Goal: Task Accomplishment & Management: Use online tool/utility

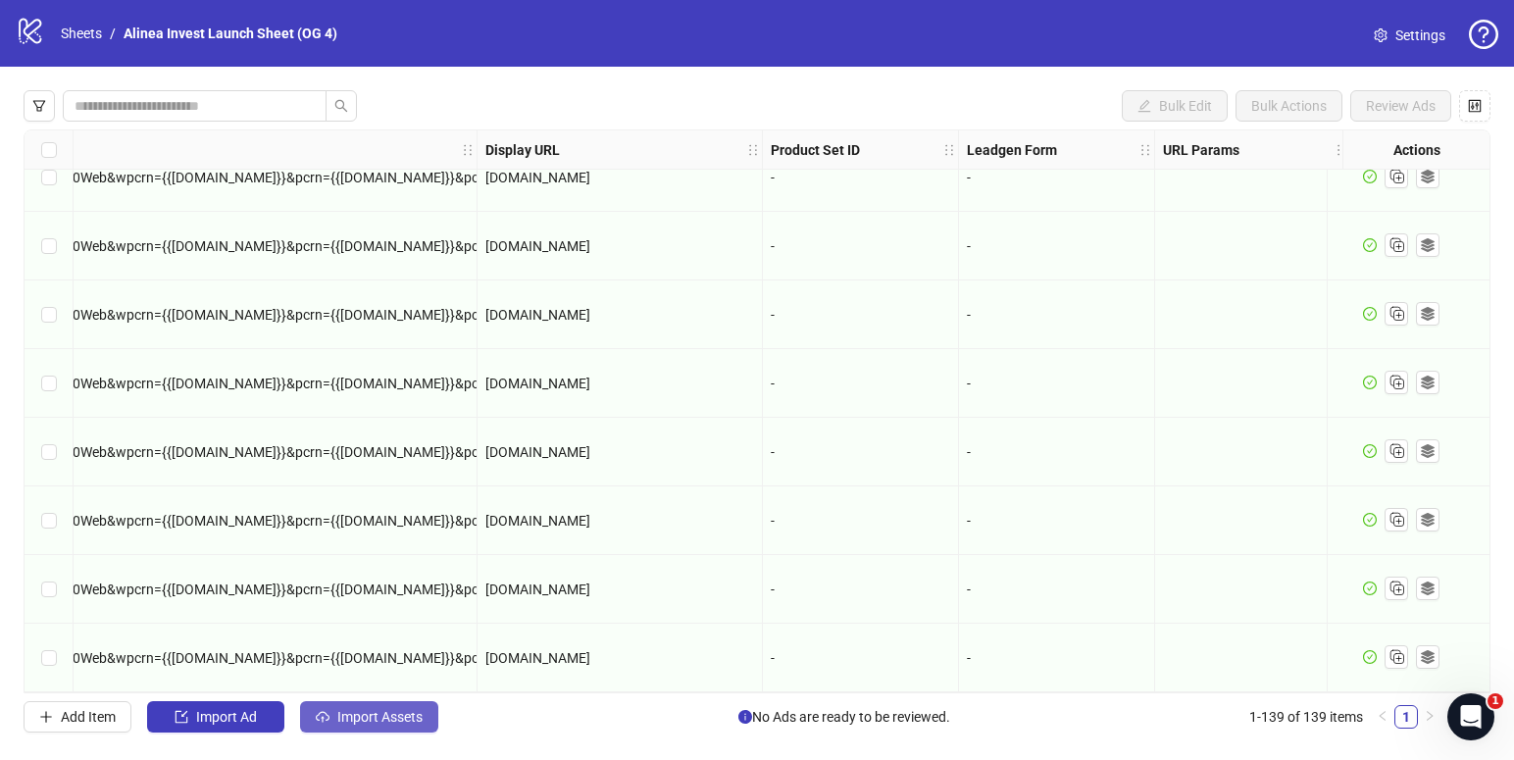
scroll to position [9027, 2889]
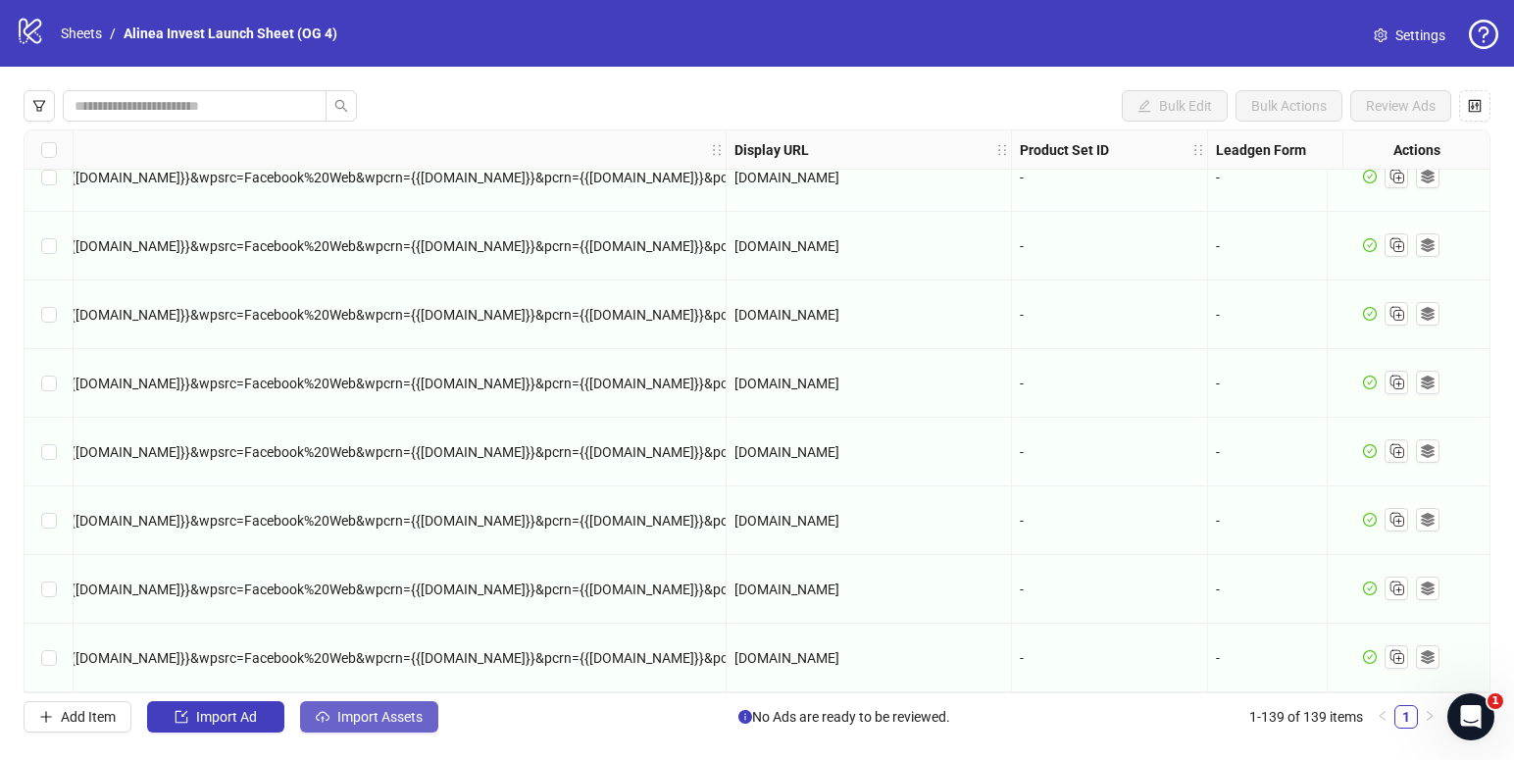
click at [385, 722] on span "Import Assets" at bounding box center [379, 717] width 85 height 16
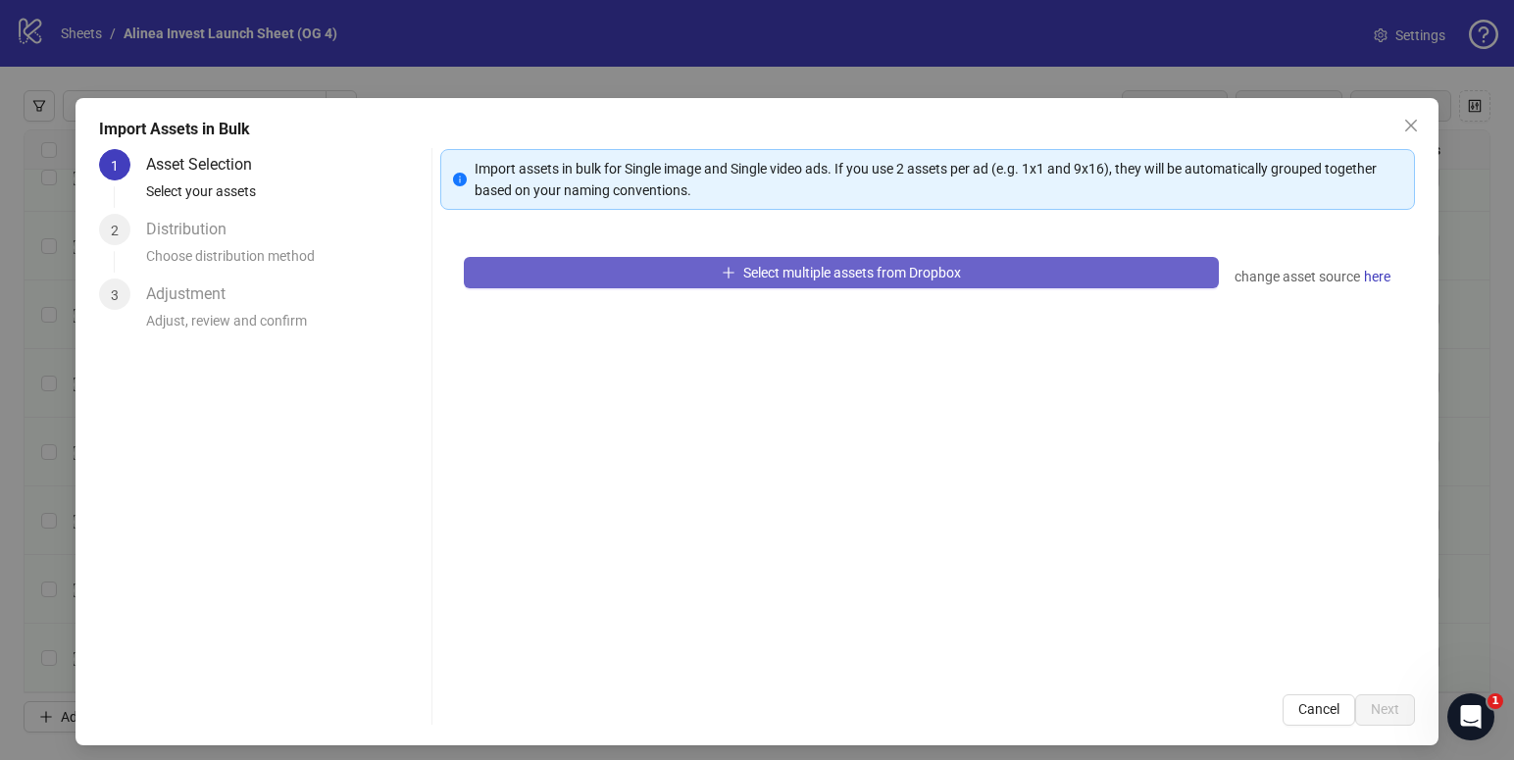
click at [643, 258] on button "Select multiple assets from Dropbox" at bounding box center [841, 272] width 754 height 31
click at [748, 268] on span "Select multiple assets from Dropbox" at bounding box center [852, 273] width 218 height 16
click at [632, 278] on button "Select multiple assets from Dropbox" at bounding box center [841, 272] width 754 height 31
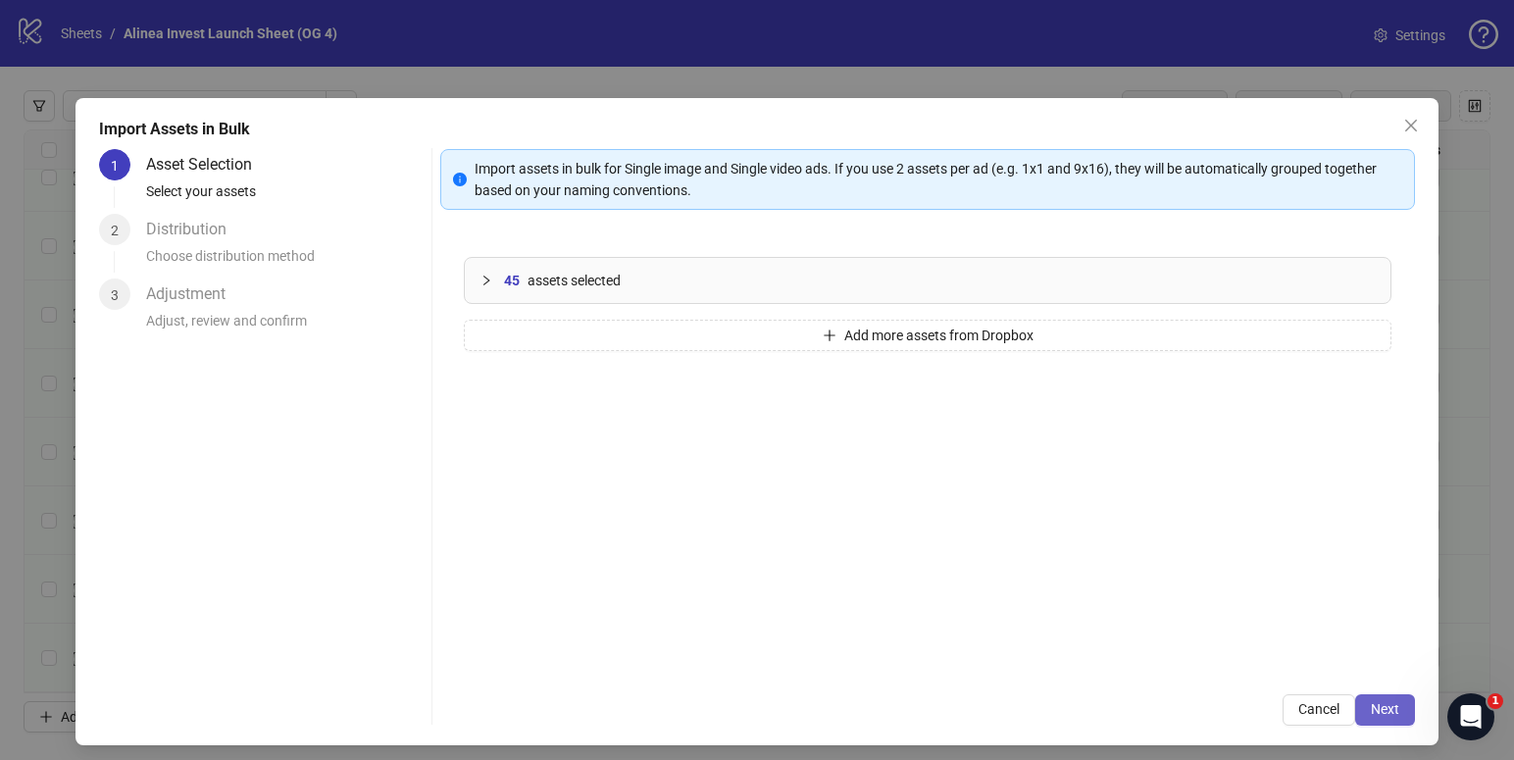
click at [1384, 708] on span "Next" at bounding box center [1385, 709] width 28 height 16
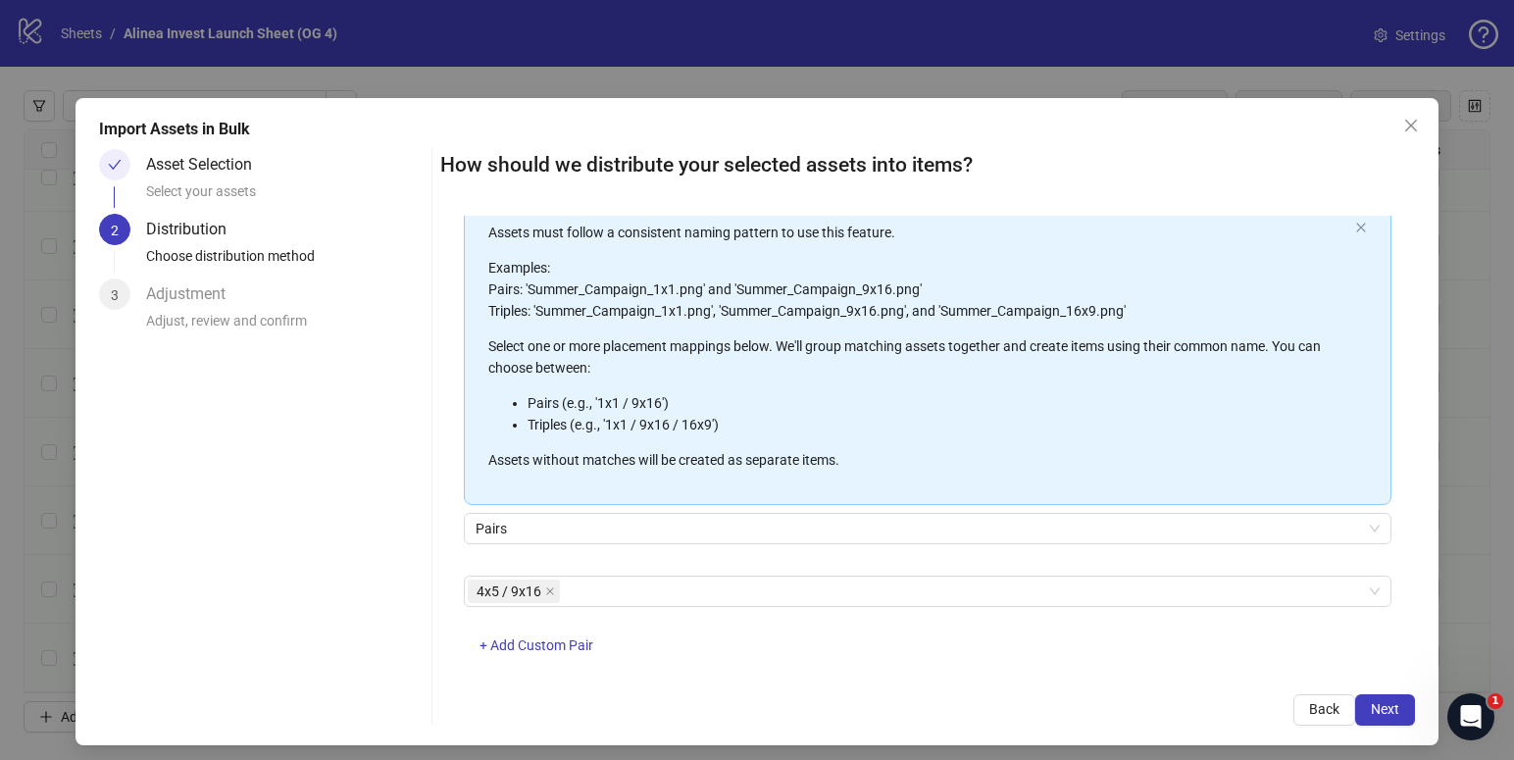
scroll to position [143, 0]
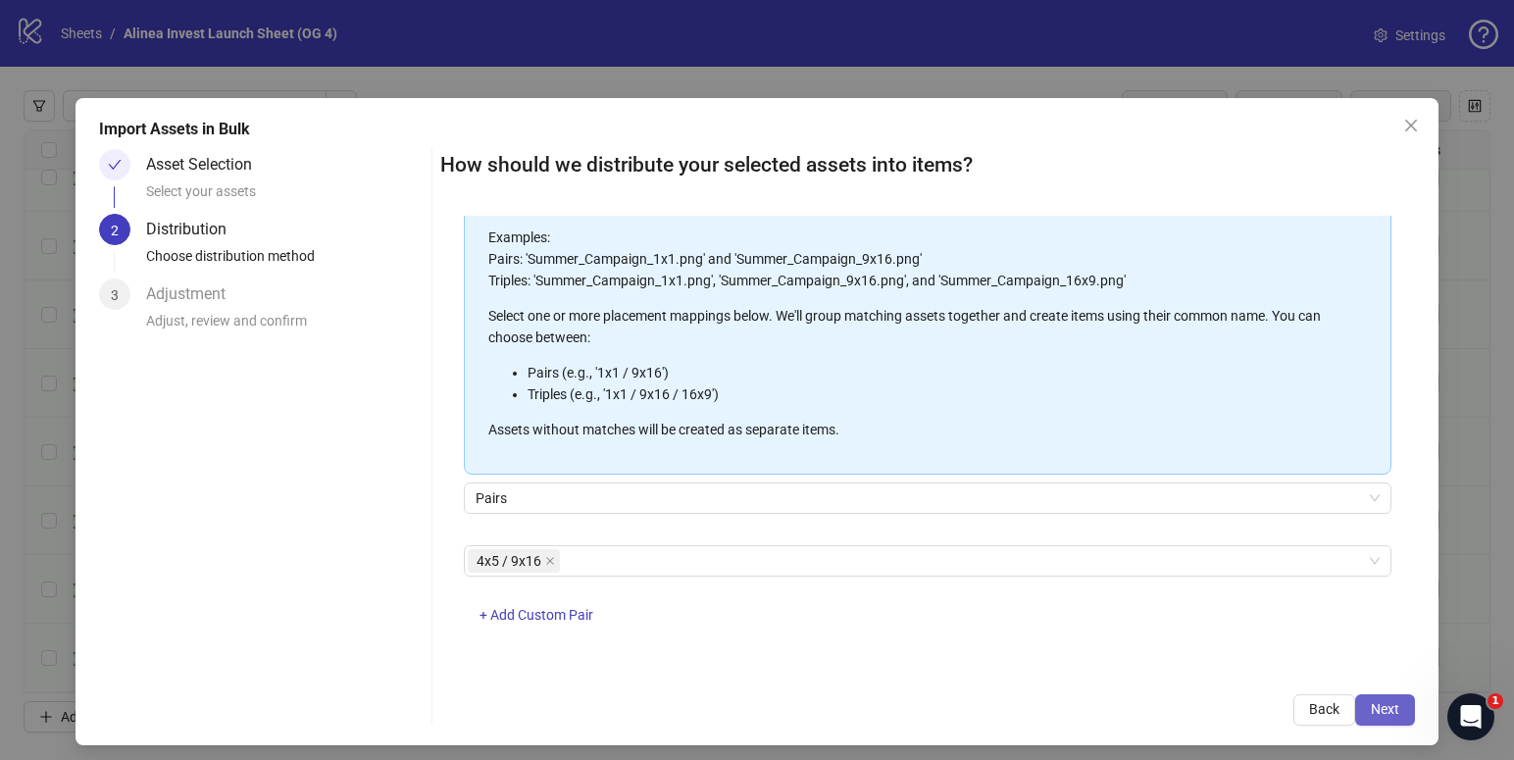
click at [1374, 705] on span "Next" at bounding box center [1385, 709] width 28 height 16
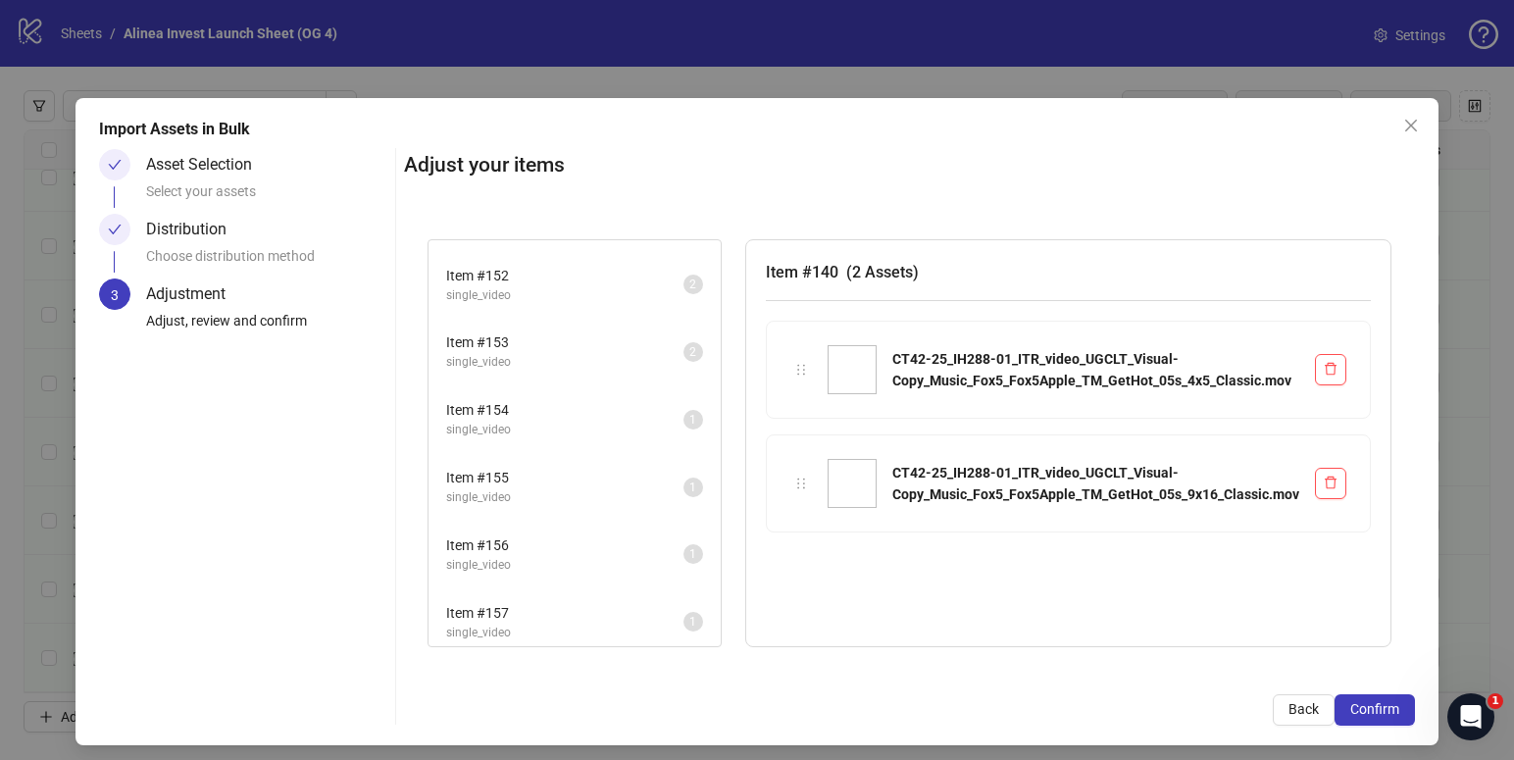
scroll to position [814, 0]
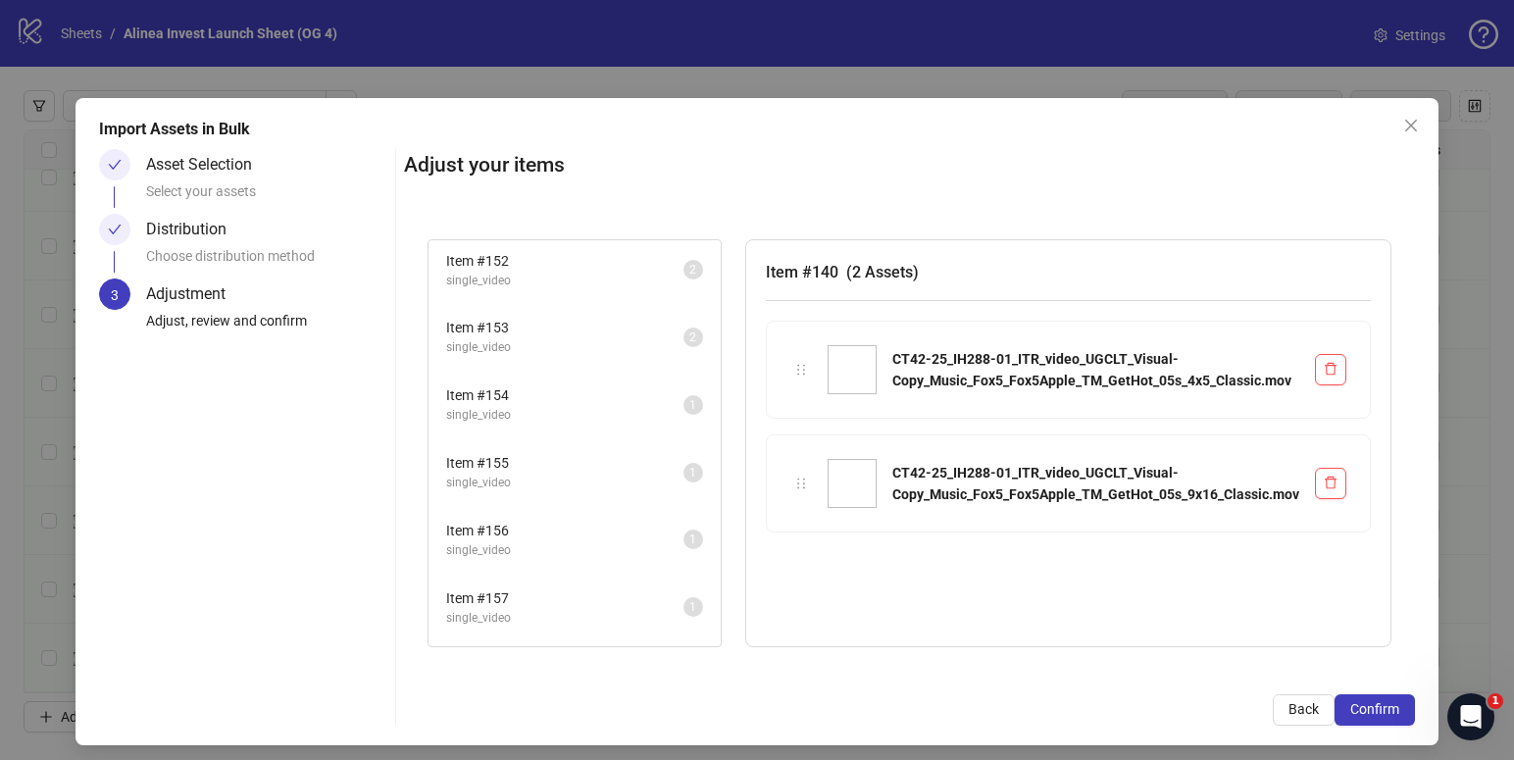
click at [548, 456] on span "Item # 155" at bounding box center [564, 463] width 237 height 22
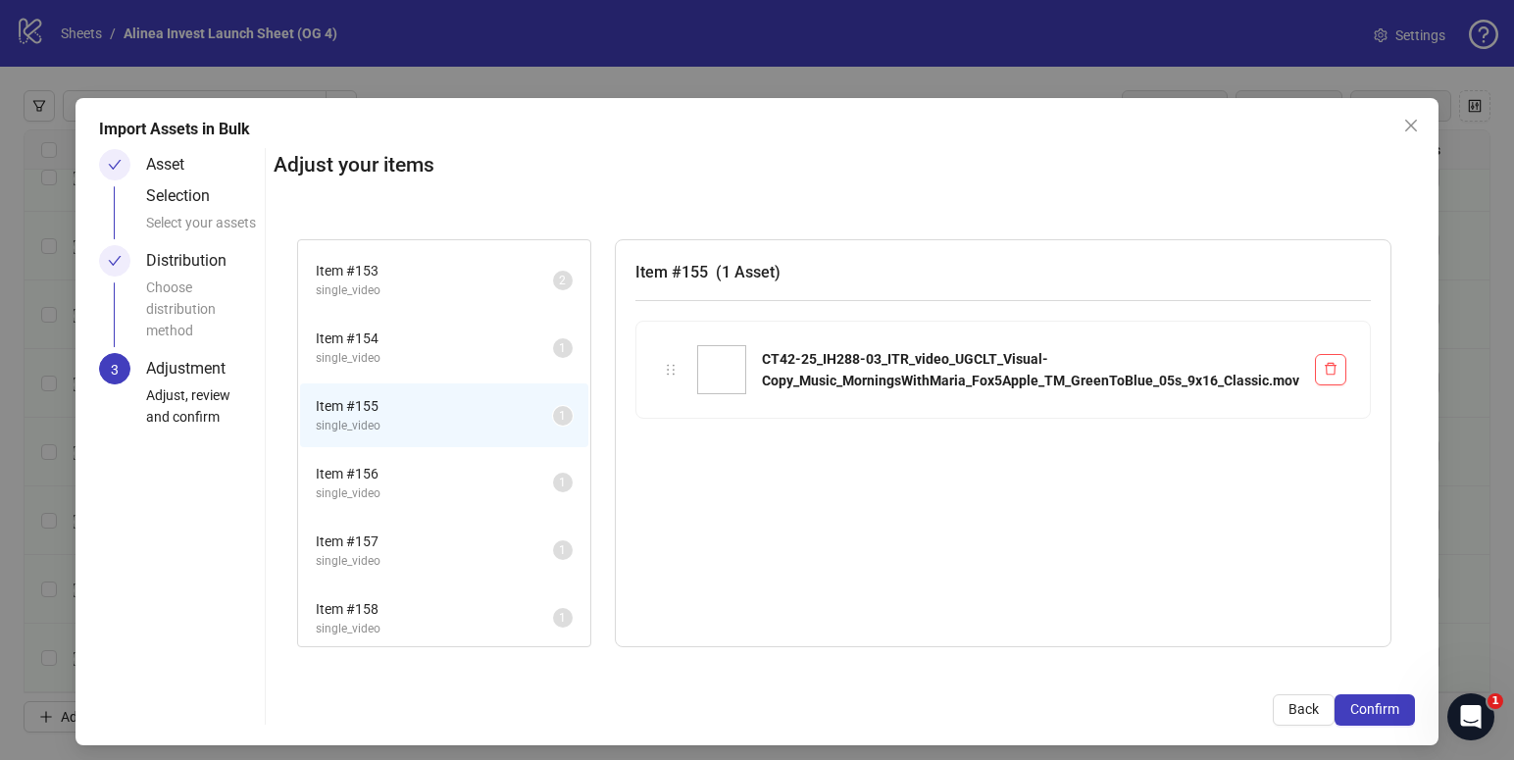
scroll to position [873, 0]
click at [439, 482] on span "single_video" at bounding box center [434, 491] width 237 height 19
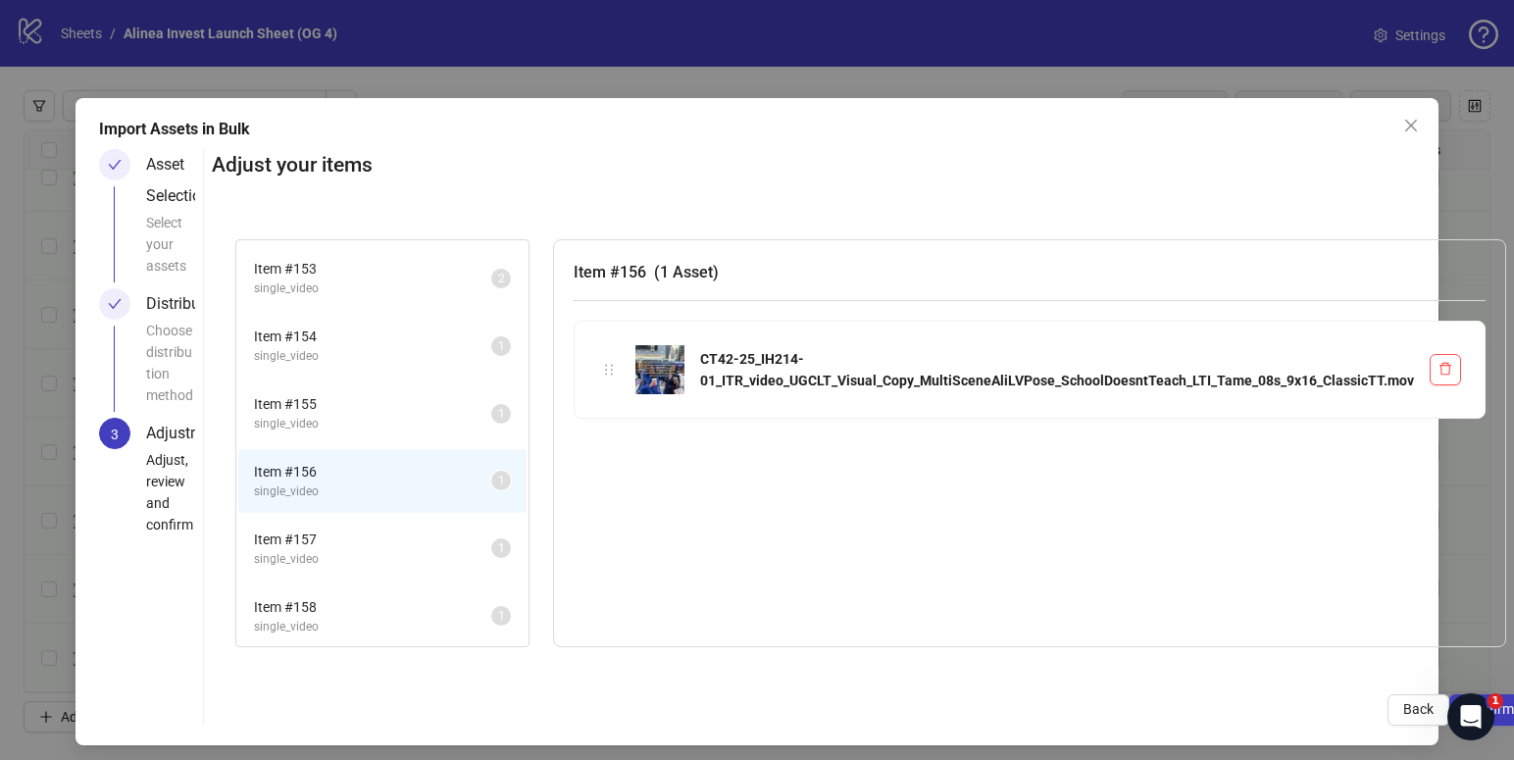
click at [394, 550] on span "single_video" at bounding box center [372, 559] width 237 height 19
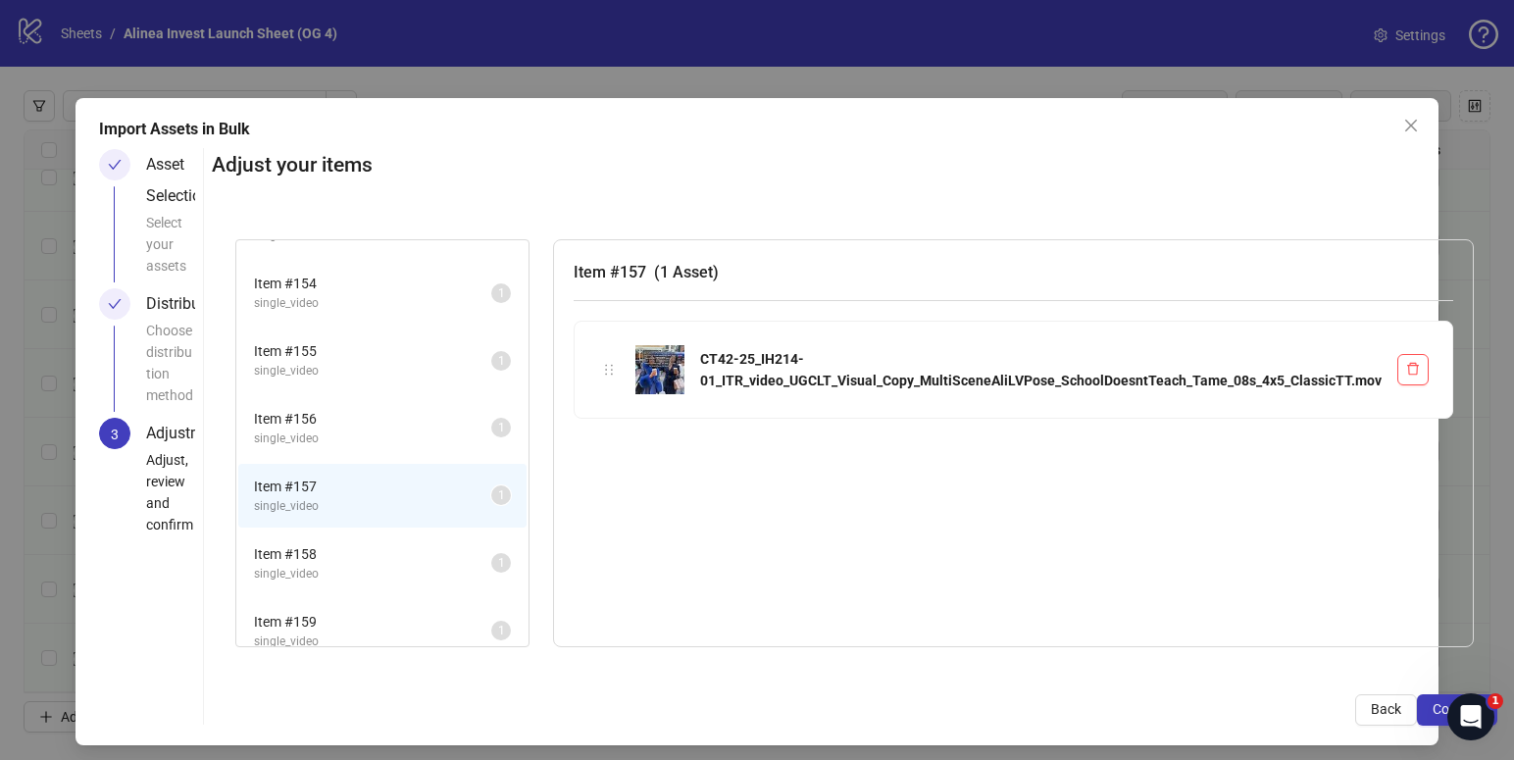
click at [389, 565] on span "single_video" at bounding box center [372, 574] width 237 height 19
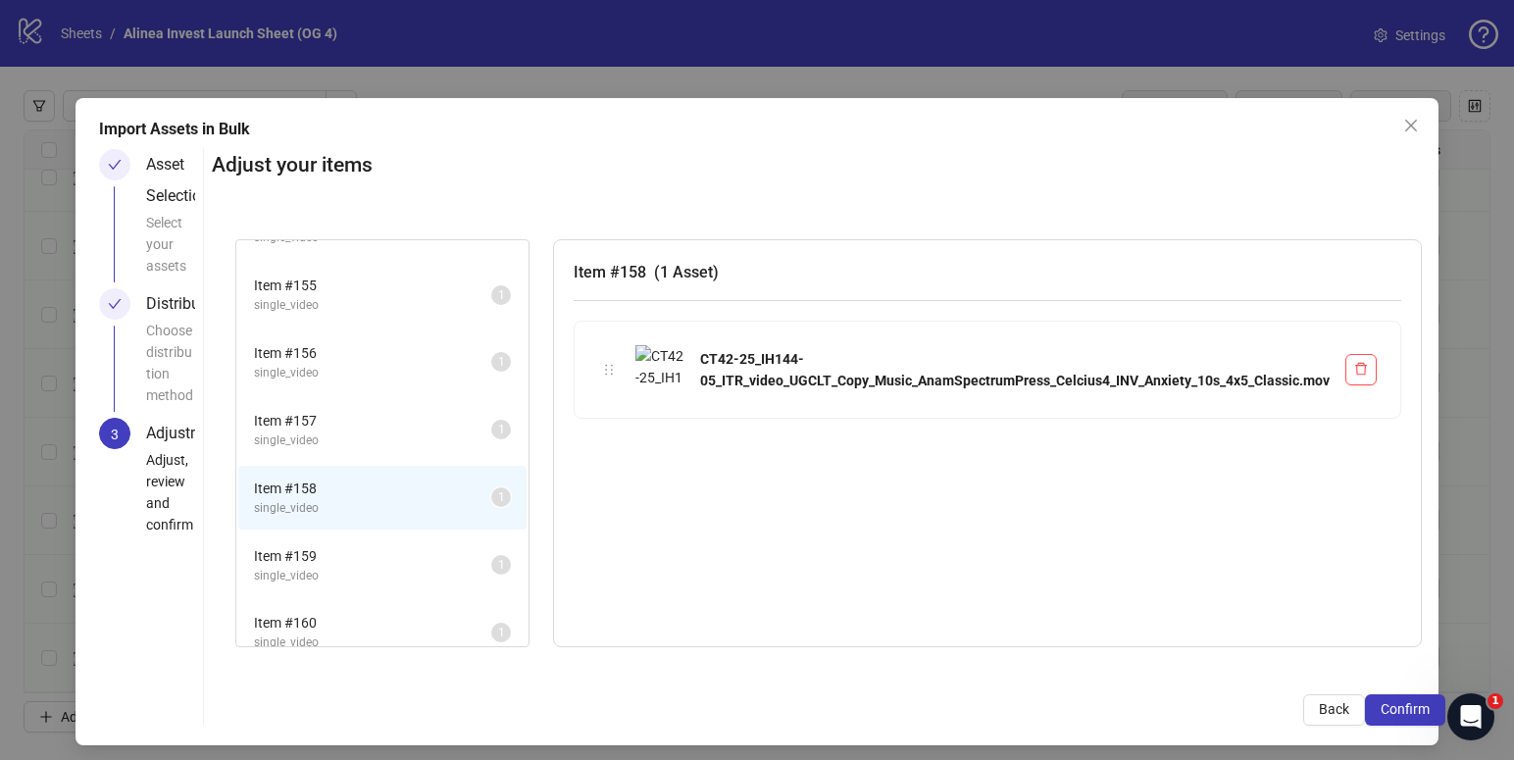
click at [396, 555] on span "Item # 159" at bounding box center [372, 556] width 237 height 22
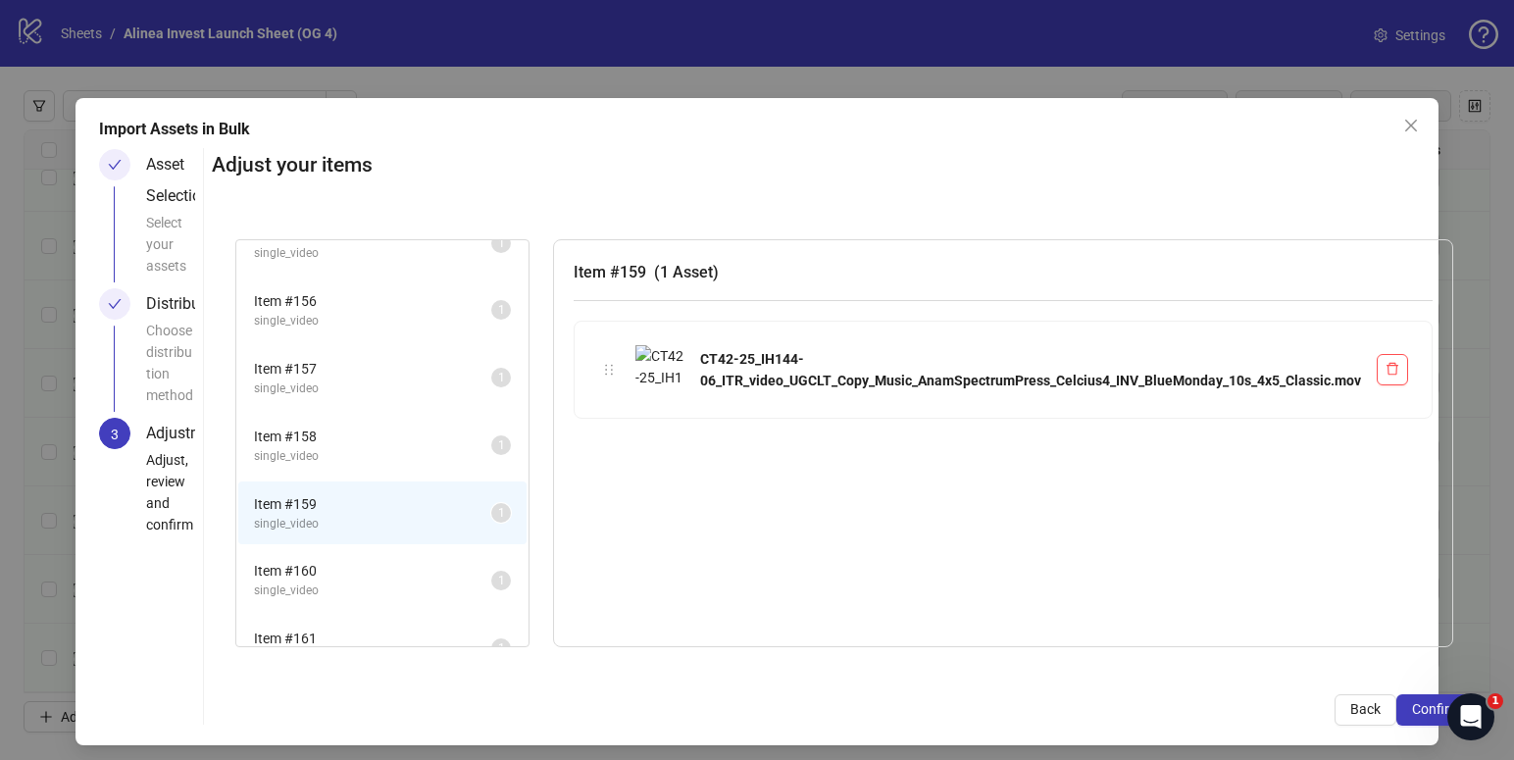
click at [395, 558] on li "Item # 160 single_video 1" at bounding box center [382, 580] width 288 height 64
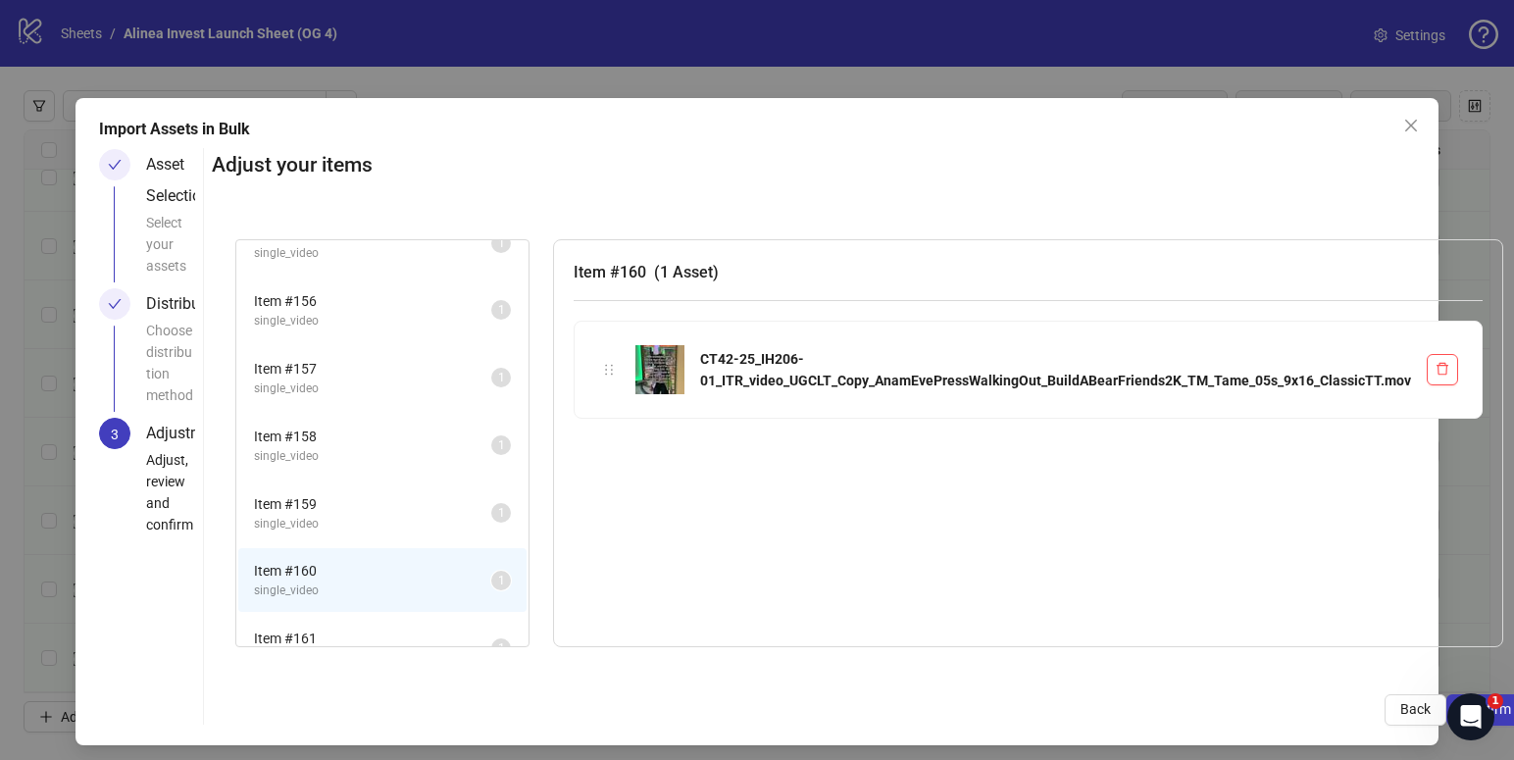
scroll to position [1122, 0]
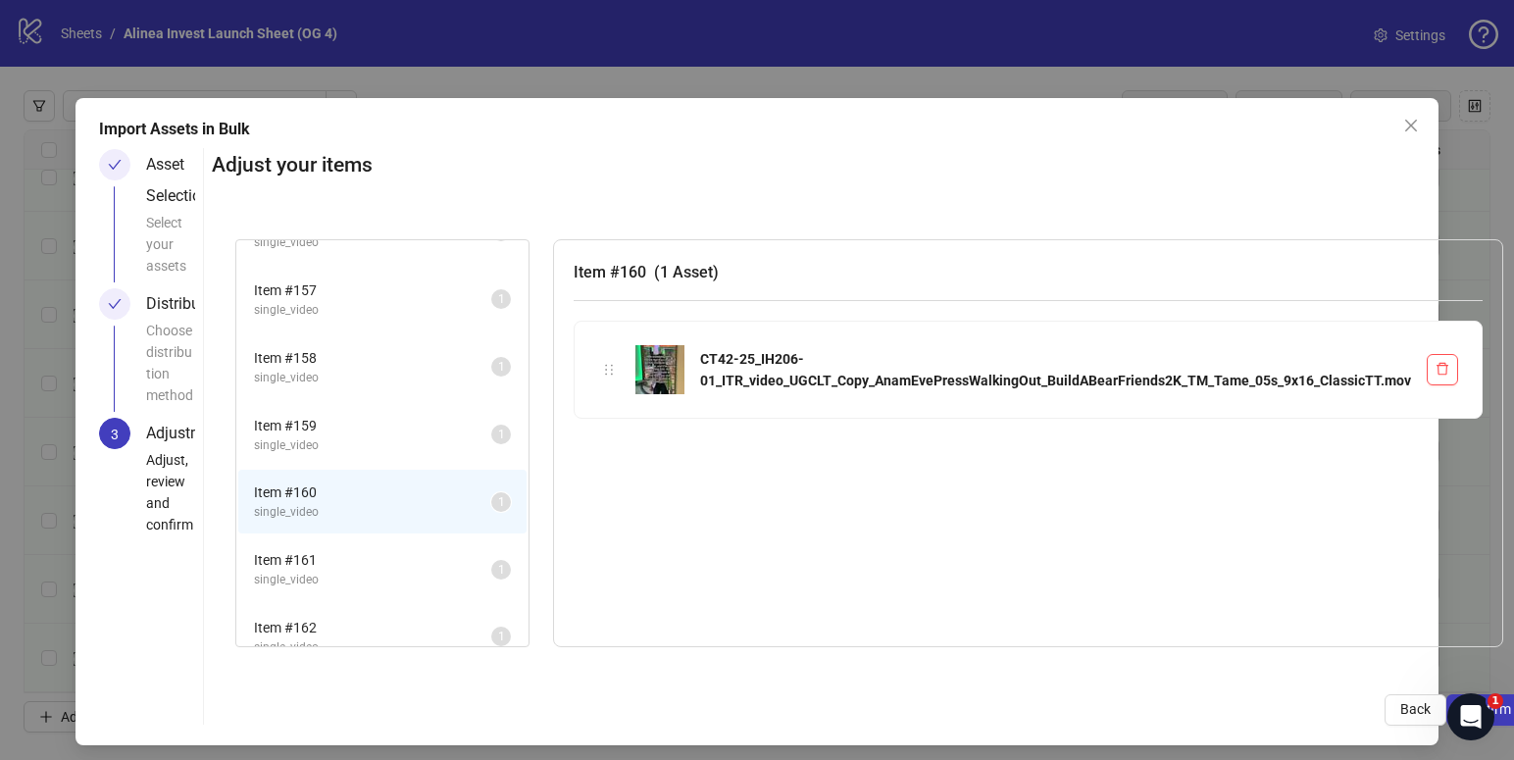
click at [395, 564] on span "Item # 161" at bounding box center [372, 560] width 237 height 22
click at [384, 577] on span "single_video" at bounding box center [372, 581] width 237 height 19
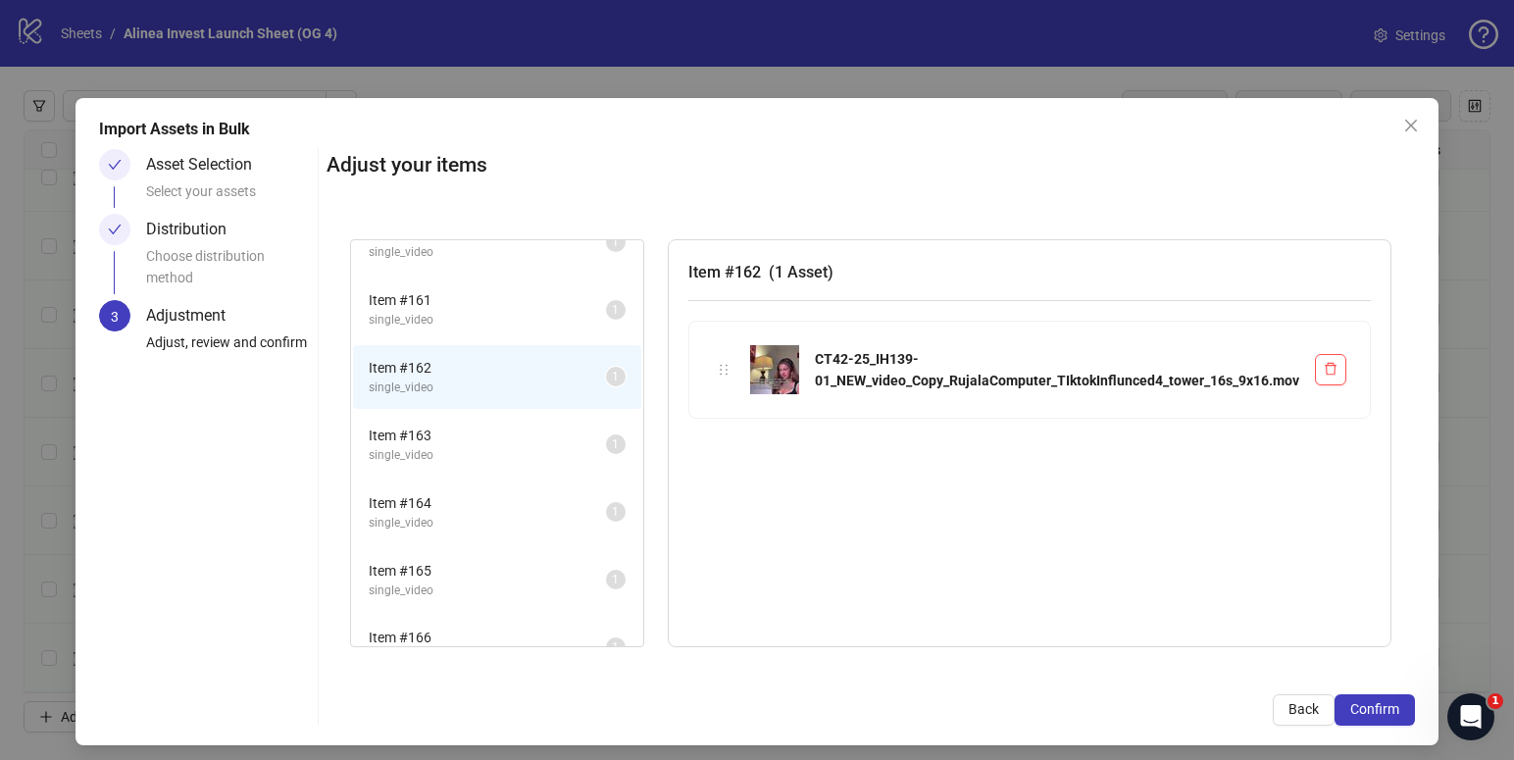
scroll to position [1527, 0]
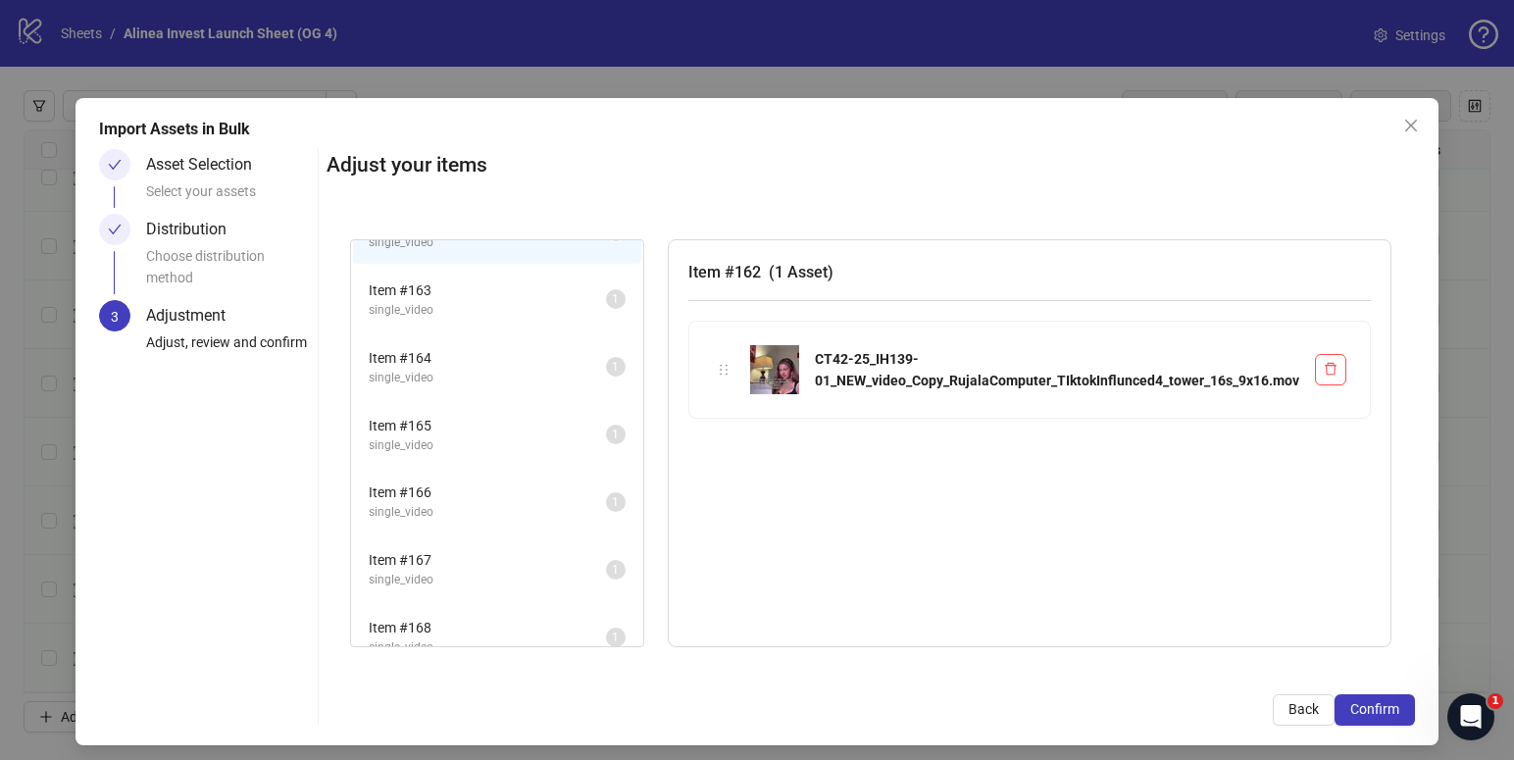
click at [515, 325] on li "Item # 163 single_video 1" at bounding box center [497, 300] width 288 height 64
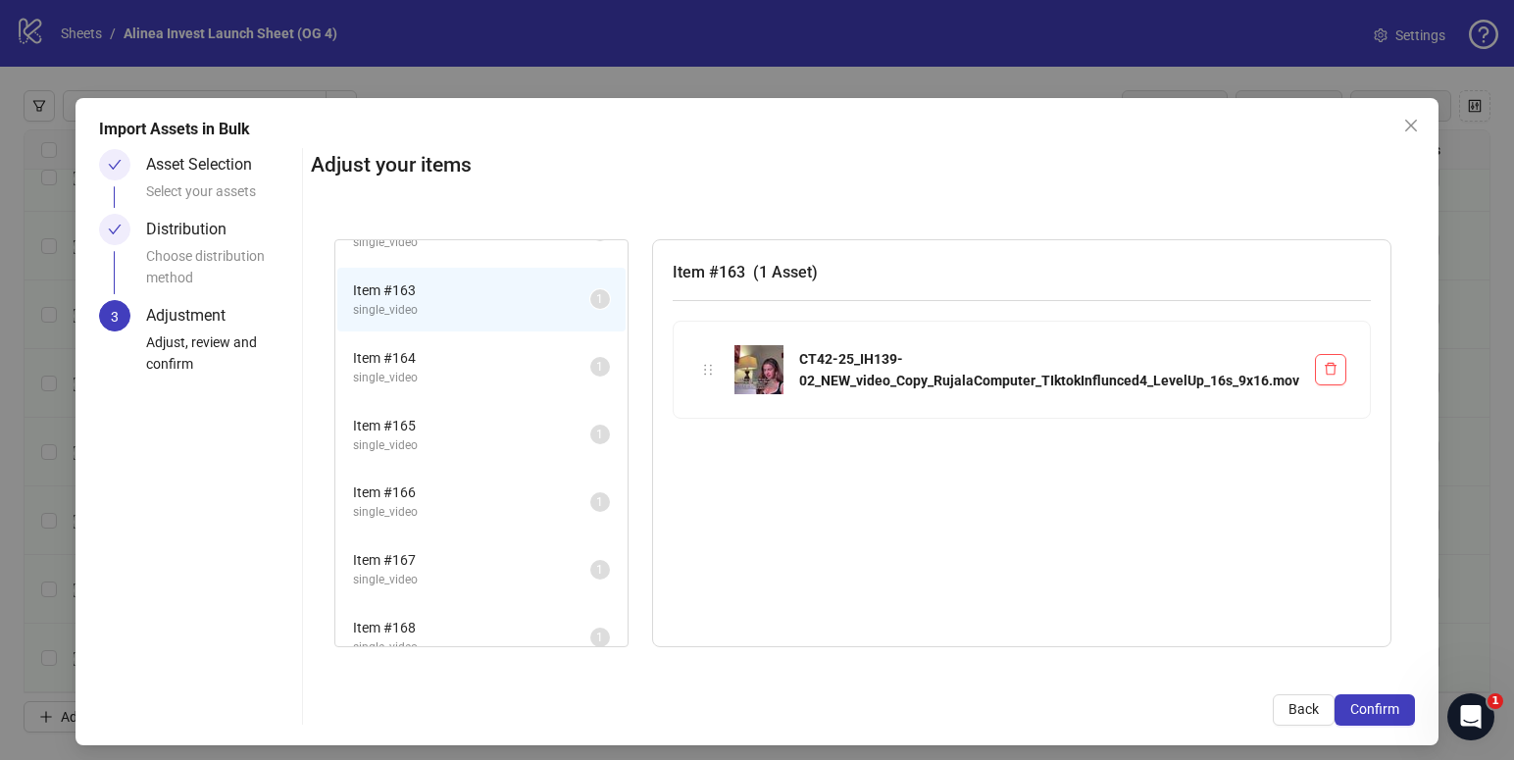
click at [504, 347] on span "Item # 164" at bounding box center [471, 358] width 237 height 22
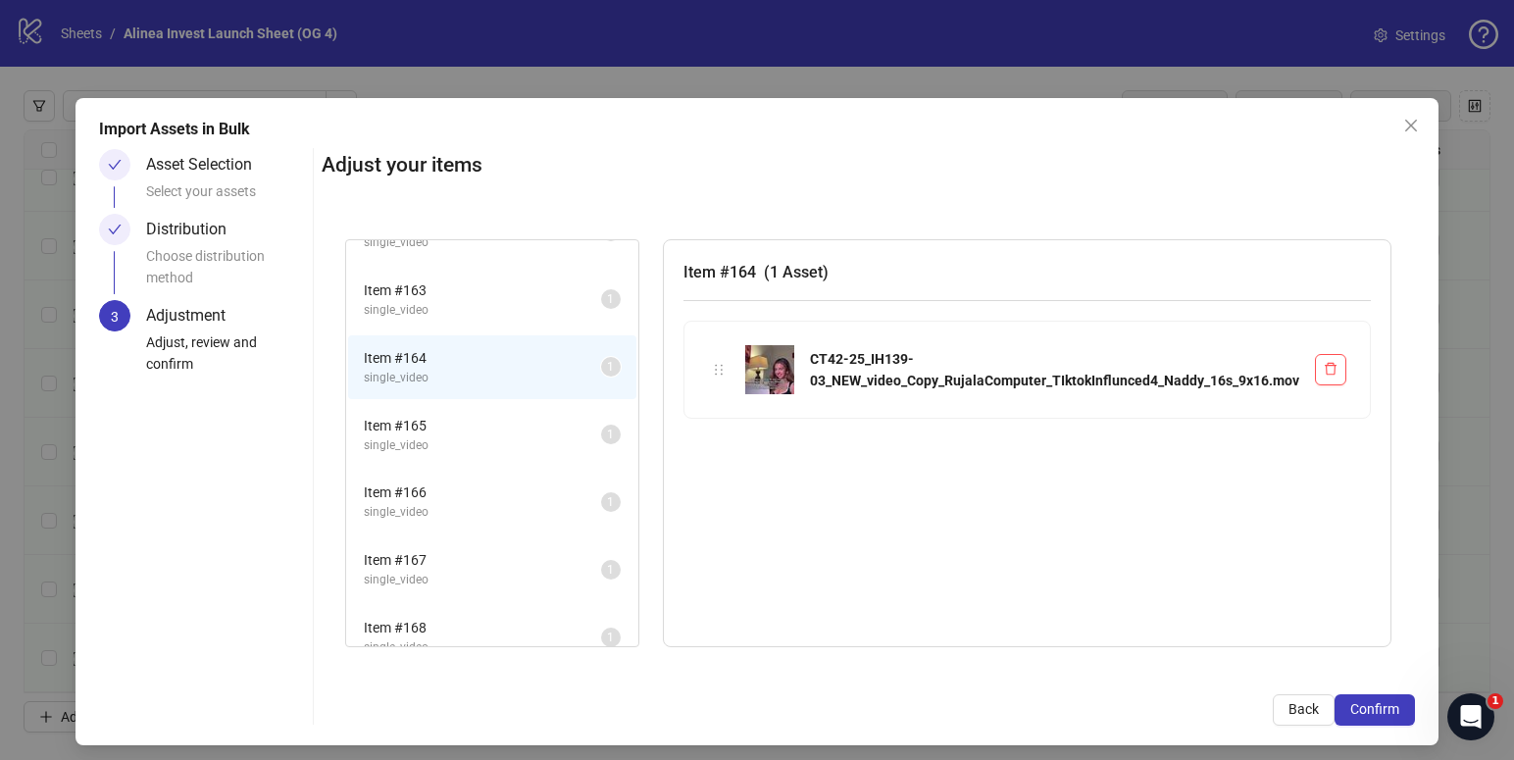
click at [495, 403] on li "Item # 165 single_video 1" at bounding box center [492, 435] width 288 height 64
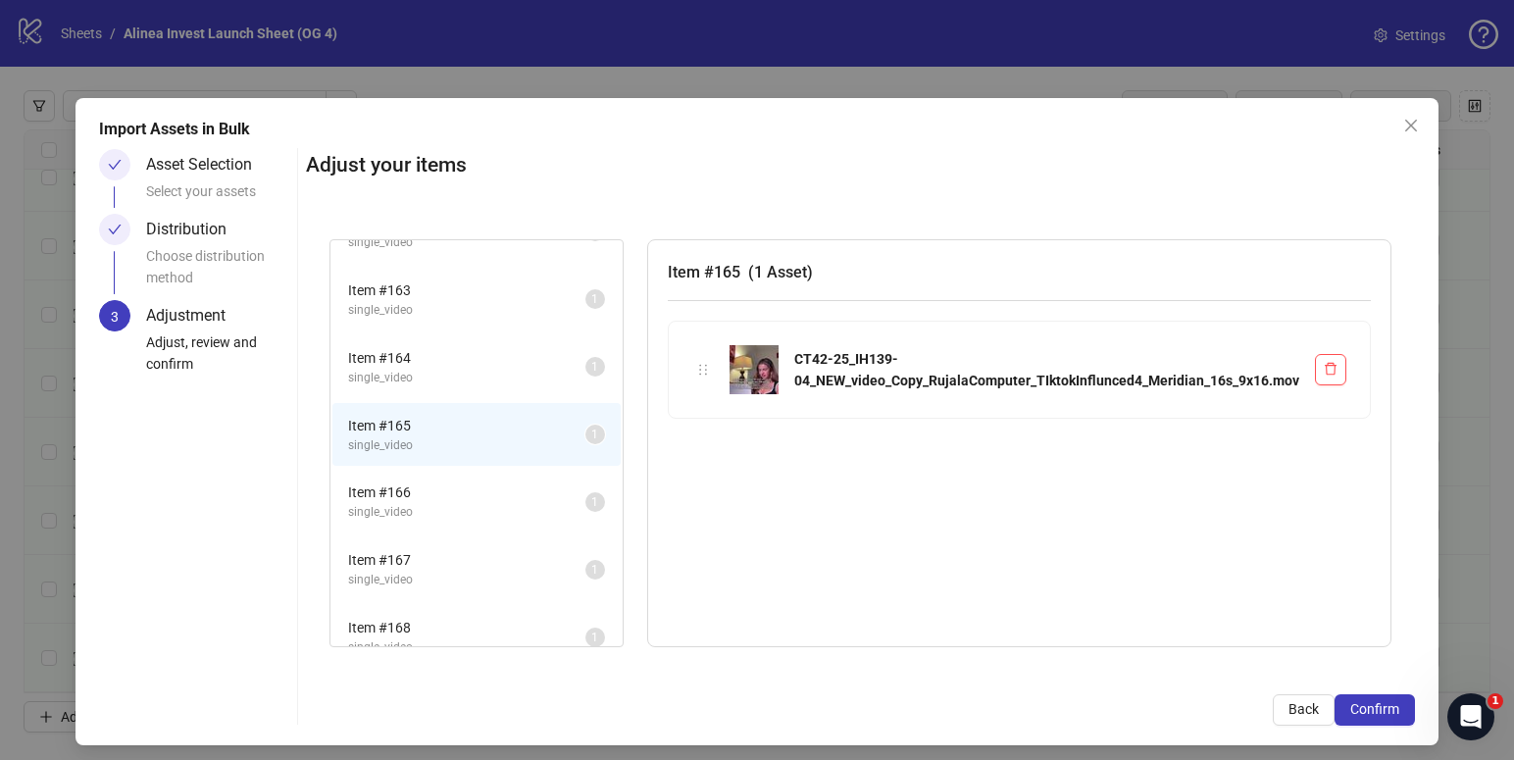
click at [489, 444] on span "single_video" at bounding box center [466, 445] width 237 height 19
click at [487, 479] on li "Item # 166 single_video 1" at bounding box center [476, 502] width 288 height 64
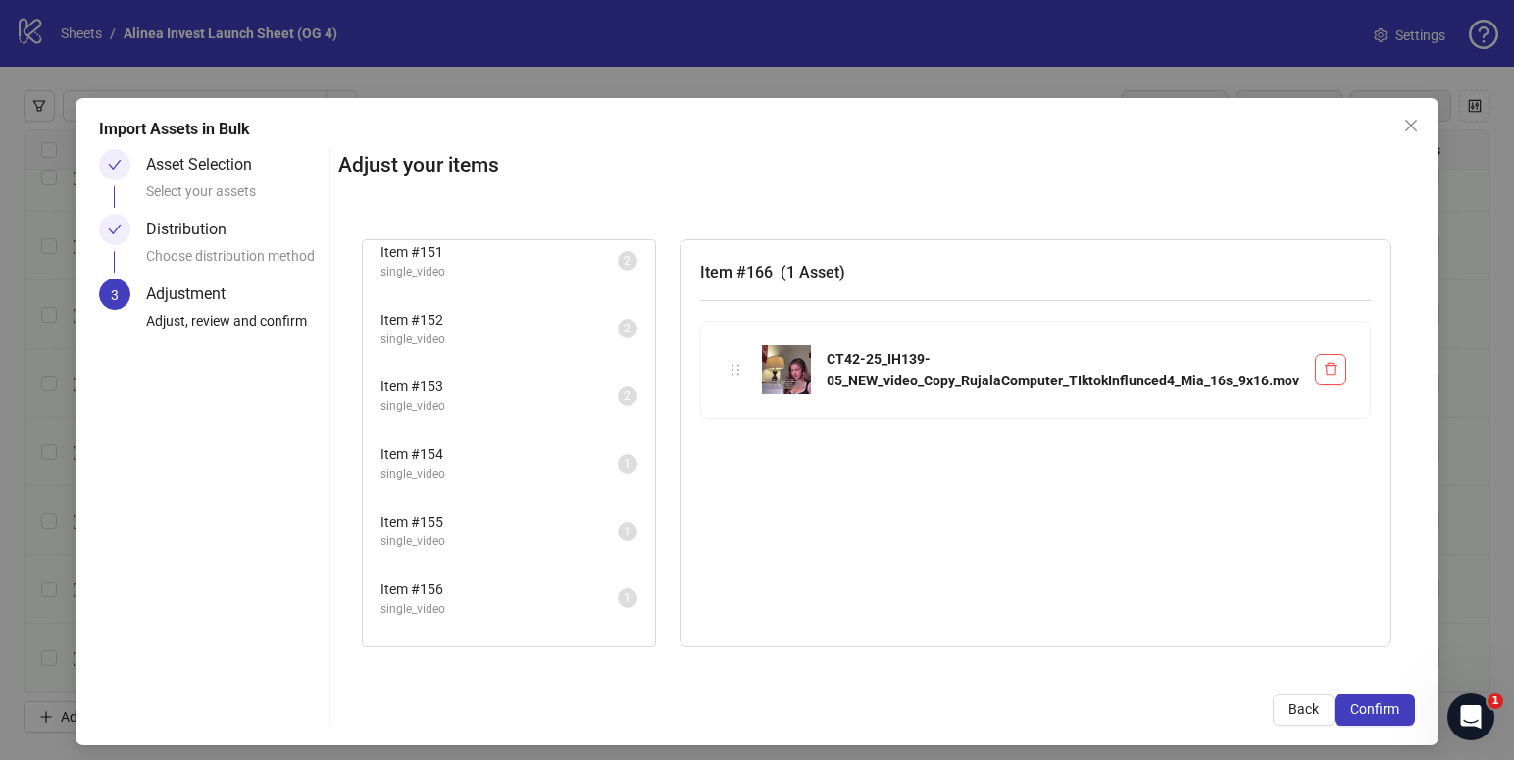
scroll to position [774, 0]
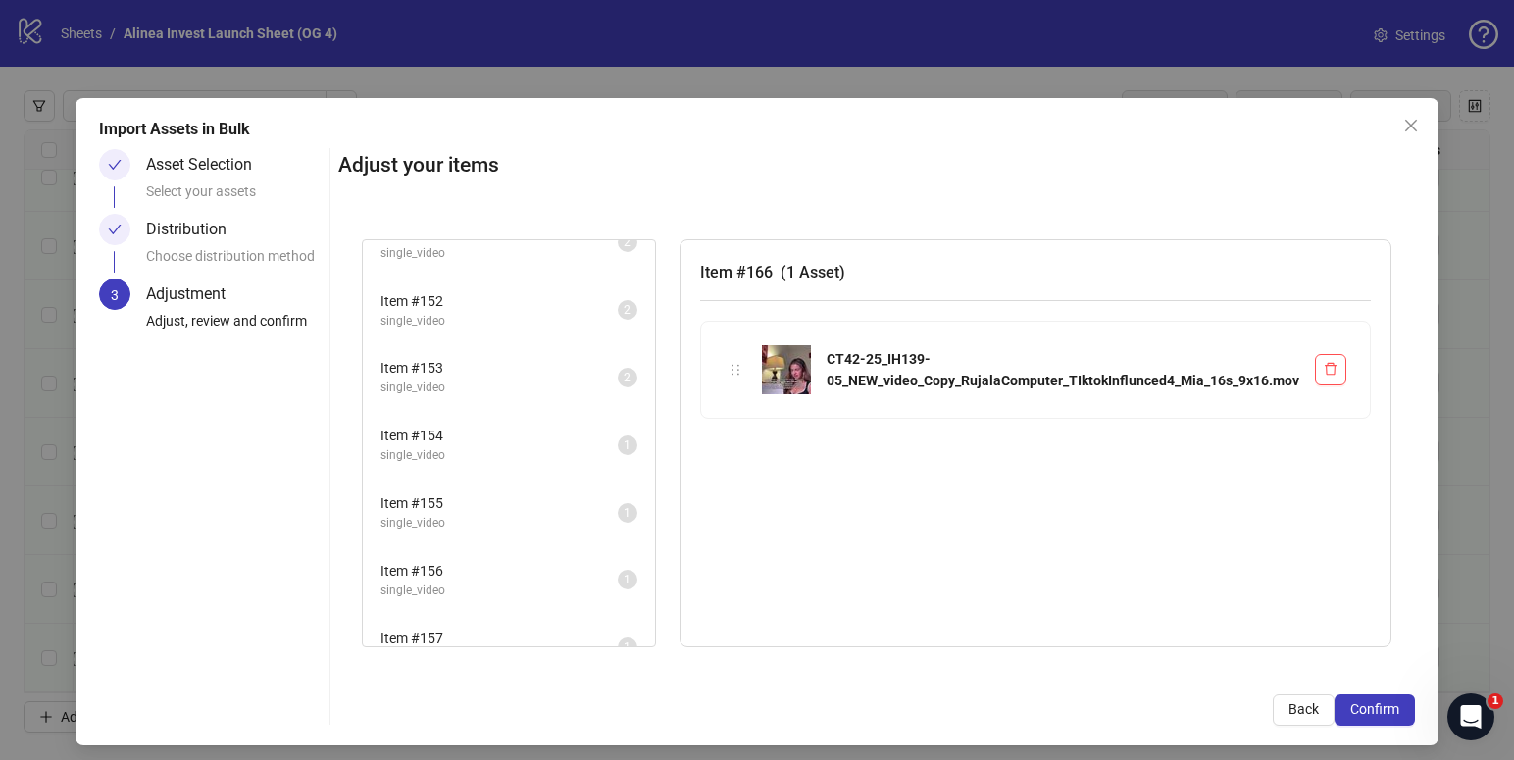
click at [485, 462] on span "single_video" at bounding box center [499, 455] width 237 height 19
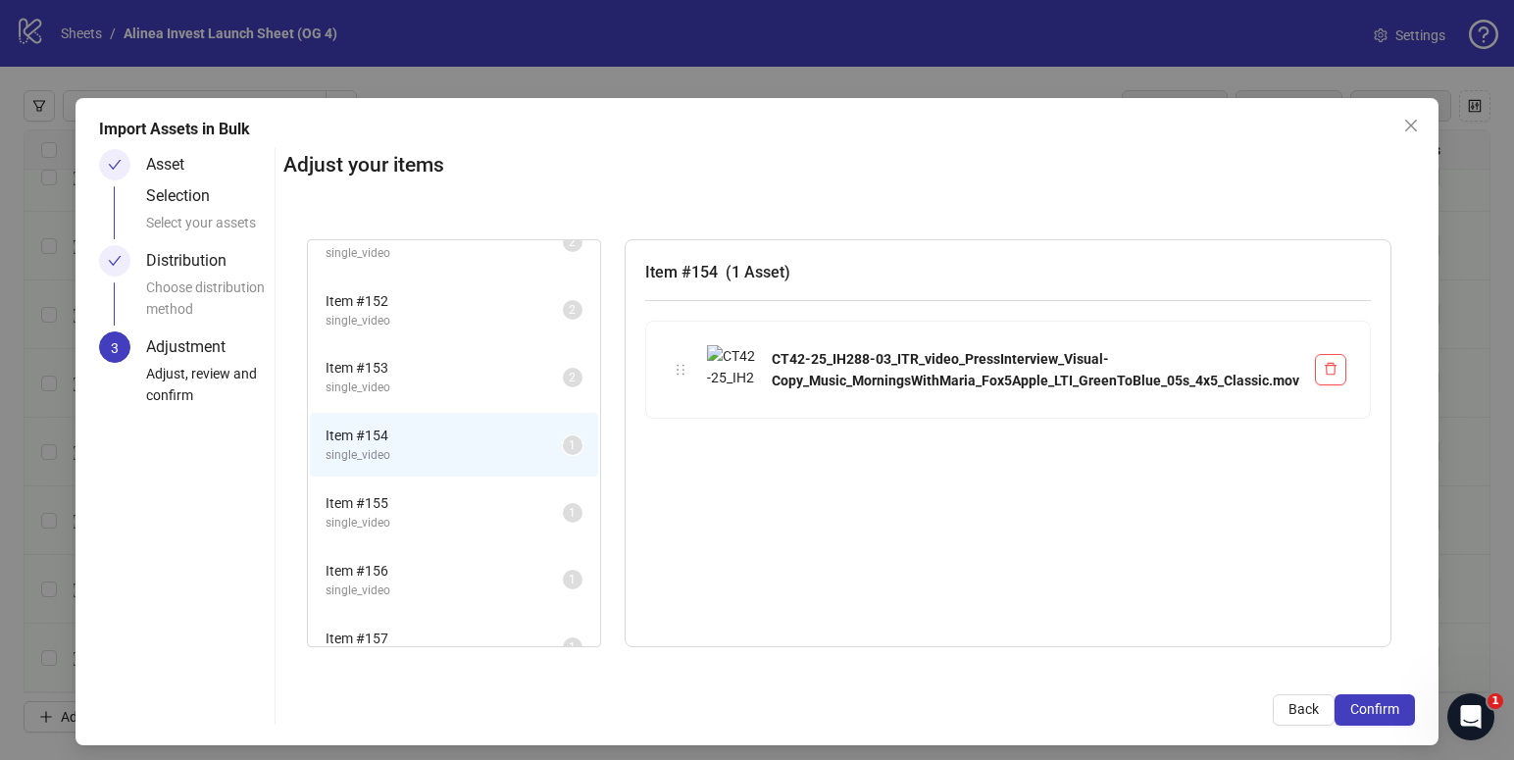
click at [479, 496] on span "Item # 155" at bounding box center [444, 503] width 237 height 22
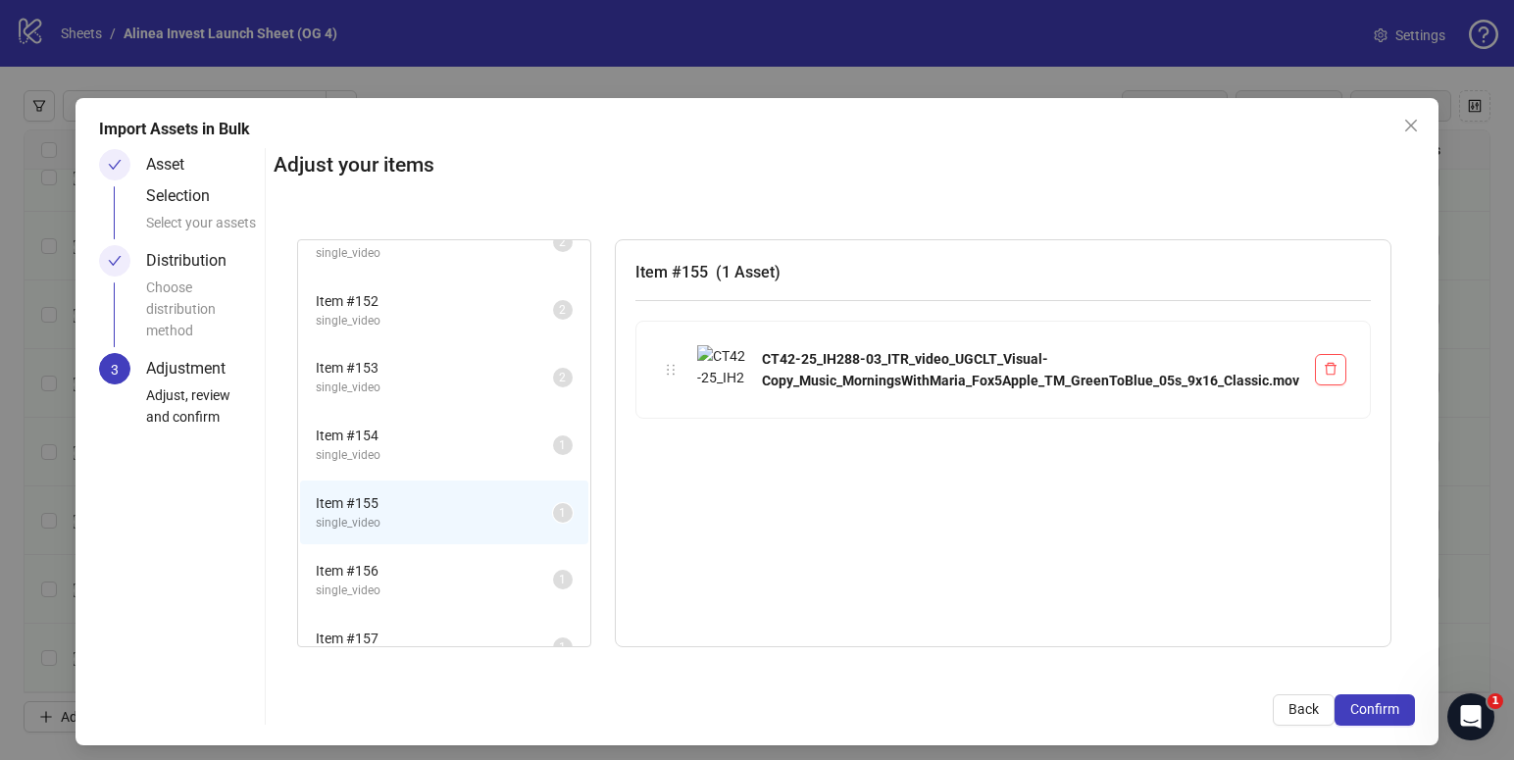
click at [489, 436] on span "Item # 154" at bounding box center [434, 436] width 237 height 22
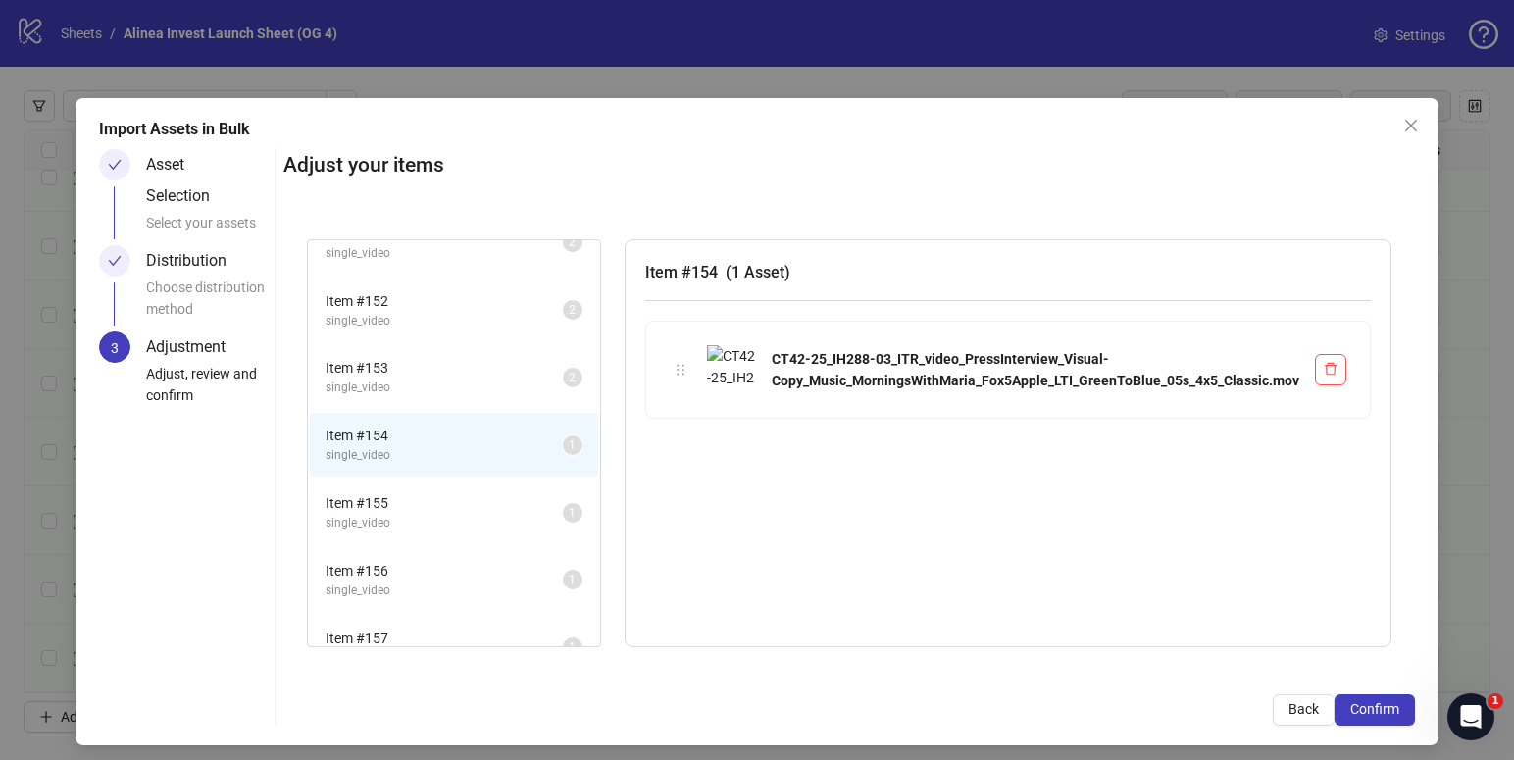
click at [432, 508] on span "Item # 155" at bounding box center [444, 503] width 237 height 22
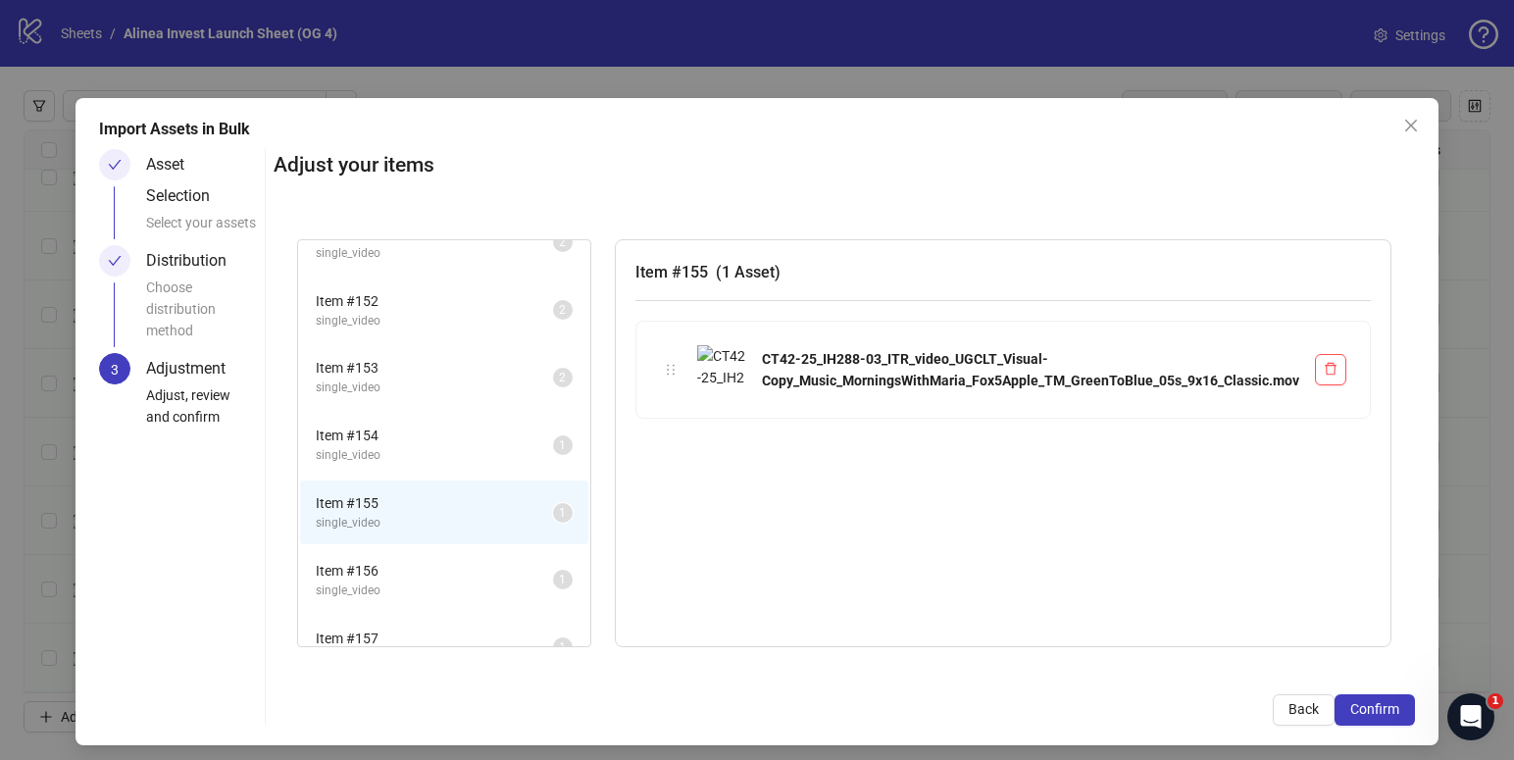
click at [446, 458] on span "single_video" at bounding box center [434, 455] width 237 height 19
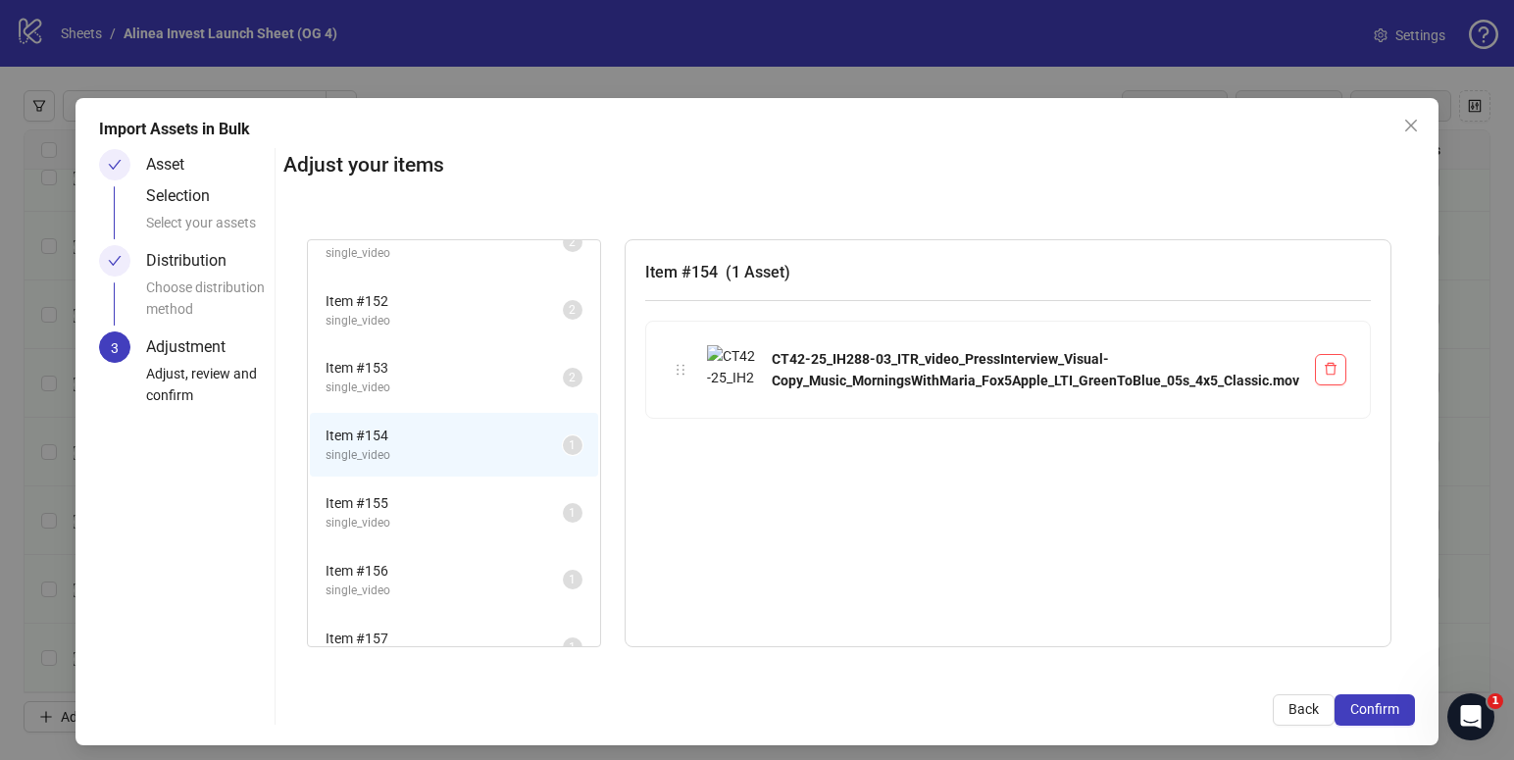
click at [452, 475] on li "Item # 154 single_video 1" at bounding box center [454, 445] width 288 height 64
click at [452, 504] on span "Item # 155" at bounding box center [444, 503] width 237 height 22
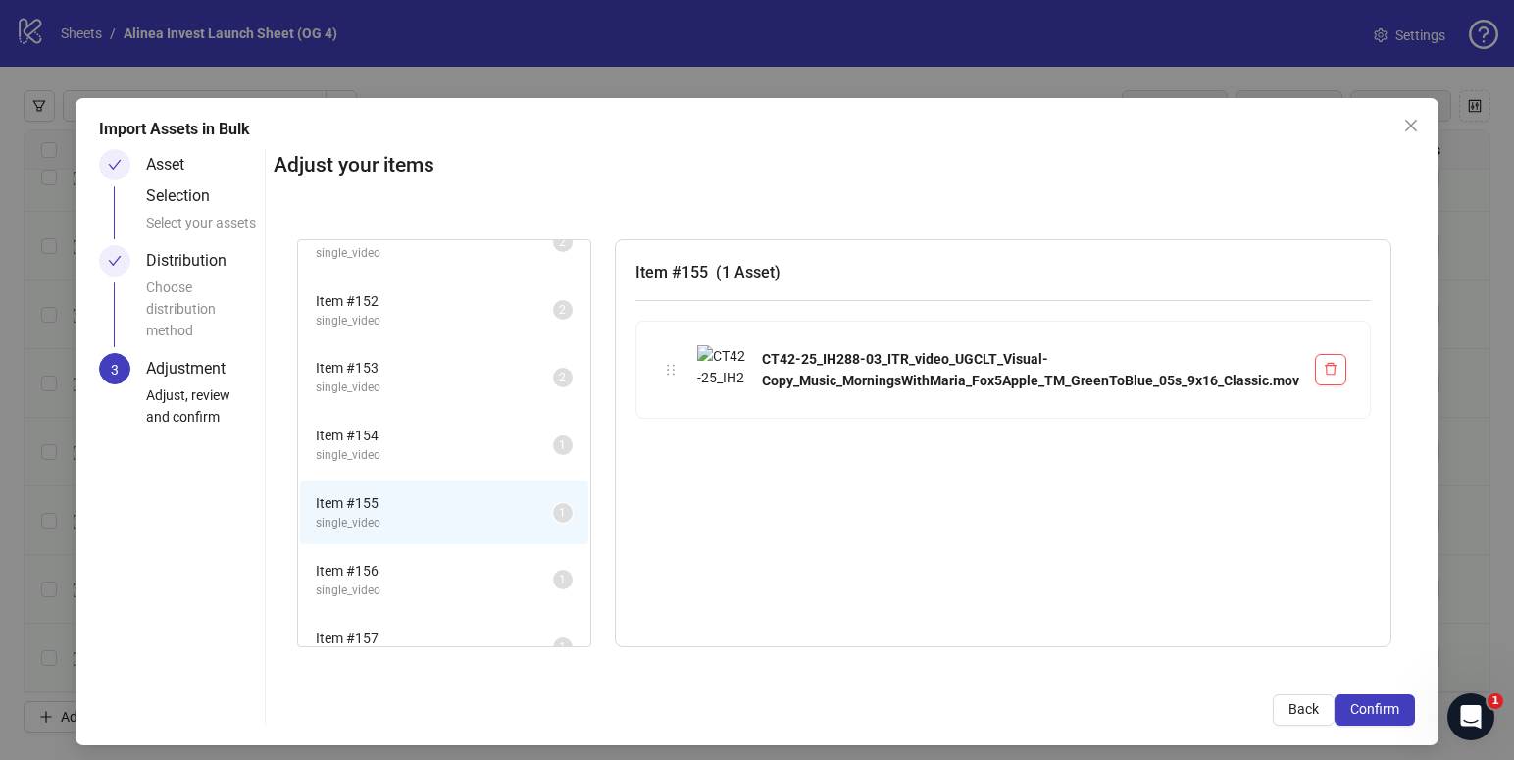
click at [456, 590] on span "single_video" at bounding box center [434, 591] width 237 height 19
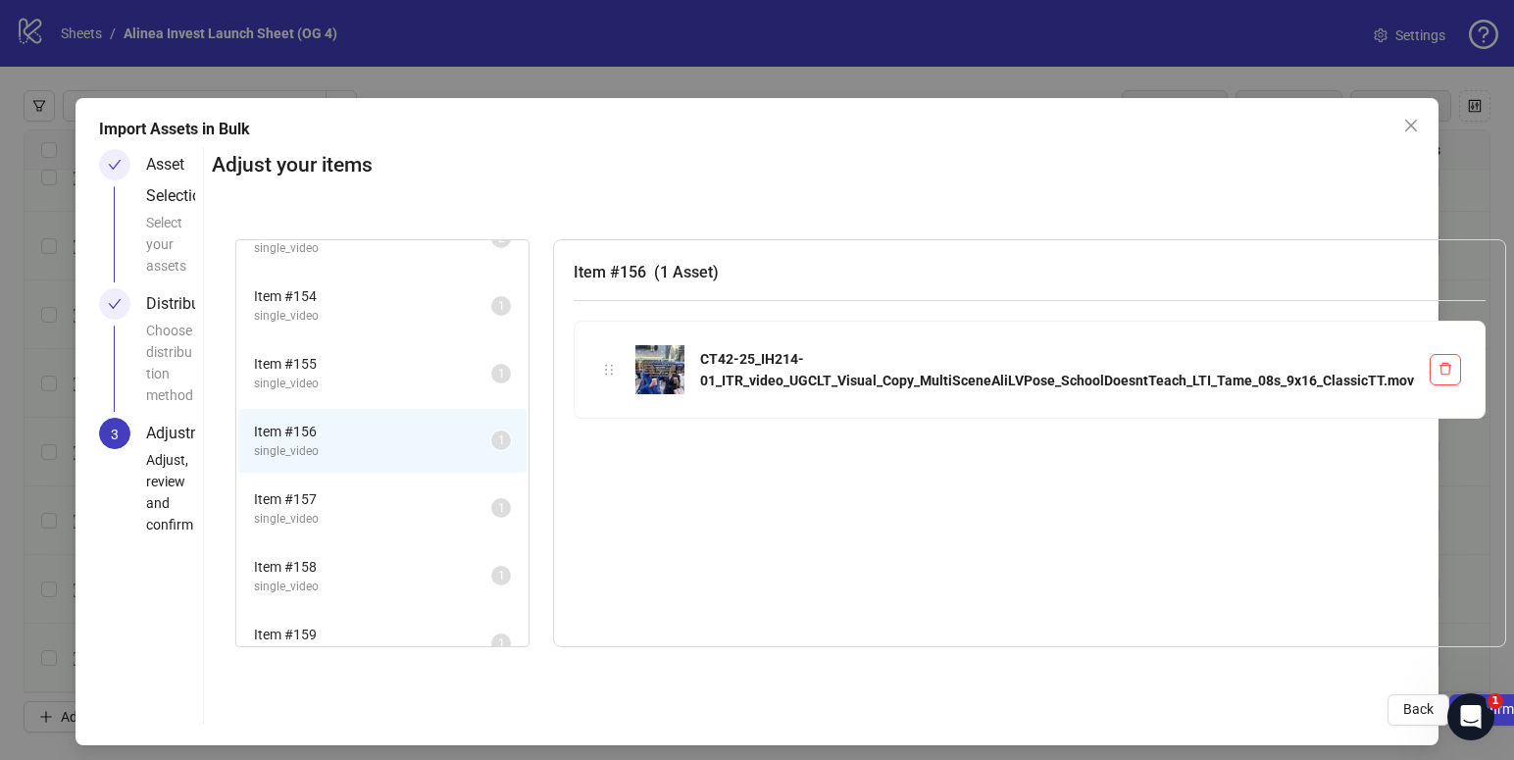
scroll to position [912, 0]
click at [437, 515] on span "single_video" at bounding box center [372, 520] width 237 height 19
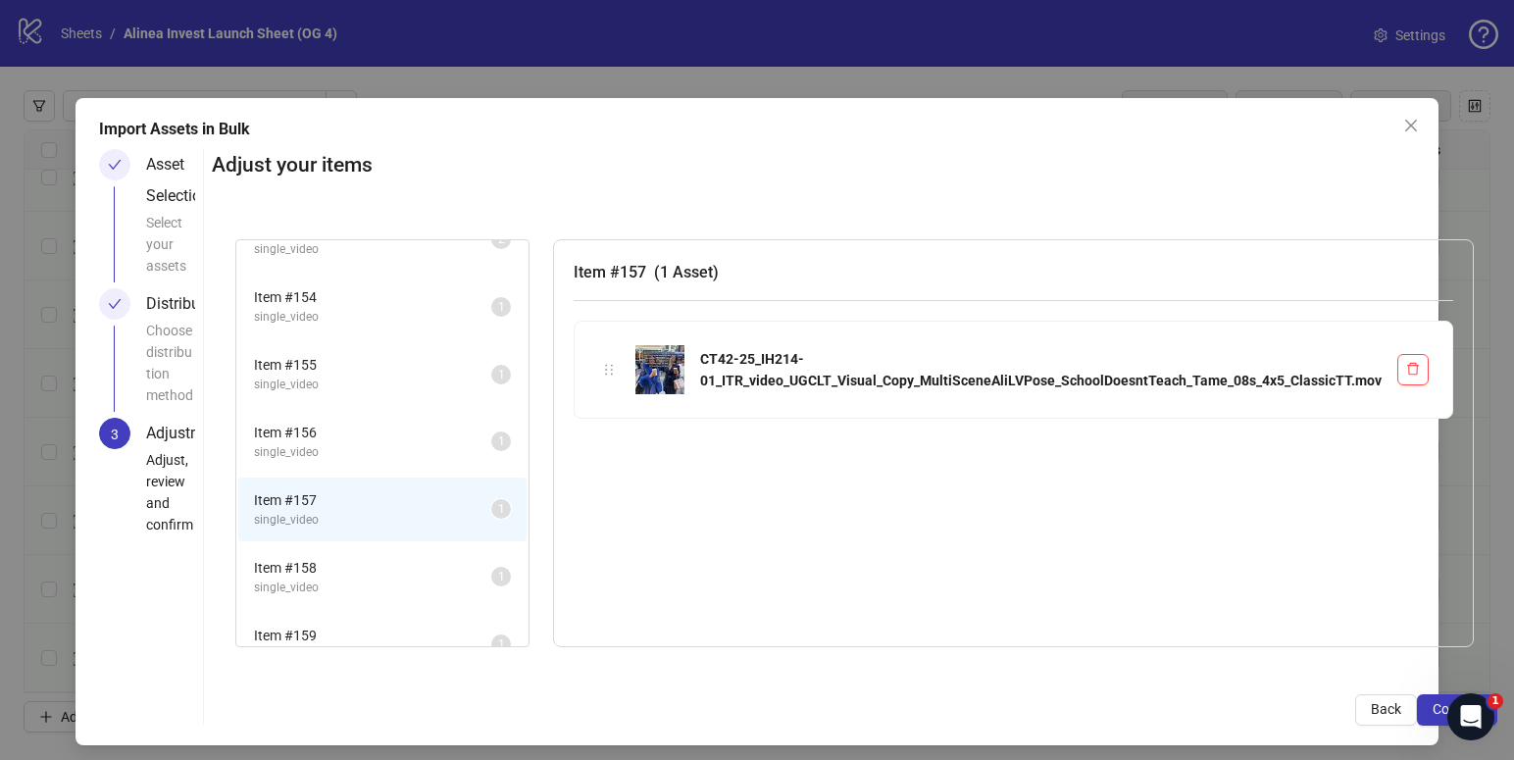
click at [393, 566] on span "Item # 158" at bounding box center [372, 568] width 237 height 22
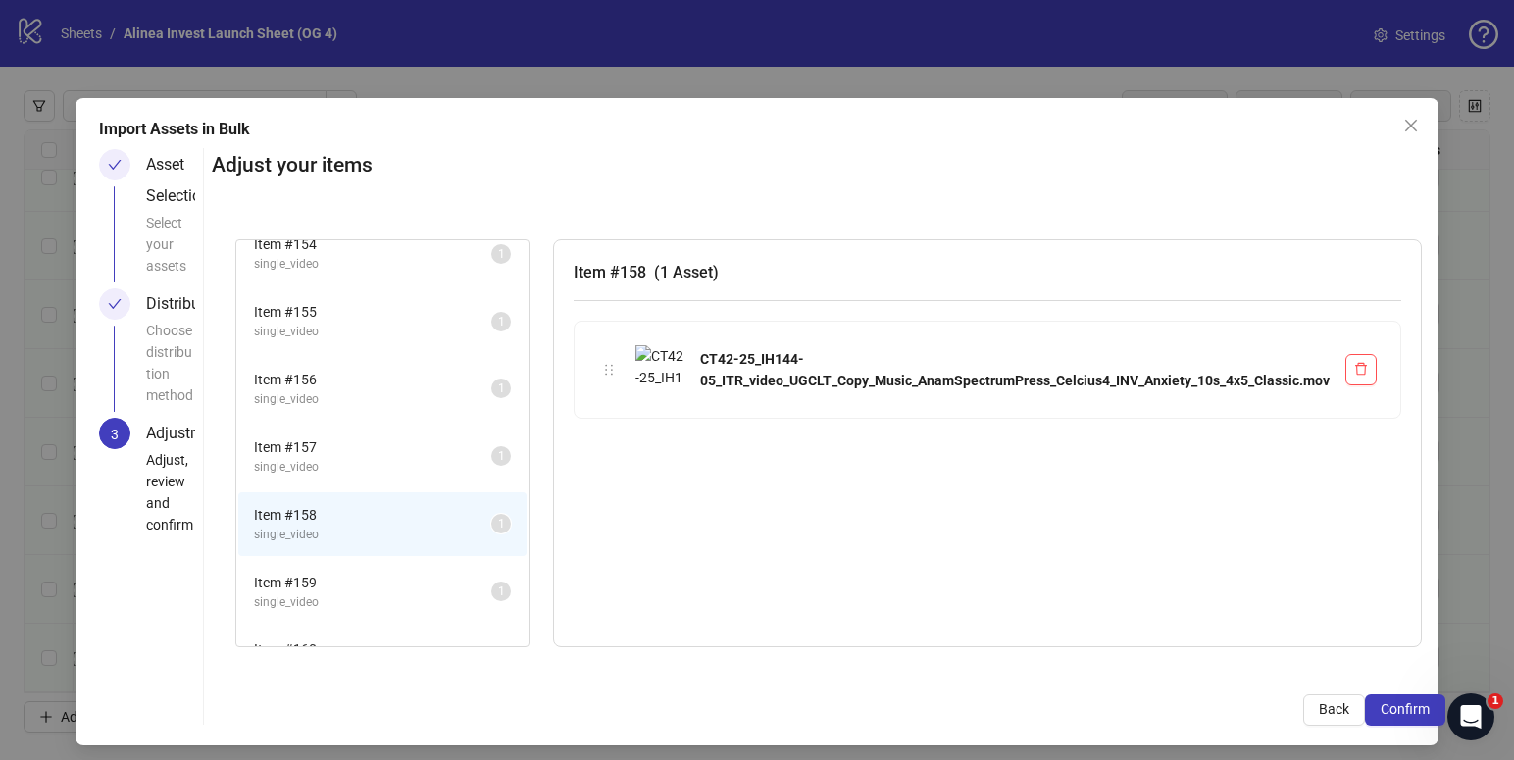
scroll to position [1004, 0]
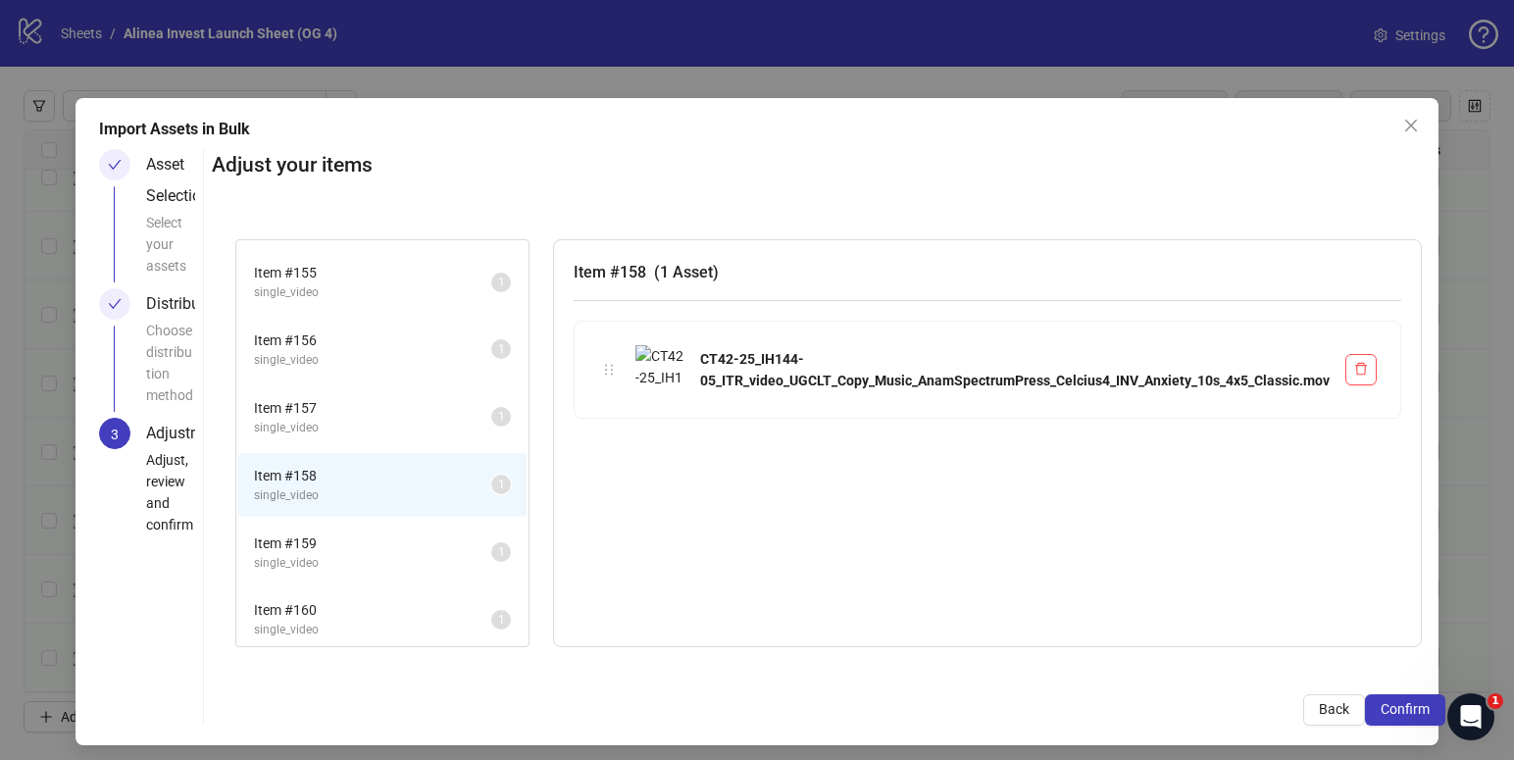
click at [397, 533] on span "Item # 159" at bounding box center [372, 544] width 237 height 22
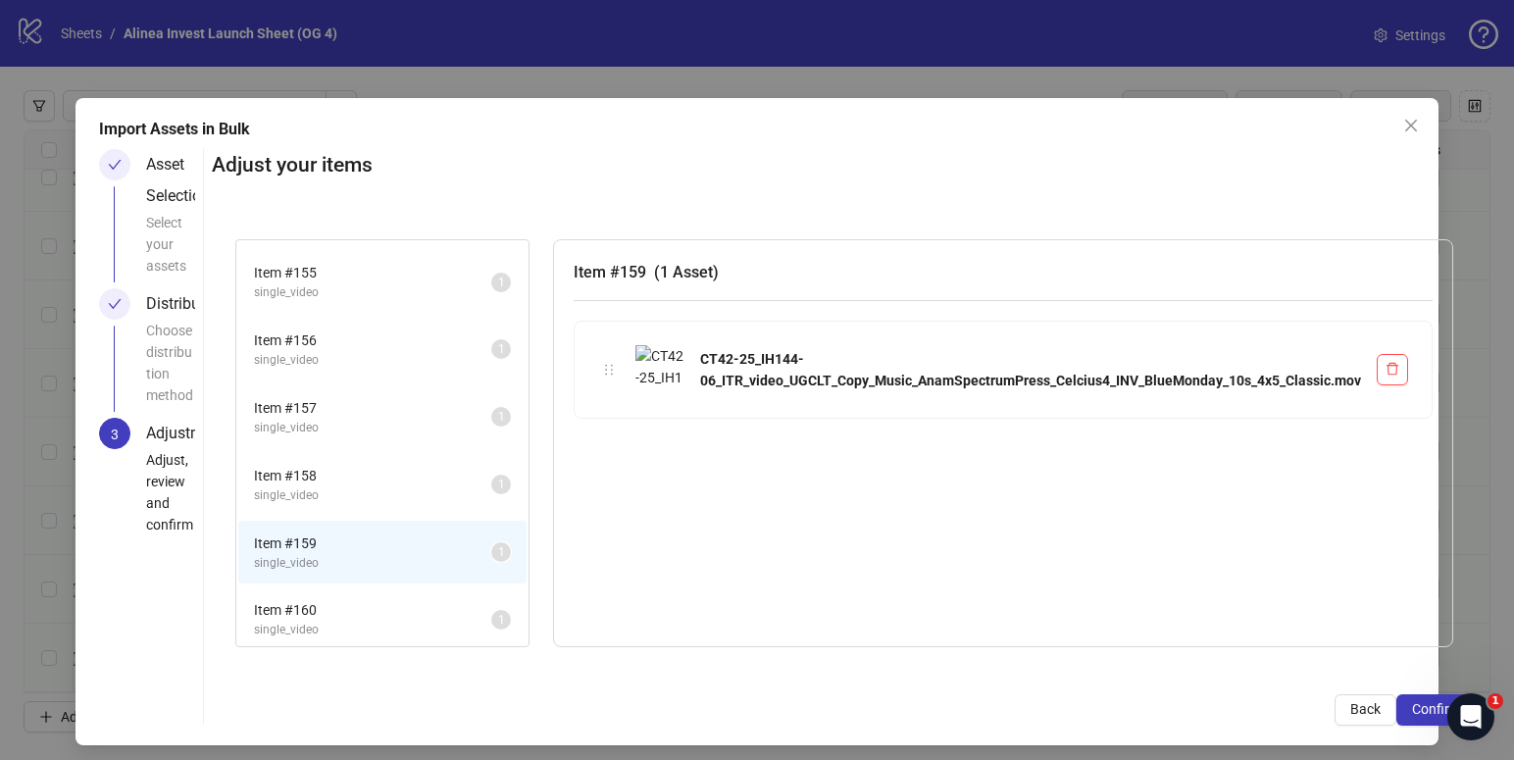
scroll to position [1030, 0]
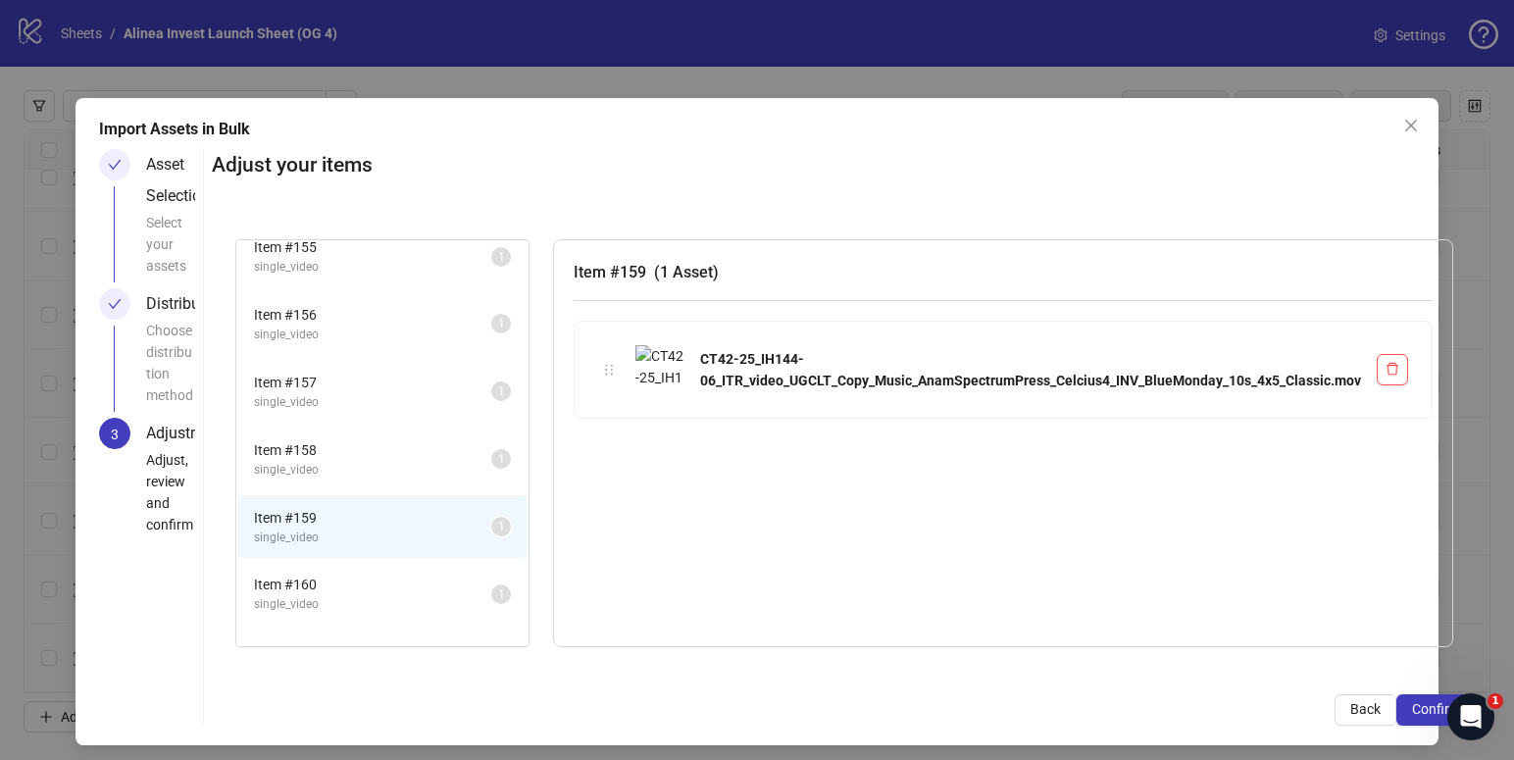
click at [394, 462] on span "single_video" at bounding box center [372, 470] width 237 height 19
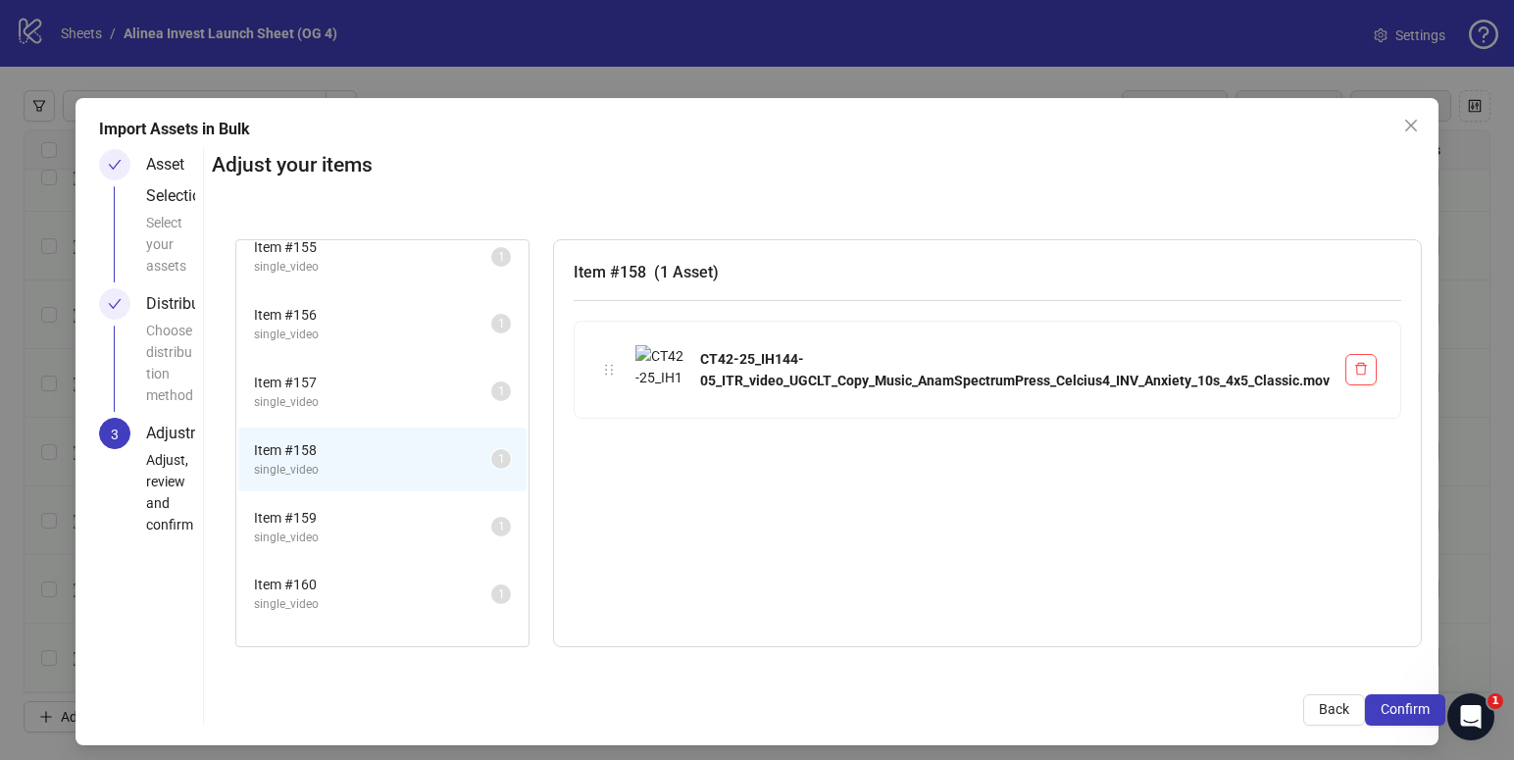
click at [391, 516] on span "Item # 159" at bounding box center [372, 518] width 237 height 22
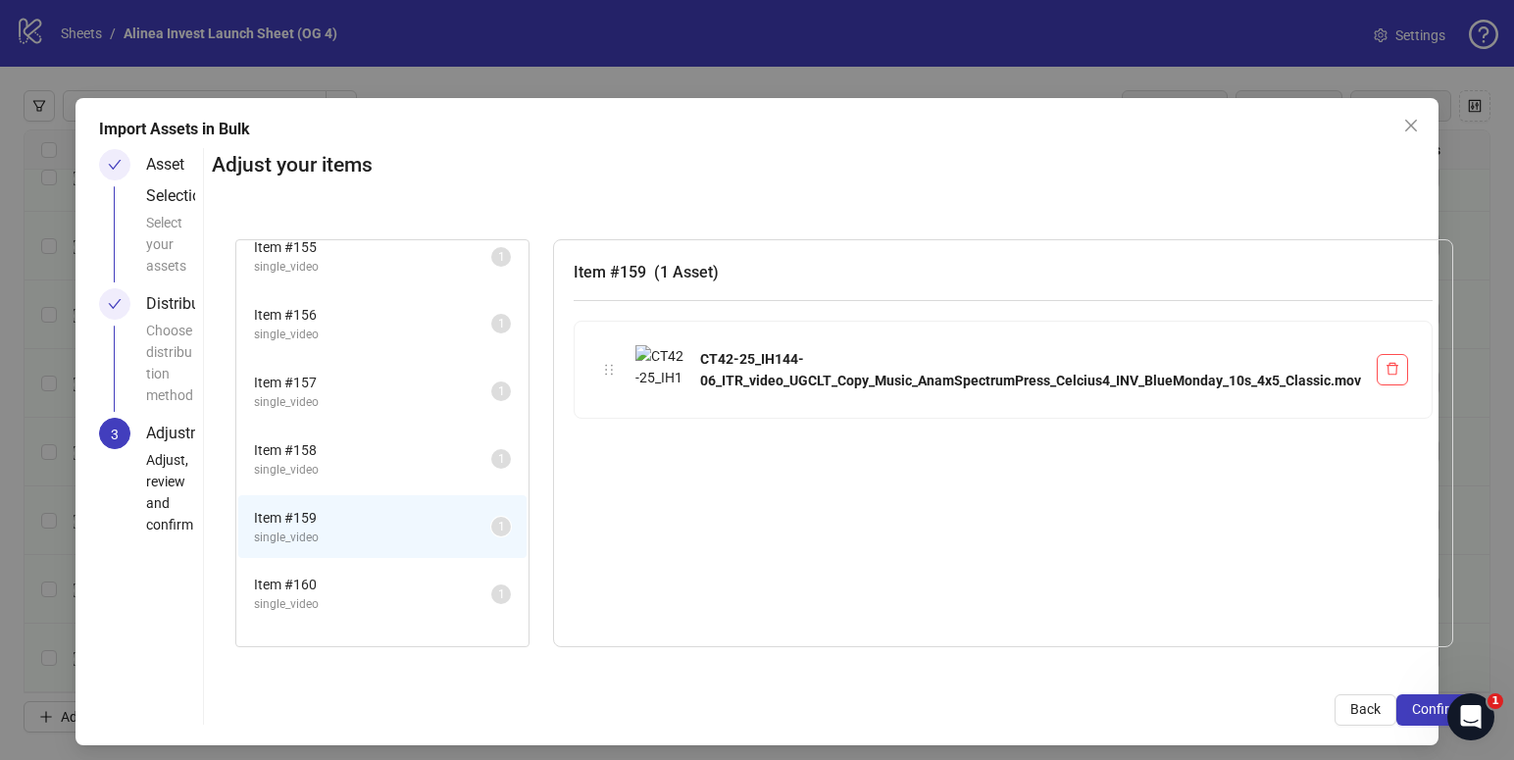
scroll to position [1071, 0]
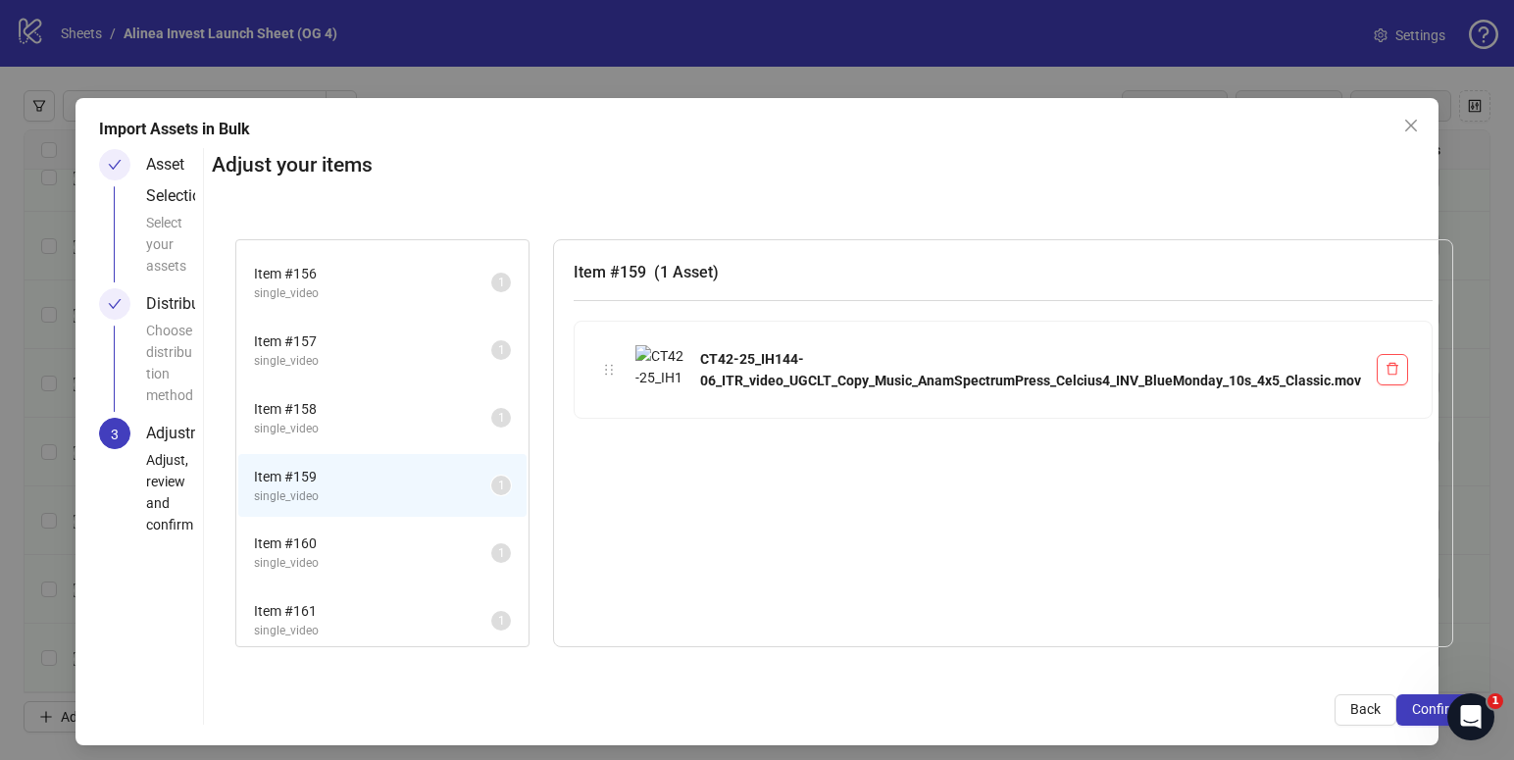
click at [393, 552] on span "Item # 160" at bounding box center [372, 544] width 237 height 22
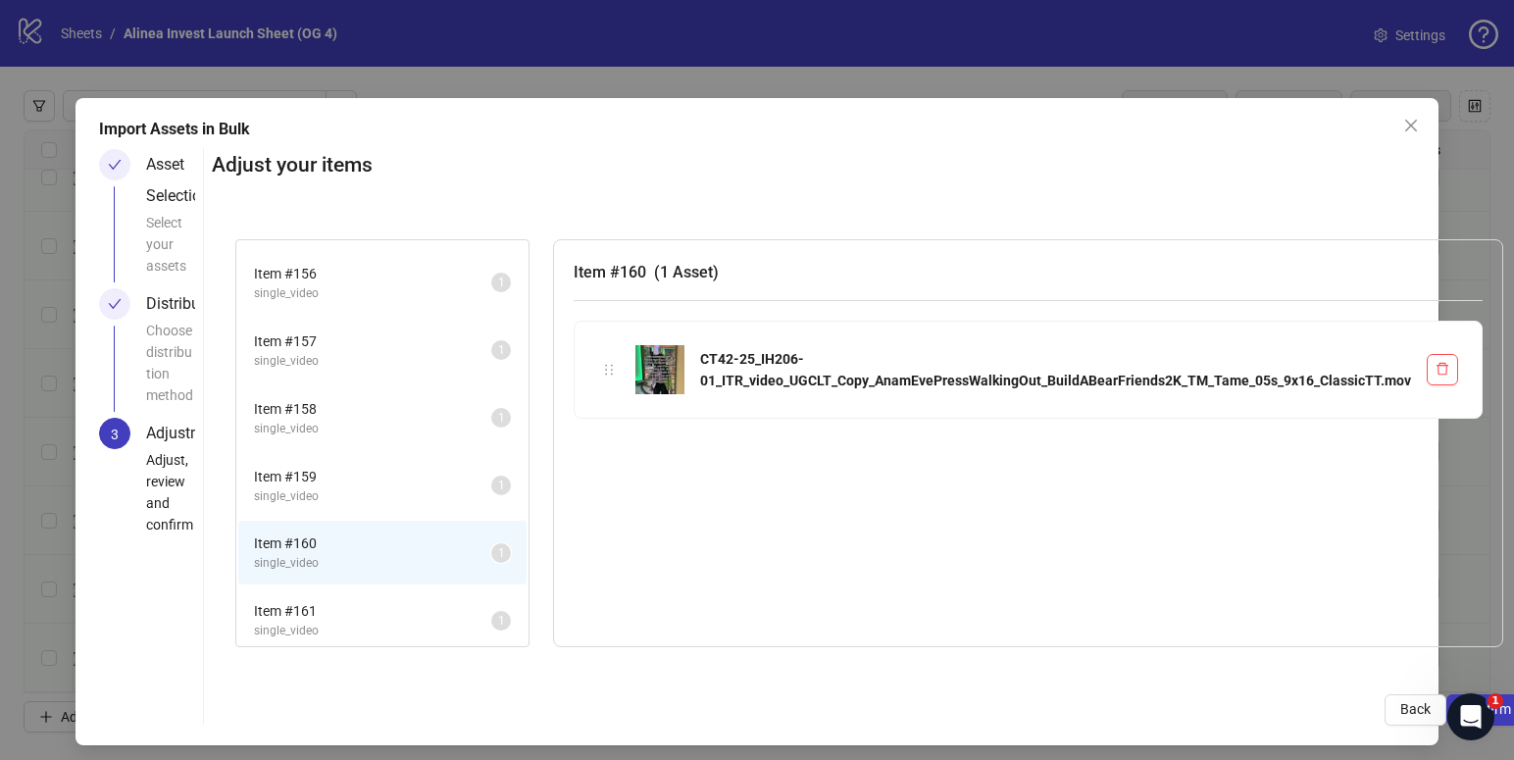
scroll to position [1096, 0]
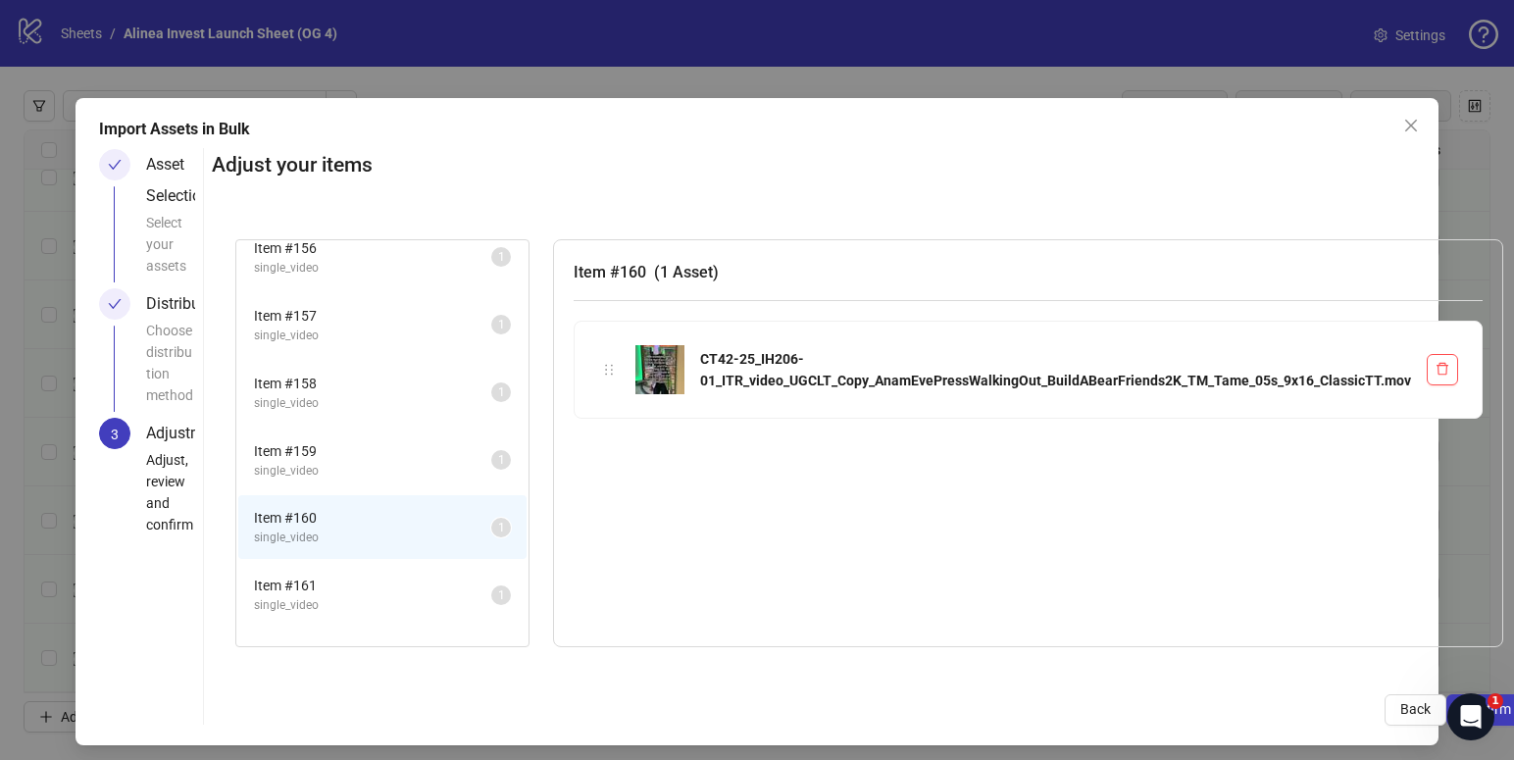
click at [395, 578] on span "Item # 161" at bounding box center [372, 586] width 237 height 22
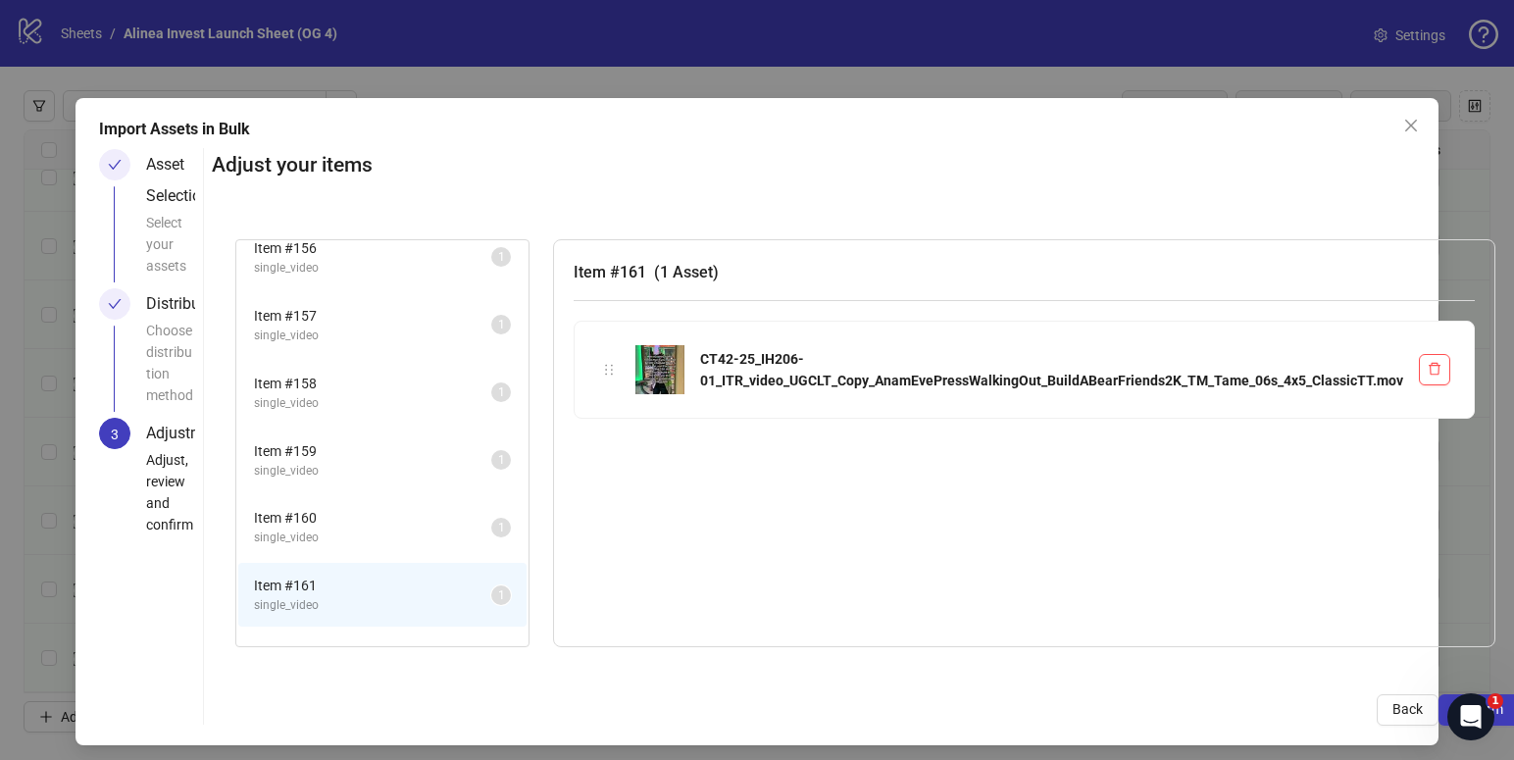
click at [355, 542] on span "single_video" at bounding box center [372, 538] width 237 height 19
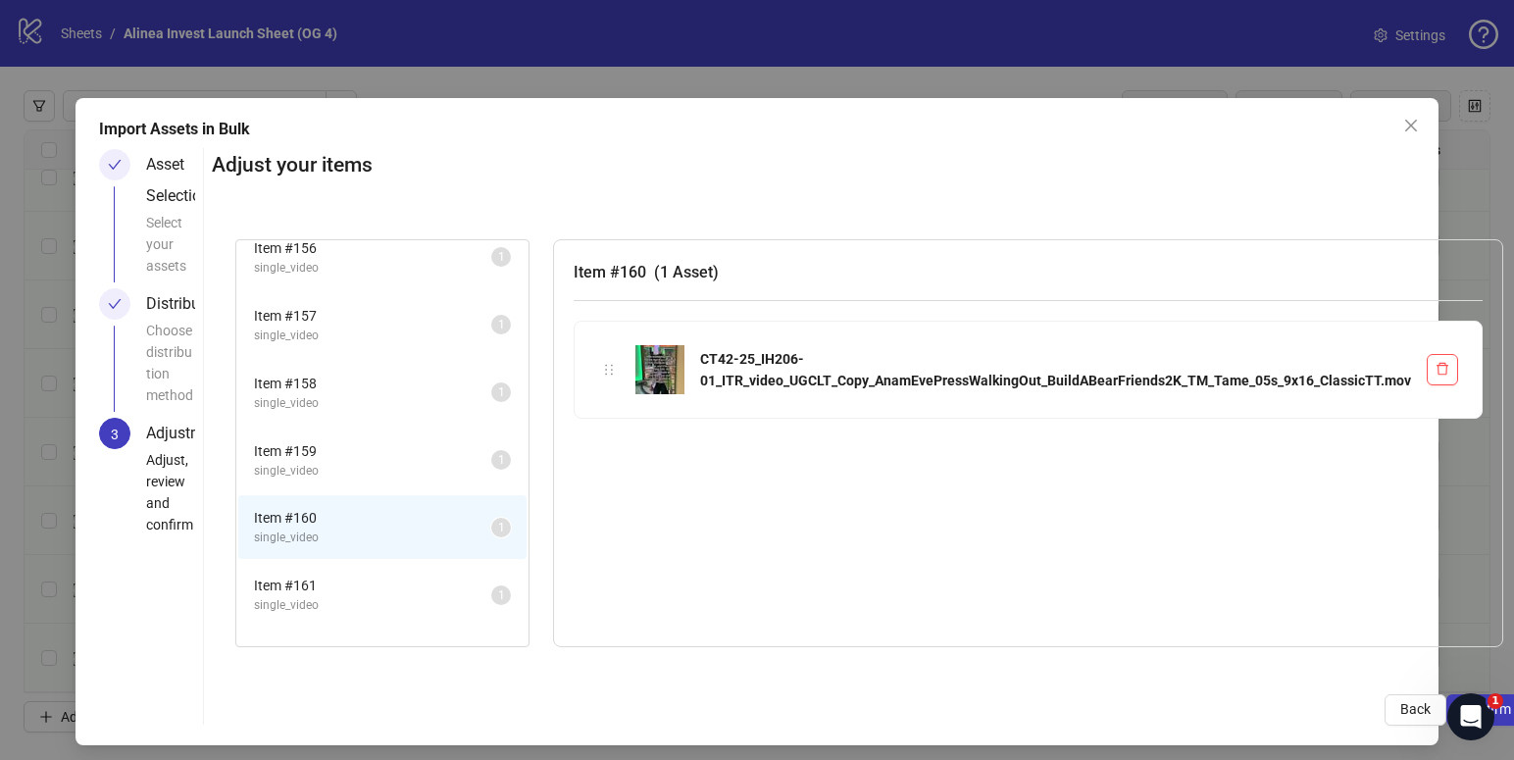
click at [375, 468] on span "single_video" at bounding box center [372, 471] width 237 height 19
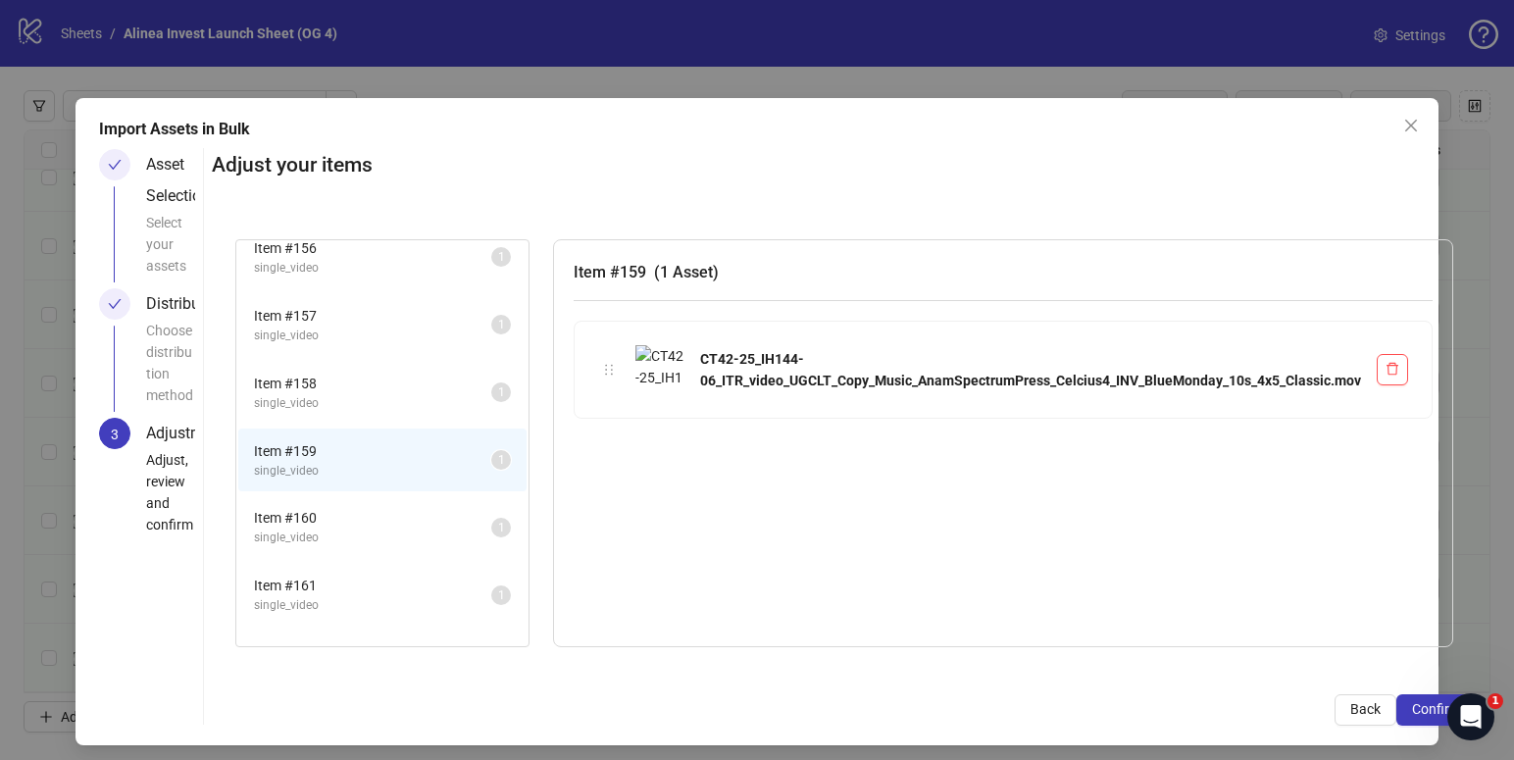
click at [382, 405] on span "single_video" at bounding box center [372, 403] width 237 height 19
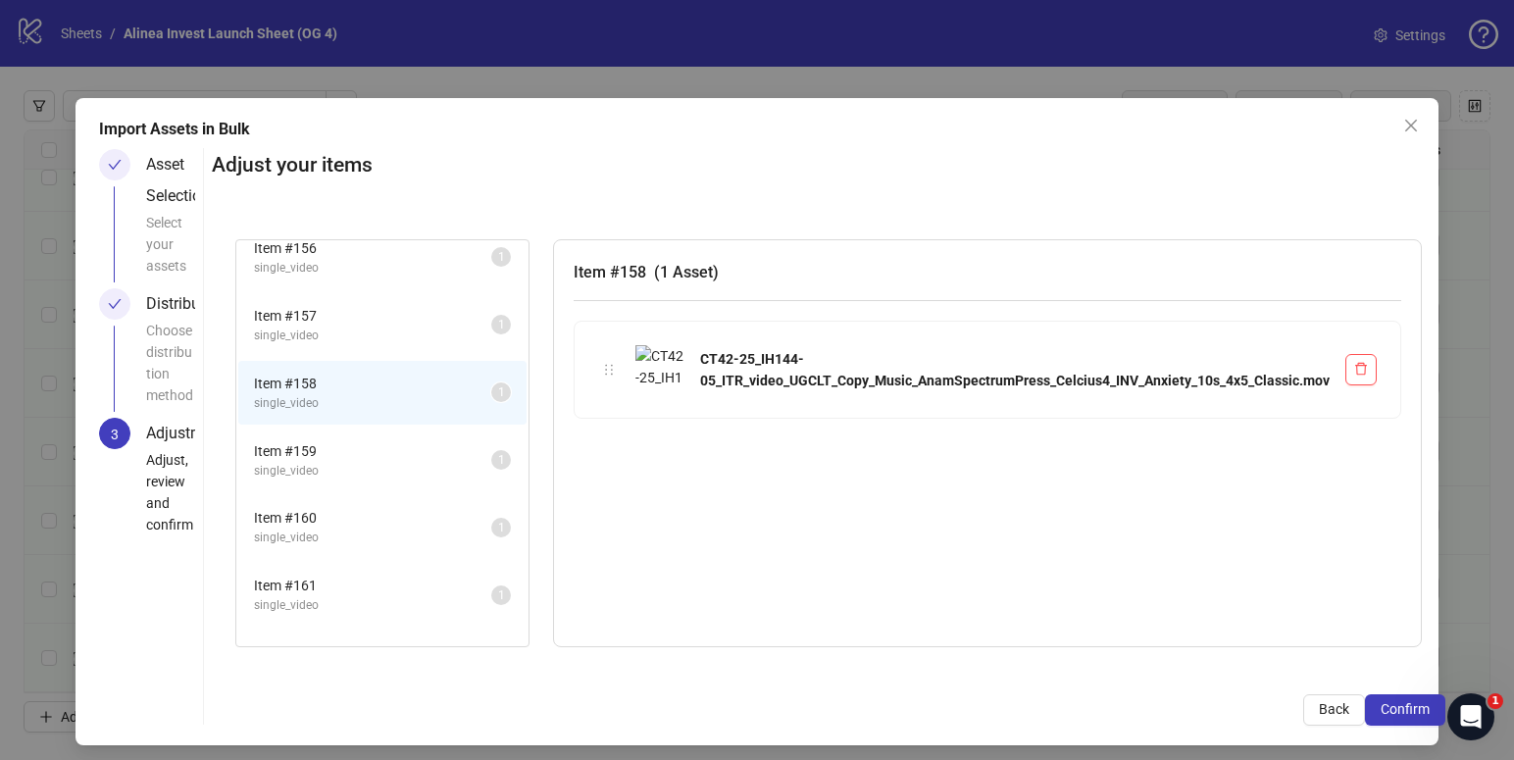
click at [405, 344] on li "Item # 157 single_video 1" at bounding box center [382, 325] width 288 height 64
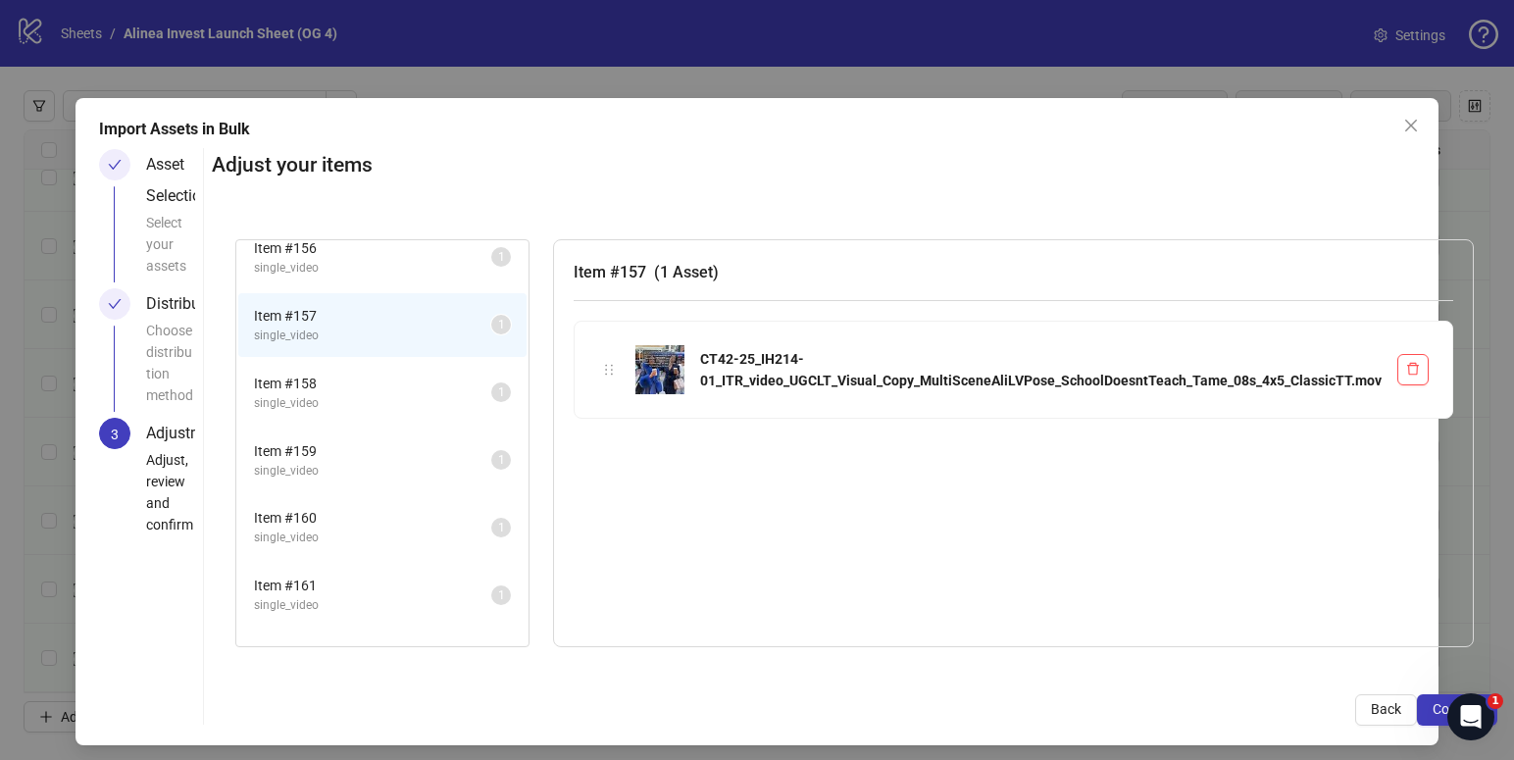
click at [399, 389] on span "Item # 158" at bounding box center [372, 384] width 237 height 22
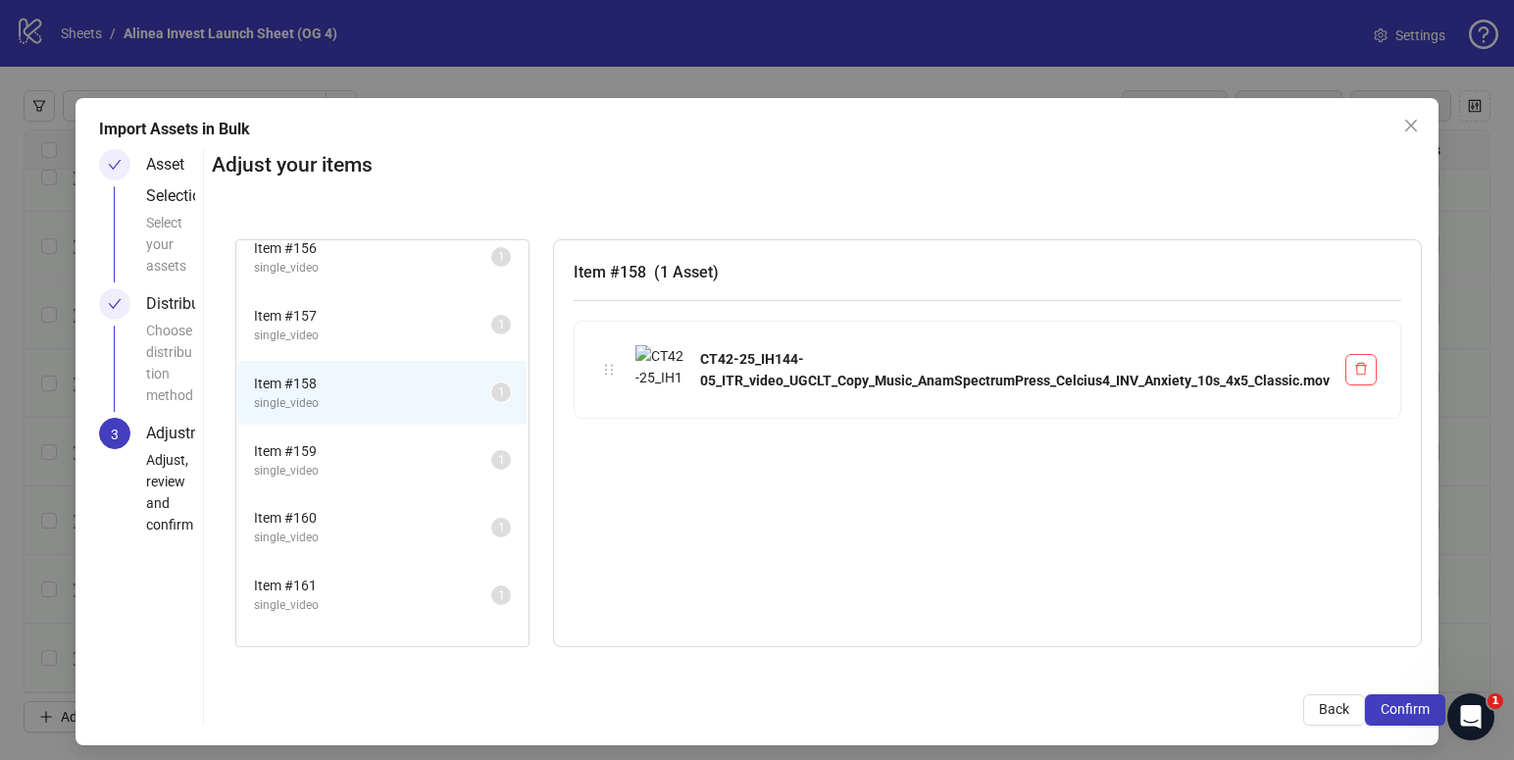
click at [396, 454] on span "Item # 159" at bounding box center [372, 451] width 237 height 22
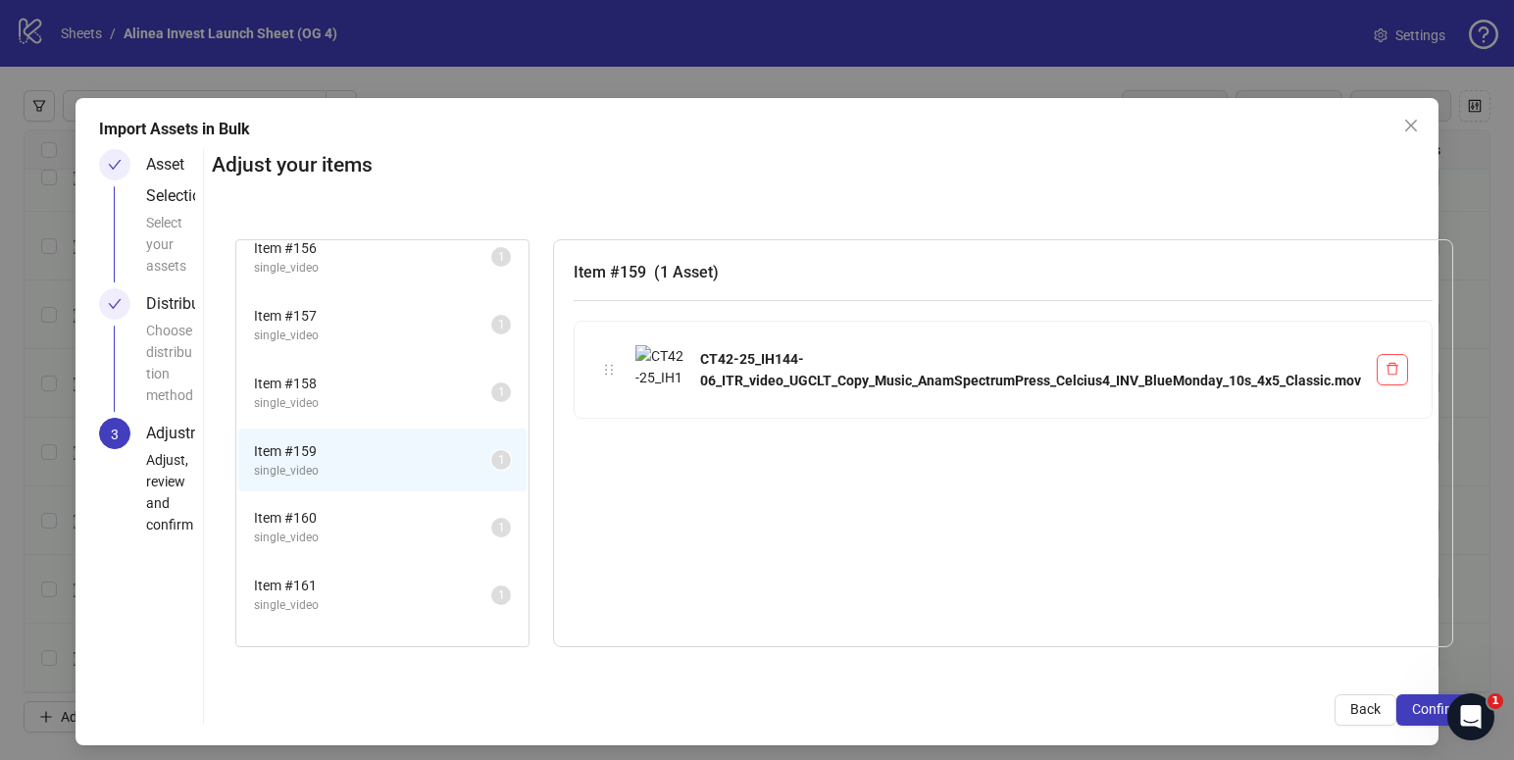
click at [408, 406] on span "single_video" at bounding box center [372, 403] width 237 height 19
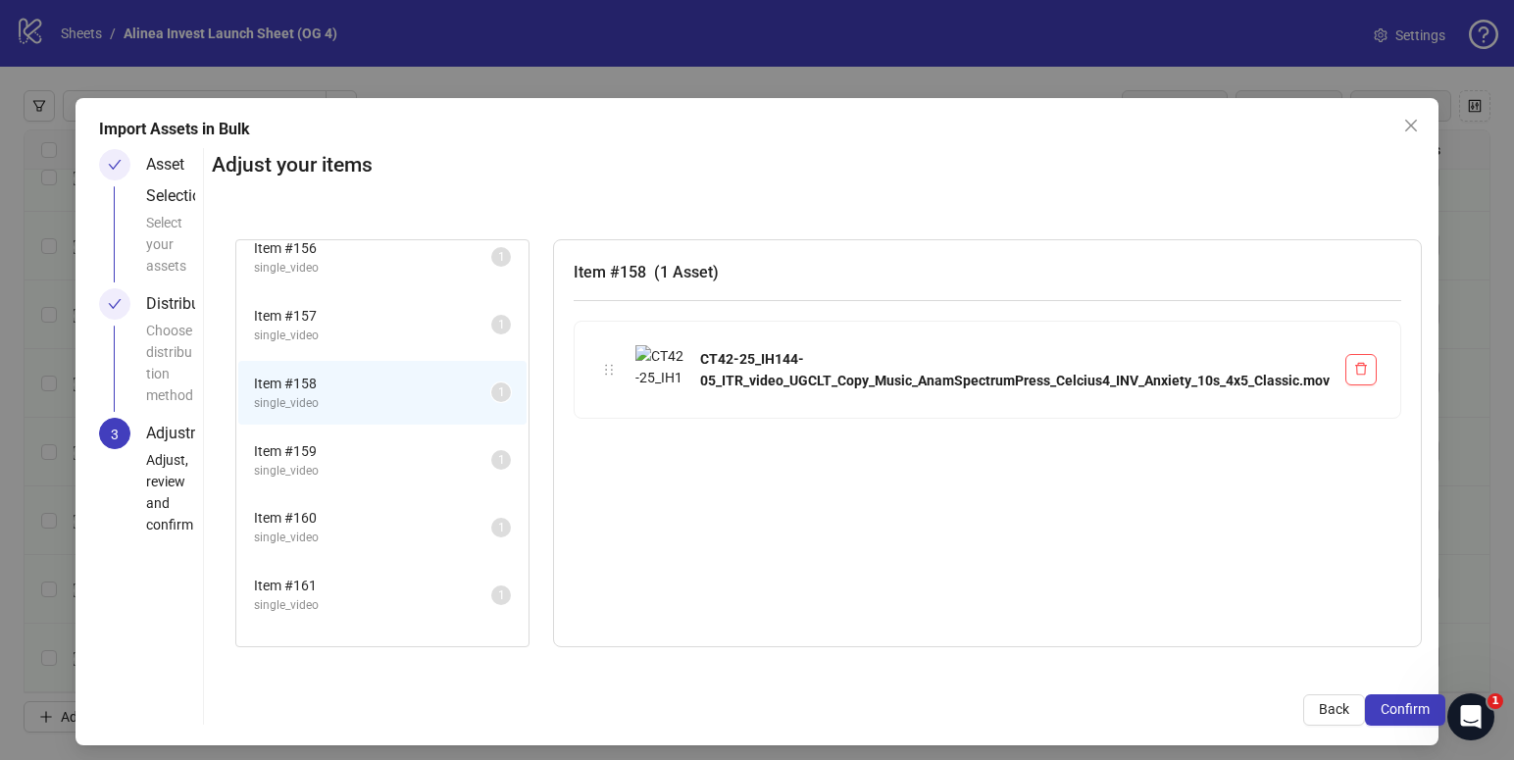
click at [431, 498] on li "Item # 160 single_video 1" at bounding box center [382, 527] width 288 height 64
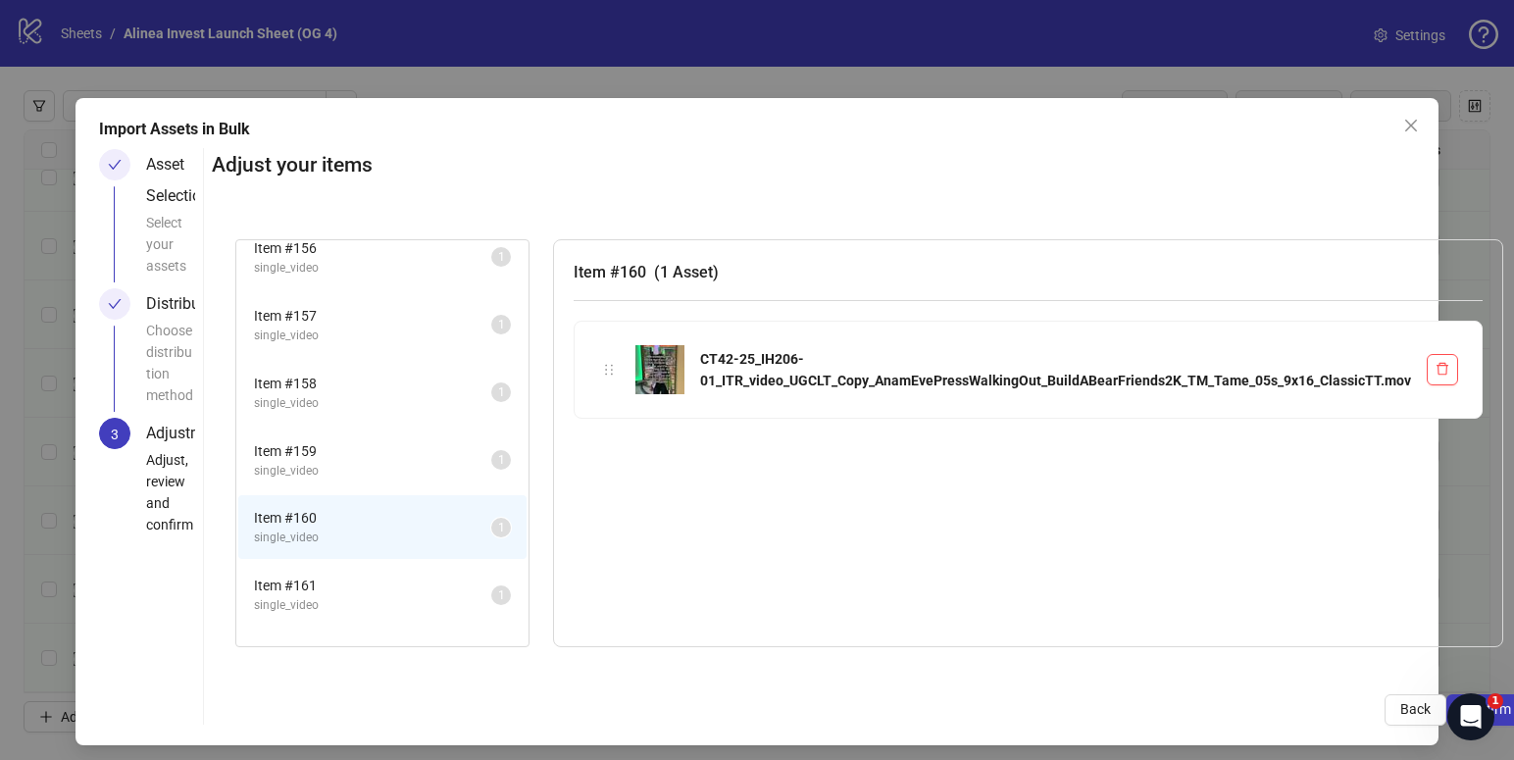
click at [424, 382] on span "Item # 158" at bounding box center [372, 384] width 237 height 22
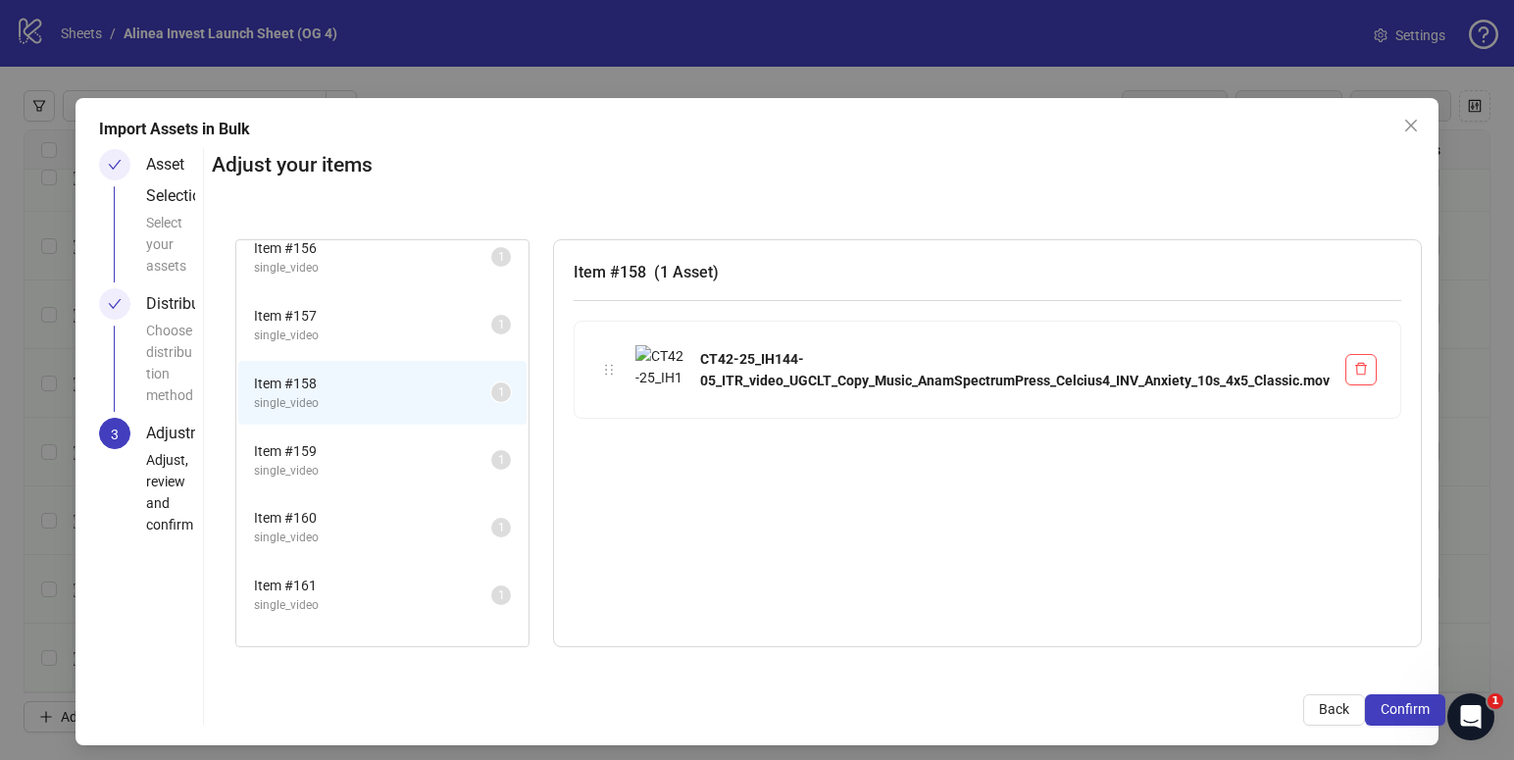
click at [407, 440] on span "Item # 159" at bounding box center [372, 451] width 237 height 22
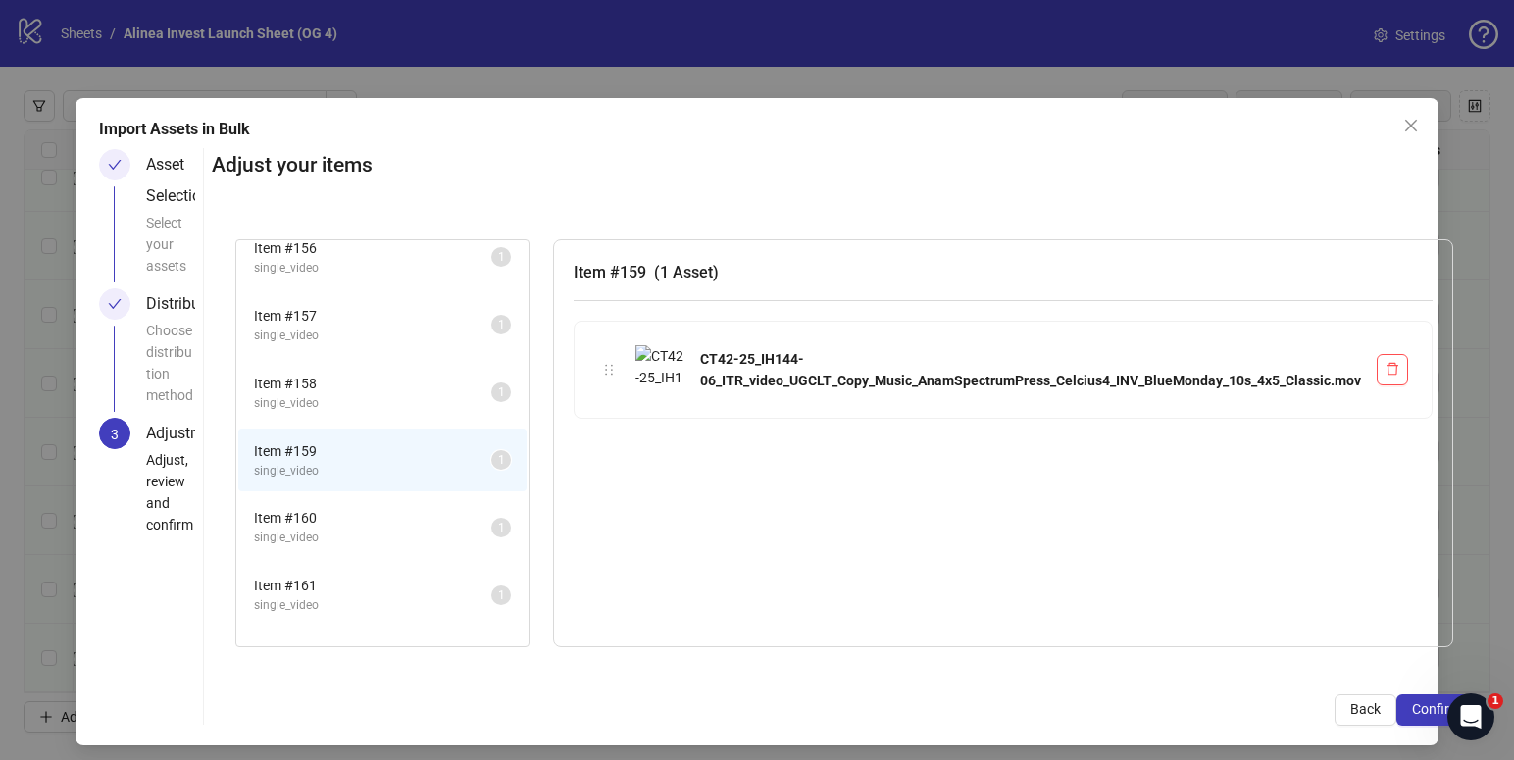
click at [379, 536] on span "single_video" at bounding box center [372, 538] width 237 height 19
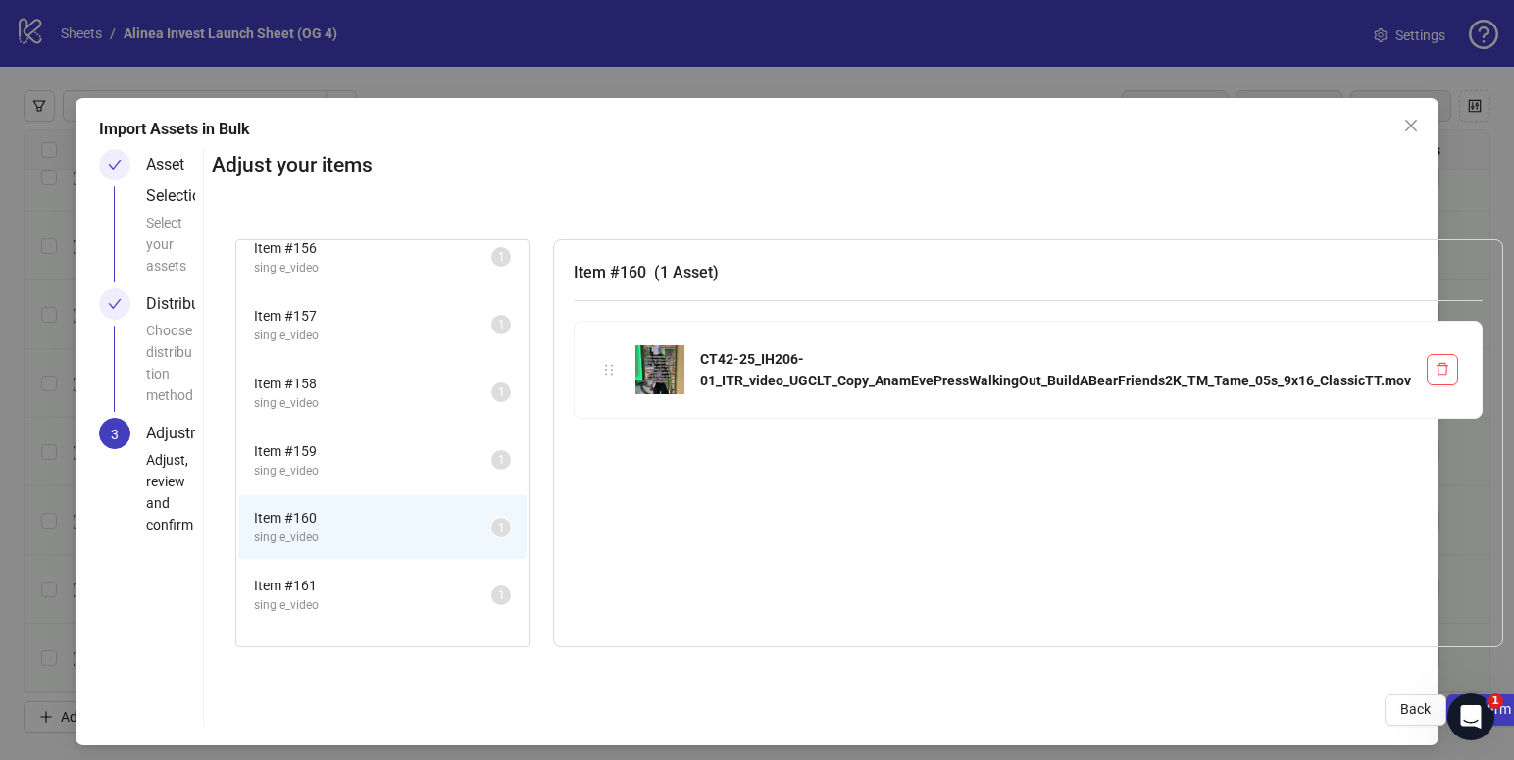
click at [402, 390] on span "Item # 158" at bounding box center [372, 384] width 237 height 22
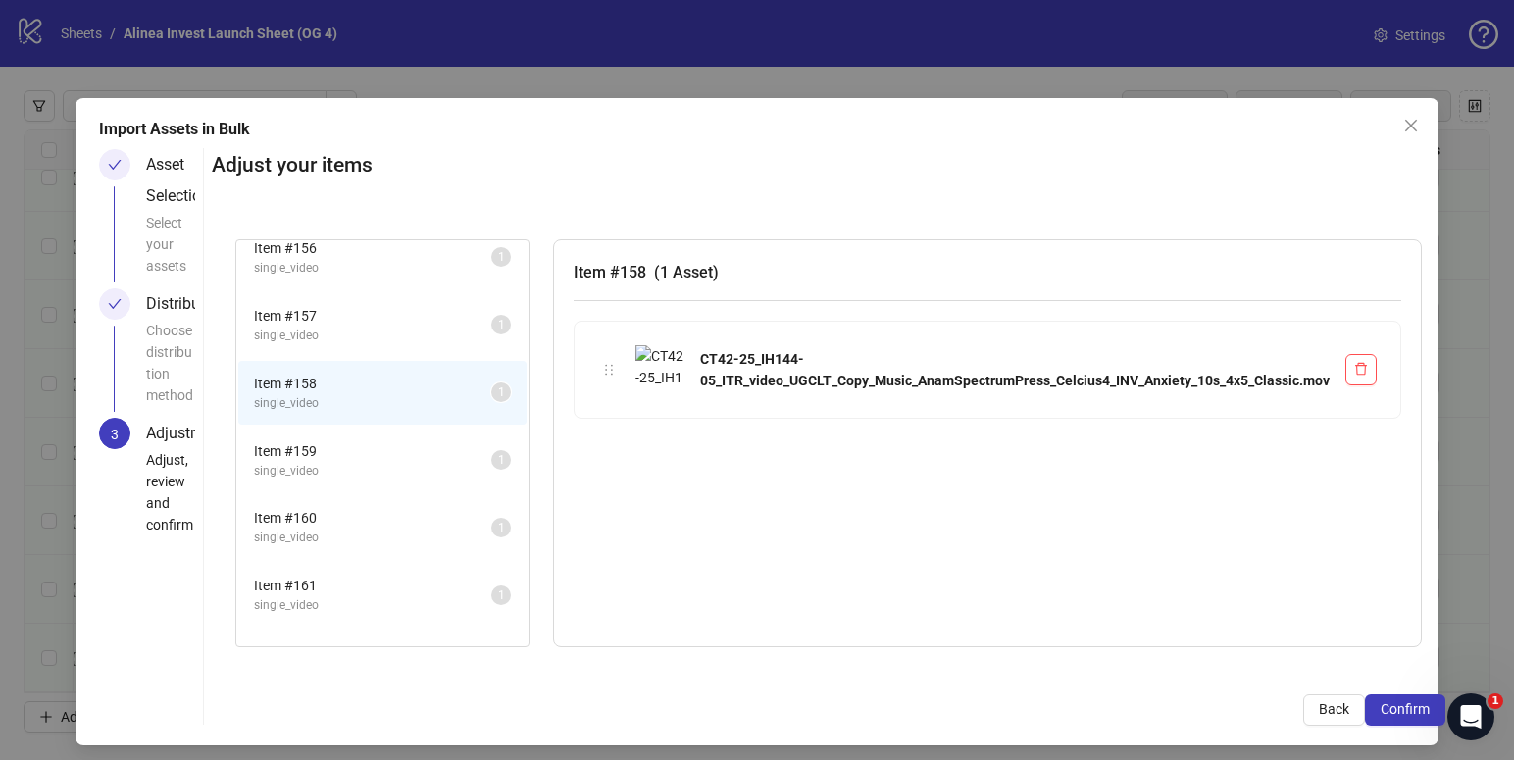
click at [387, 457] on span "Item # 159" at bounding box center [372, 451] width 237 height 22
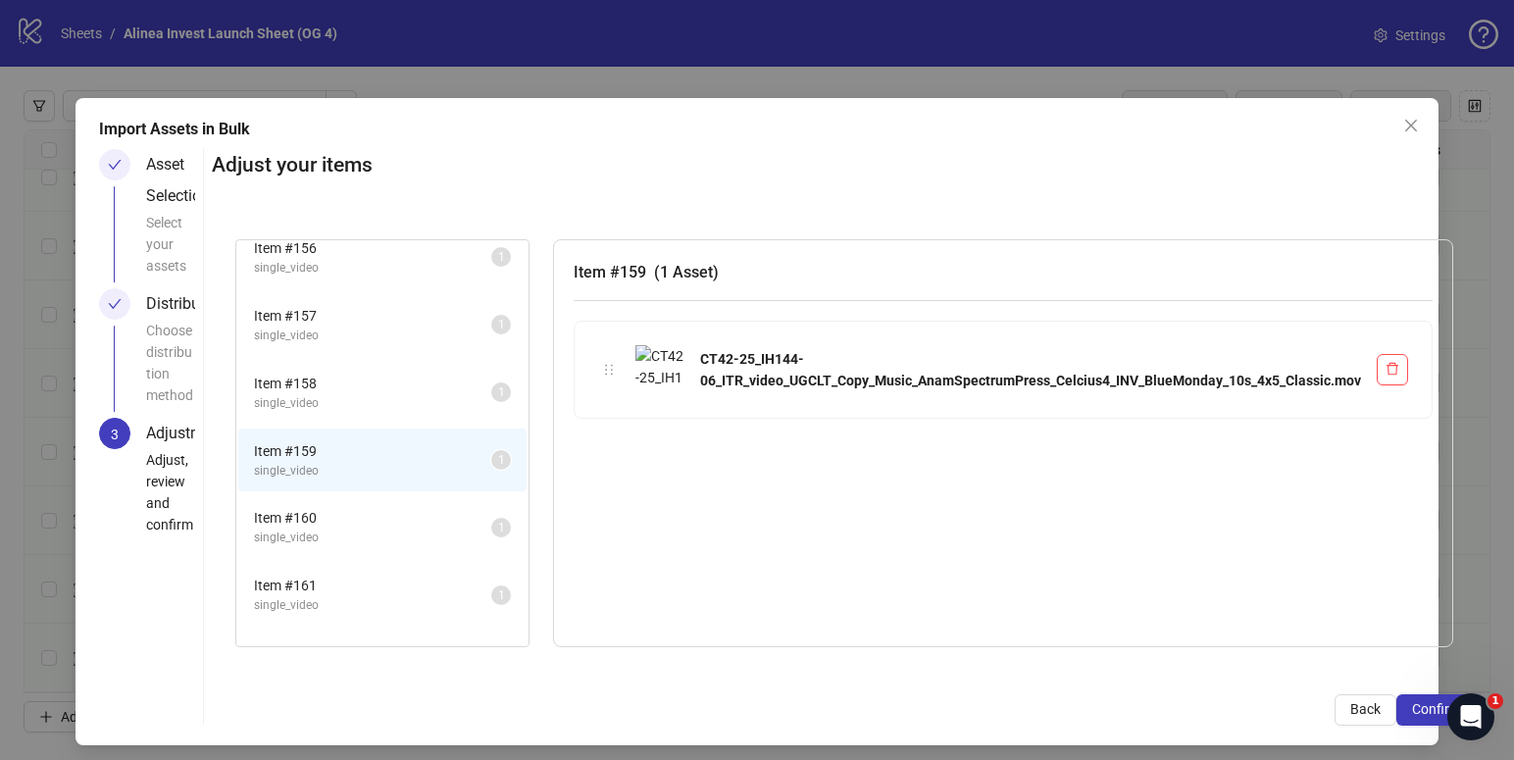
click at [390, 413] on li "Item # 158 single_video 1" at bounding box center [382, 393] width 288 height 64
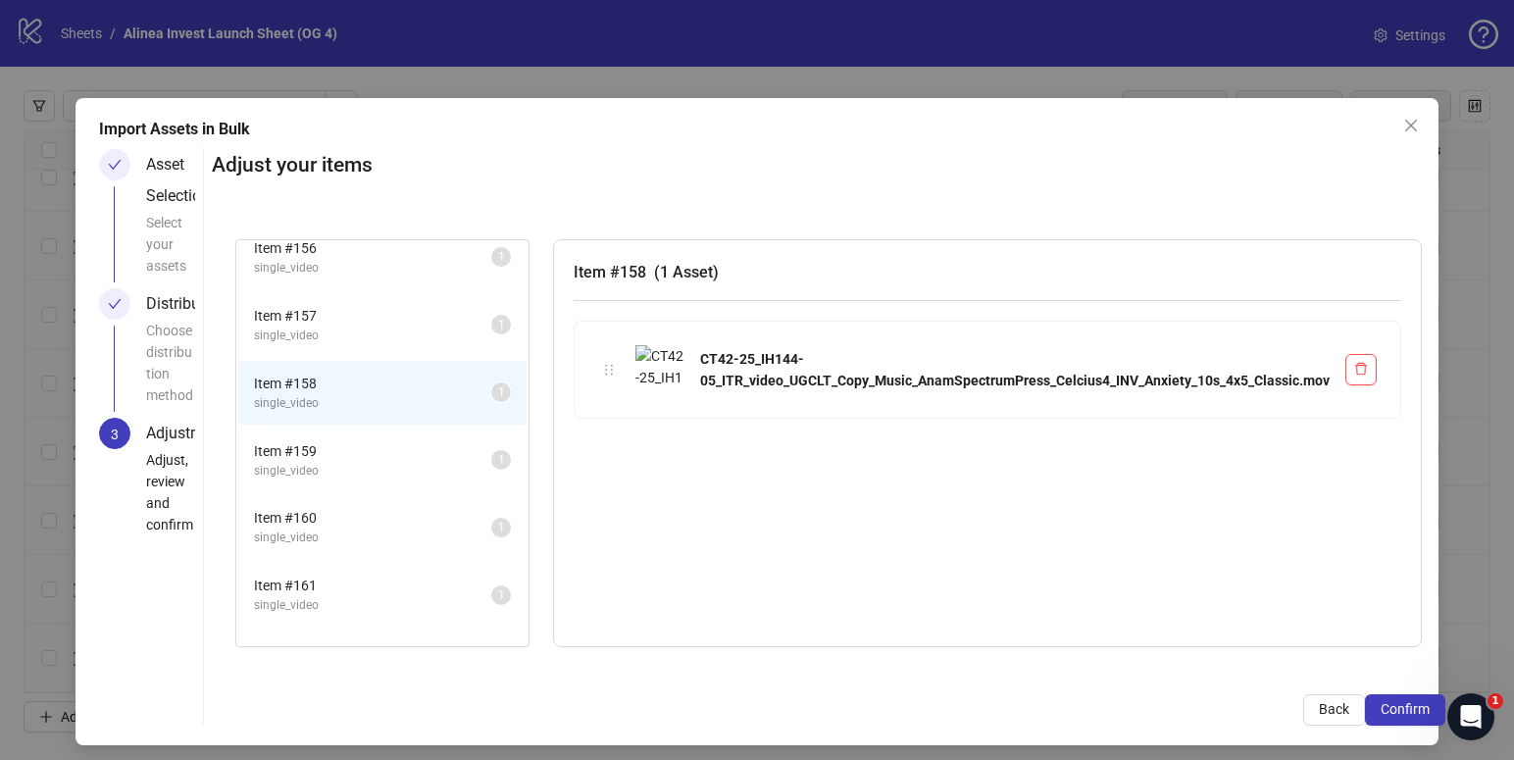
click at [379, 459] on span "Item # 159" at bounding box center [372, 451] width 237 height 22
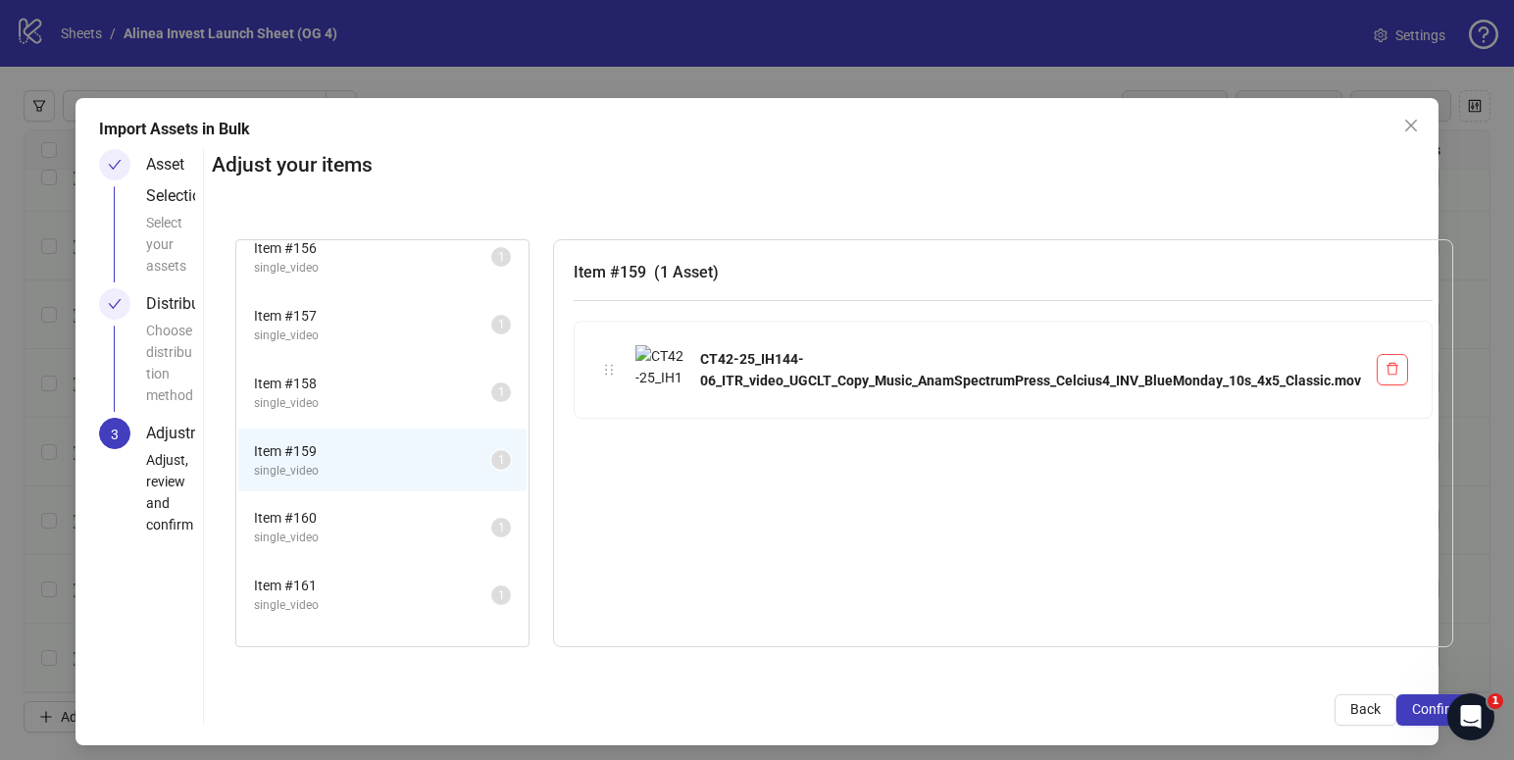
click at [325, 515] on span "Item # 160" at bounding box center [372, 518] width 237 height 22
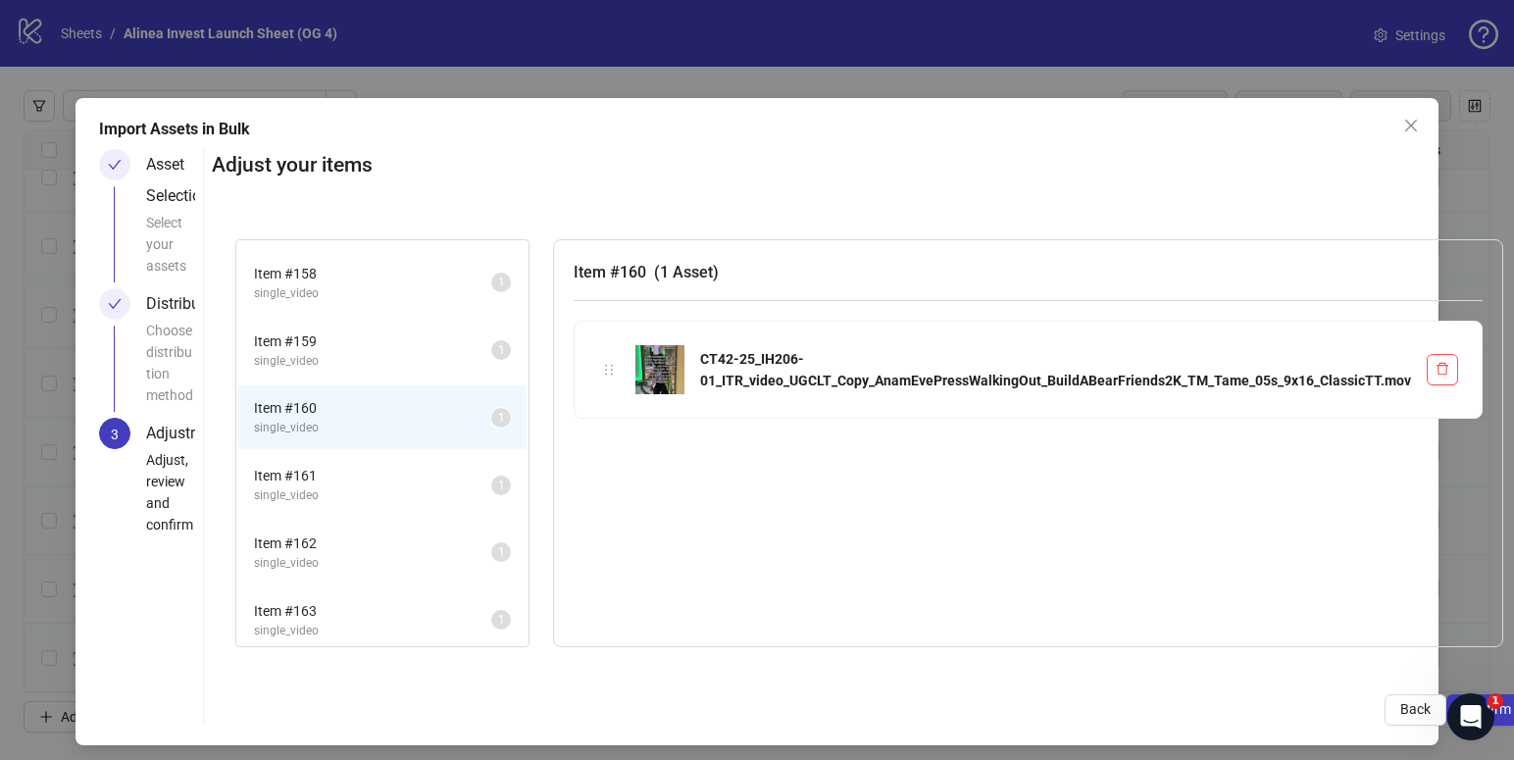
scroll to position [1212, 0]
click at [401, 539] on span "Item # 162" at bounding box center [372, 538] width 237 height 22
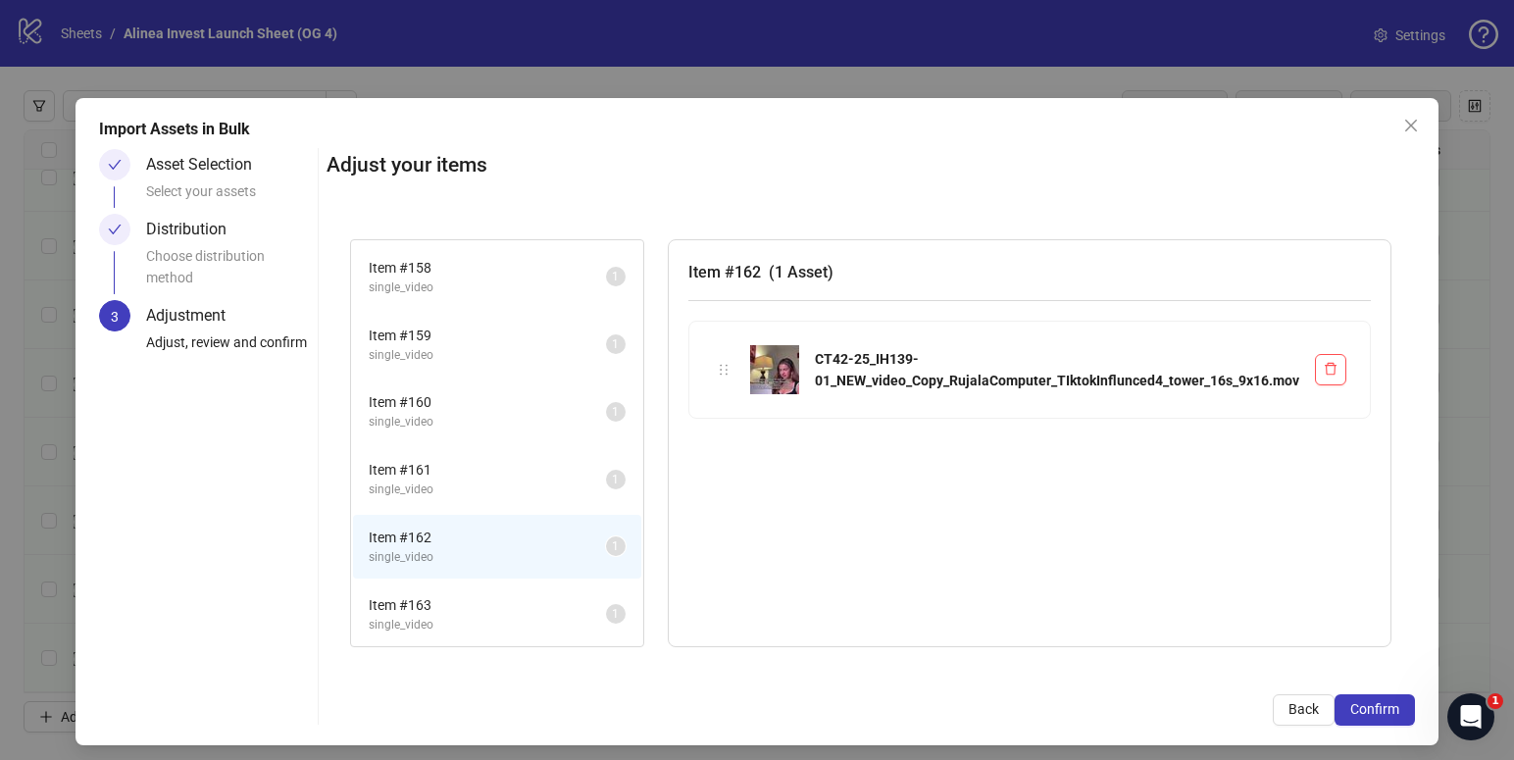
click at [472, 481] on span "single_video" at bounding box center [487, 490] width 237 height 19
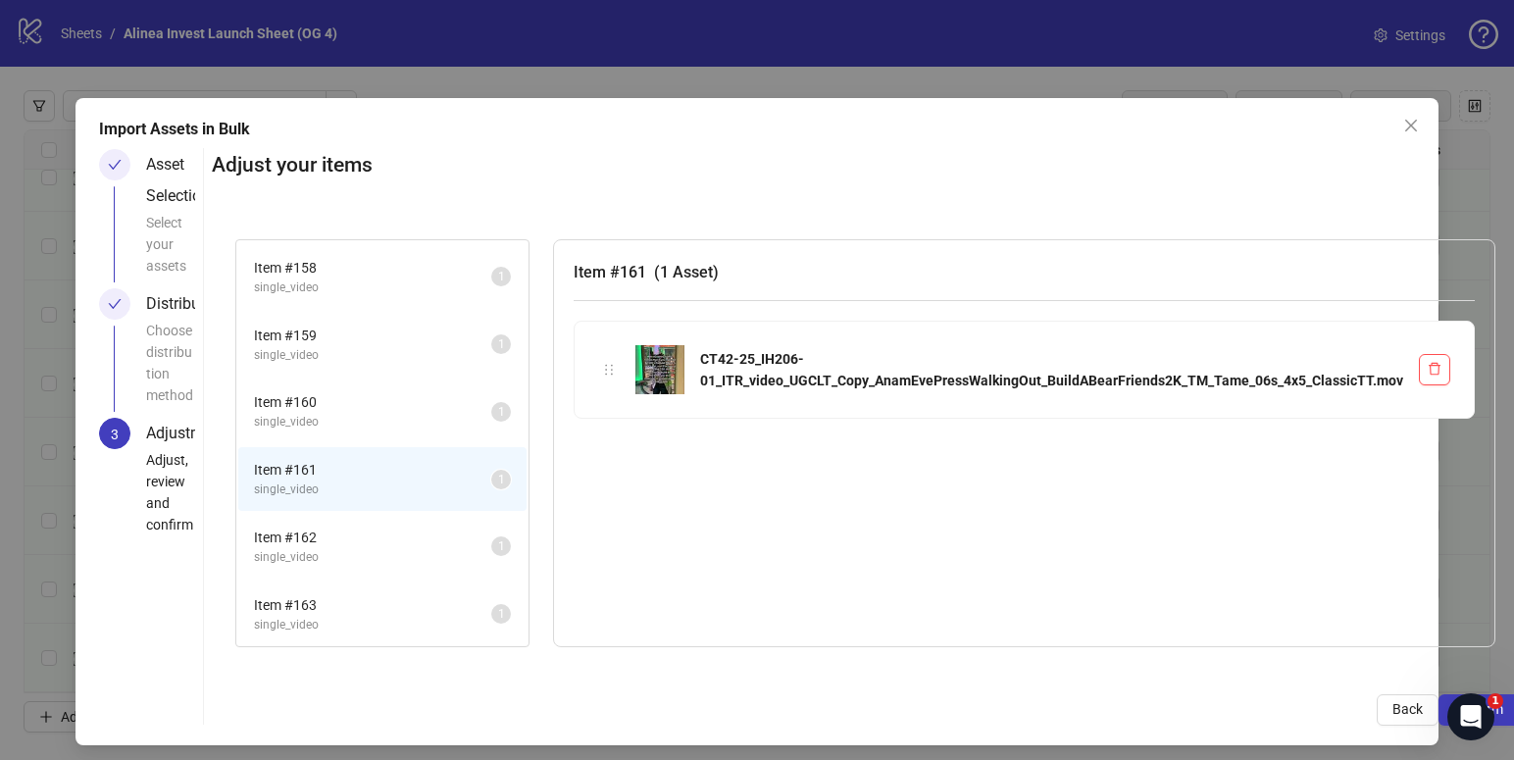
click at [382, 414] on span "single_video" at bounding box center [372, 422] width 237 height 19
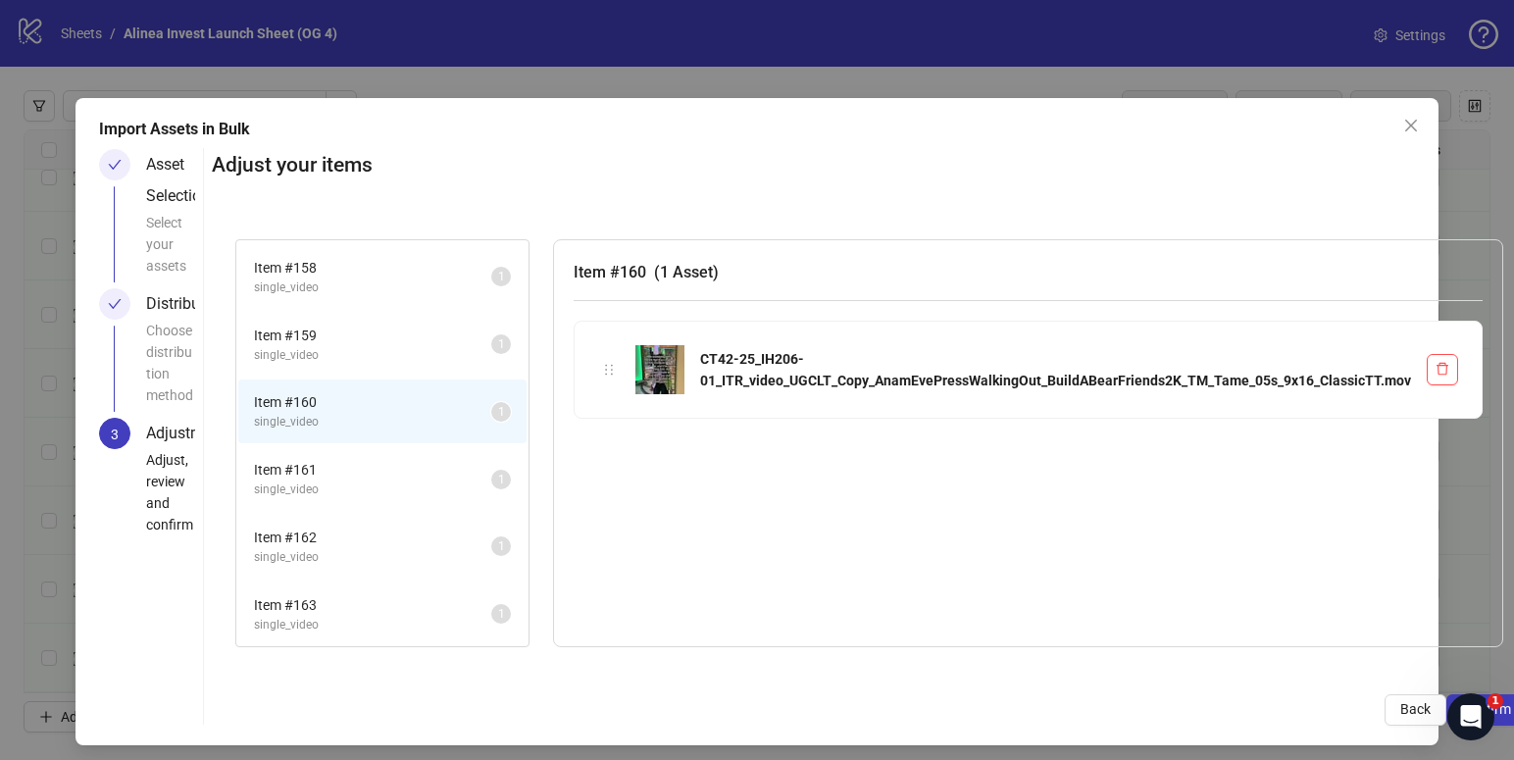
click at [396, 362] on span "single_video" at bounding box center [372, 355] width 237 height 19
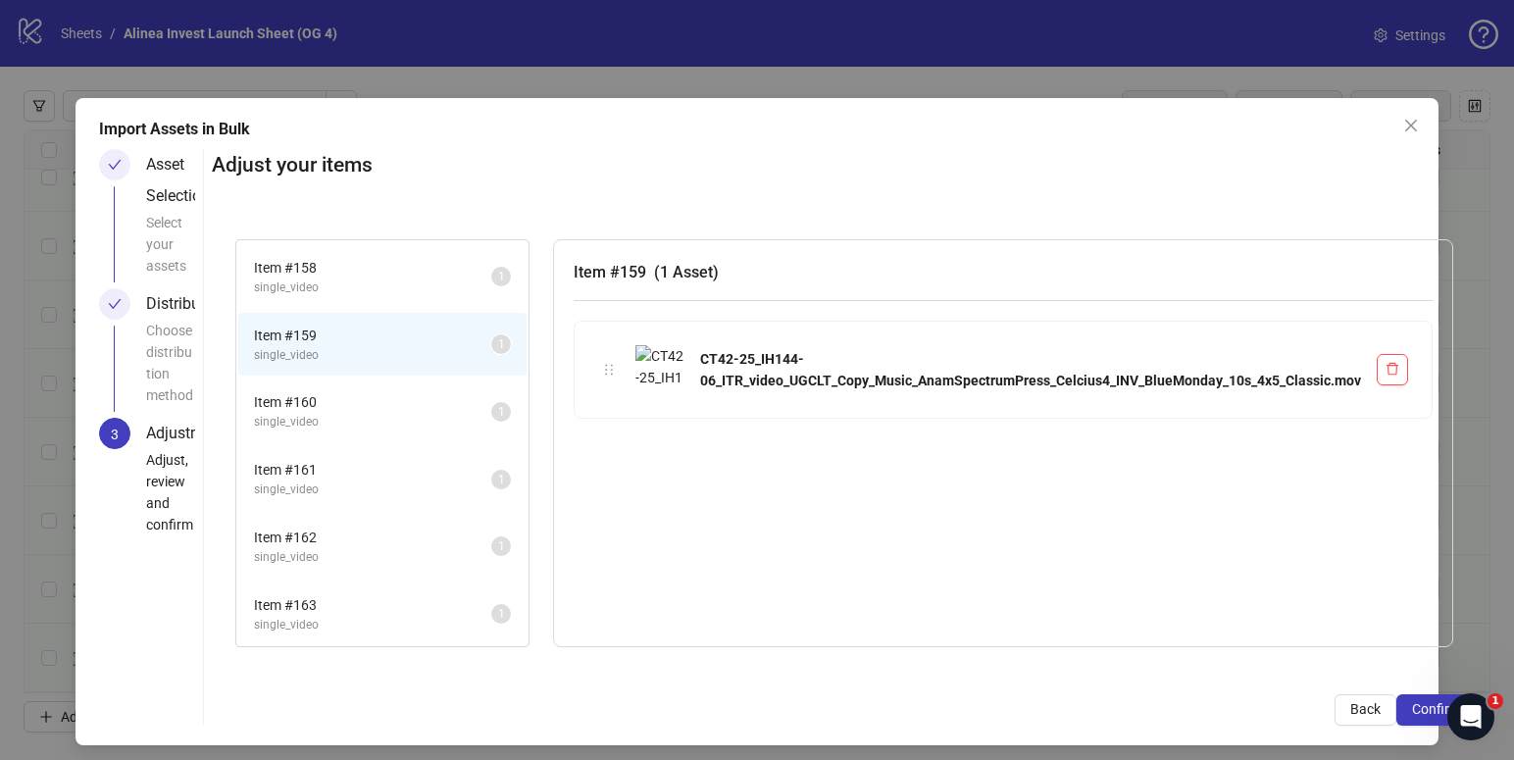
click at [389, 403] on span "Item # 160" at bounding box center [372, 402] width 237 height 22
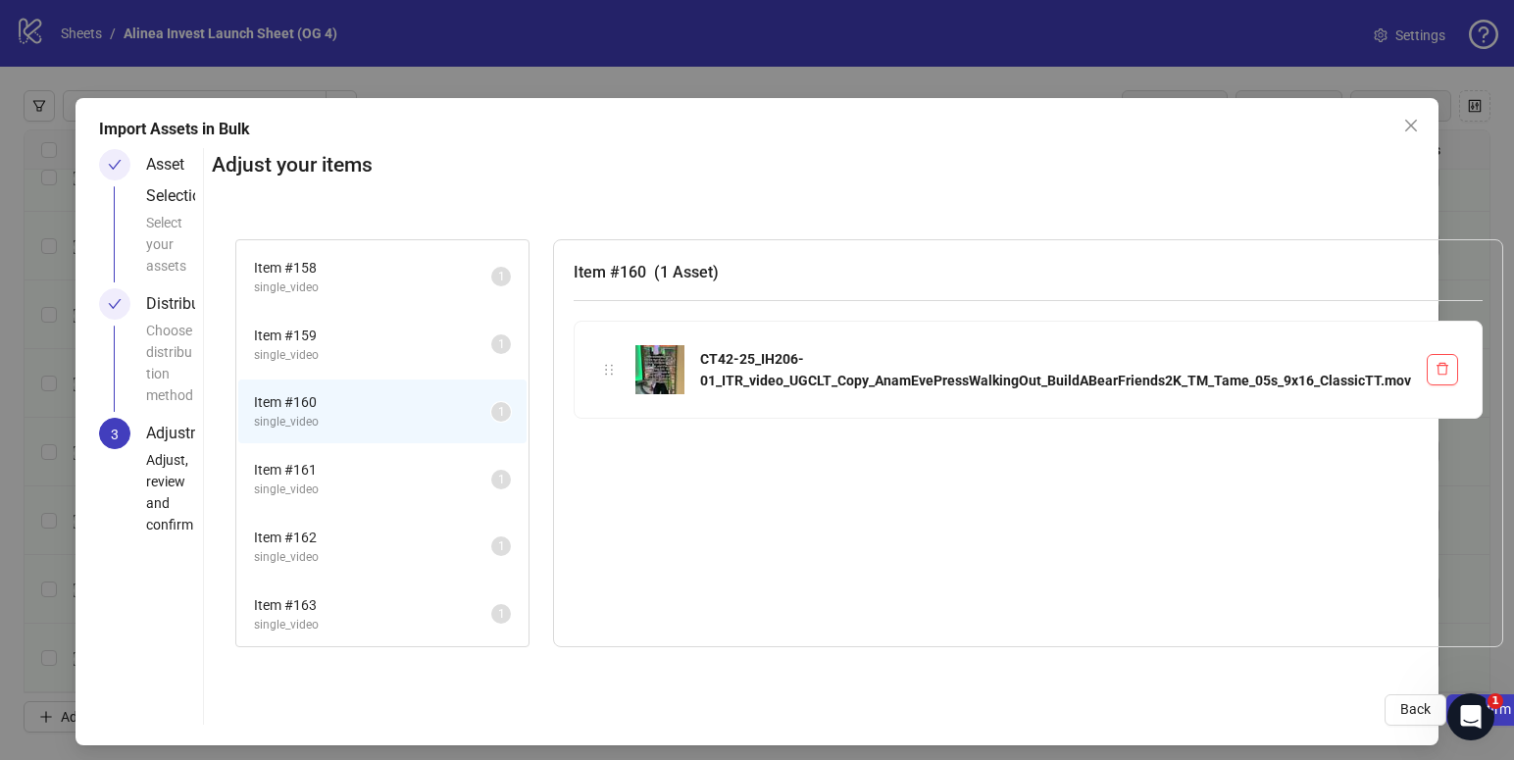
click at [378, 470] on span "Item # 161" at bounding box center [372, 470] width 237 height 22
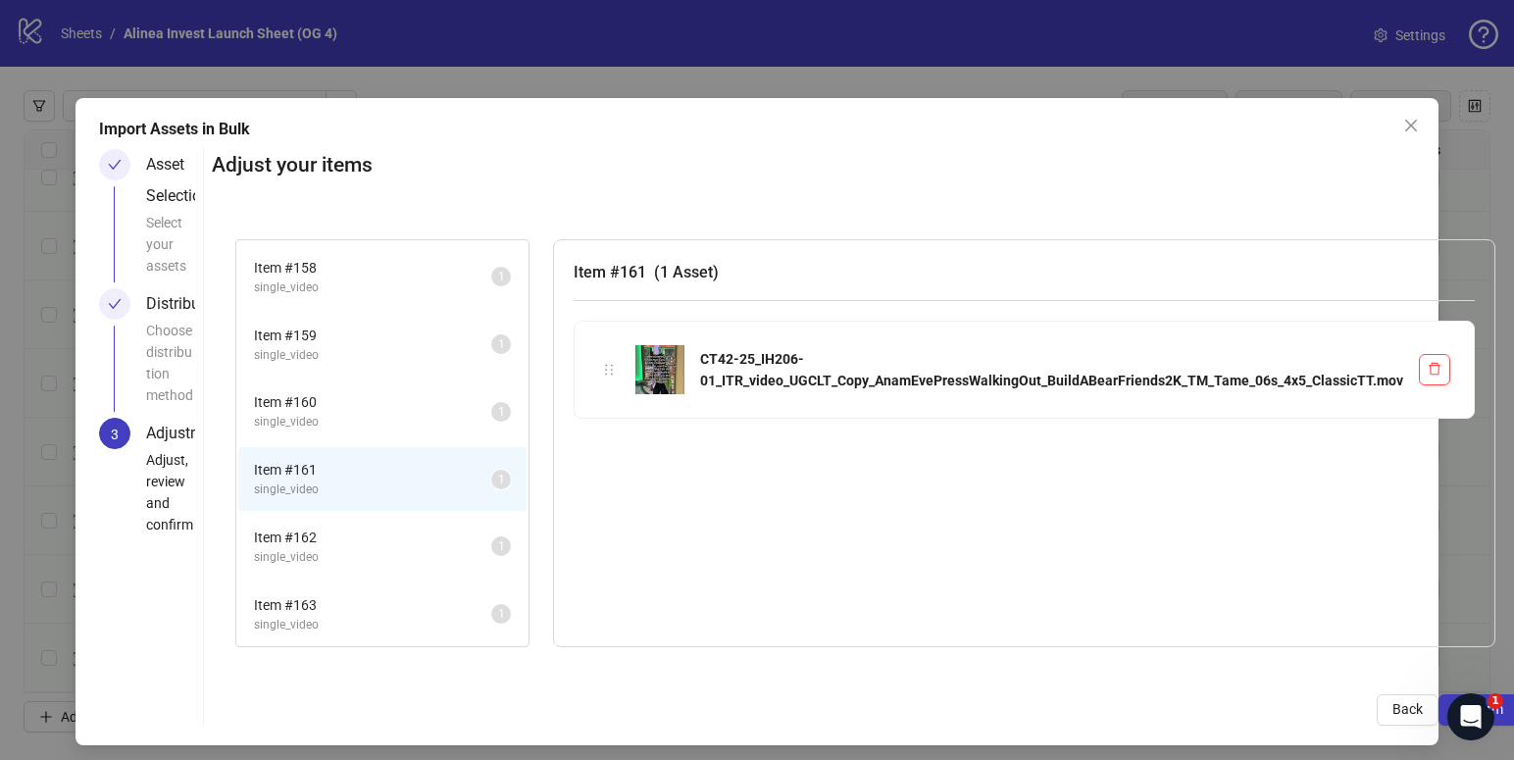
click at [378, 417] on span "single_video" at bounding box center [372, 422] width 237 height 19
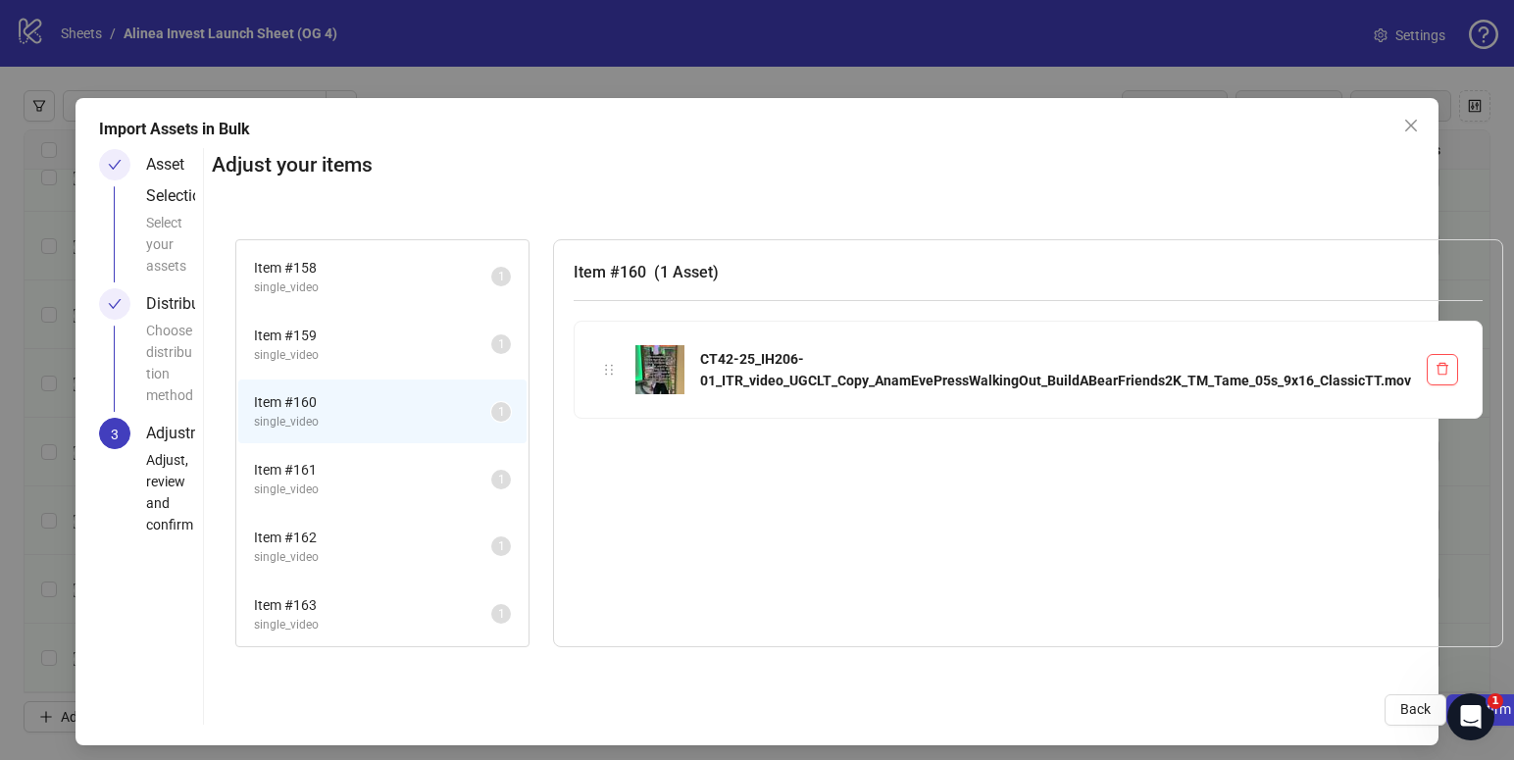
click at [378, 474] on span "Item # 161" at bounding box center [372, 470] width 237 height 22
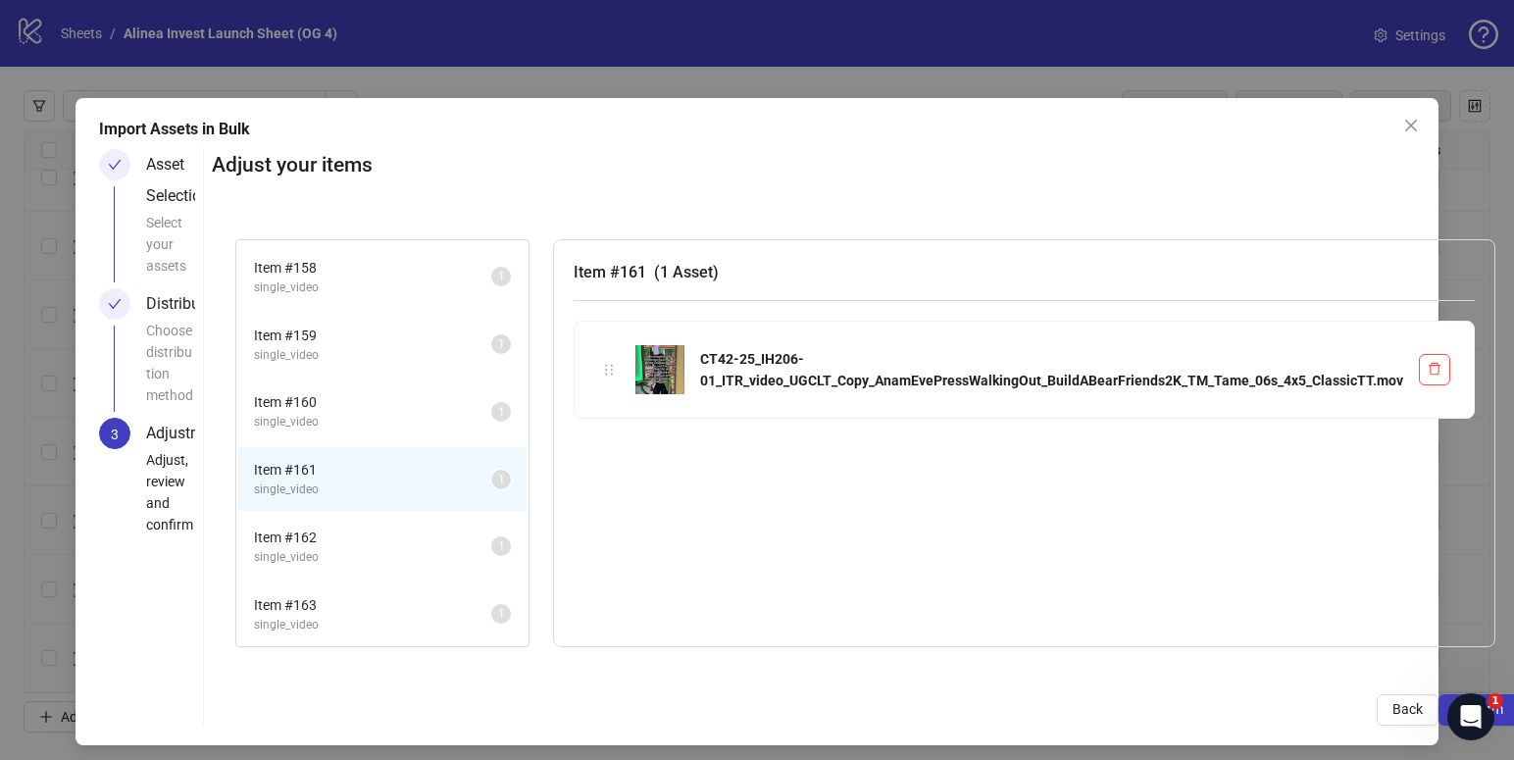
click at [361, 527] on span "Item # 162" at bounding box center [372, 538] width 237 height 22
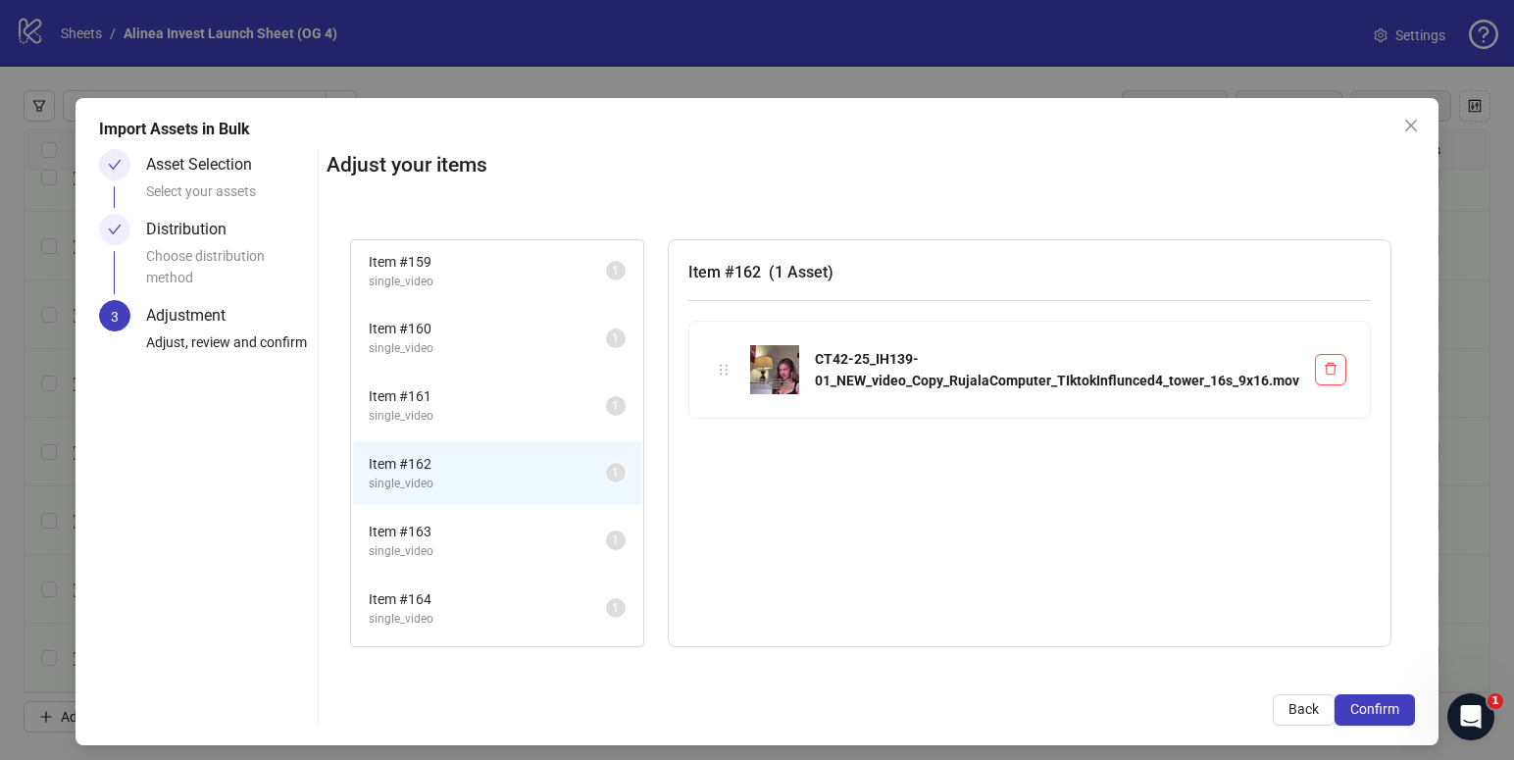
scroll to position [1310, 0]
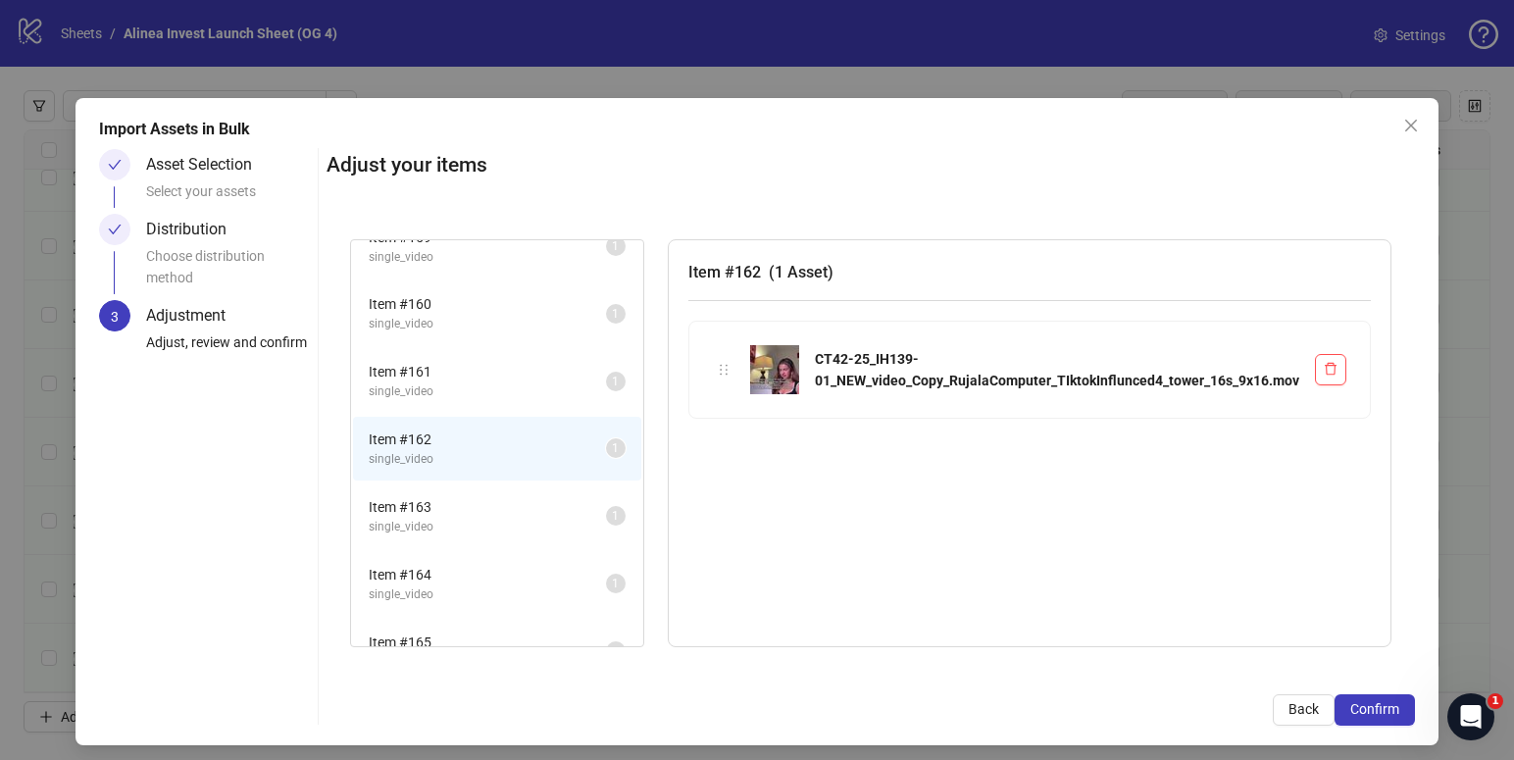
click at [469, 509] on span "Item # 163" at bounding box center [487, 507] width 237 height 22
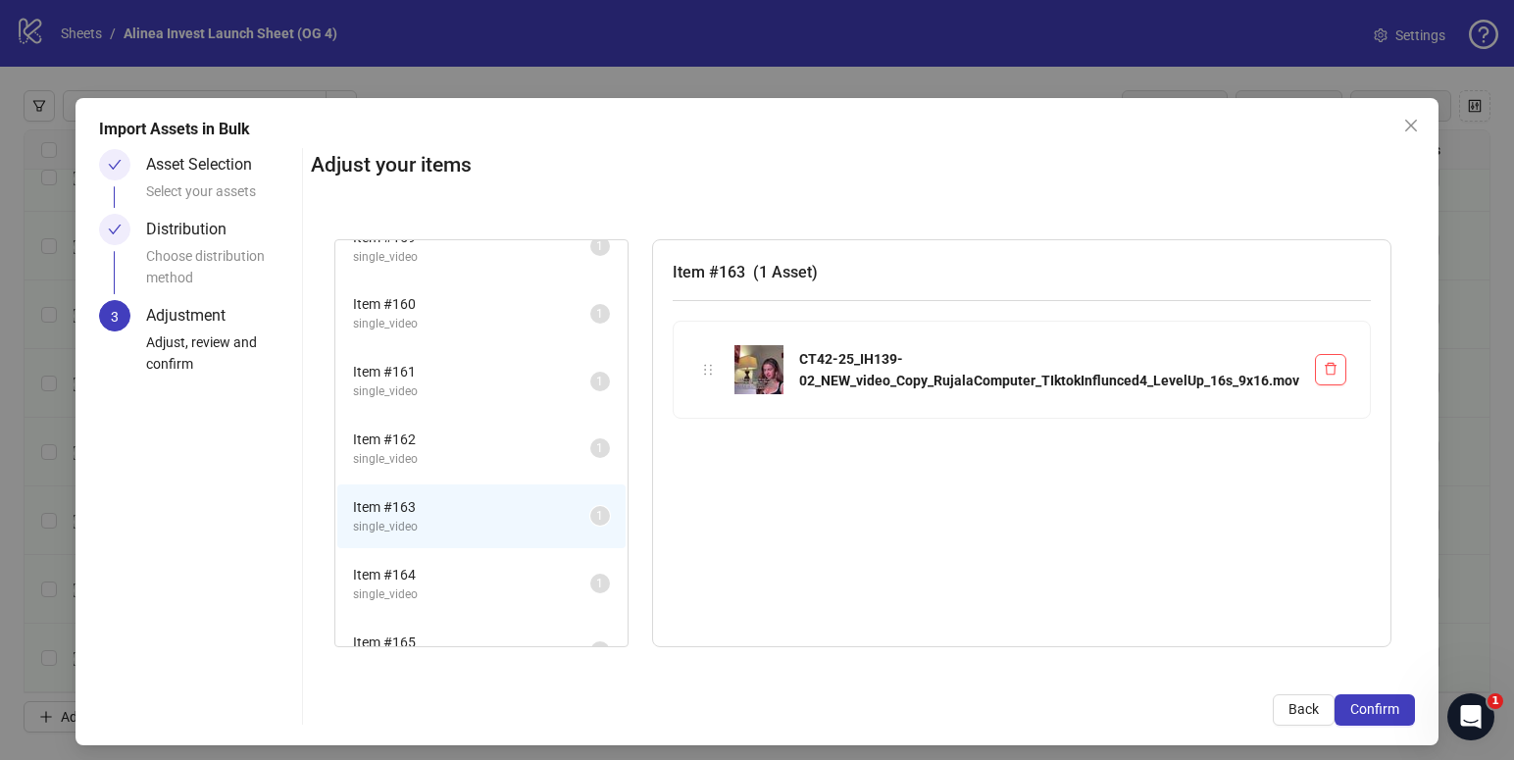
click at [440, 523] on span "single_video" at bounding box center [471, 527] width 237 height 19
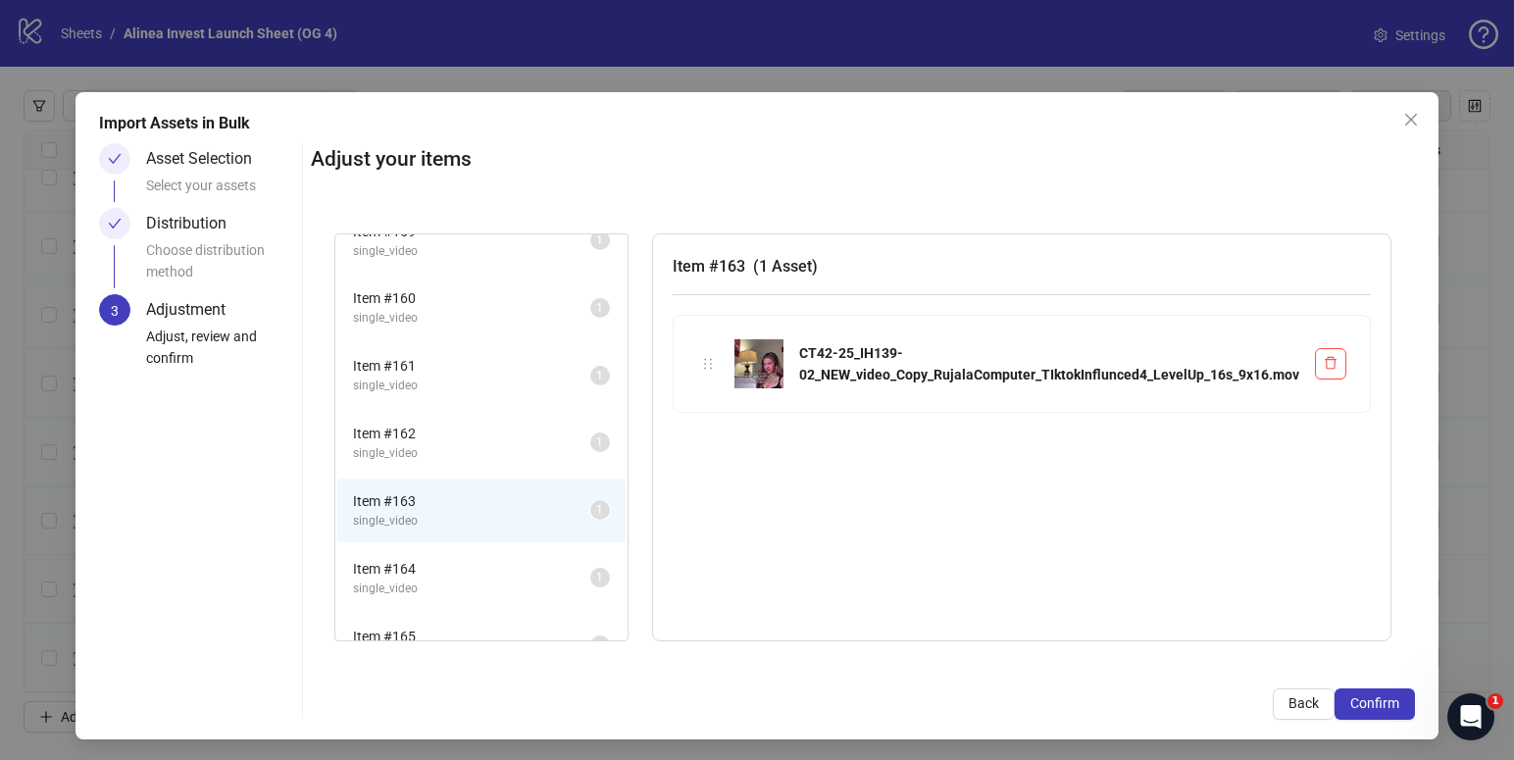
scroll to position [8, 0]
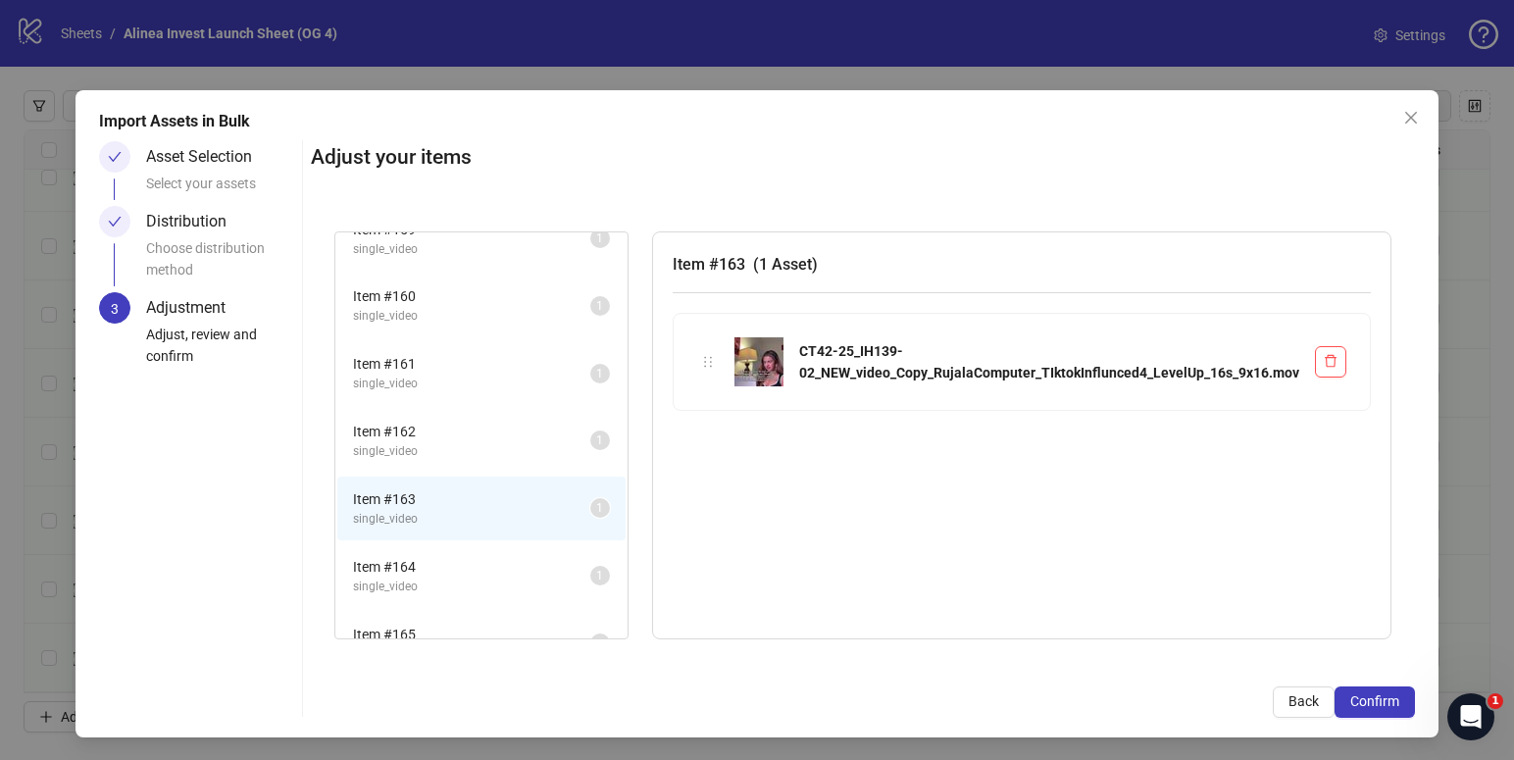
click at [469, 559] on span "Item # 164" at bounding box center [471, 567] width 237 height 22
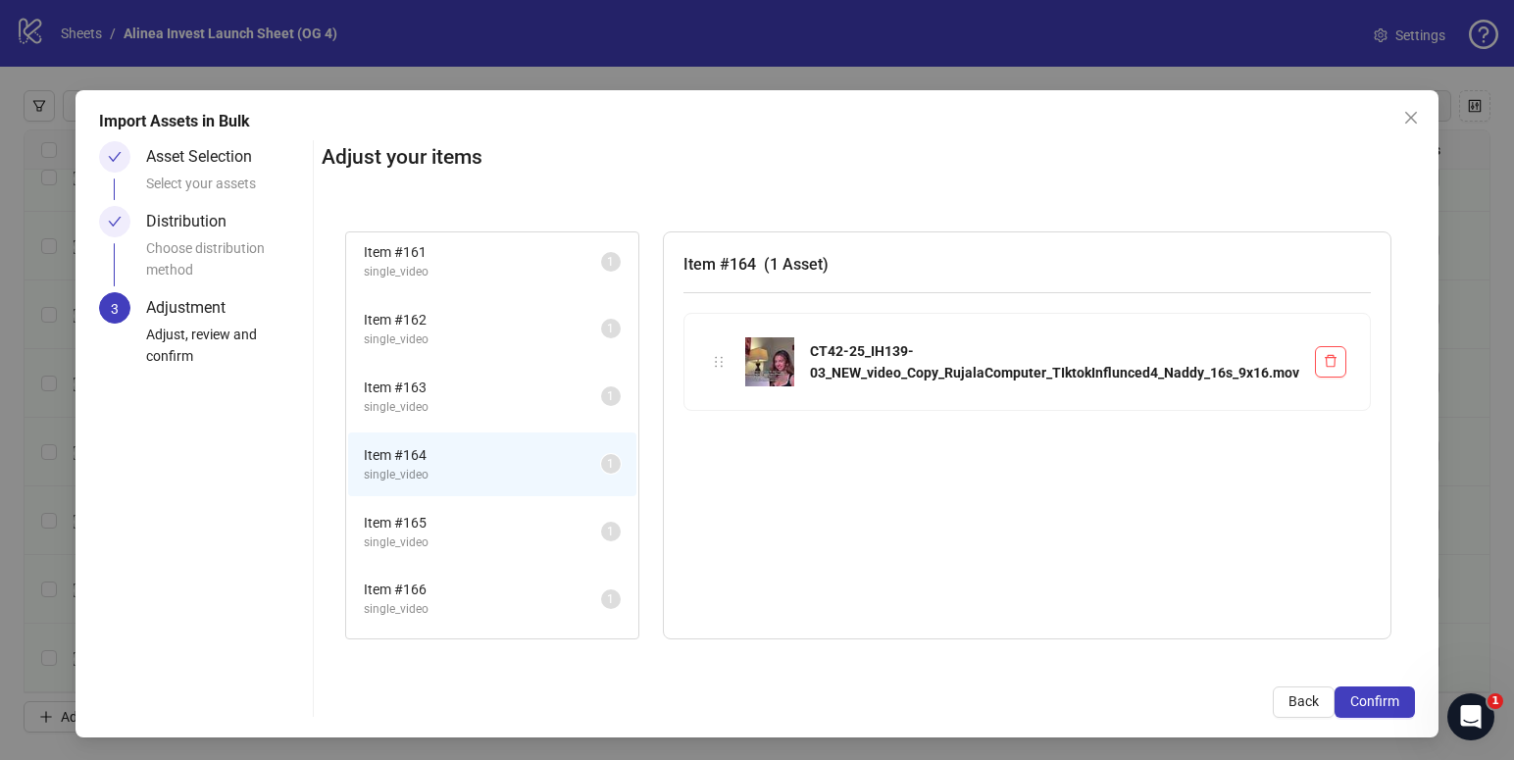
click at [493, 535] on span "single_video" at bounding box center [482, 542] width 237 height 19
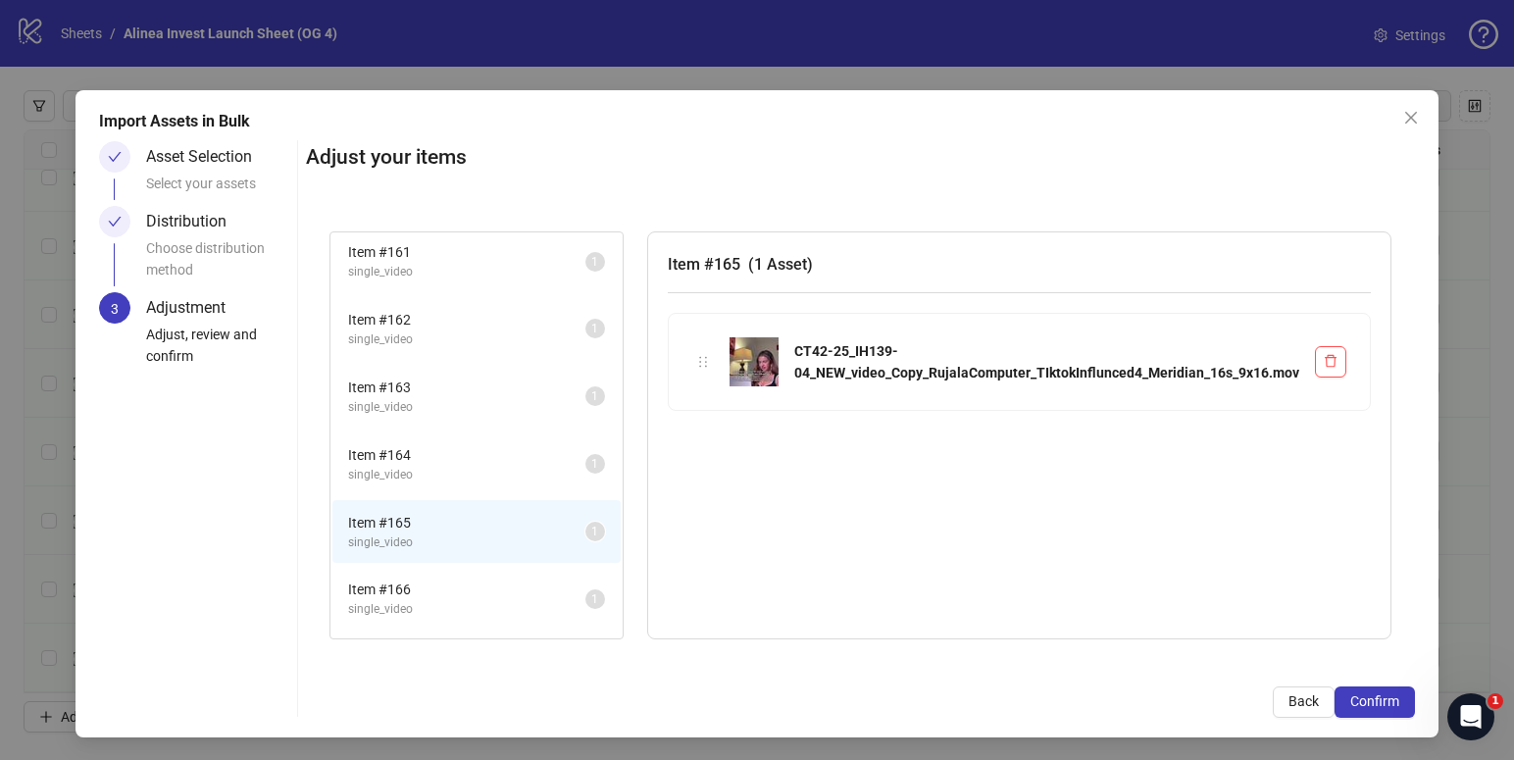
click at [476, 593] on span "Item # 166" at bounding box center [466, 590] width 237 height 22
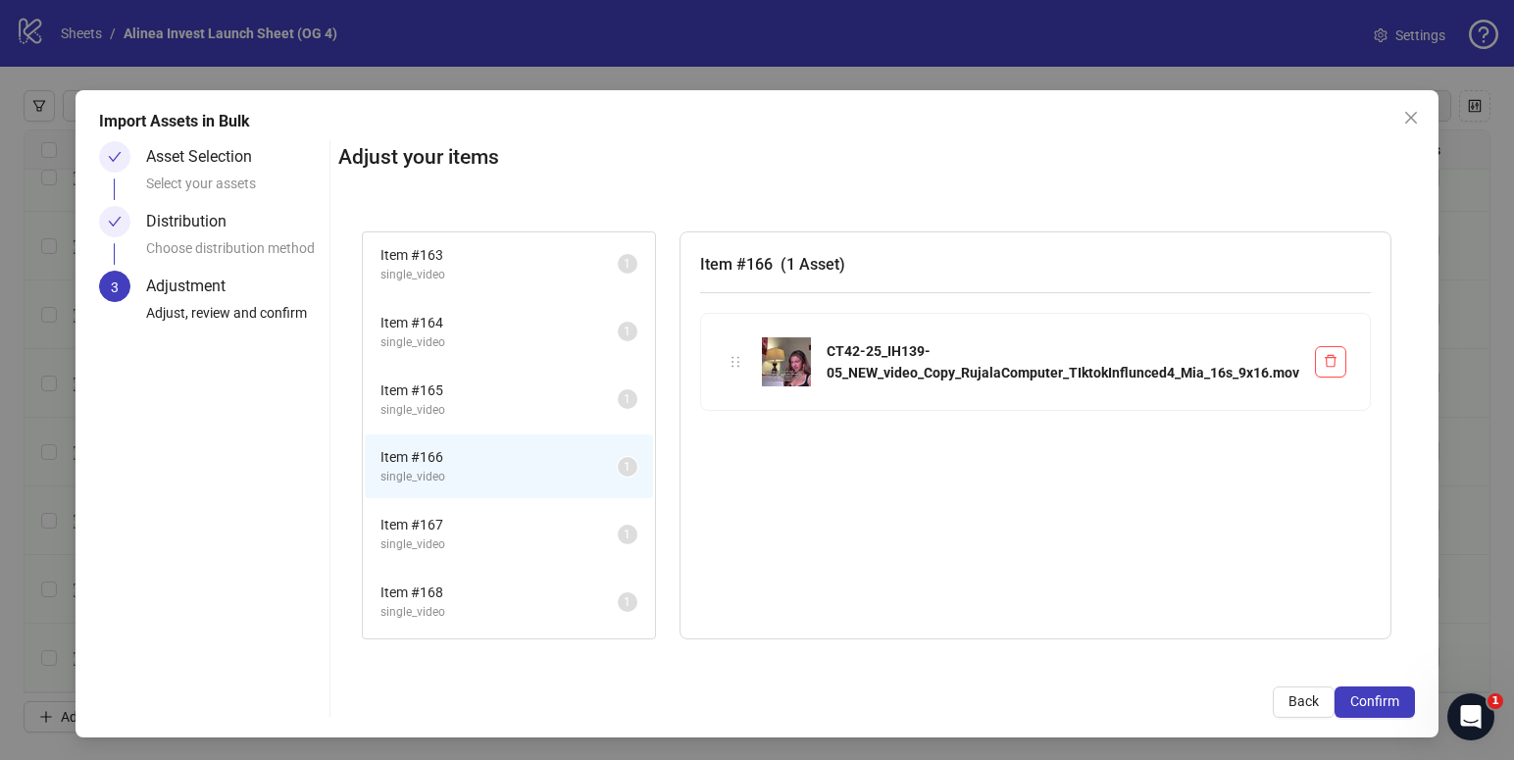
click at [501, 529] on span "Item # 167" at bounding box center [499, 525] width 237 height 22
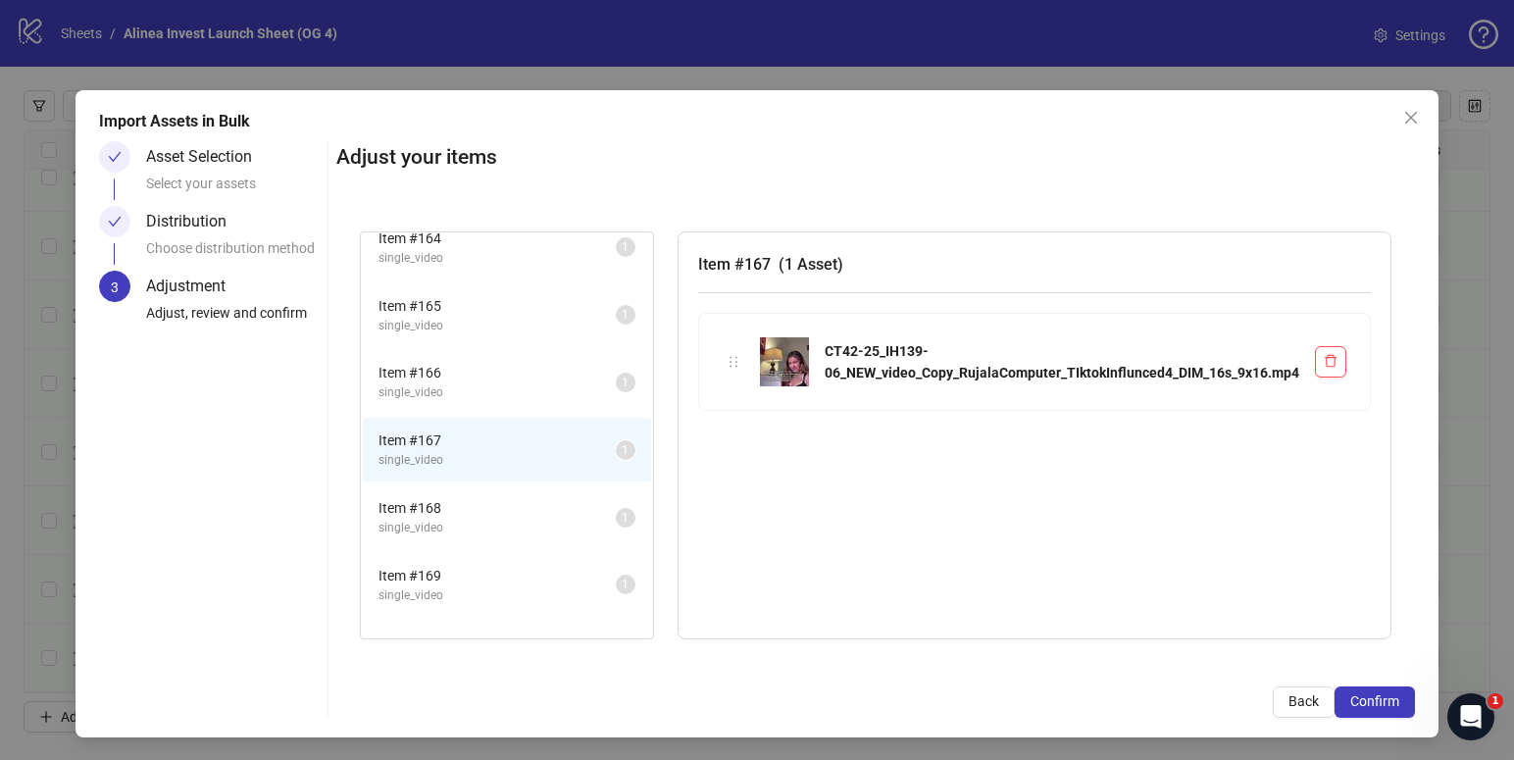
click at [510, 499] on span "Item # 168" at bounding box center [497, 508] width 237 height 22
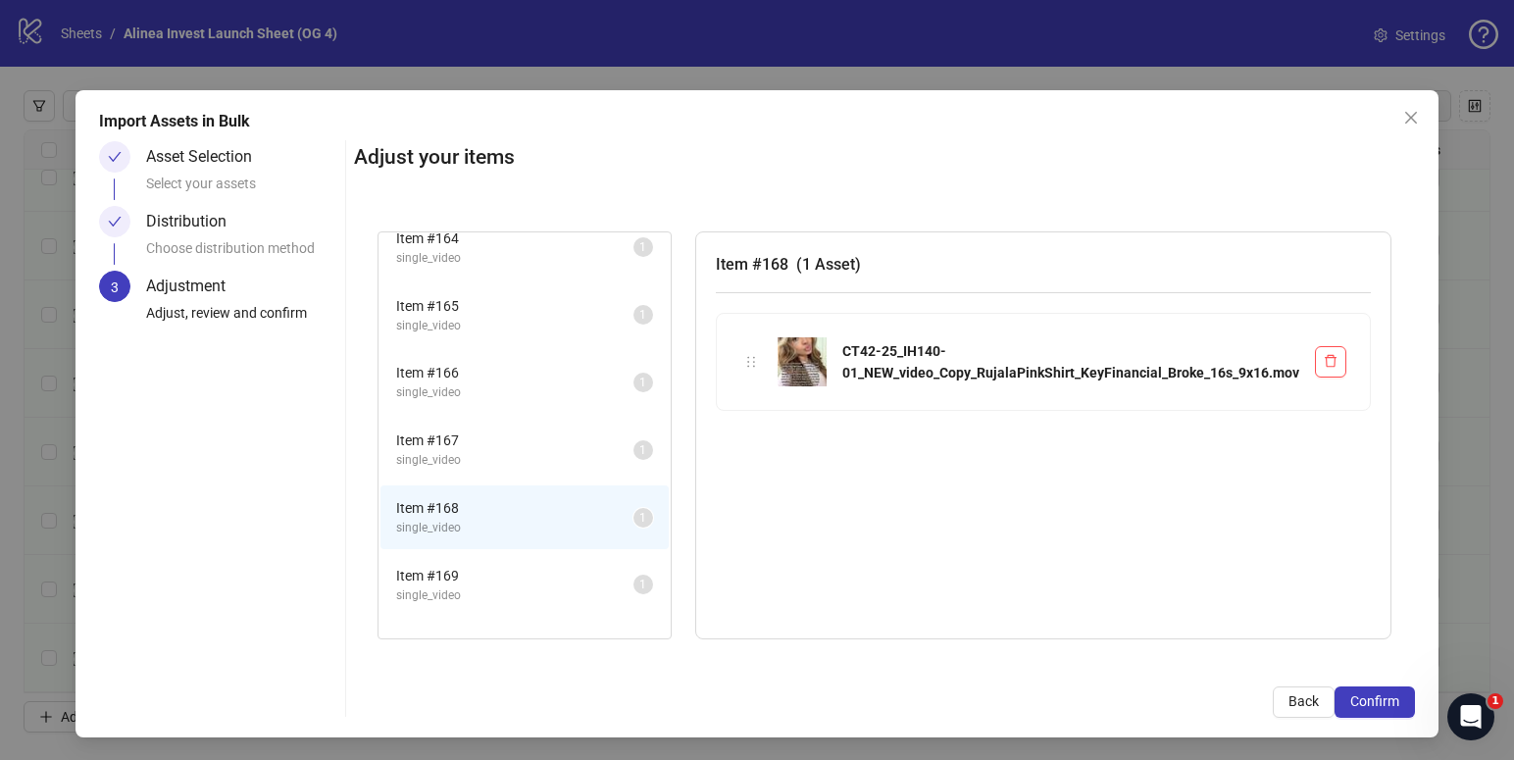
scroll to position [1687, 0]
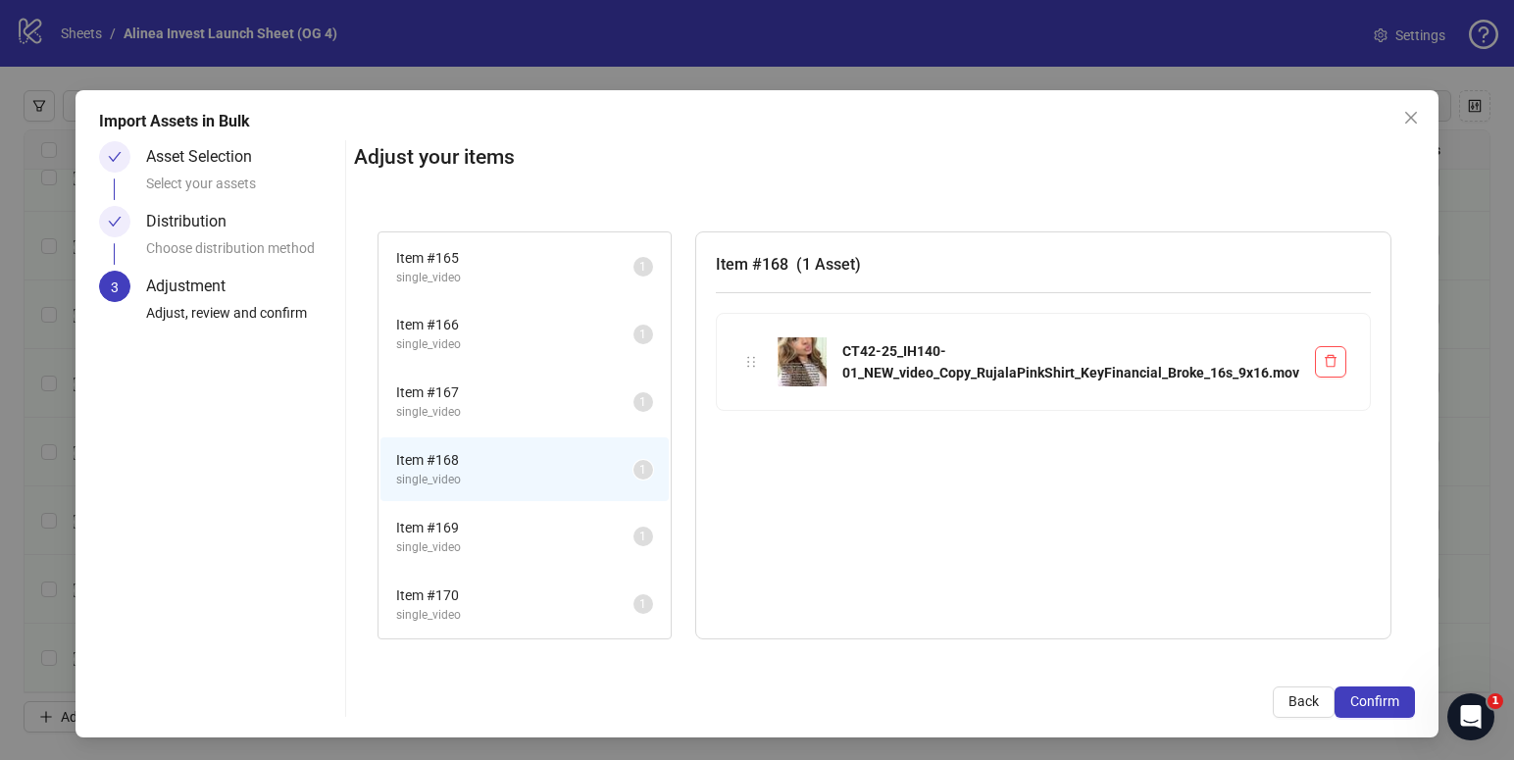
click at [504, 538] on span "single_video" at bounding box center [514, 547] width 237 height 19
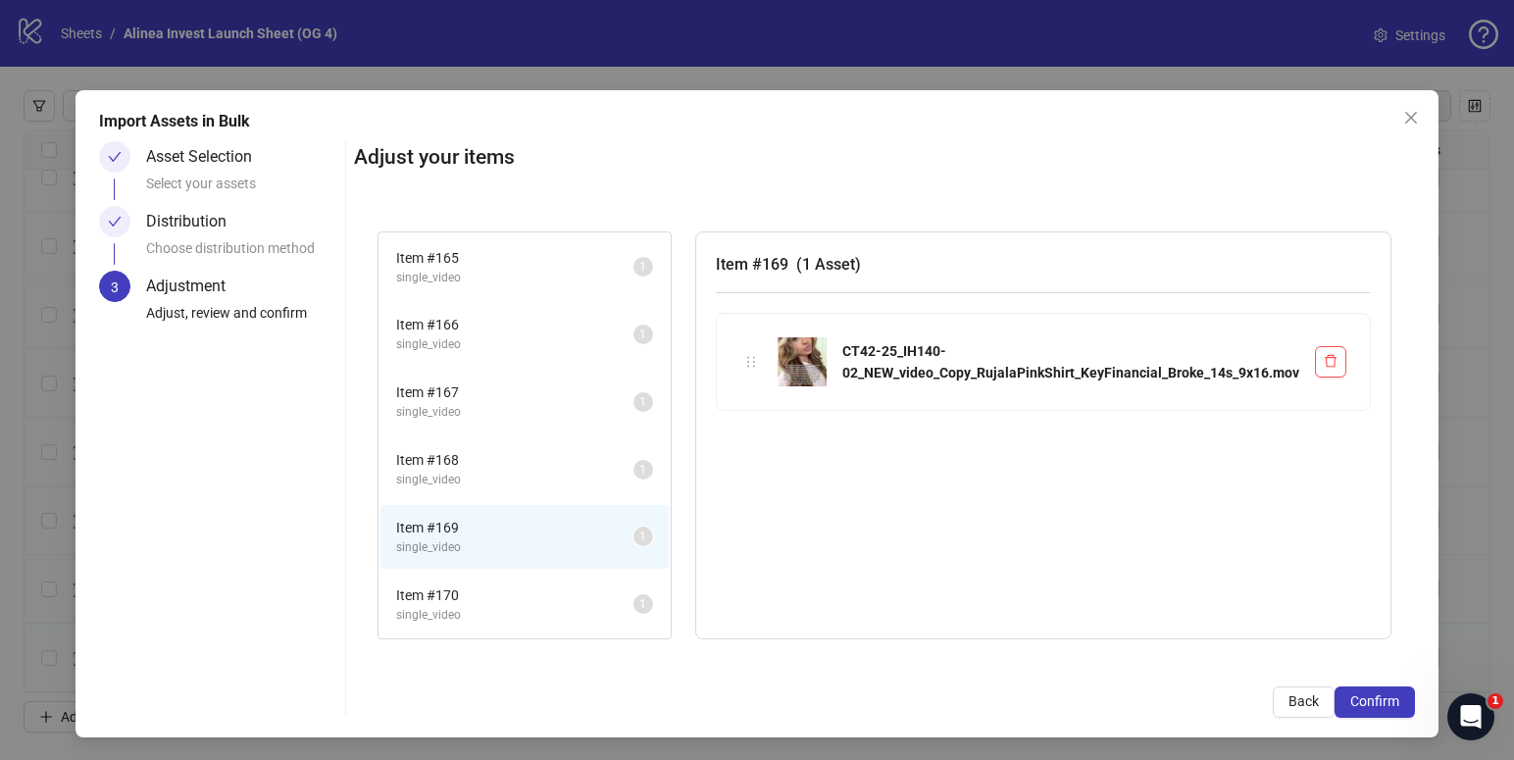
click at [499, 591] on span "Item # 170" at bounding box center [514, 595] width 237 height 22
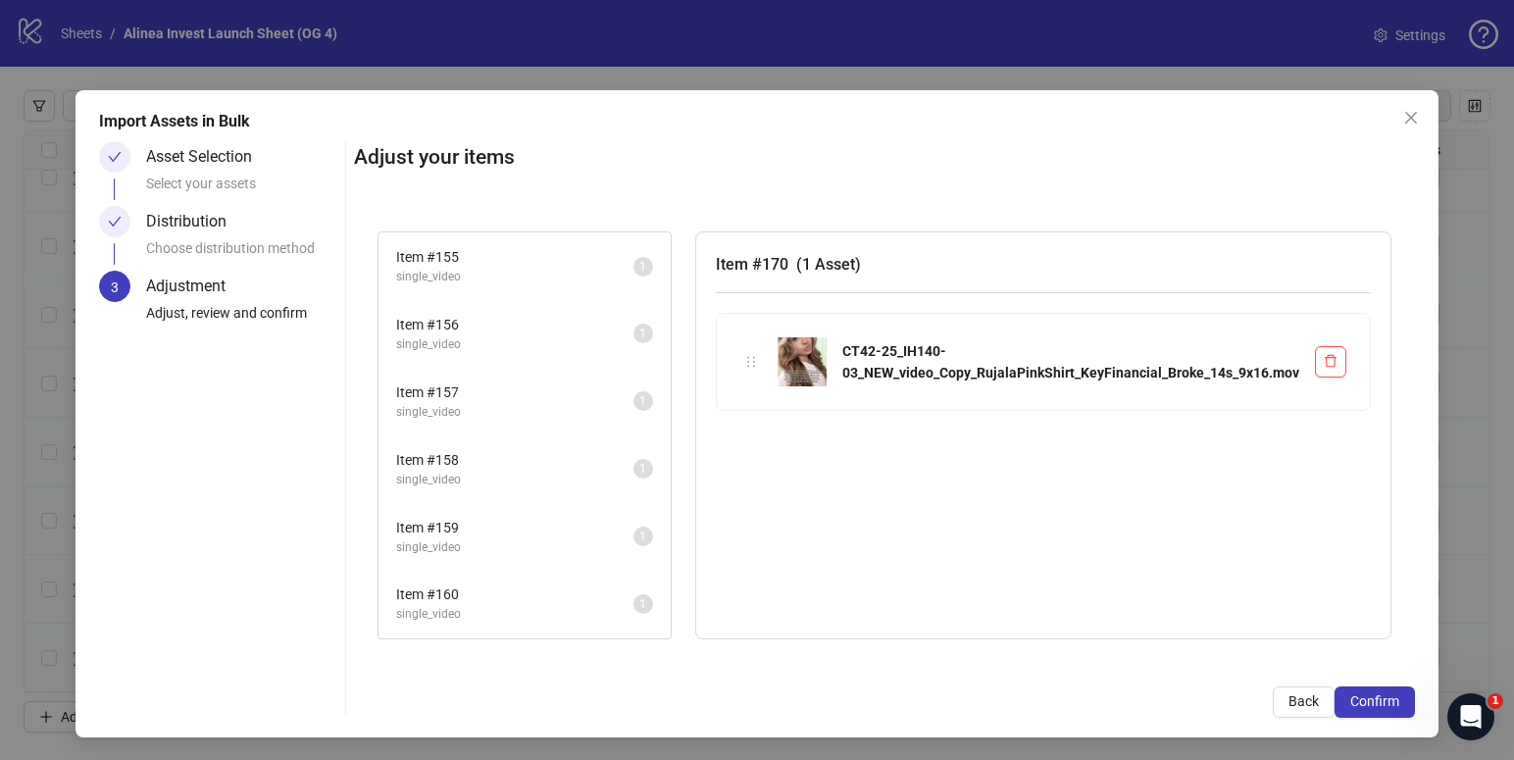
scroll to position [971, 0]
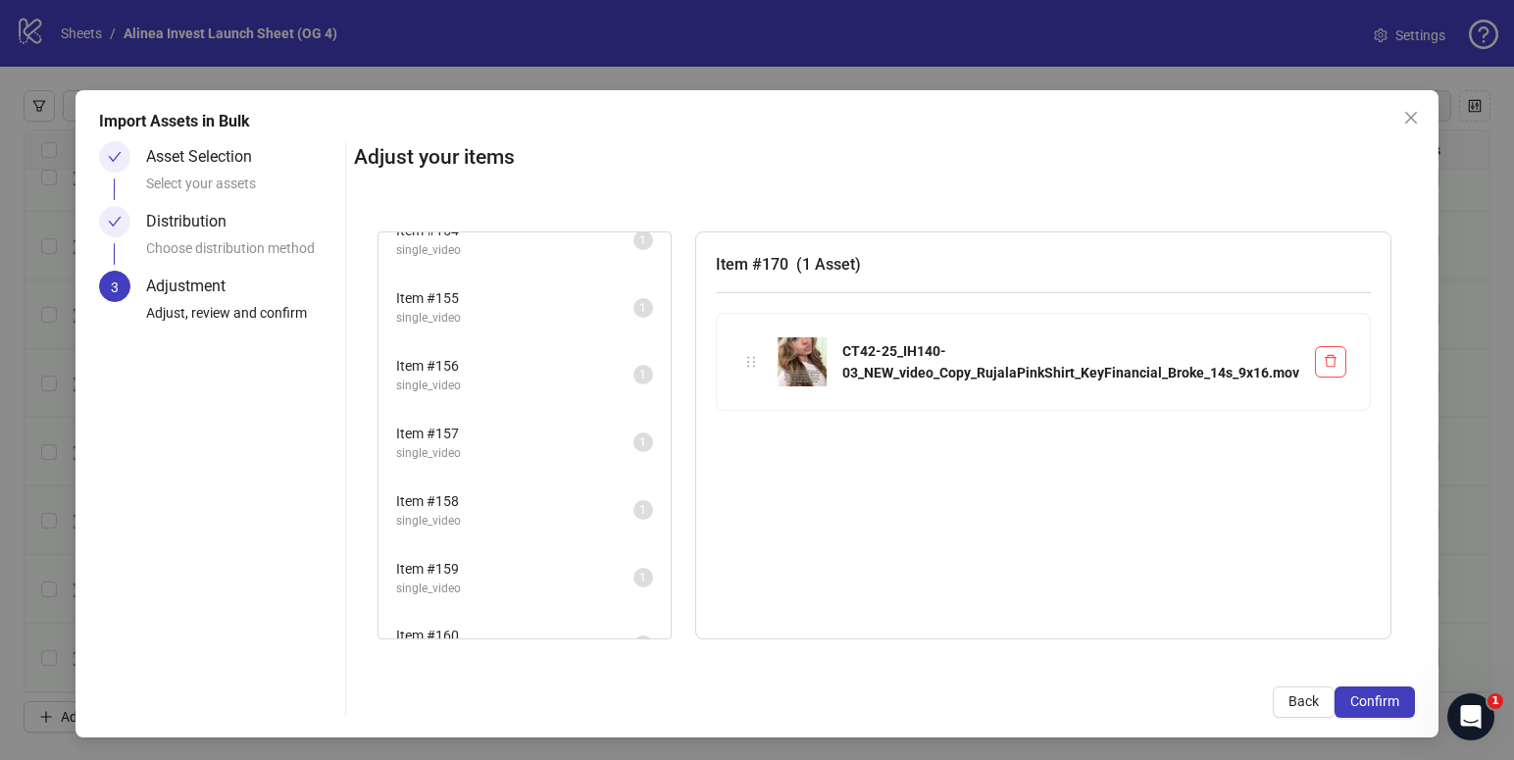
click at [507, 445] on span "single_video" at bounding box center [514, 453] width 237 height 19
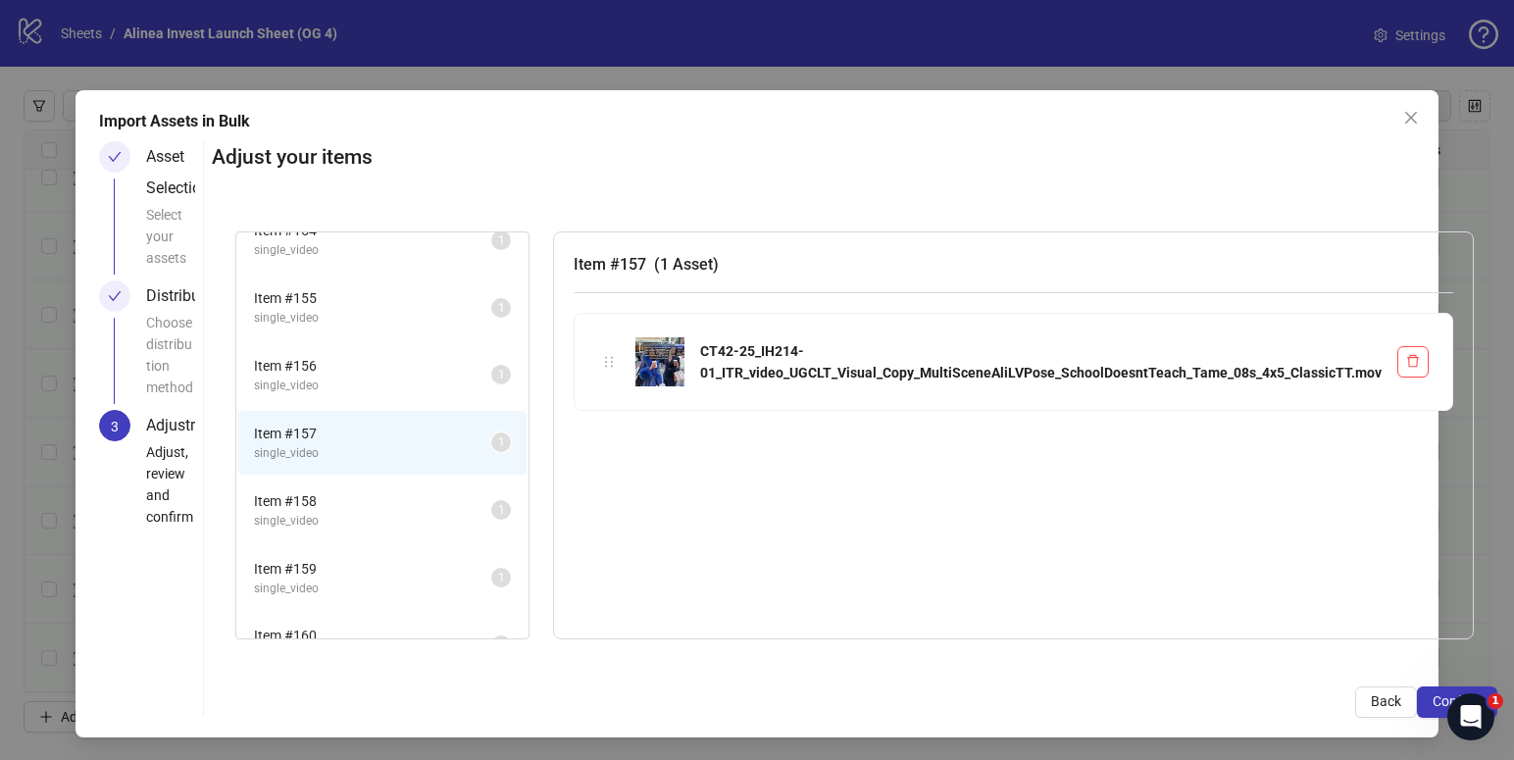
click at [441, 404] on li "Item # 156 single_video 1" at bounding box center [382, 375] width 288 height 64
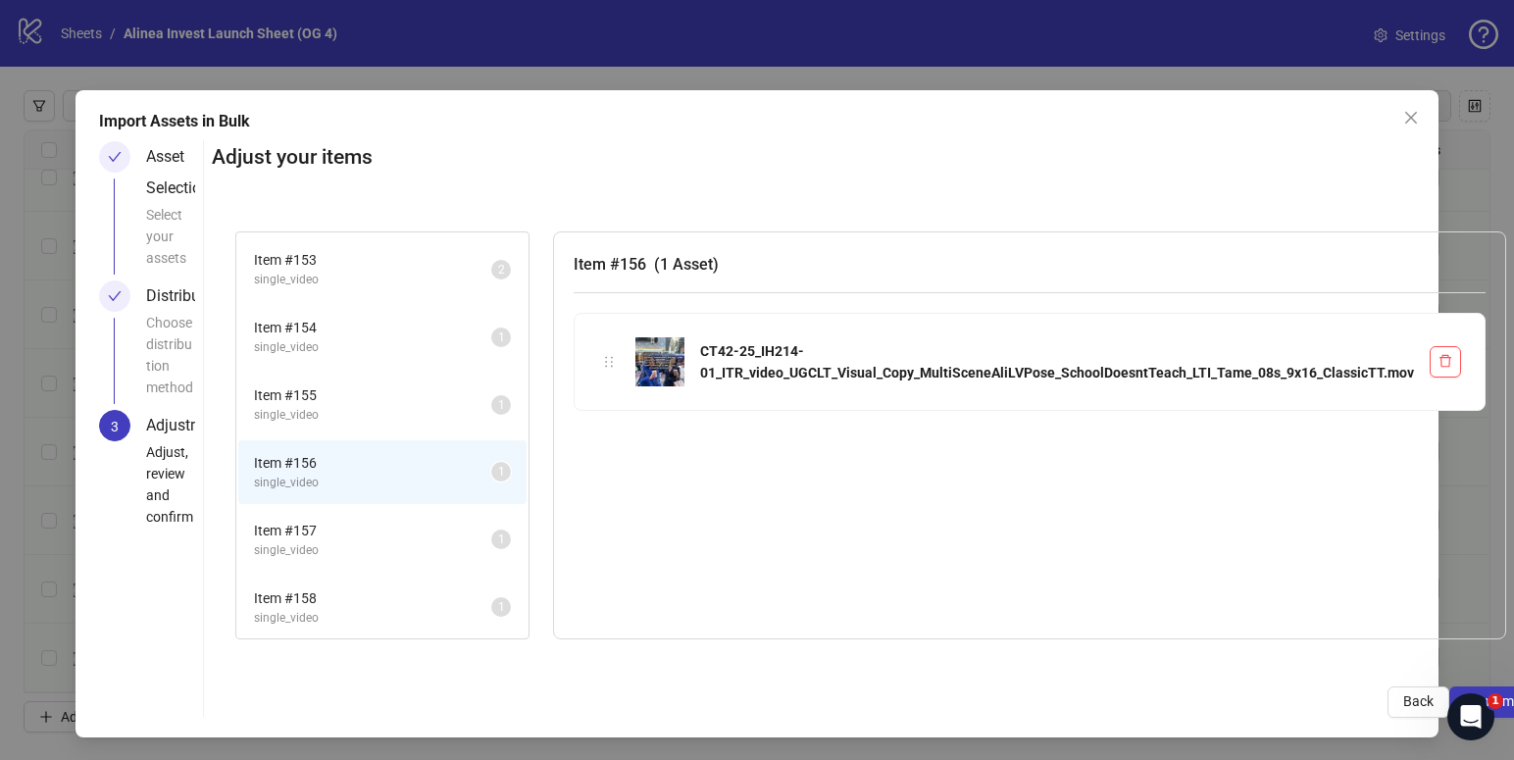
click at [407, 385] on span "Item # 155" at bounding box center [372, 395] width 237 height 22
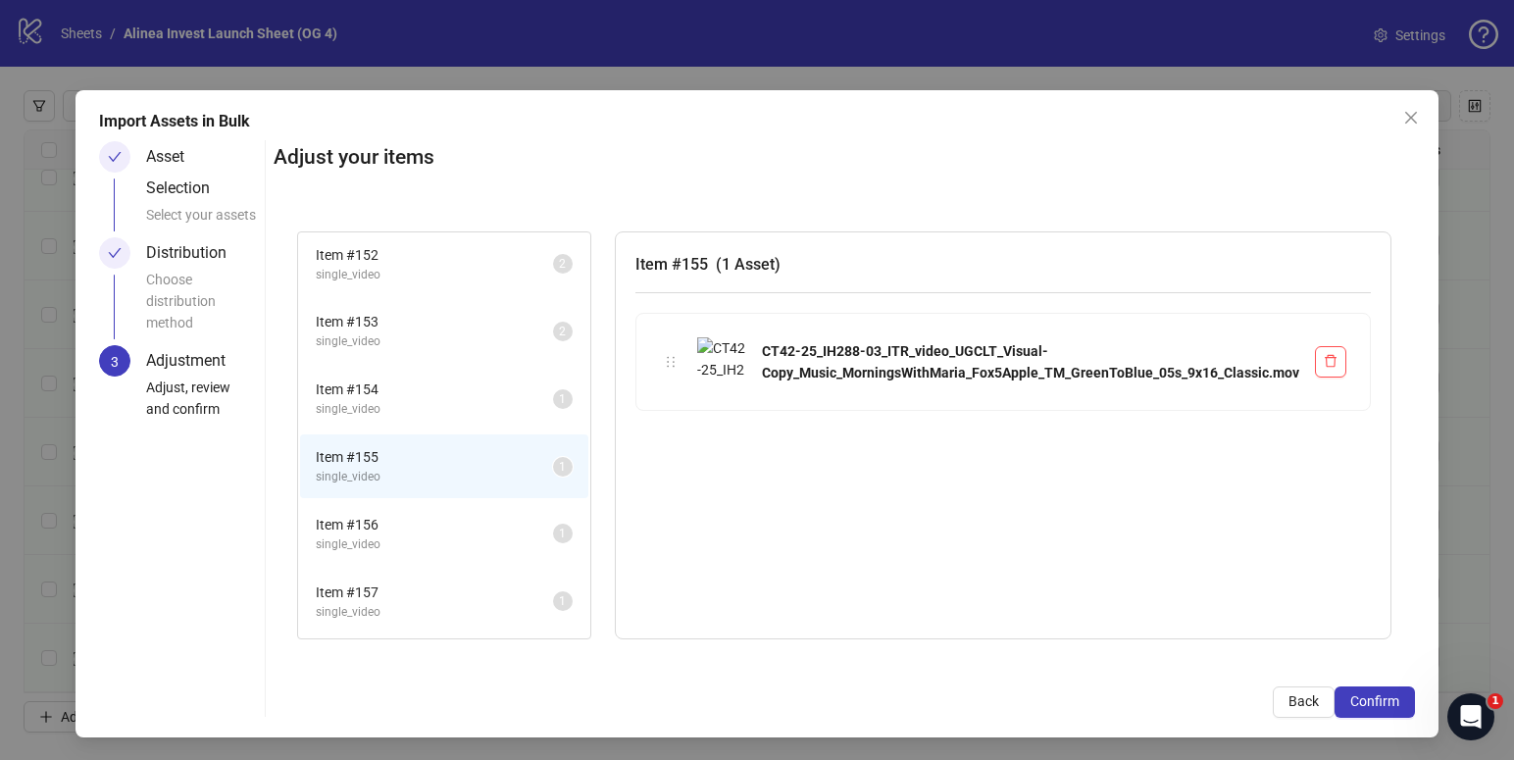
click at [410, 409] on span "single_video" at bounding box center [434, 409] width 237 height 19
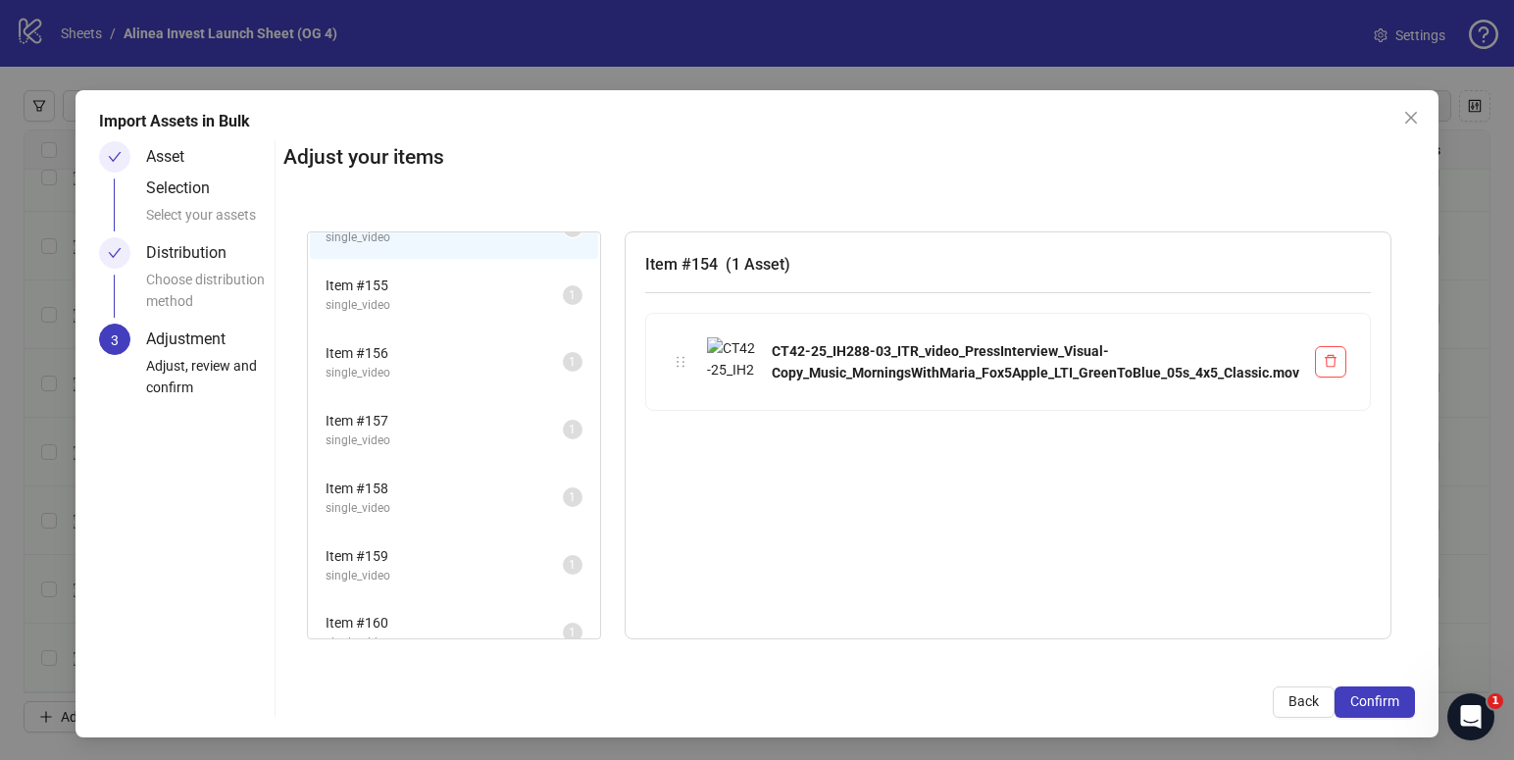
scroll to position [1029, 0]
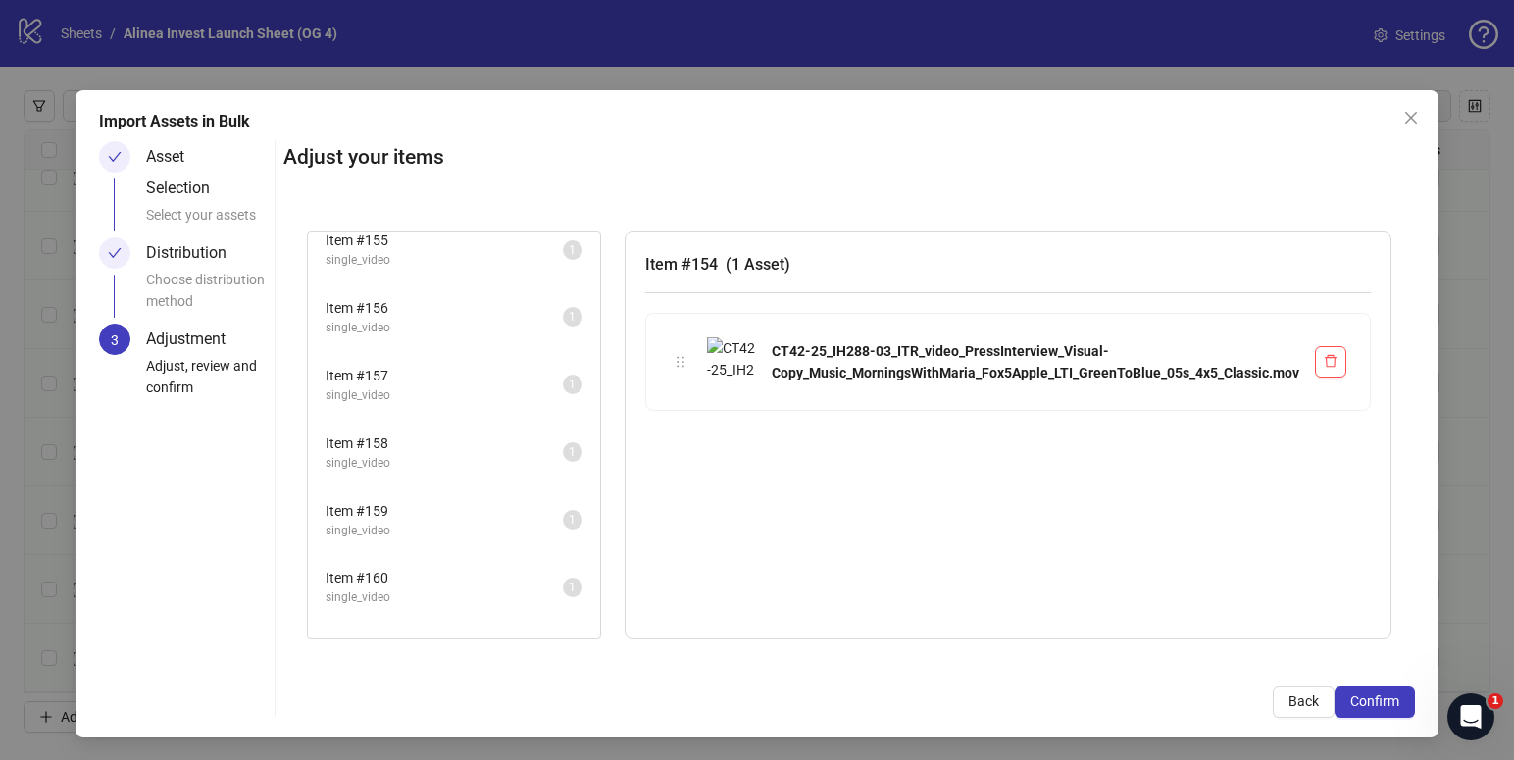
click at [415, 459] on span "single_video" at bounding box center [444, 463] width 237 height 19
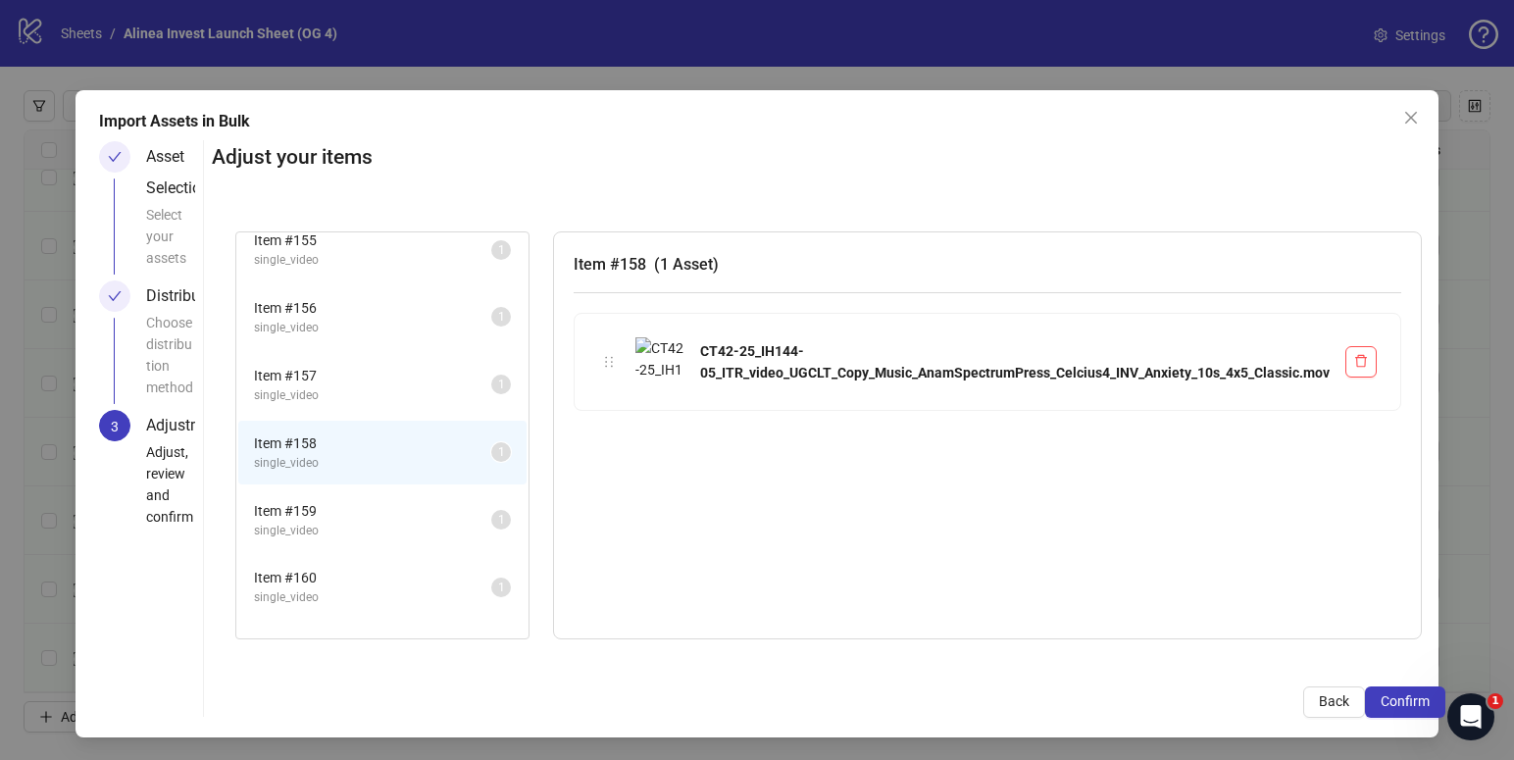
click at [414, 524] on span "single_video" at bounding box center [372, 531] width 237 height 19
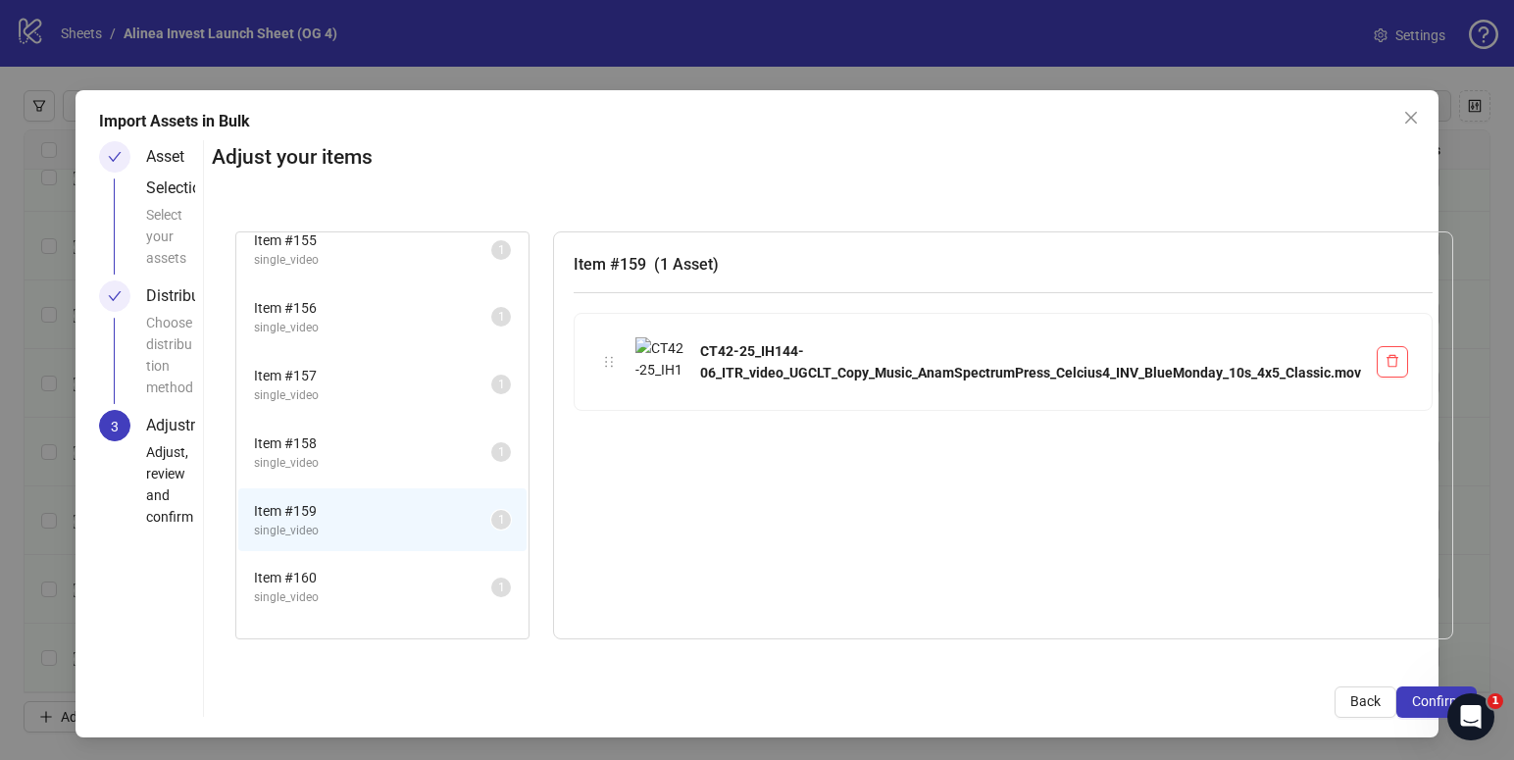
click at [416, 454] on span "single_video" at bounding box center [372, 463] width 237 height 19
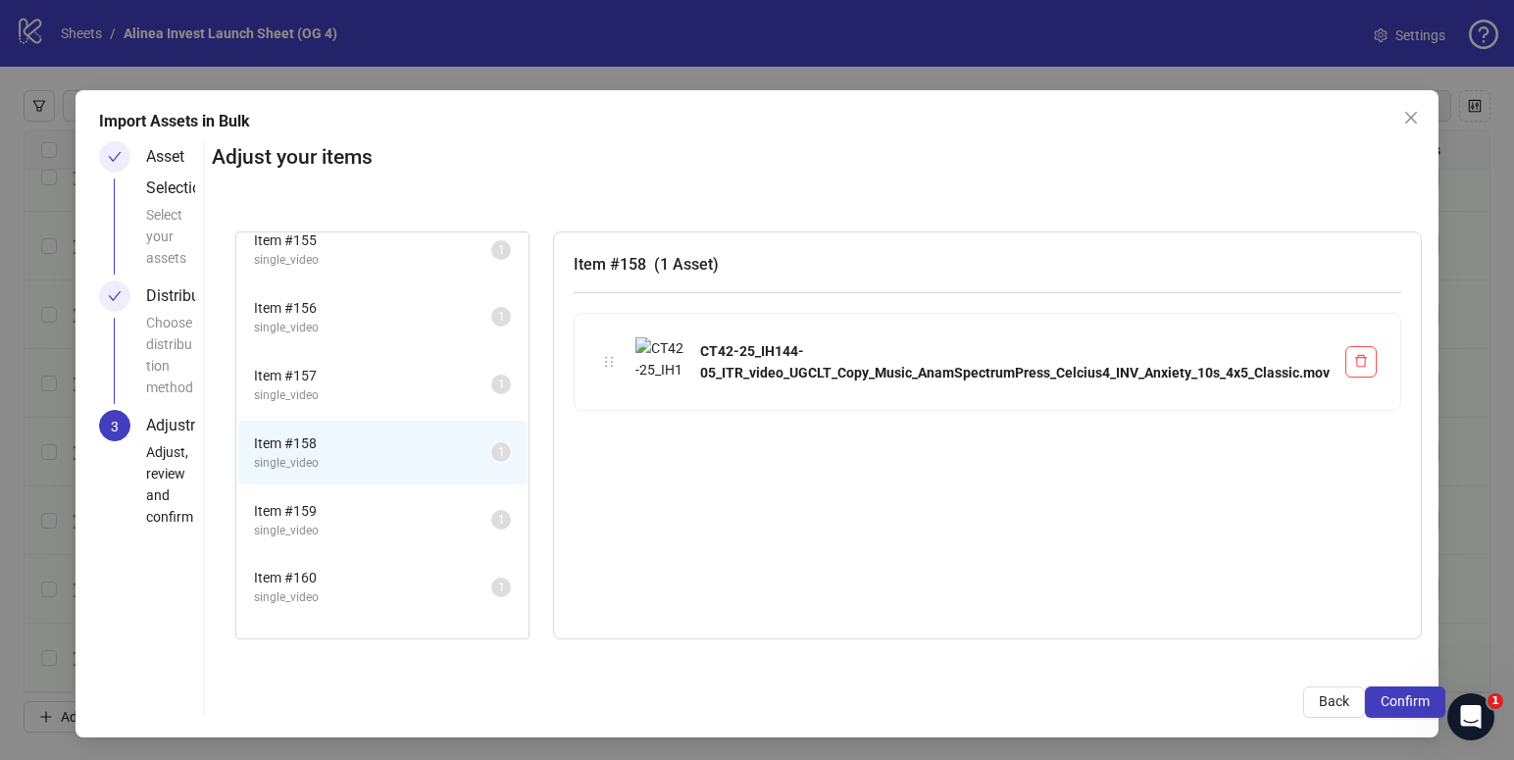
click at [384, 508] on span "Item # 159" at bounding box center [372, 511] width 237 height 22
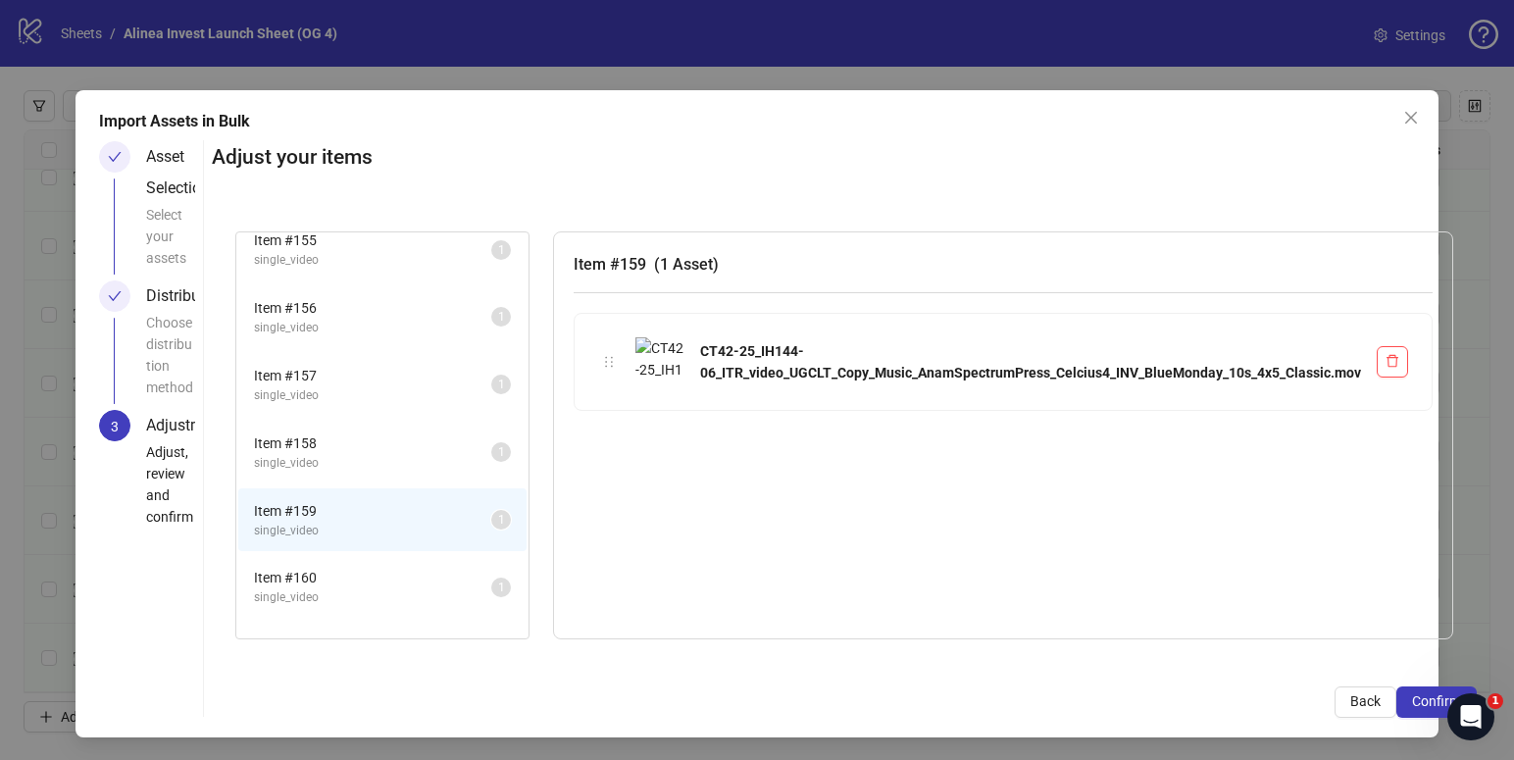
click at [388, 403] on span "single_video" at bounding box center [372, 395] width 237 height 19
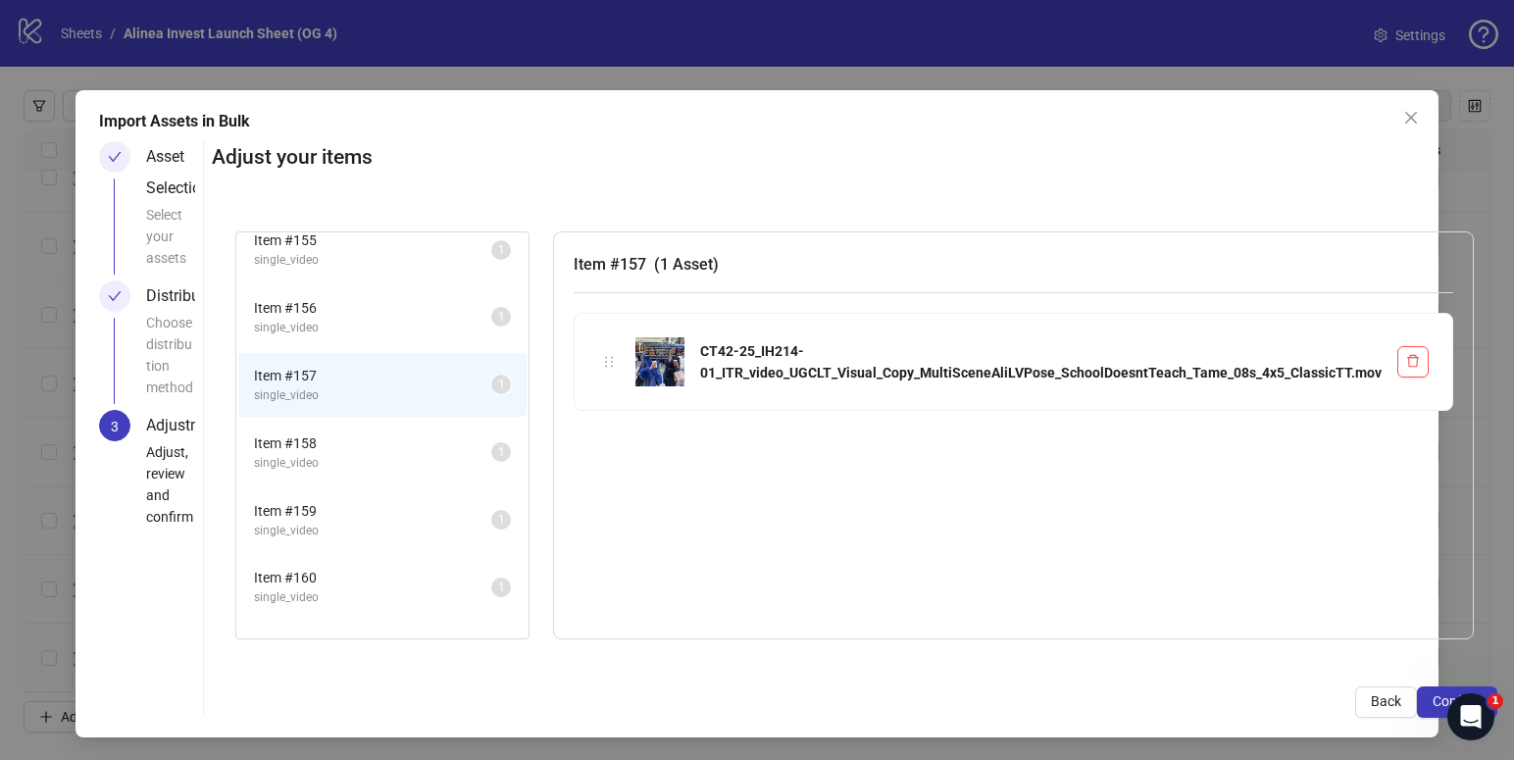
click at [387, 436] on span "Item # 158" at bounding box center [372, 443] width 237 height 22
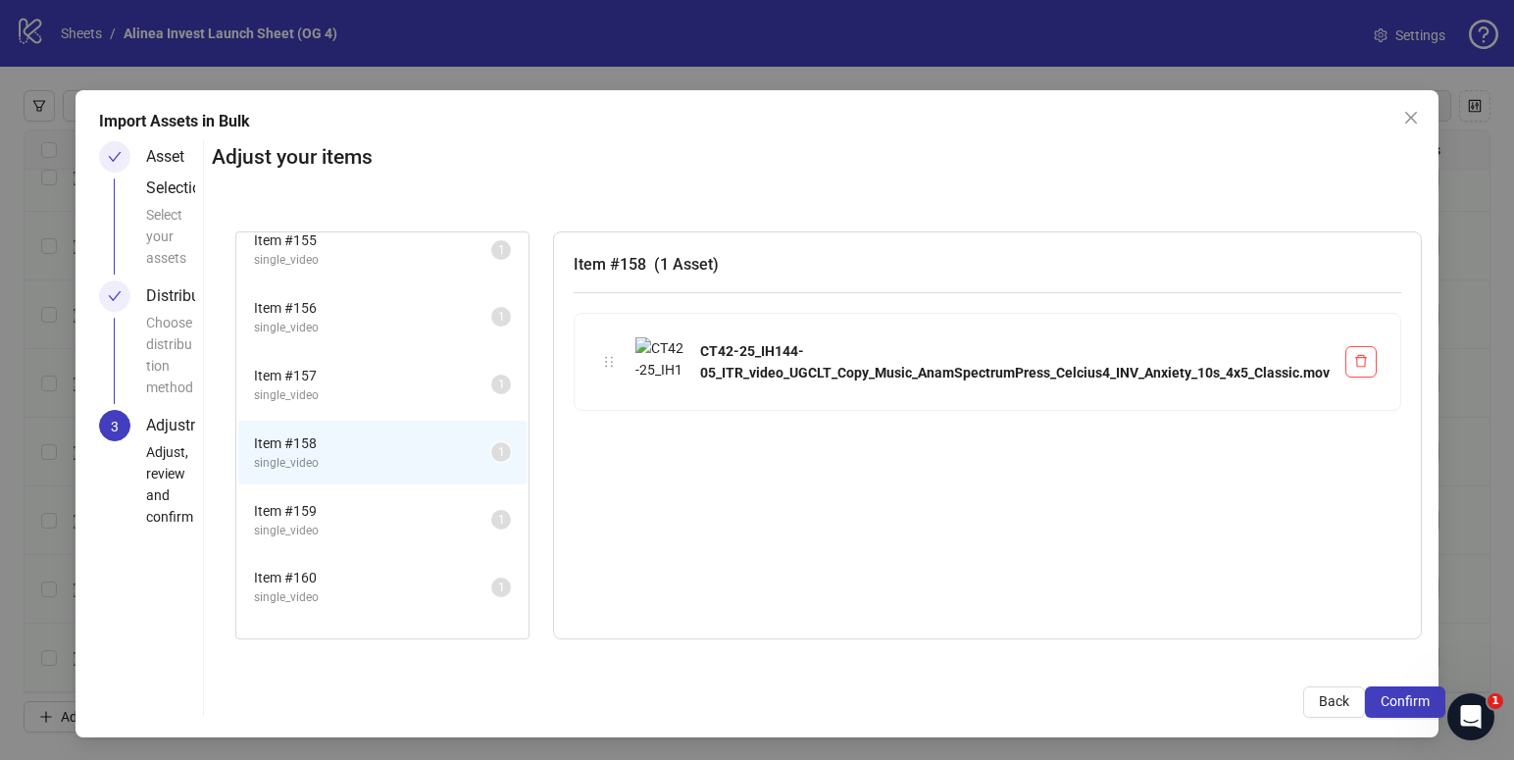
click at [390, 502] on span "Item # 159" at bounding box center [372, 511] width 237 height 22
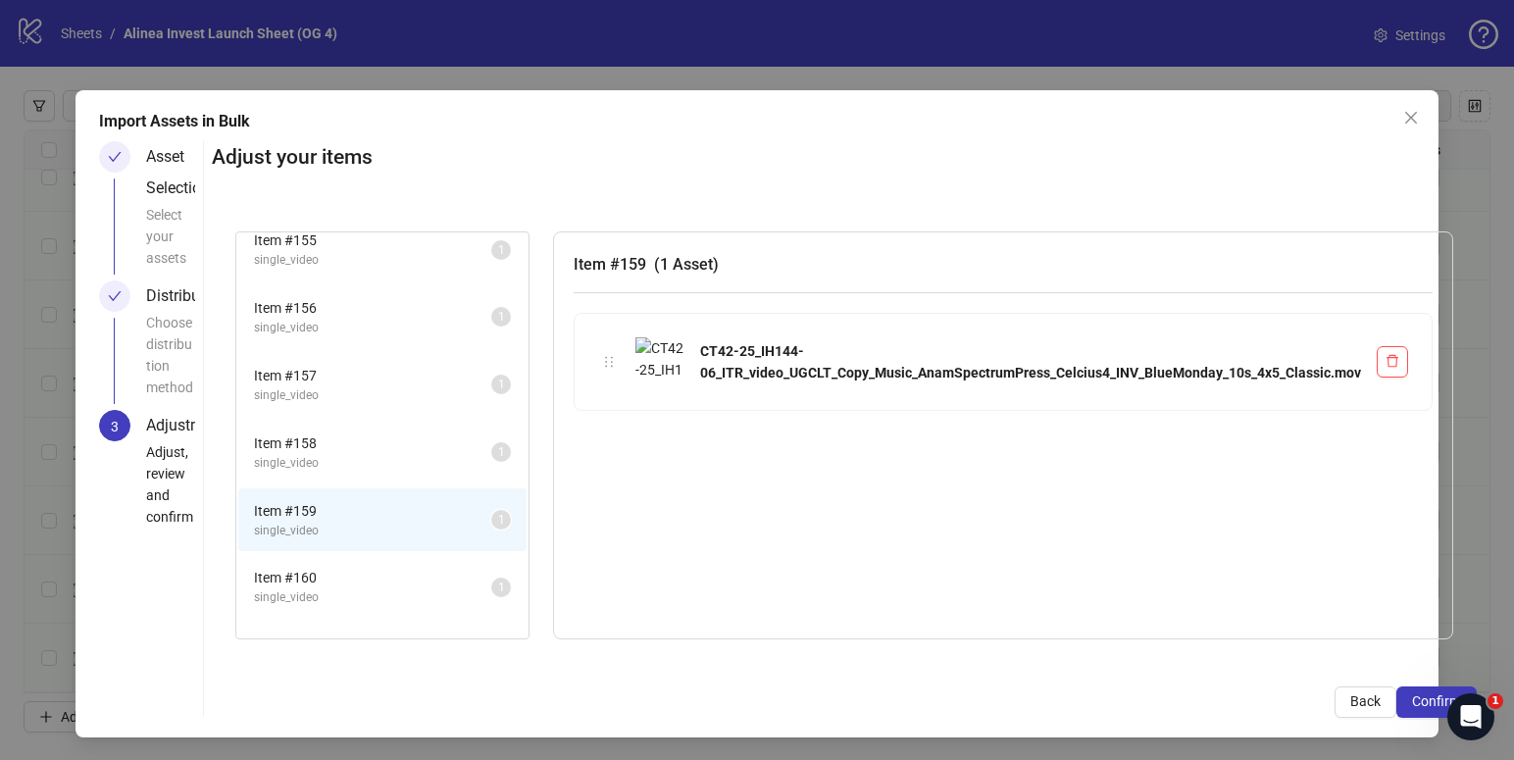
click at [391, 444] on span "Item # 158" at bounding box center [372, 443] width 237 height 22
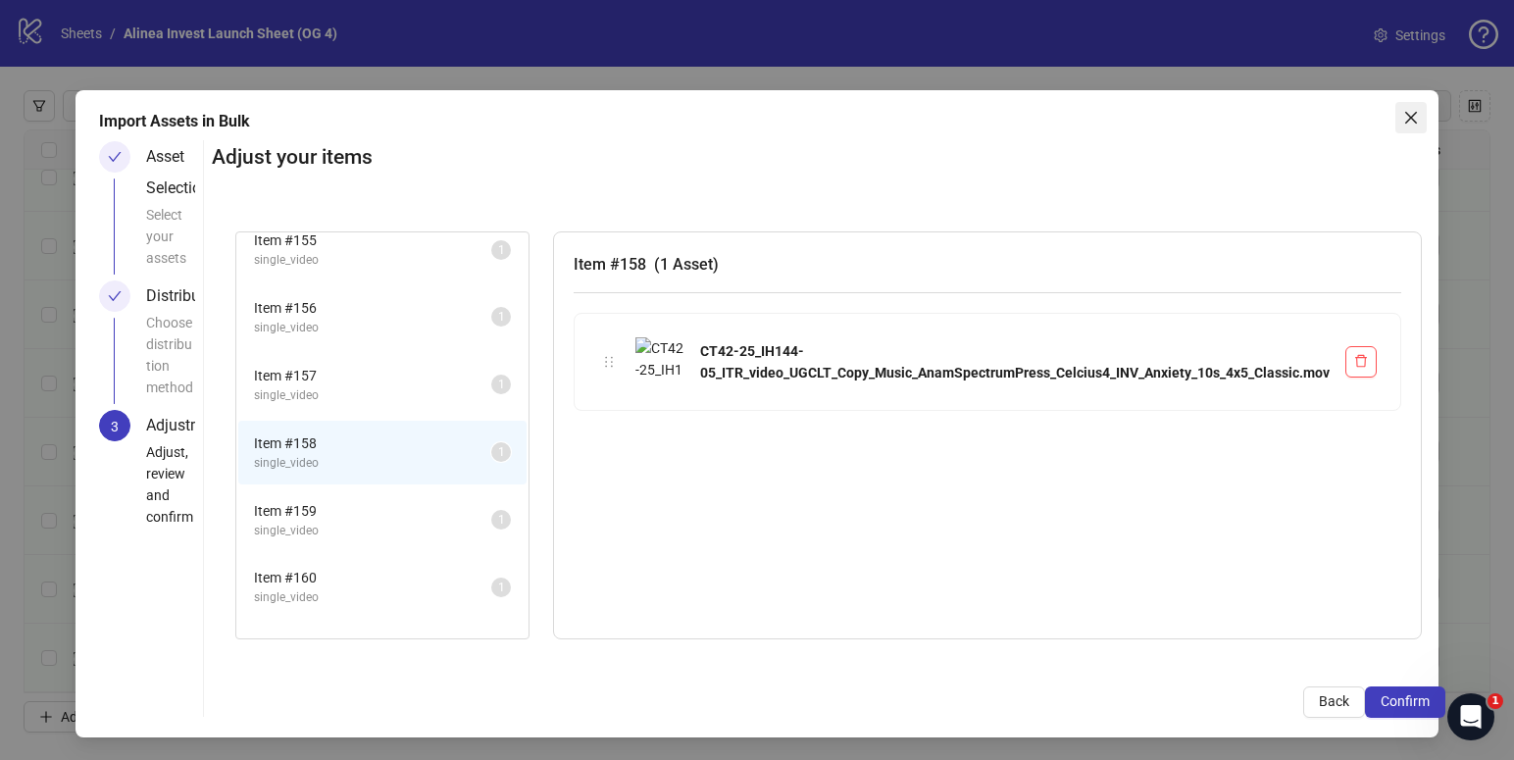
click at [1407, 115] on icon "close" at bounding box center [1411, 118] width 16 height 16
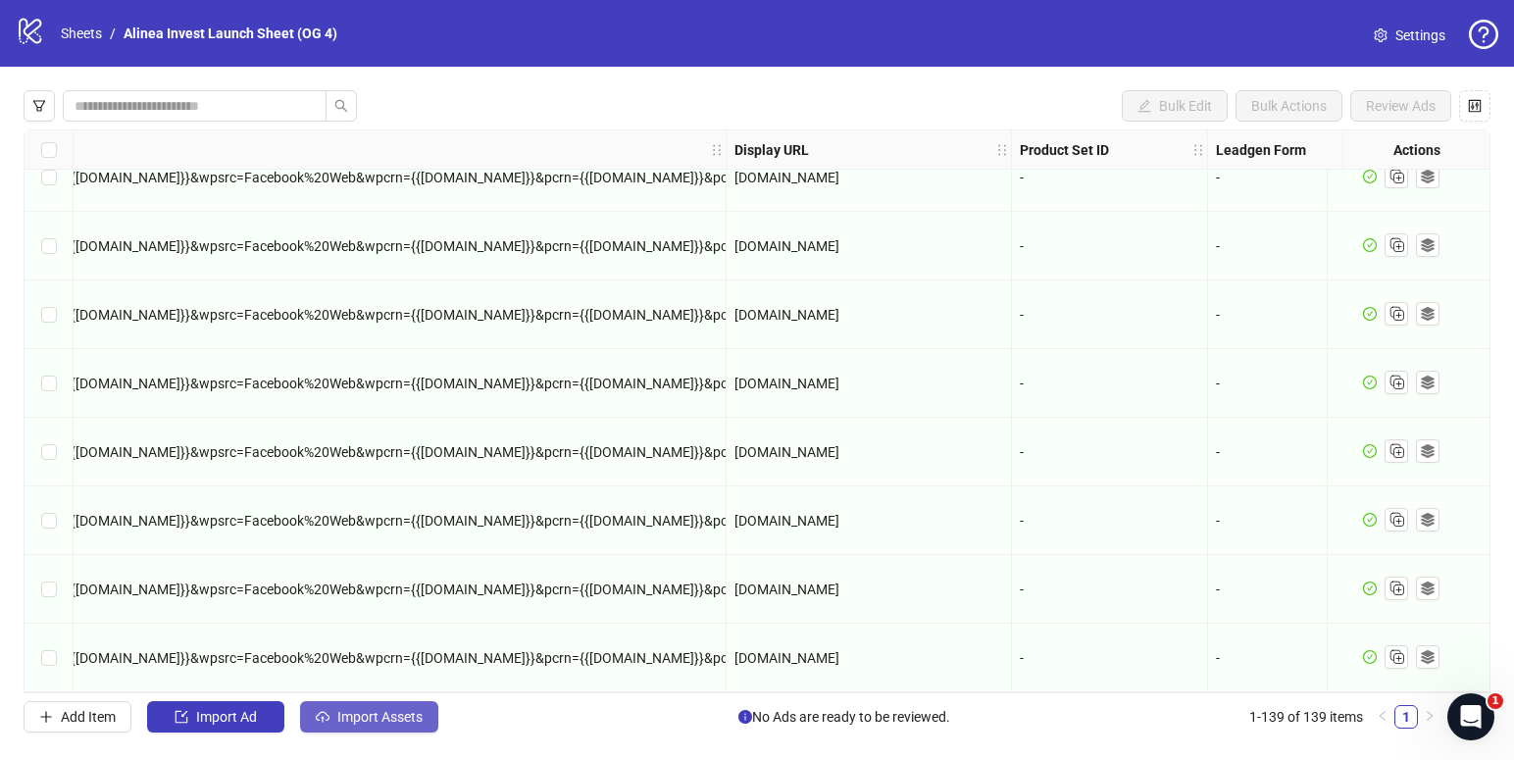
click at [390, 703] on button "Import Assets" at bounding box center [369, 716] width 138 height 31
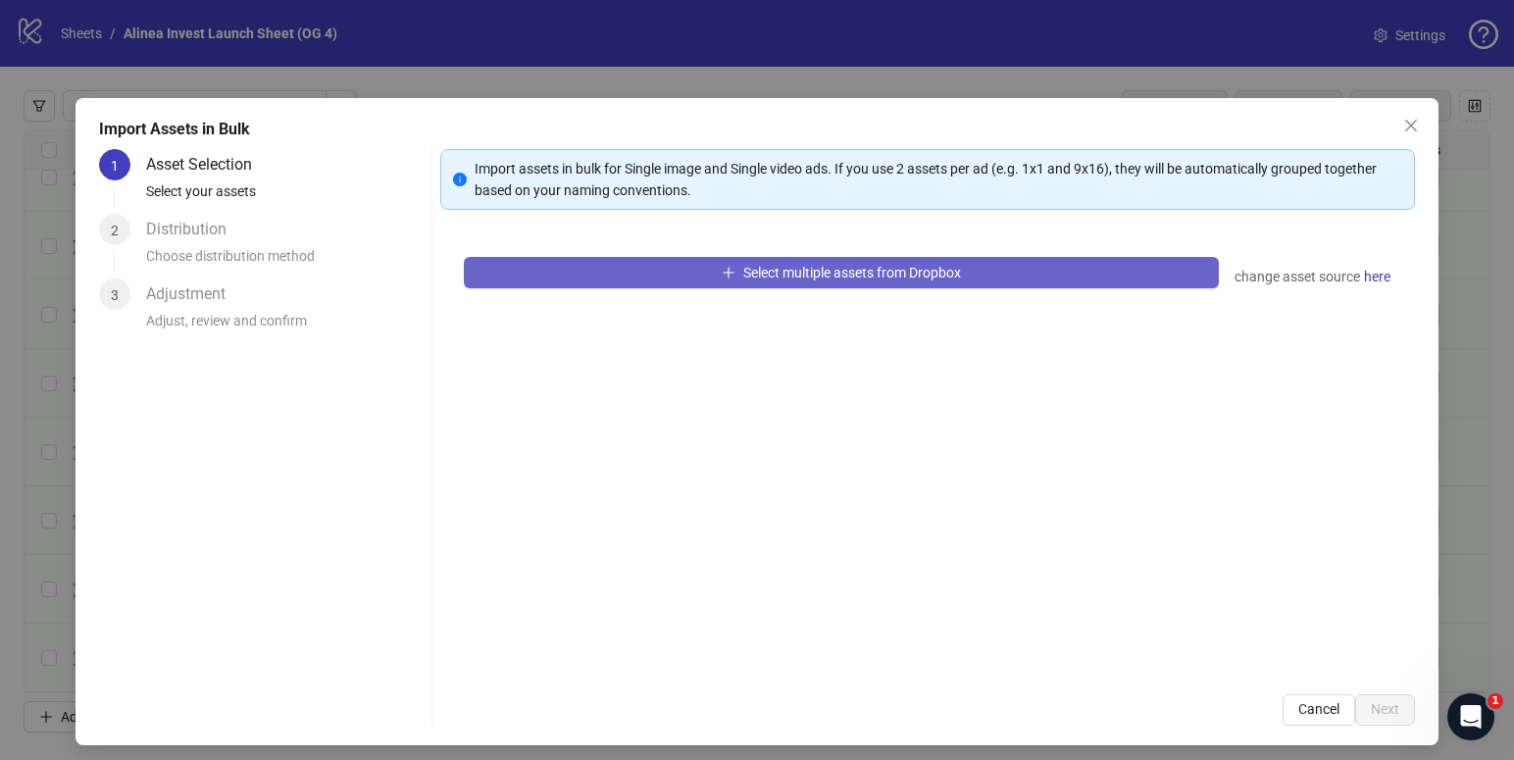
click at [677, 280] on button "Select multiple assets from Dropbox" at bounding box center [841, 272] width 754 height 31
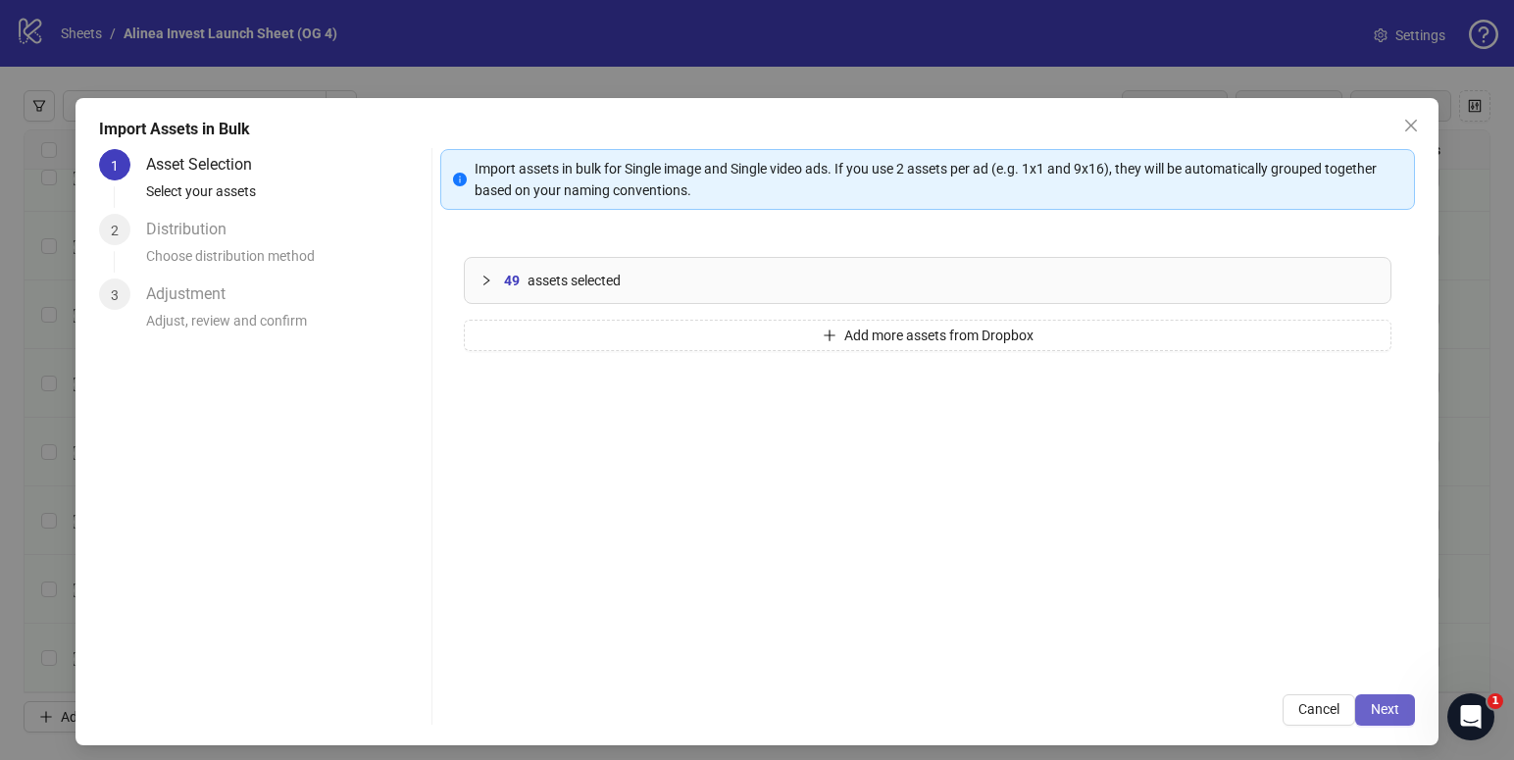
click at [1381, 696] on button "Next" at bounding box center [1385, 709] width 60 height 31
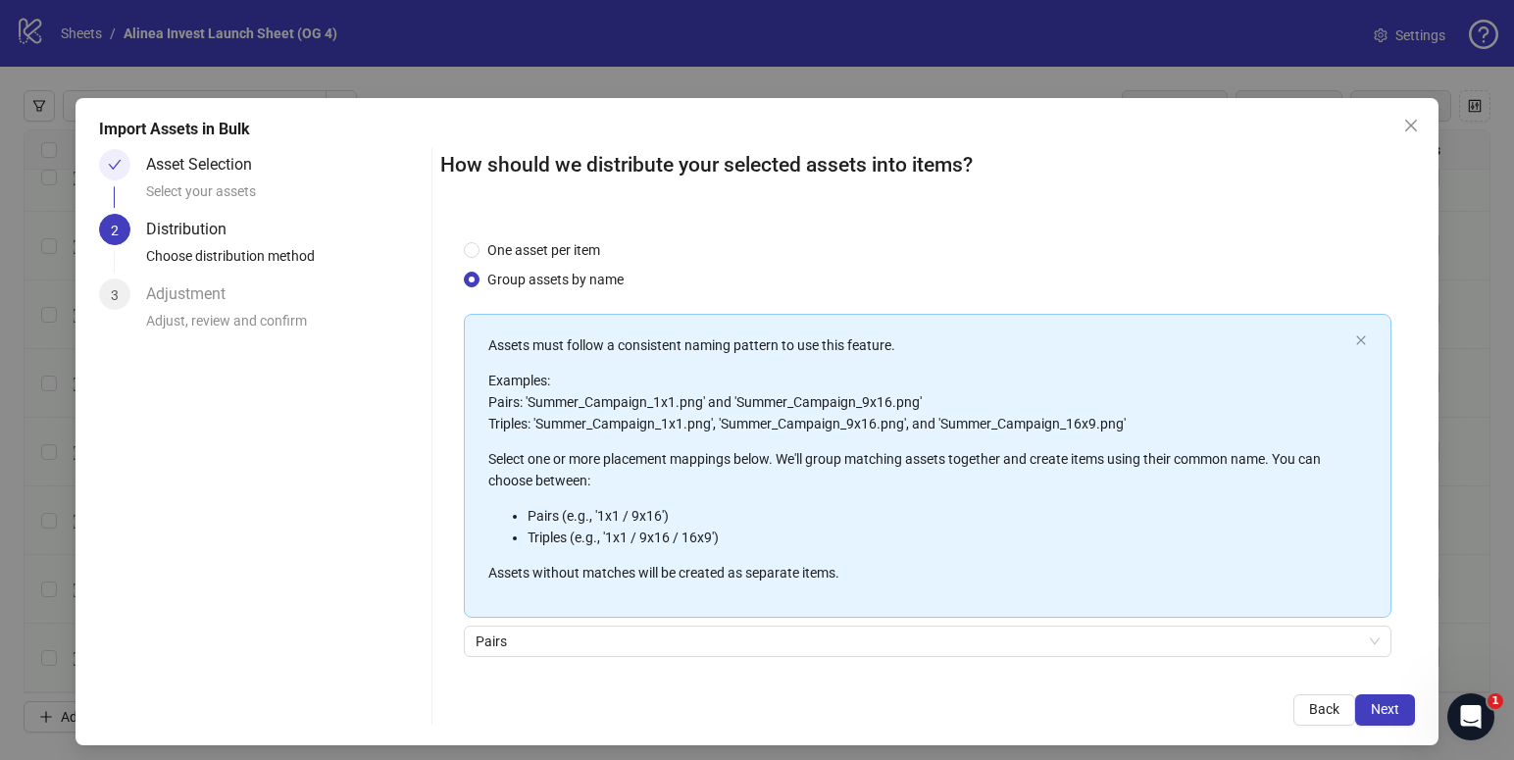
scroll to position [143, 0]
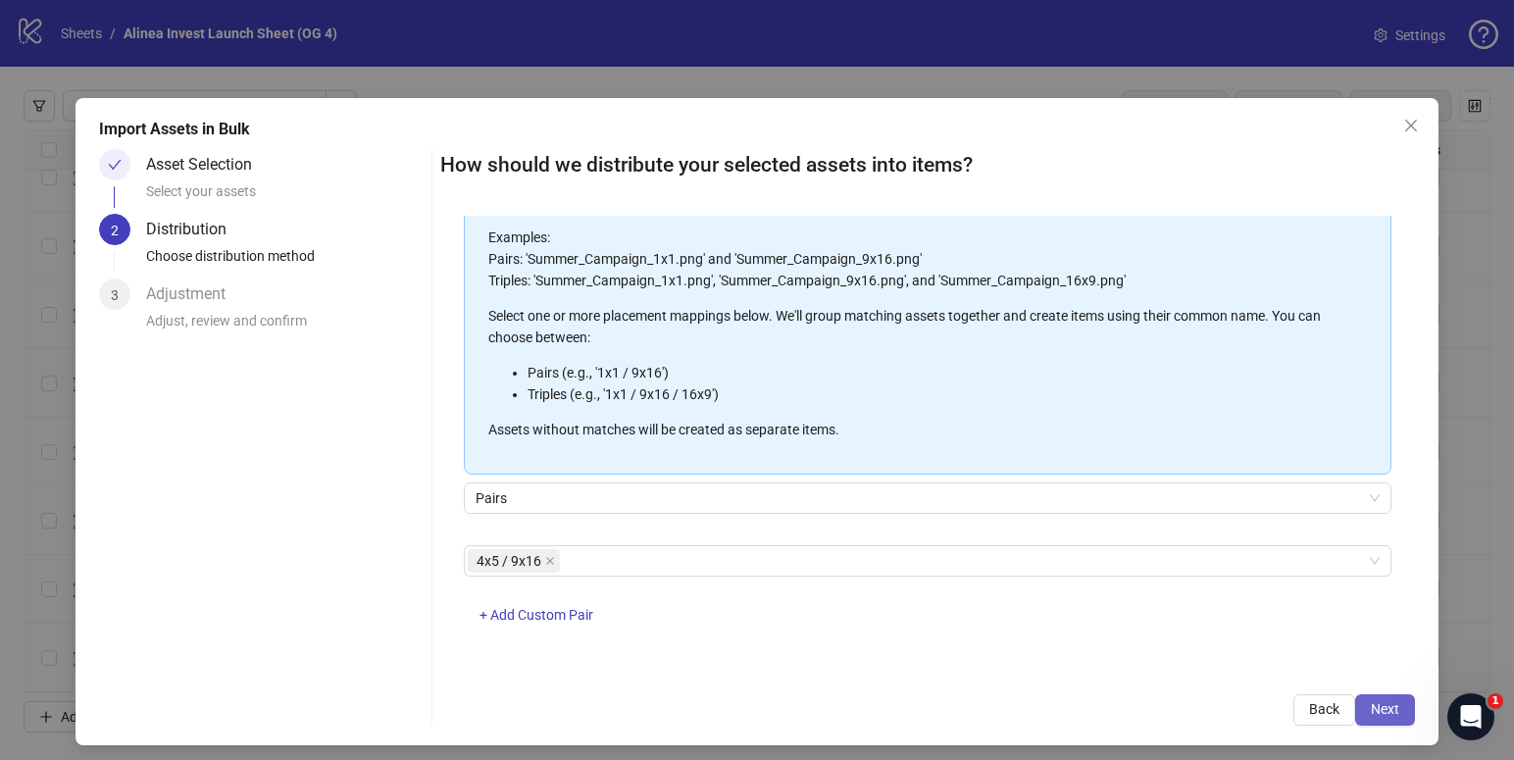
click at [1365, 712] on button "Next" at bounding box center [1385, 709] width 60 height 31
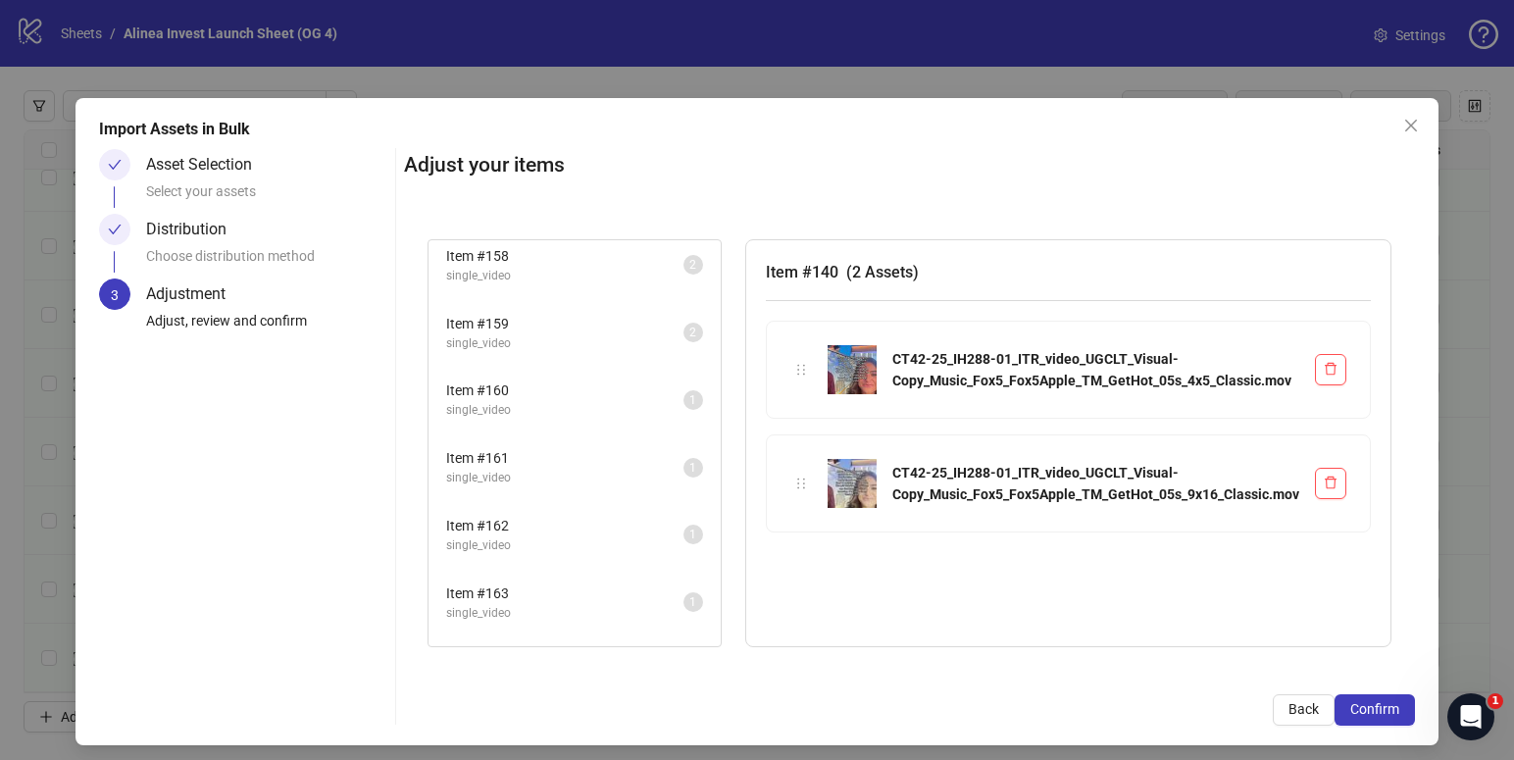
scroll to position [1262, 0]
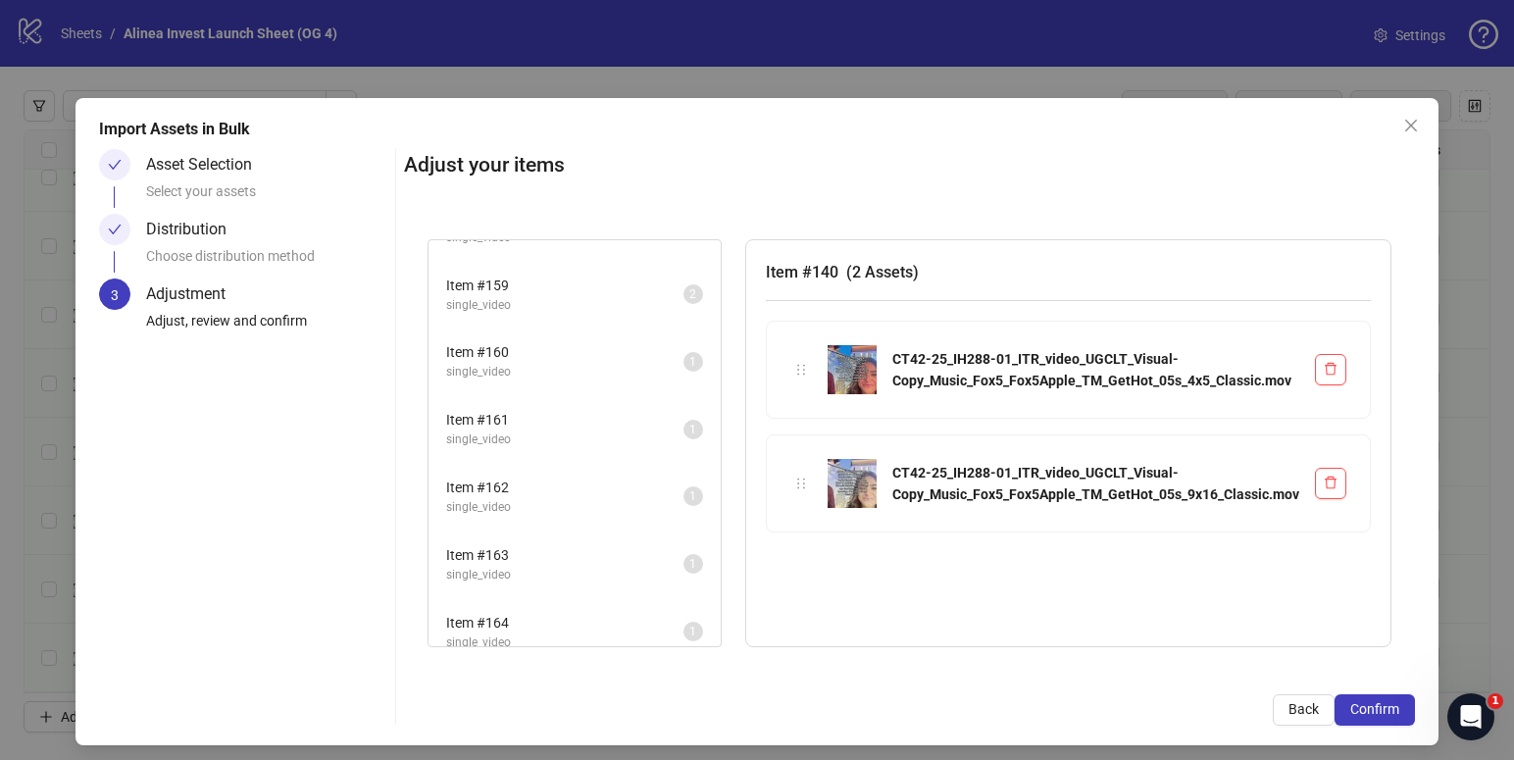
click at [587, 358] on span "Item # 160" at bounding box center [564, 352] width 237 height 22
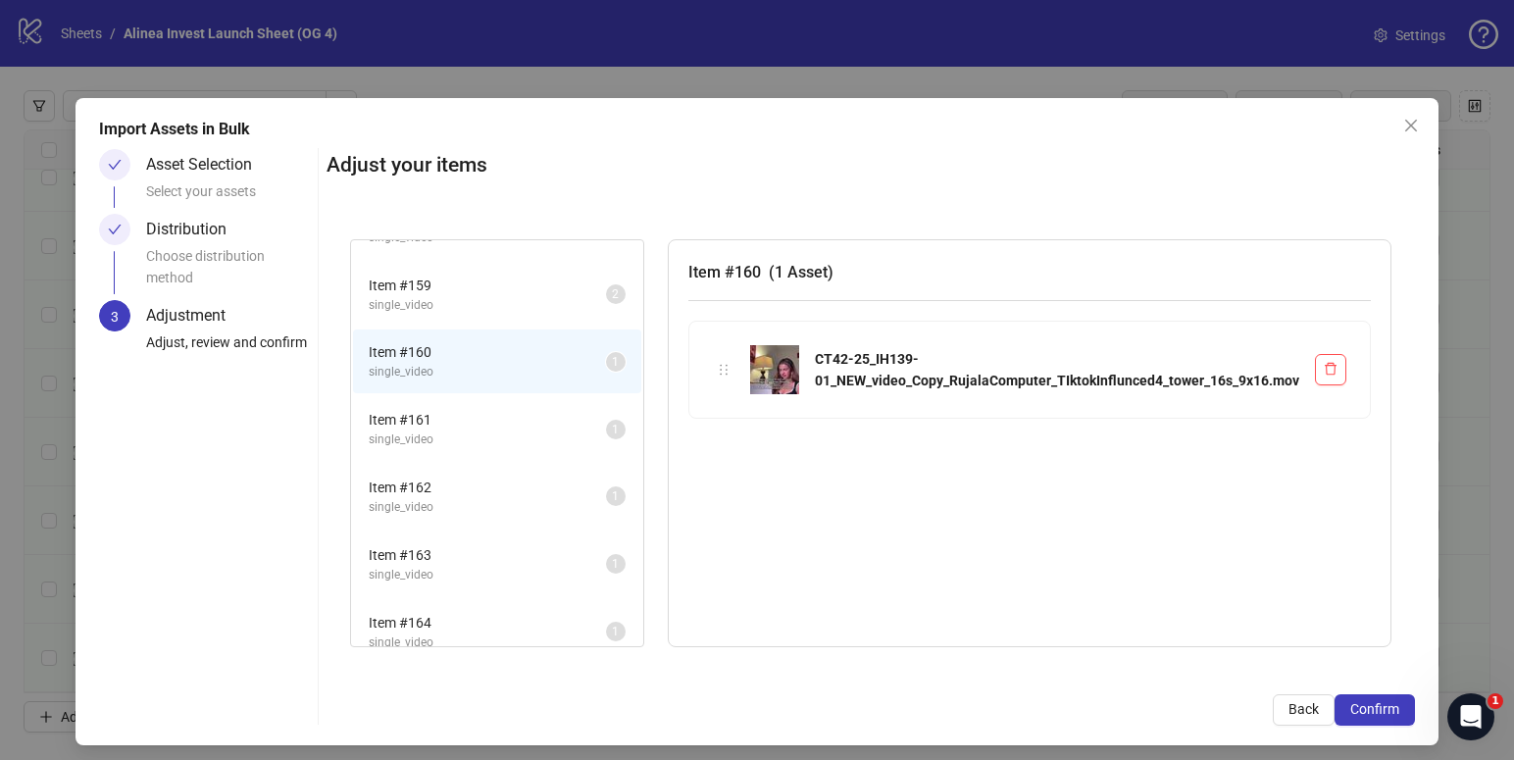
click at [559, 424] on span "Item # 161" at bounding box center [487, 420] width 237 height 22
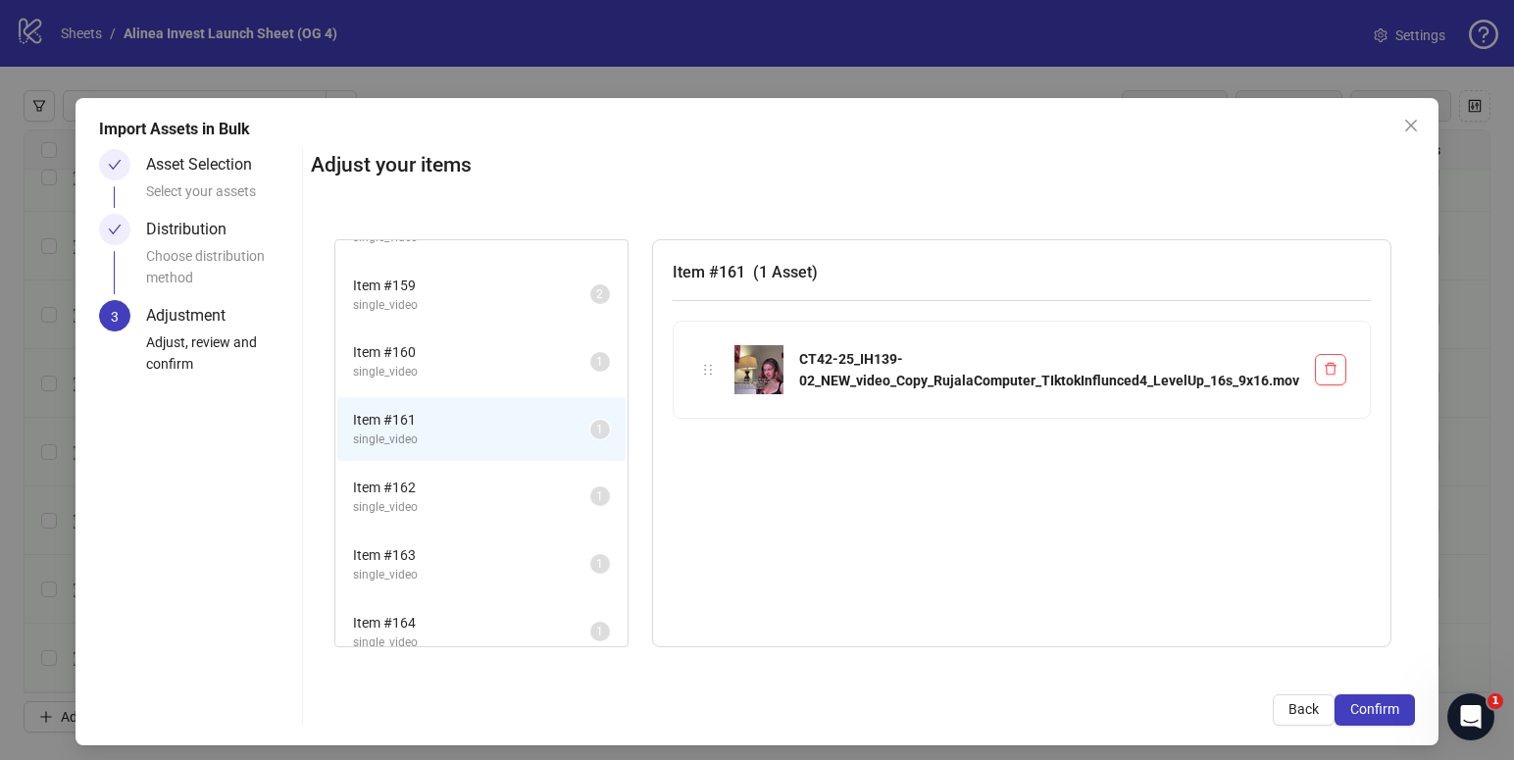
click at [533, 493] on span "Item # 162" at bounding box center [471, 488] width 237 height 22
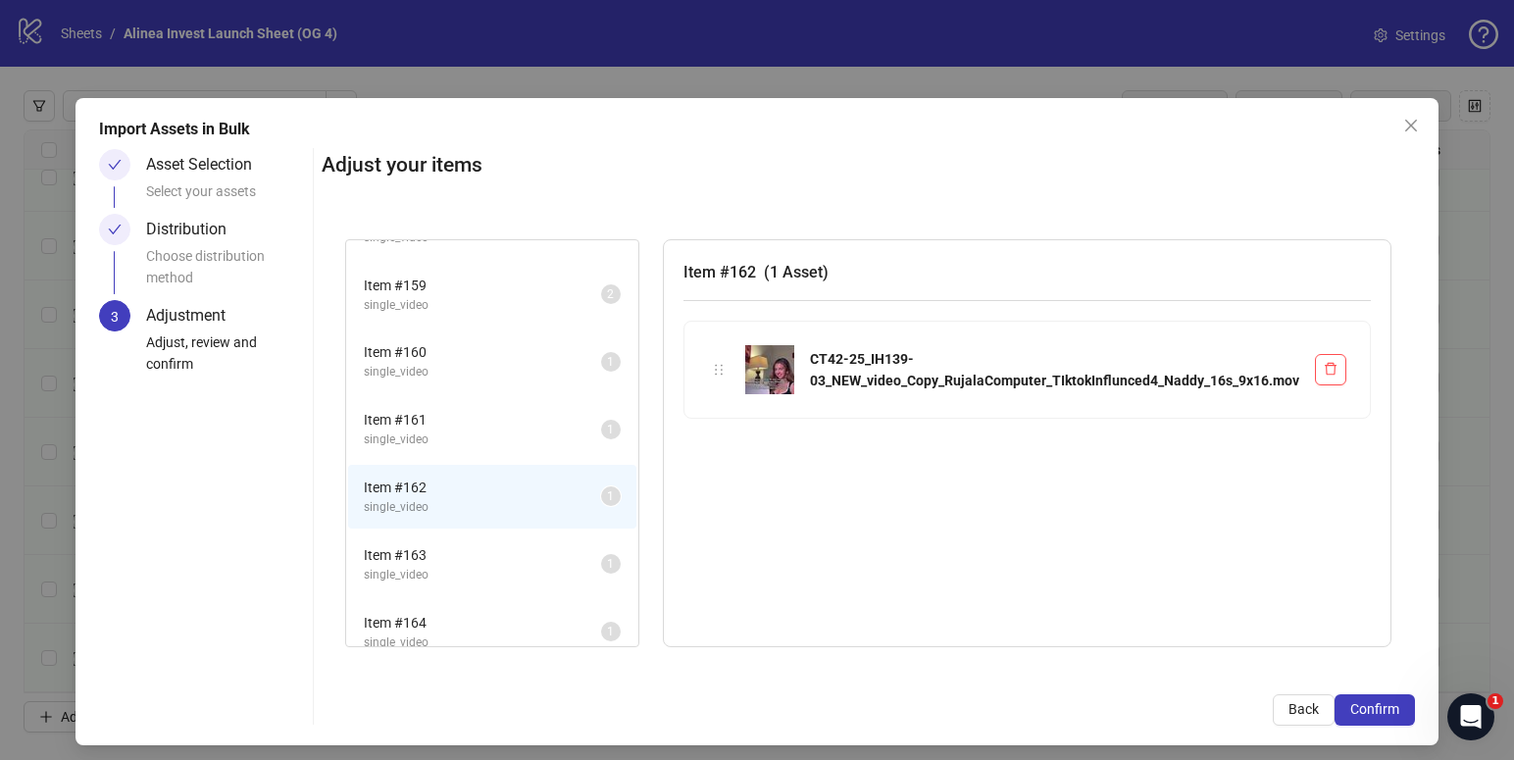
click at [515, 568] on span "single_video" at bounding box center [482, 575] width 237 height 19
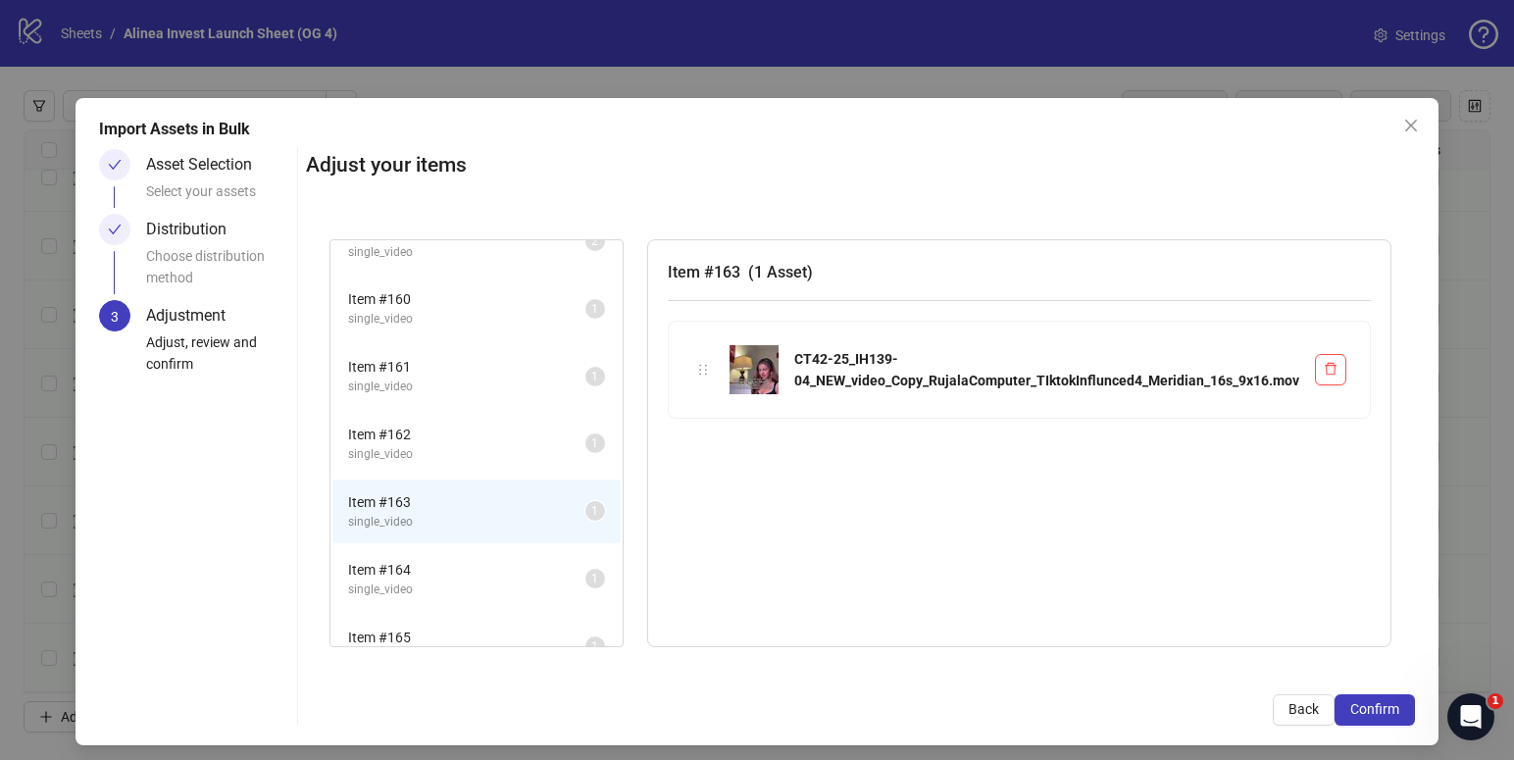
click at [496, 571] on span "Item # 164" at bounding box center [466, 570] width 237 height 22
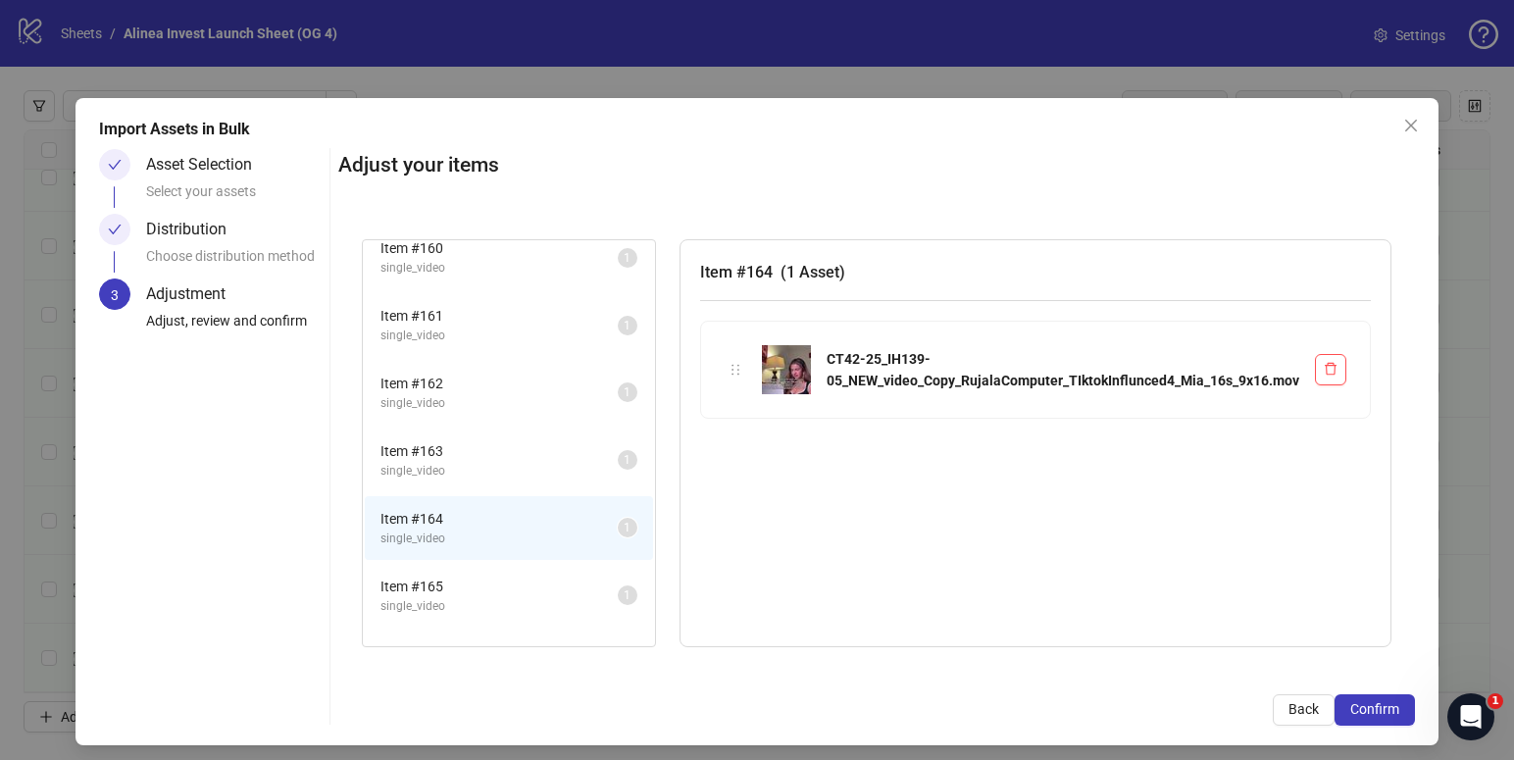
click at [490, 592] on span "Item # 165" at bounding box center [499, 587] width 237 height 22
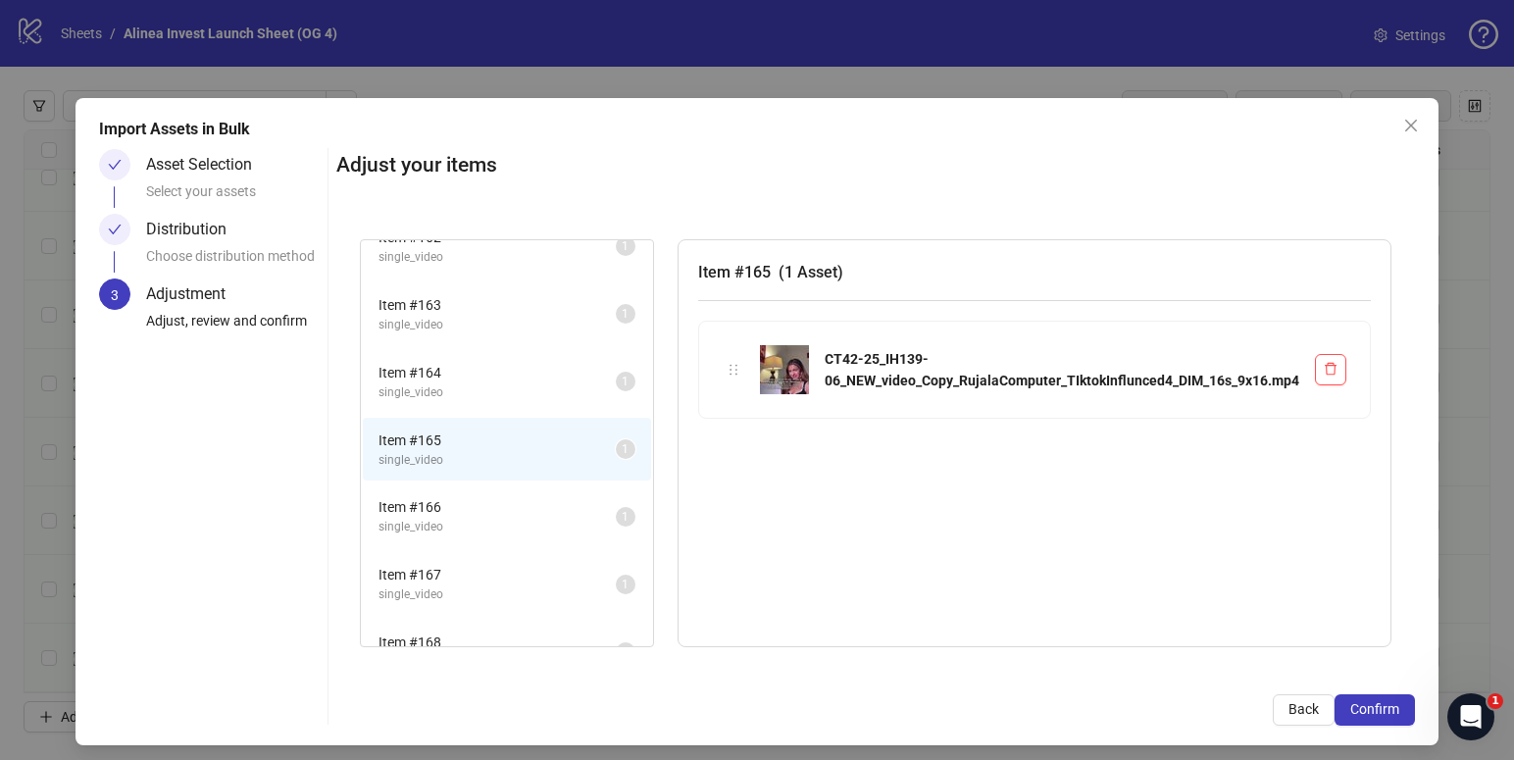
scroll to position [1535, 0]
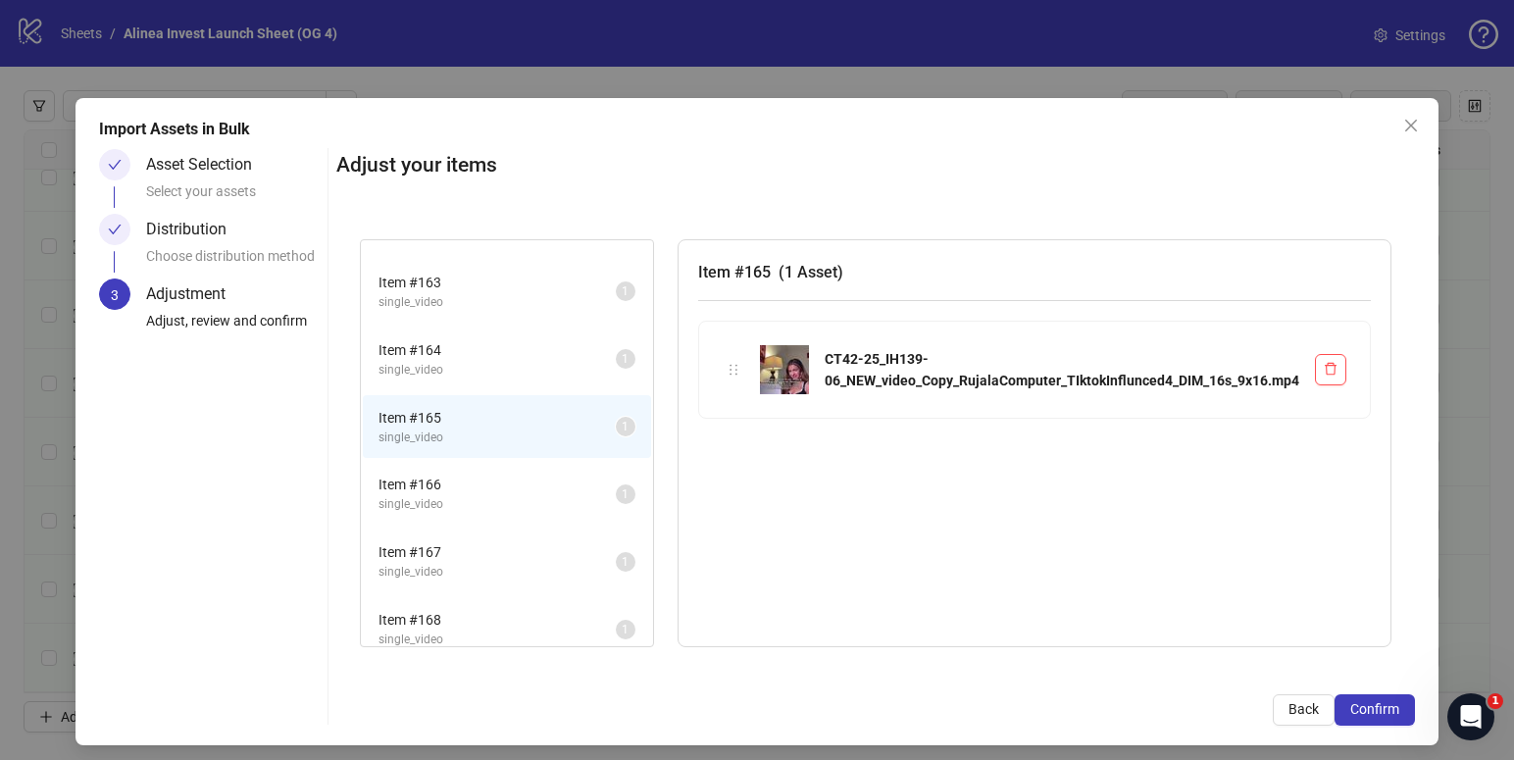
click at [502, 490] on span "Item # 166" at bounding box center [497, 485] width 237 height 22
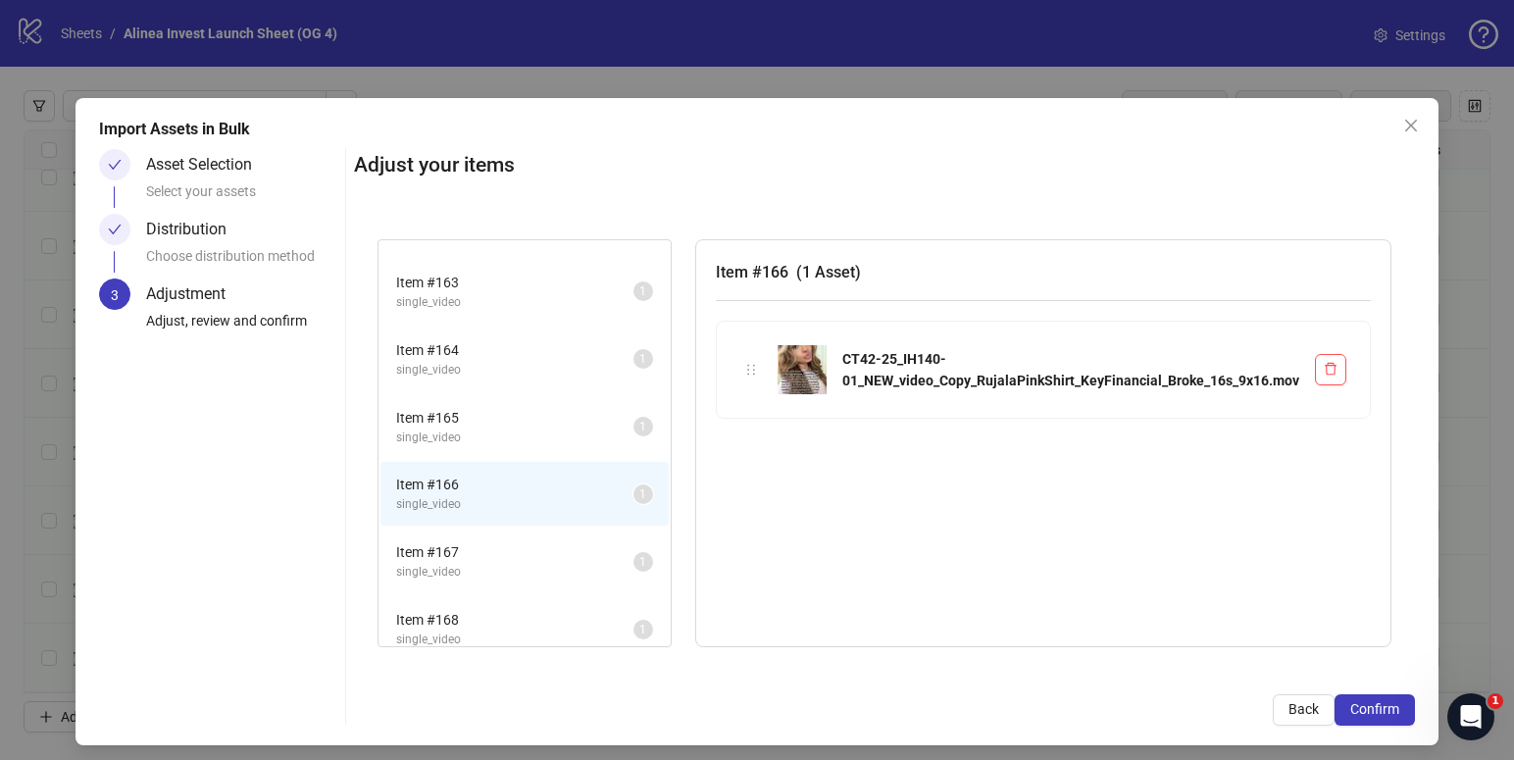
scroll to position [1551, 0]
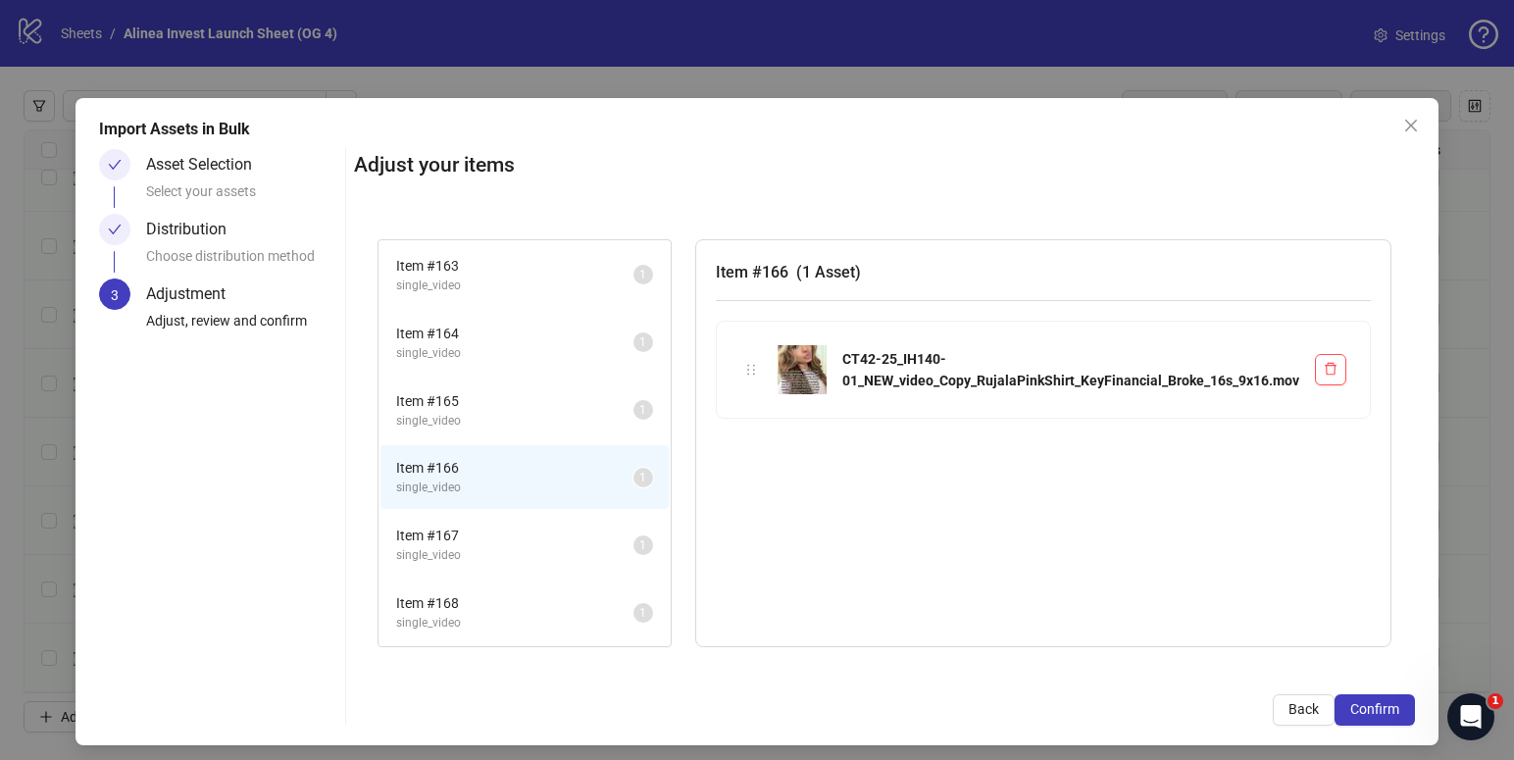
click at [488, 528] on span "Item # 167" at bounding box center [514, 536] width 237 height 22
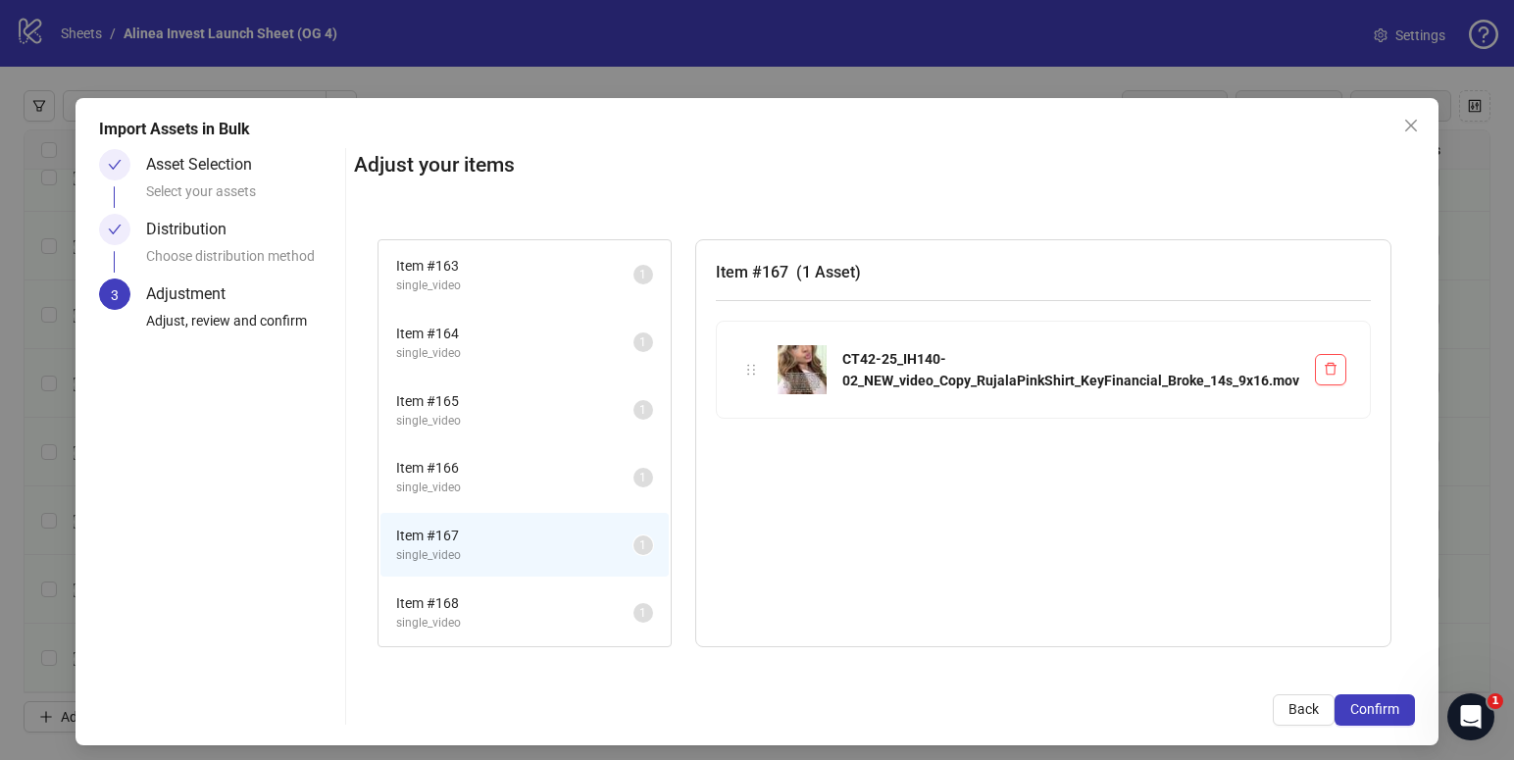
scroll to position [8, 0]
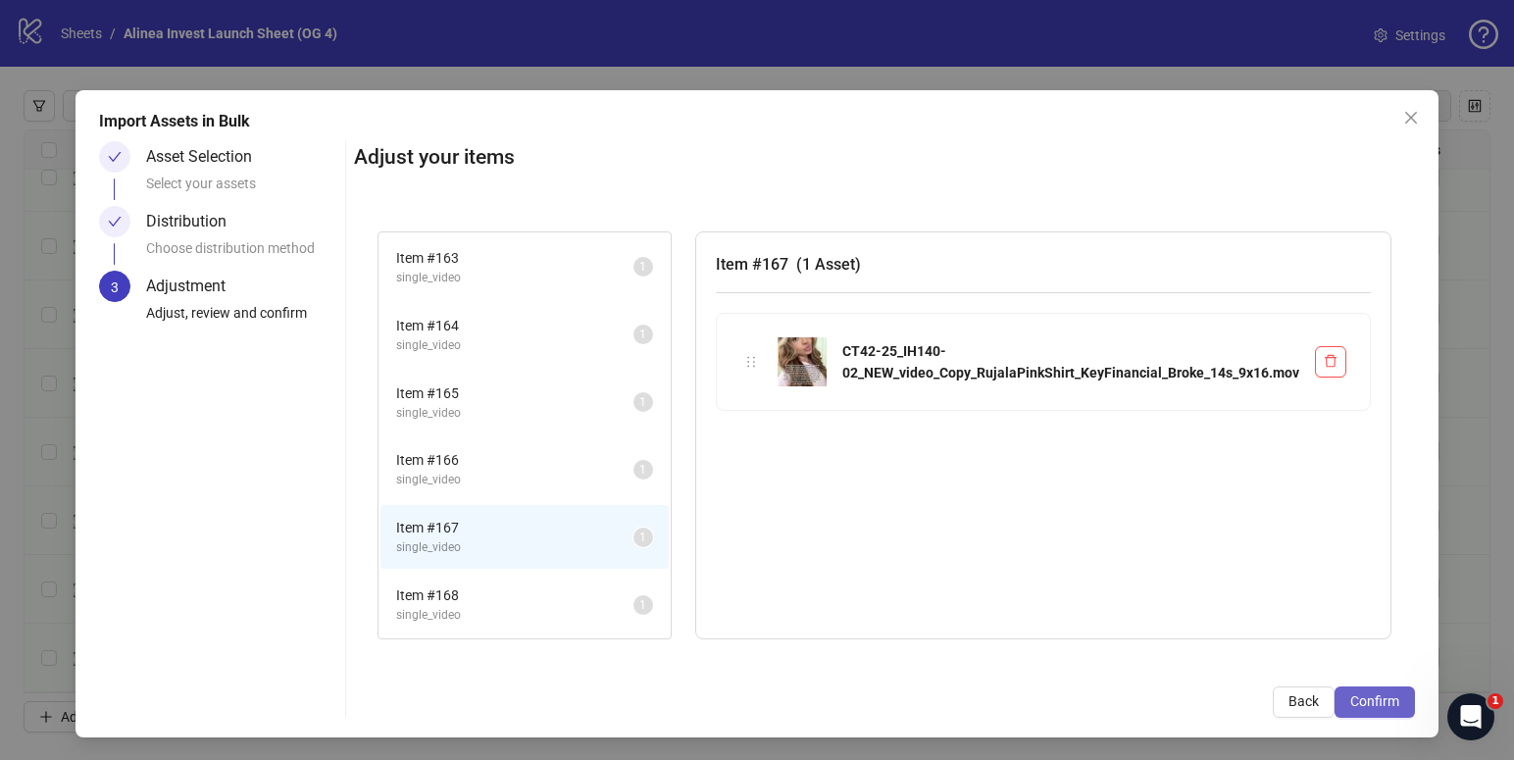
click at [1384, 709] on button "Confirm" at bounding box center [1375, 701] width 80 height 31
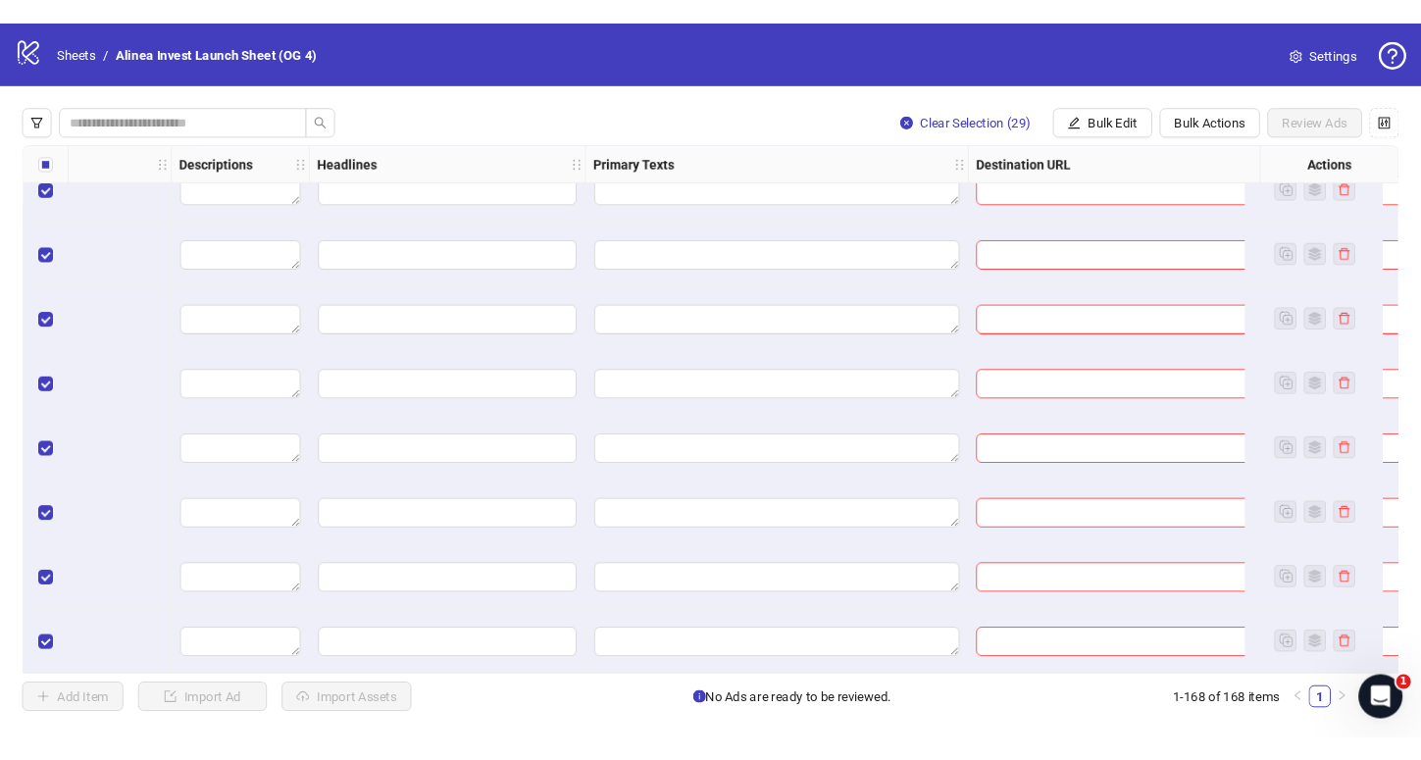
scroll to position [11018, 1510]
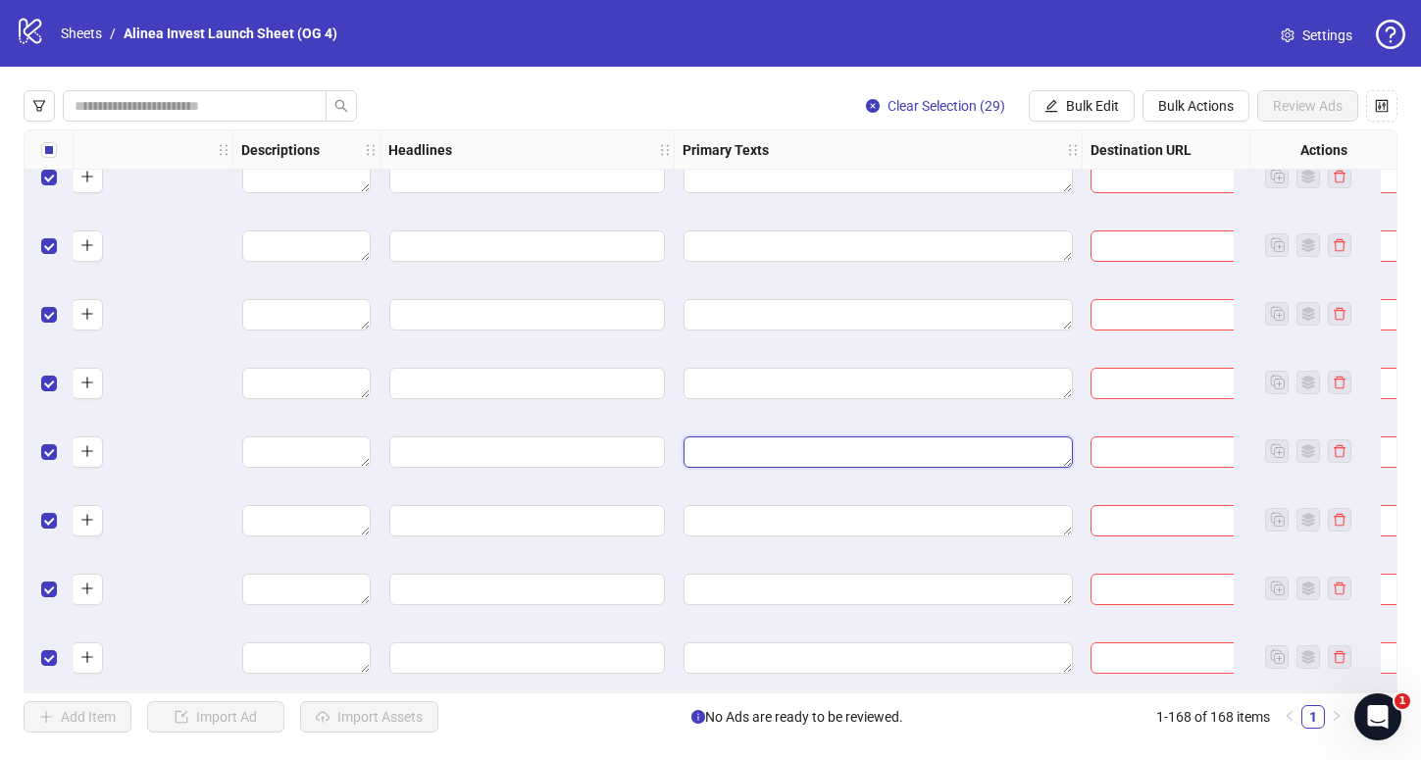
click at [778, 455] on textarea "Edit values" at bounding box center [878, 451] width 389 height 31
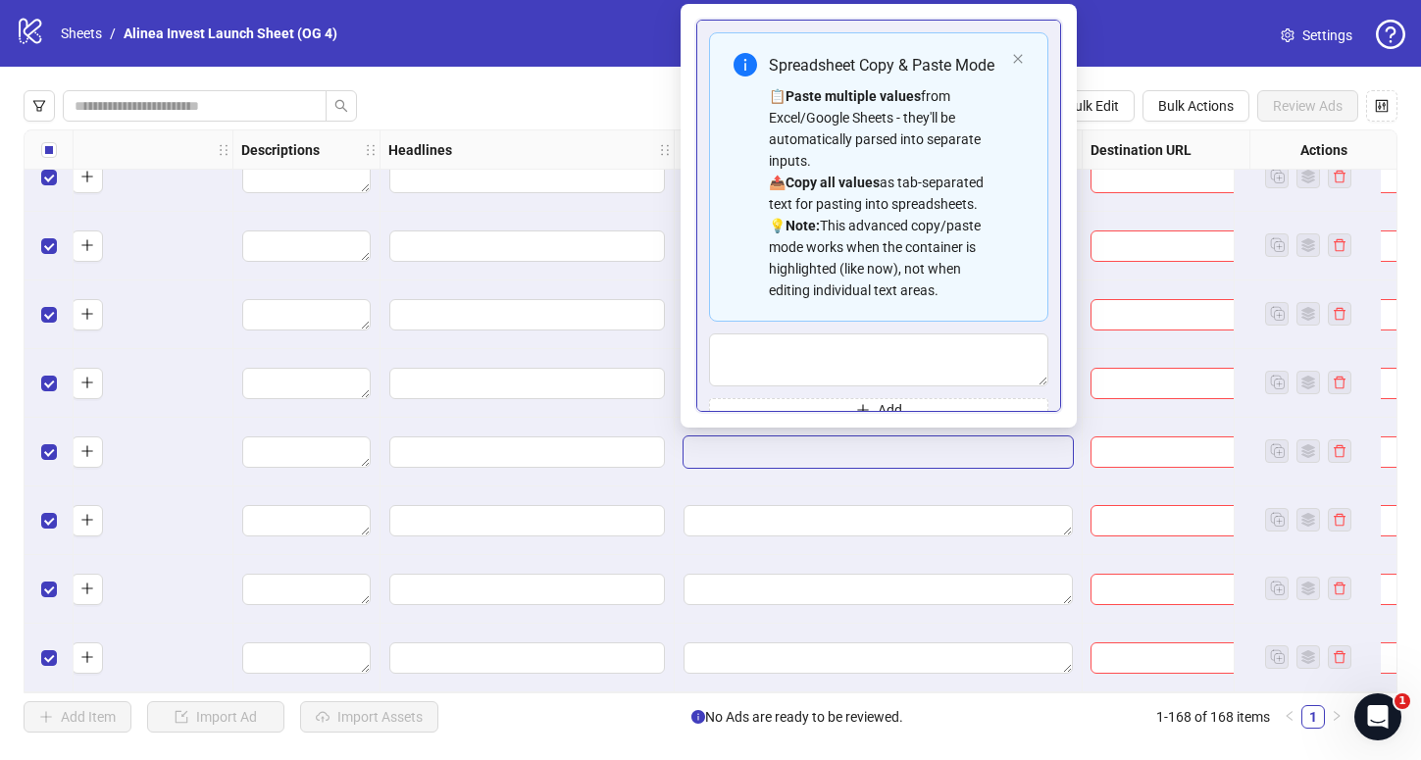
click at [759, 504] on div "Edit values" at bounding box center [878, 520] width 391 height 33
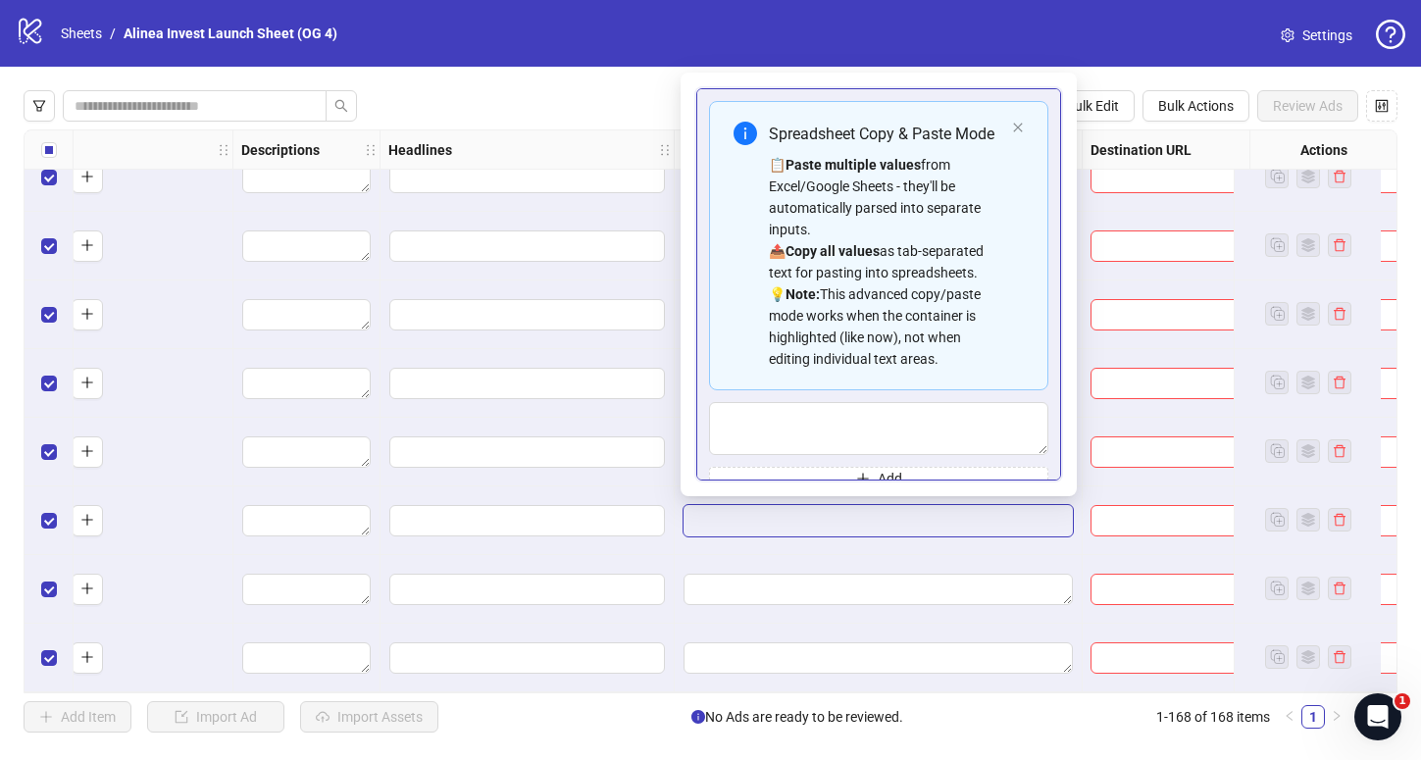
scroll to position [23, 0]
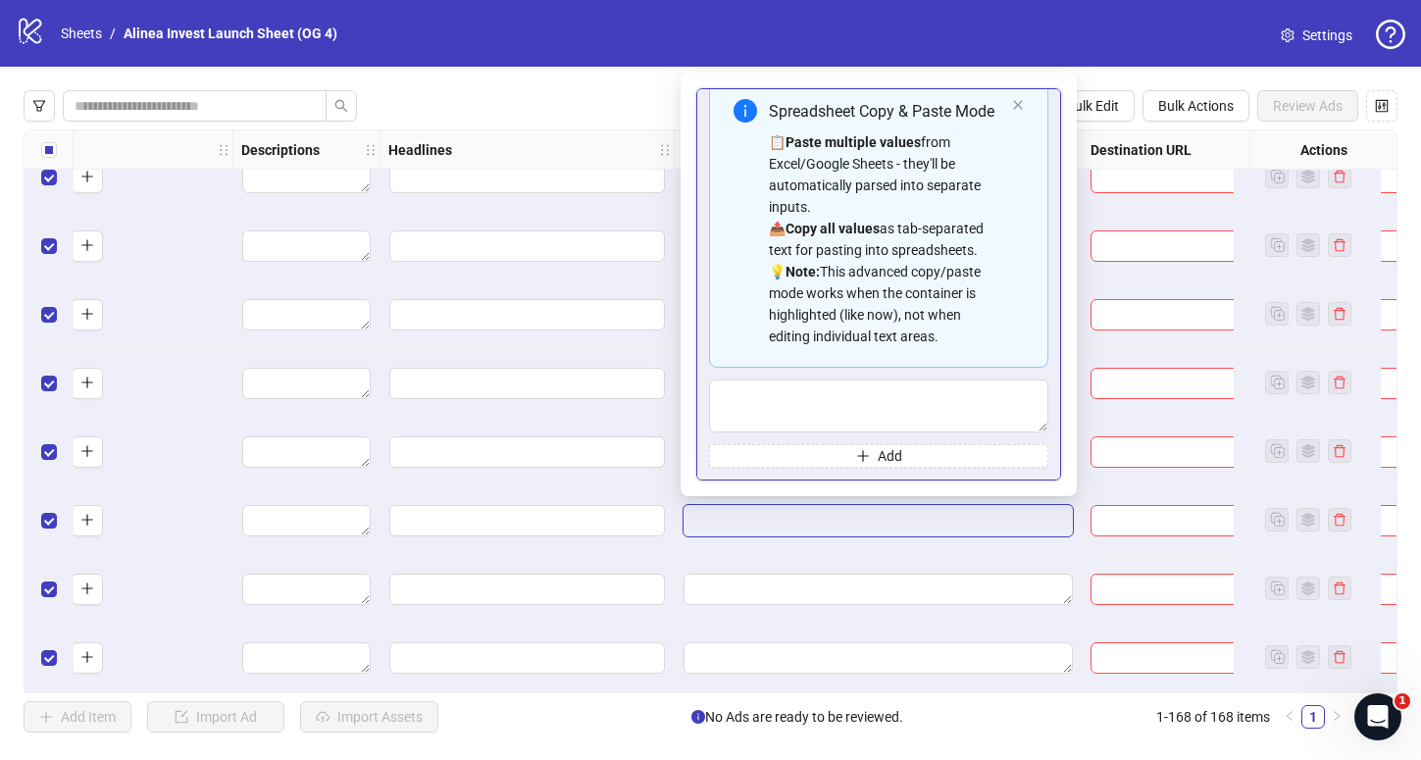
click at [656, 470] on div at bounding box center [528, 452] width 294 height 69
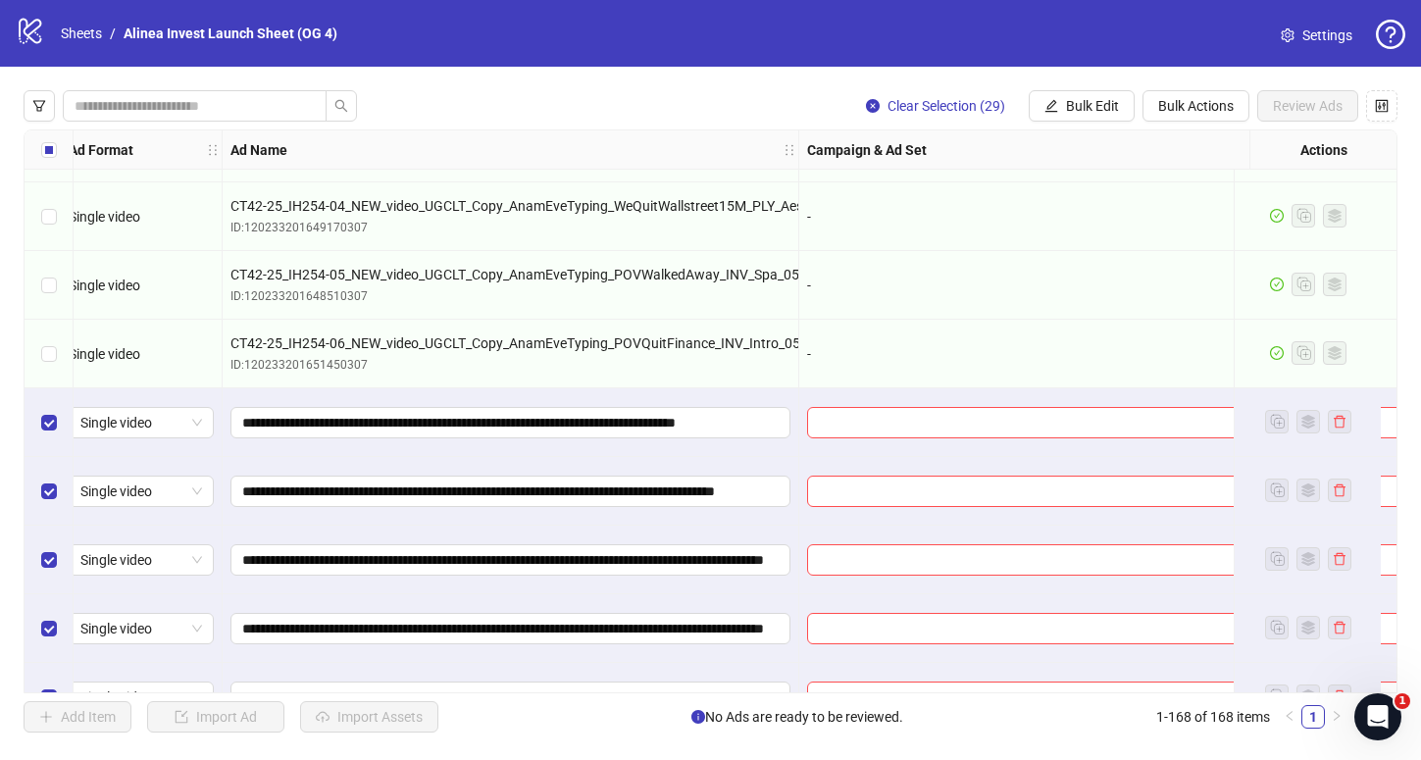
scroll to position [9323, 366]
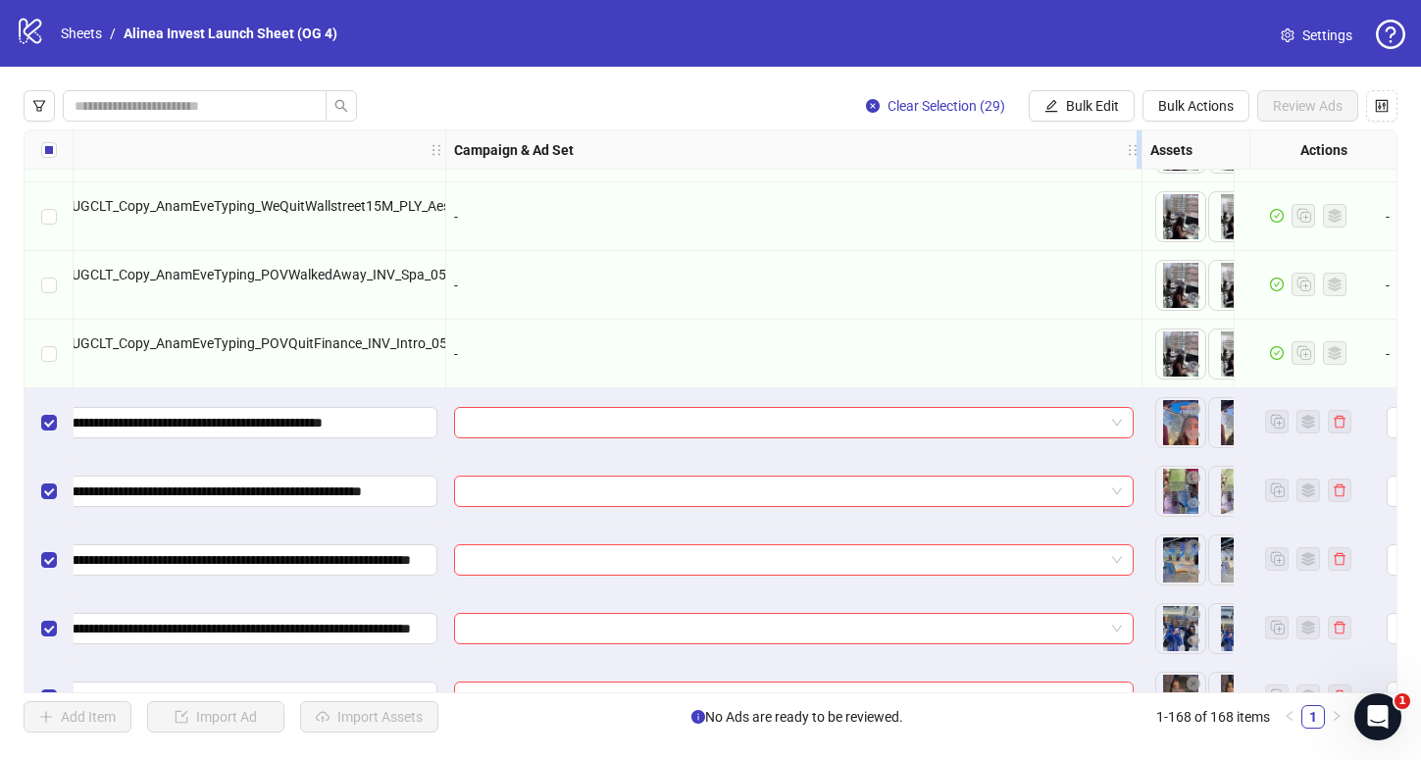
drag, startPoint x: 1051, startPoint y: 138, endPoint x: 1036, endPoint y: 139, distance: 15.7
click at [1038, 138] on div "Campaign & Ad Set" at bounding box center [794, 149] width 696 height 39
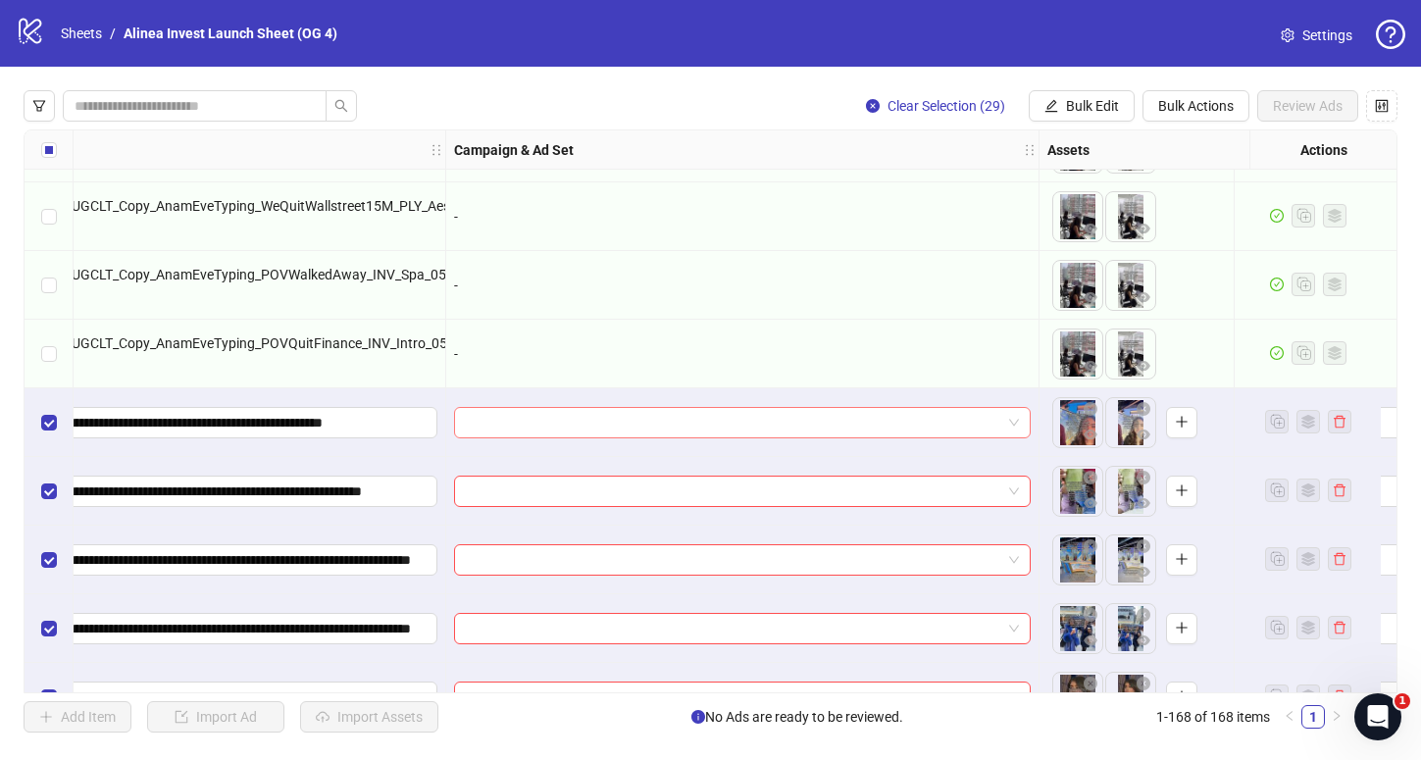
click at [1015, 427] on span at bounding box center [742, 422] width 553 height 29
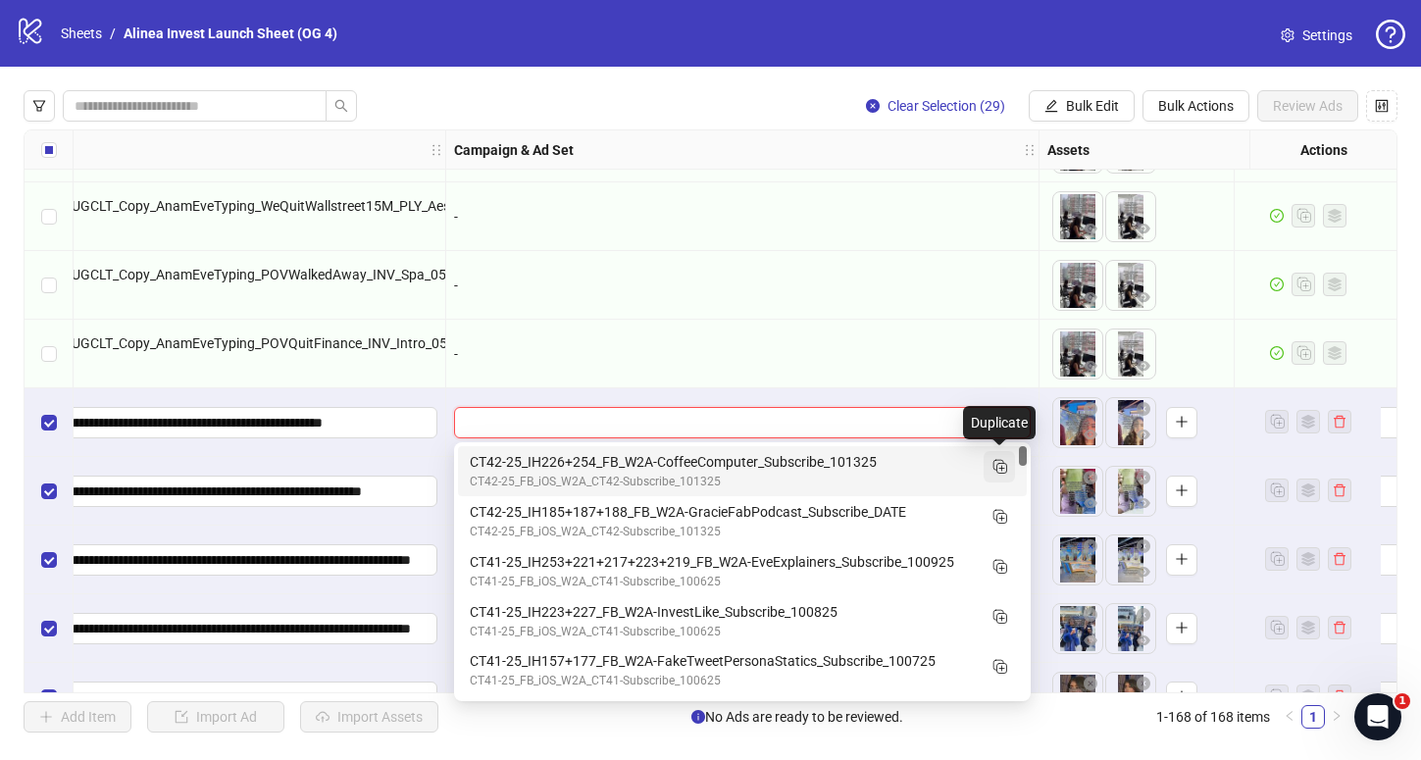
click at [1003, 466] on rect "Duplicate" at bounding box center [998, 465] width 10 height 10
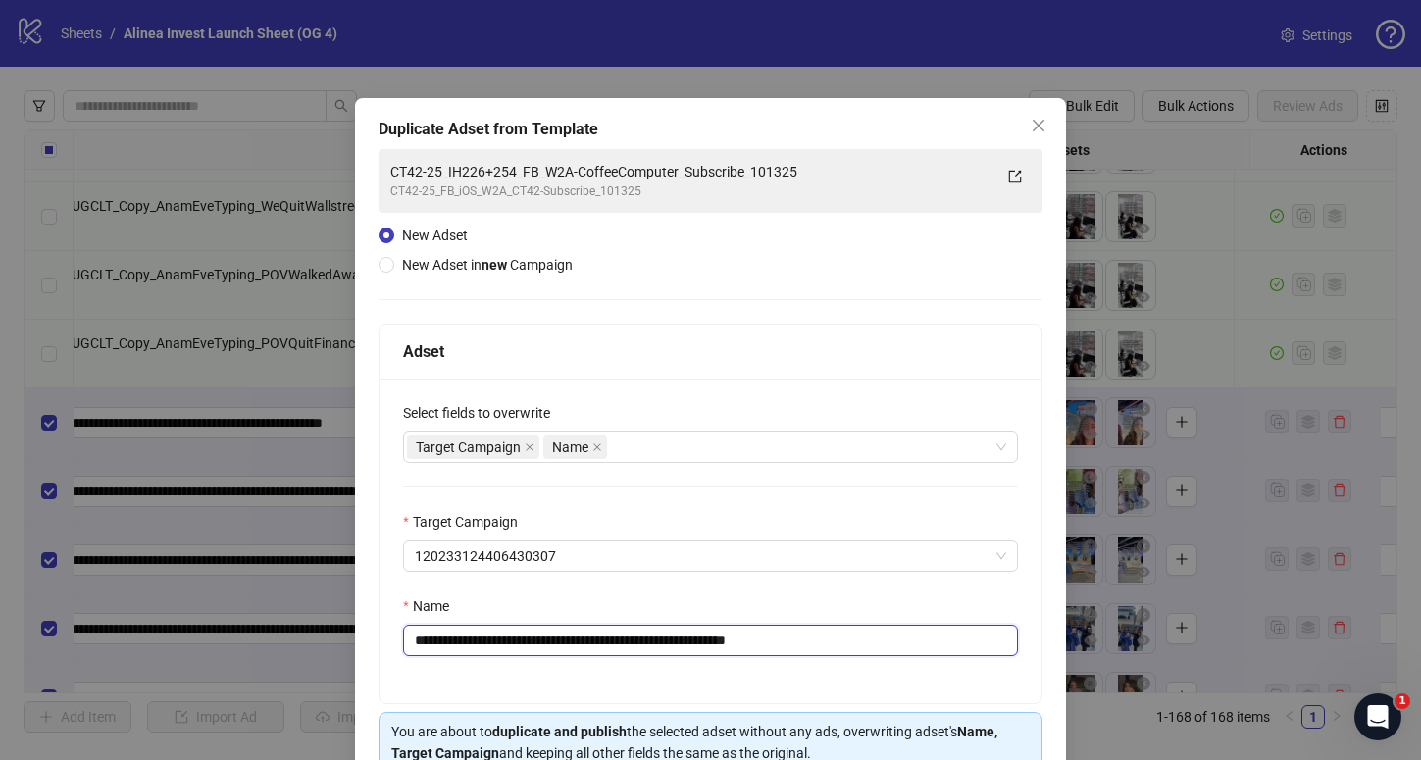
drag, startPoint x: 540, startPoint y: 645, endPoint x: 493, endPoint y: 643, distance: 47.1
click at [493, 643] on input "**********" at bounding box center [710, 640] width 615 height 31
drag, startPoint x: 855, startPoint y: 644, endPoint x: 758, endPoint y: 647, distance: 97.1
click at [758, 647] on input "**********" at bounding box center [710, 640] width 615 height 31
drag, startPoint x: 950, startPoint y: 642, endPoint x: 1020, endPoint y: 642, distance: 69.6
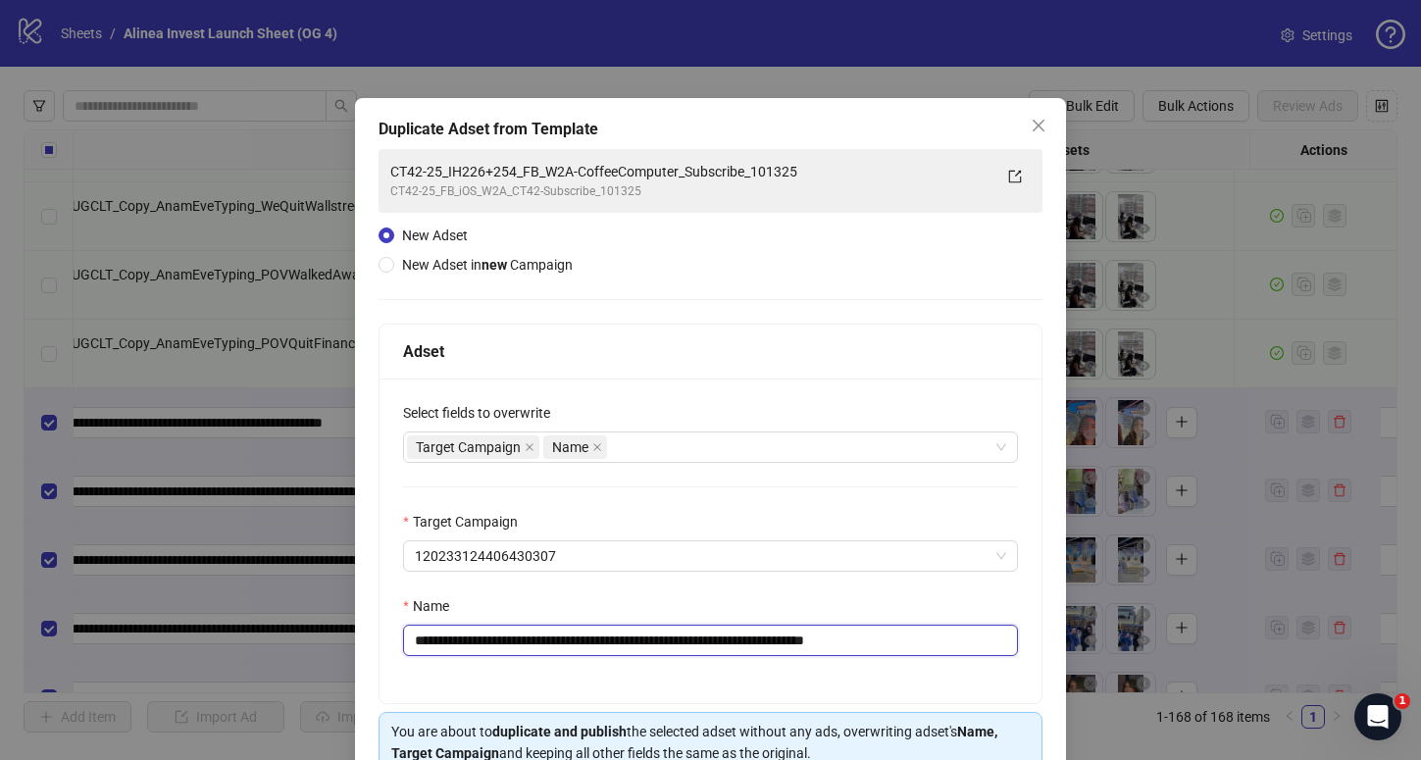
click at [1020, 642] on div "**********" at bounding box center [711, 541] width 662 height 325
drag, startPoint x: 740, startPoint y: 640, endPoint x: 988, endPoint y: 653, distance: 247.5
click at [988, 654] on input "**********" at bounding box center [710, 640] width 615 height 31
click at [987, 652] on input "**********" at bounding box center [710, 640] width 615 height 31
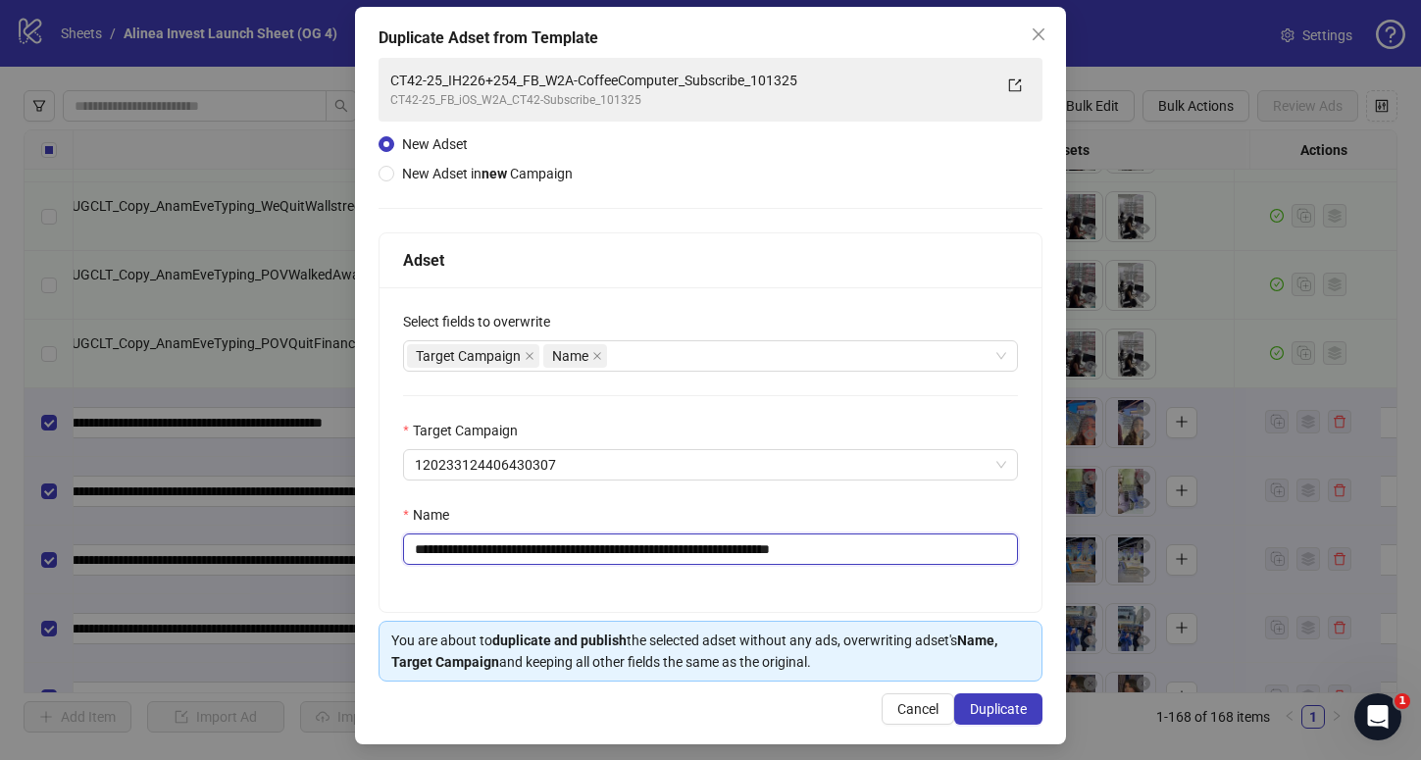
scroll to position [100, 0]
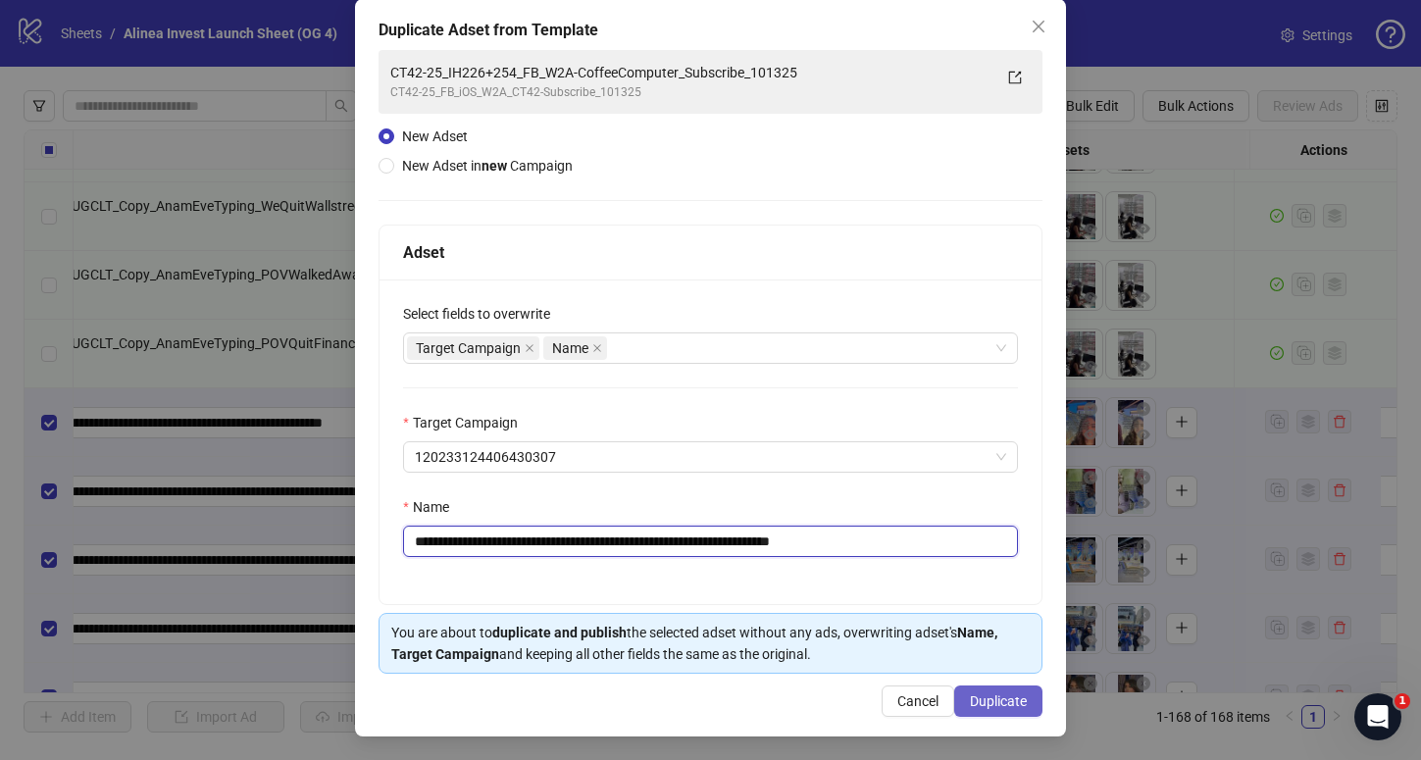
type input "**********"
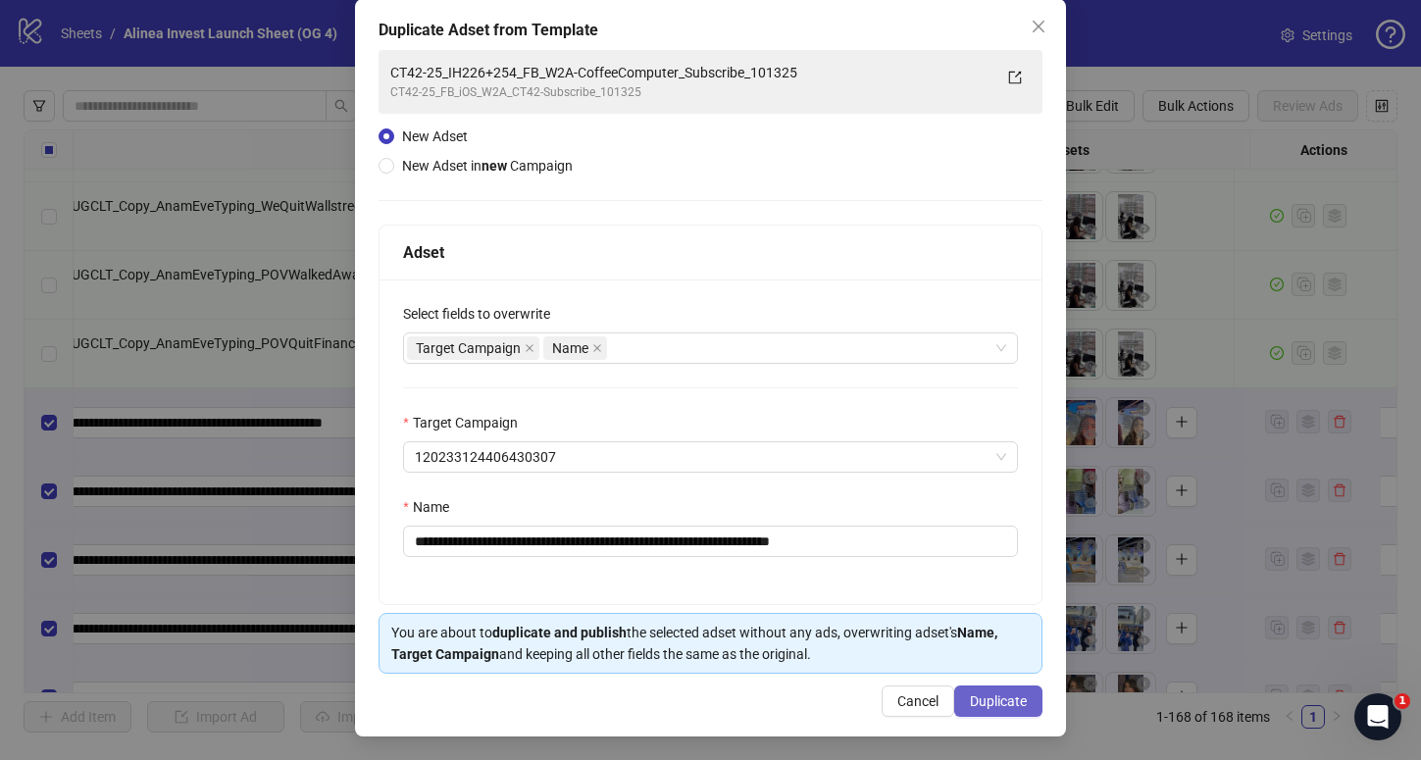
click at [981, 705] on span "Duplicate" at bounding box center [998, 701] width 57 height 16
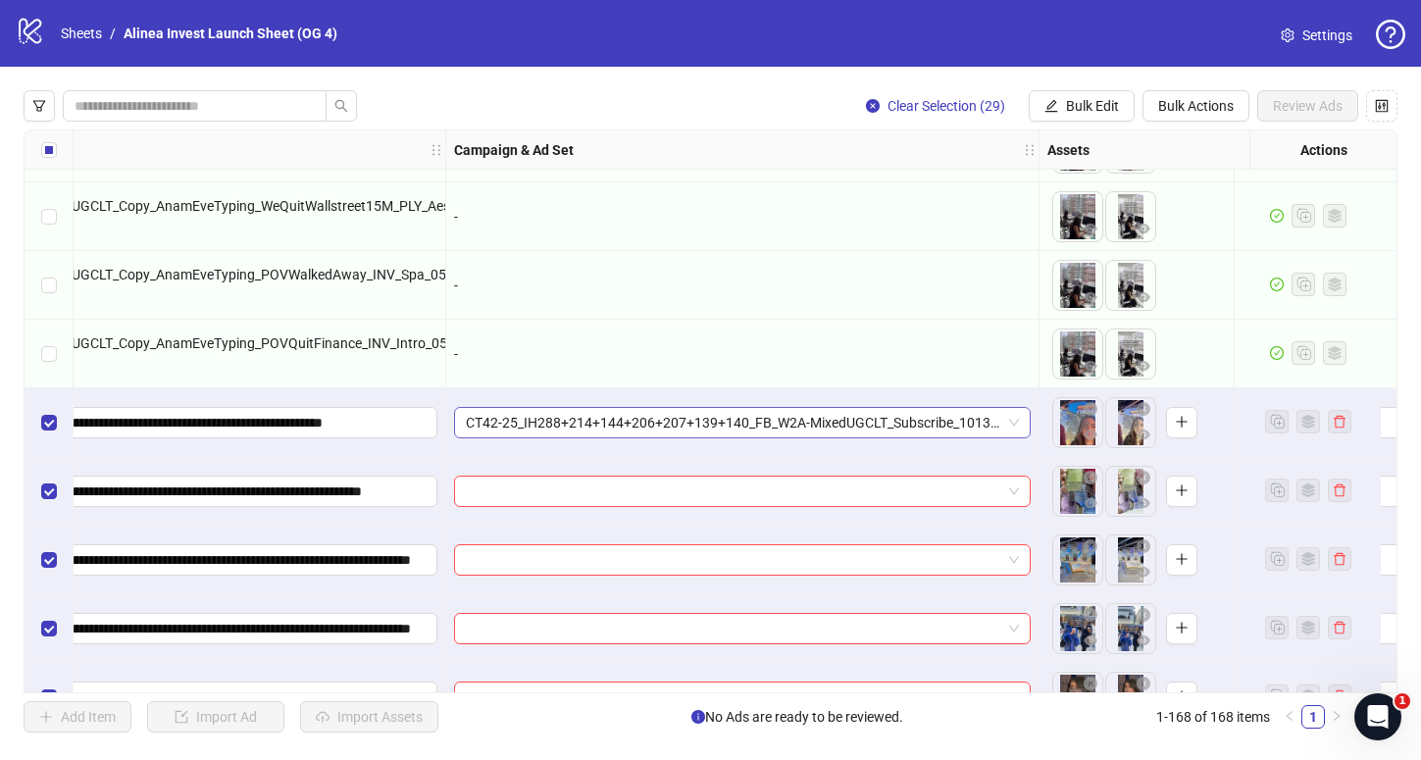
click at [1015, 421] on span "CT42-25_IH288+214+144+206+207+139+140_FB_W2A-MixedUGCLT_Subscribe_101325" at bounding box center [742, 422] width 553 height 29
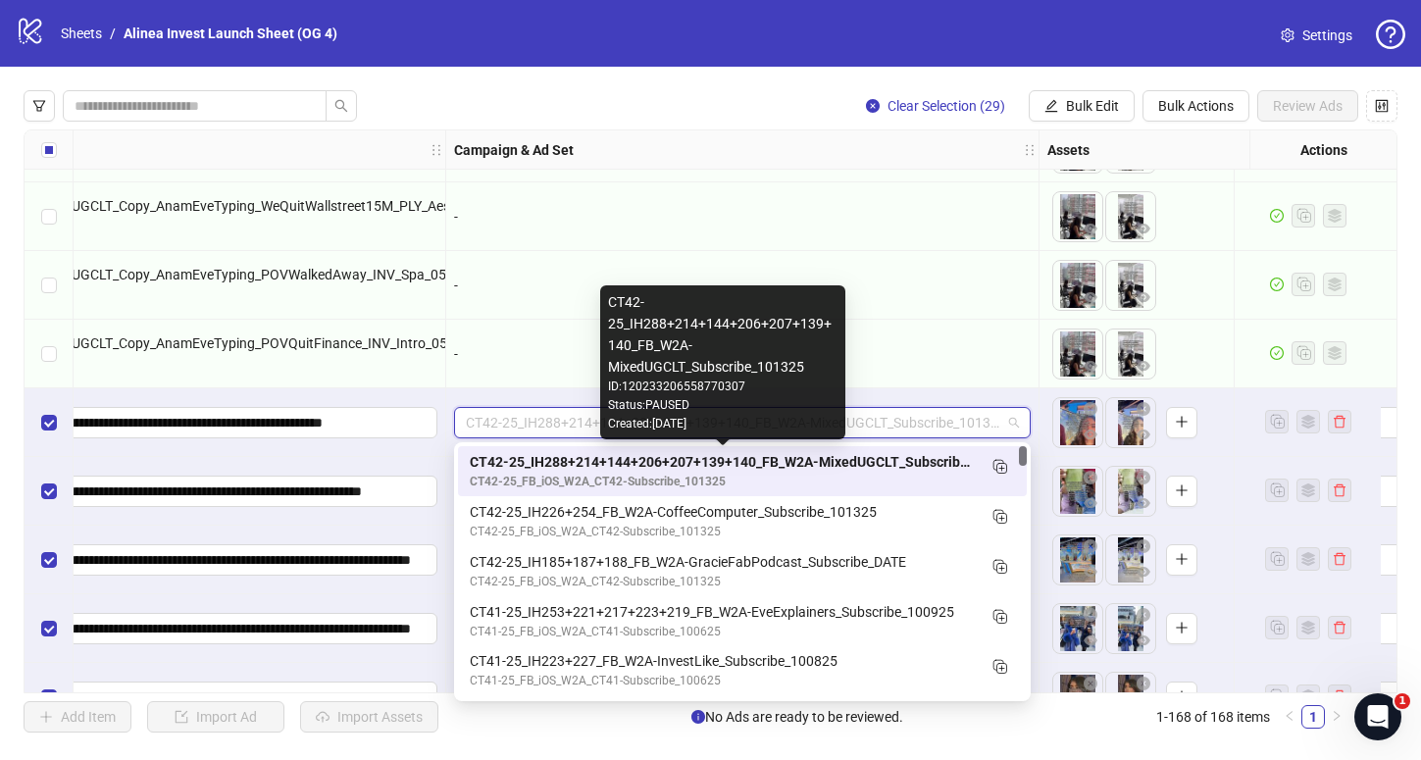
click at [912, 471] on div "CT42-25_IH288+214+144+206+207+139+140_FB_W2A-MixedUGCLT_Subscribe_101325" at bounding box center [723, 462] width 506 height 22
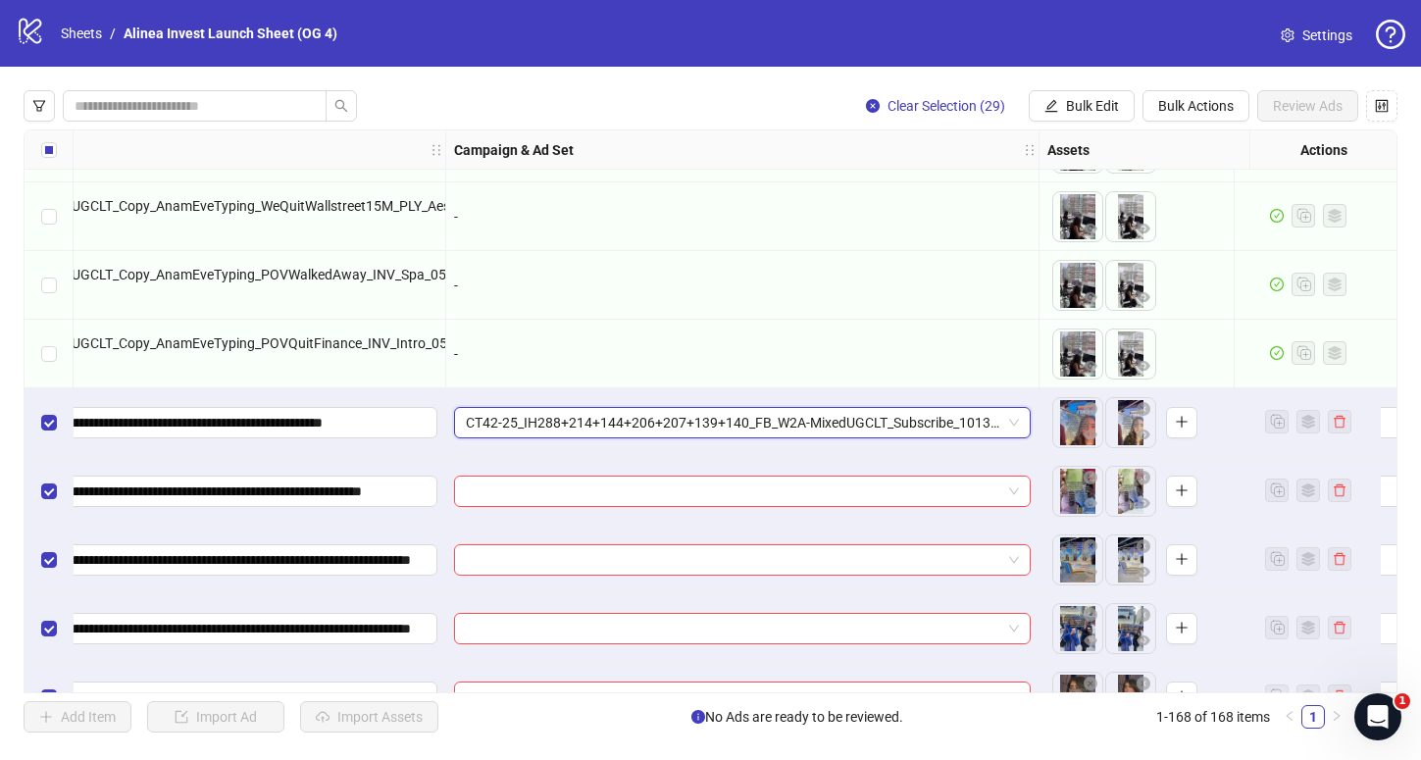
click at [1023, 414] on div "CT42-25_IH288+214+144+206+207+139+140_FB_W2A-MixedUGCLT_Subscribe_101325" at bounding box center [742, 422] width 577 height 31
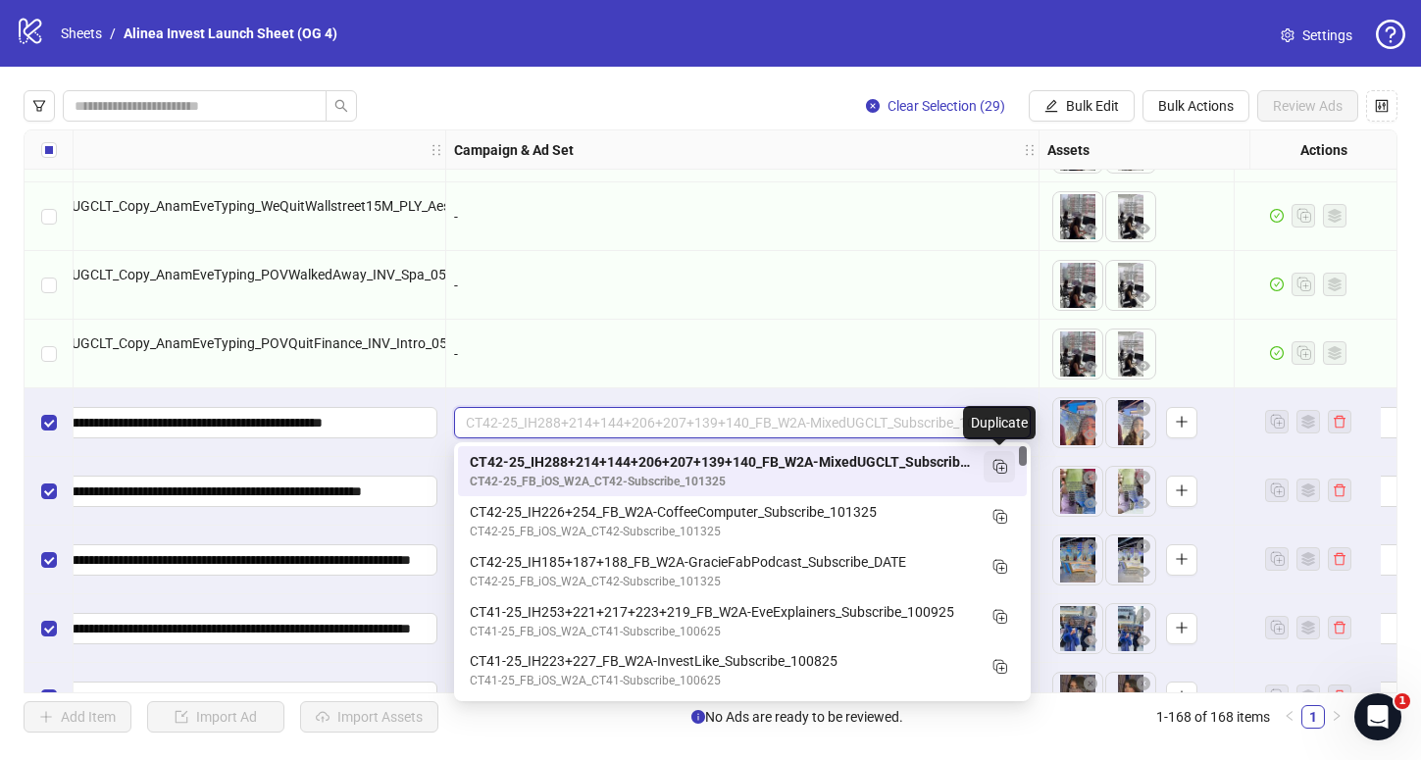
click at [998, 467] on icon "Duplicate" at bounding box center [1000, 466] width 20 height 20
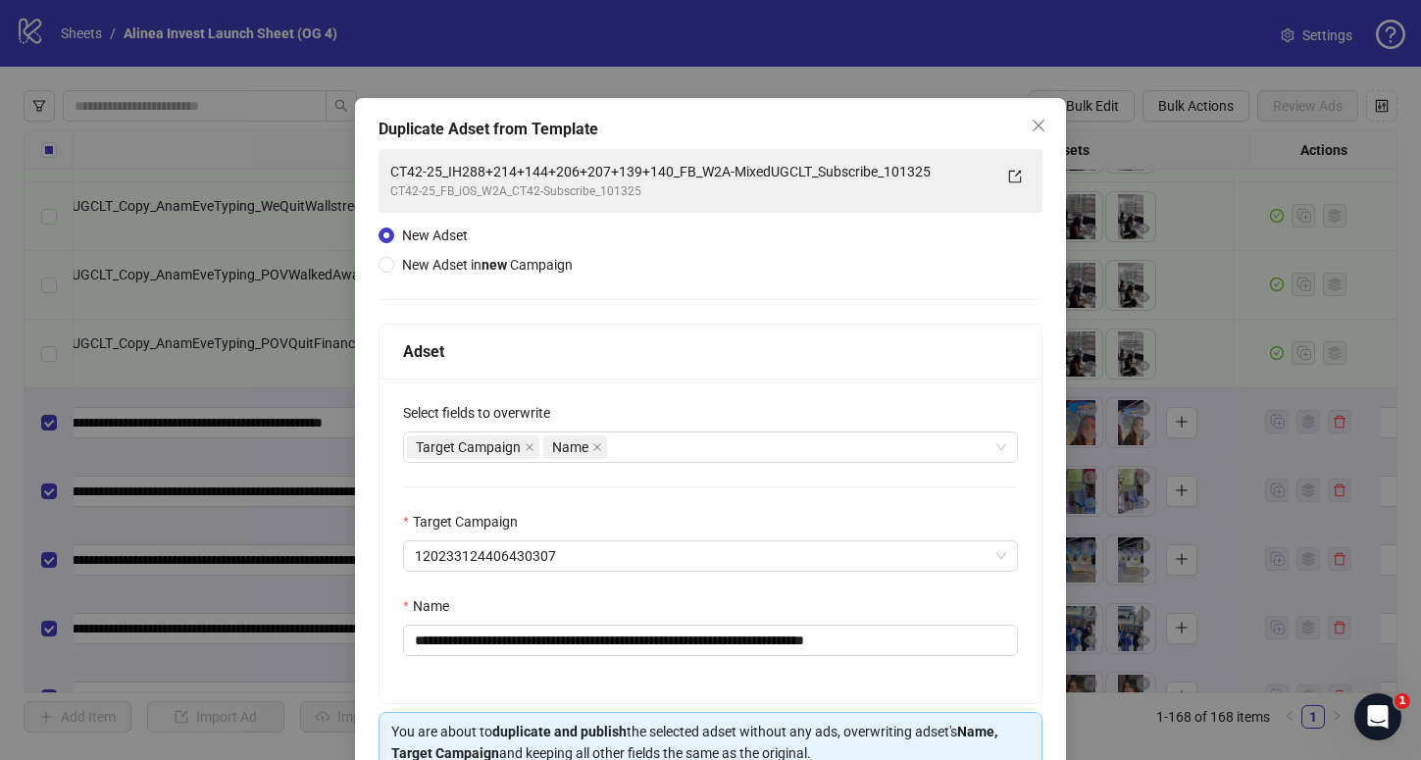
click at [576, 586] on div "**********" at bounding box center [711, 541] width 662 height 325
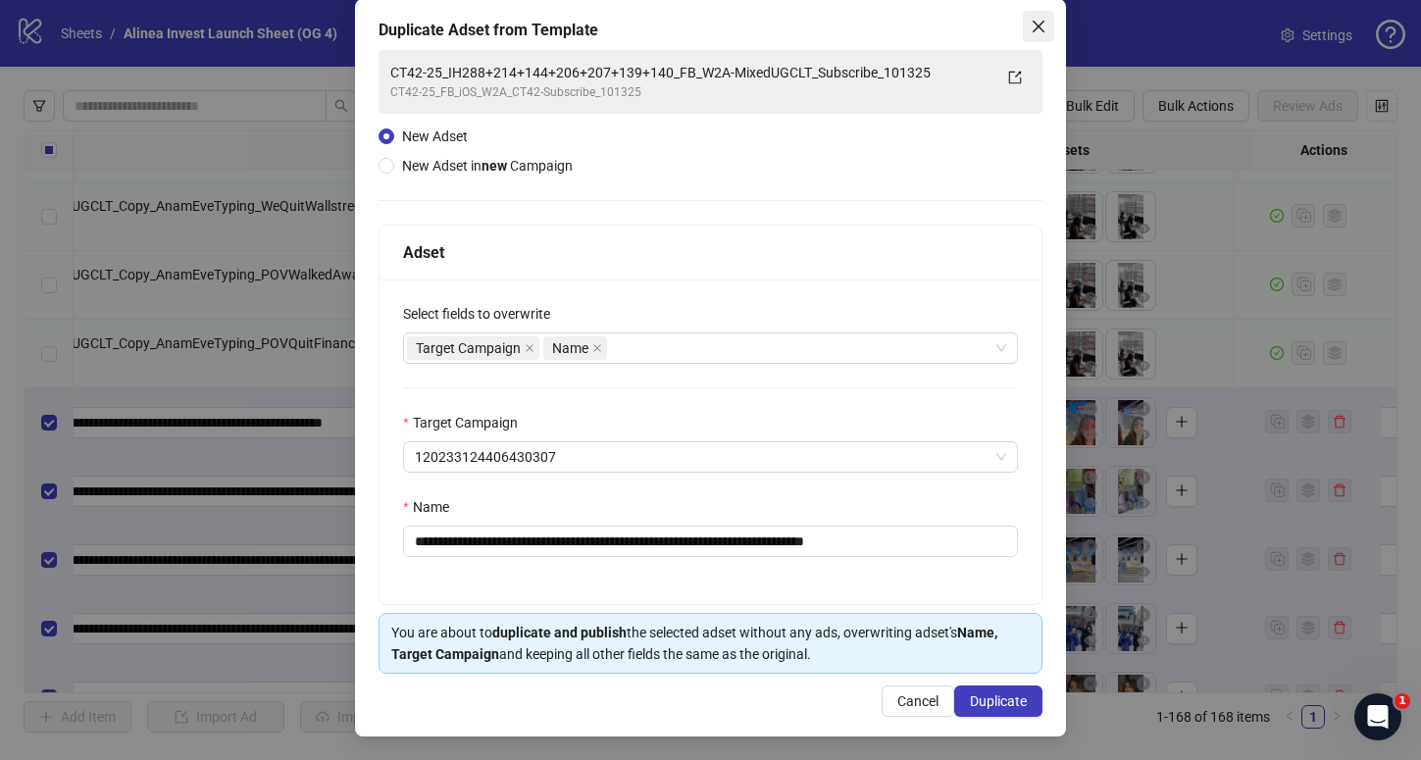
click at [1033, 27] on icon "close" at bounding box center [1039, 27] width 16 height 16
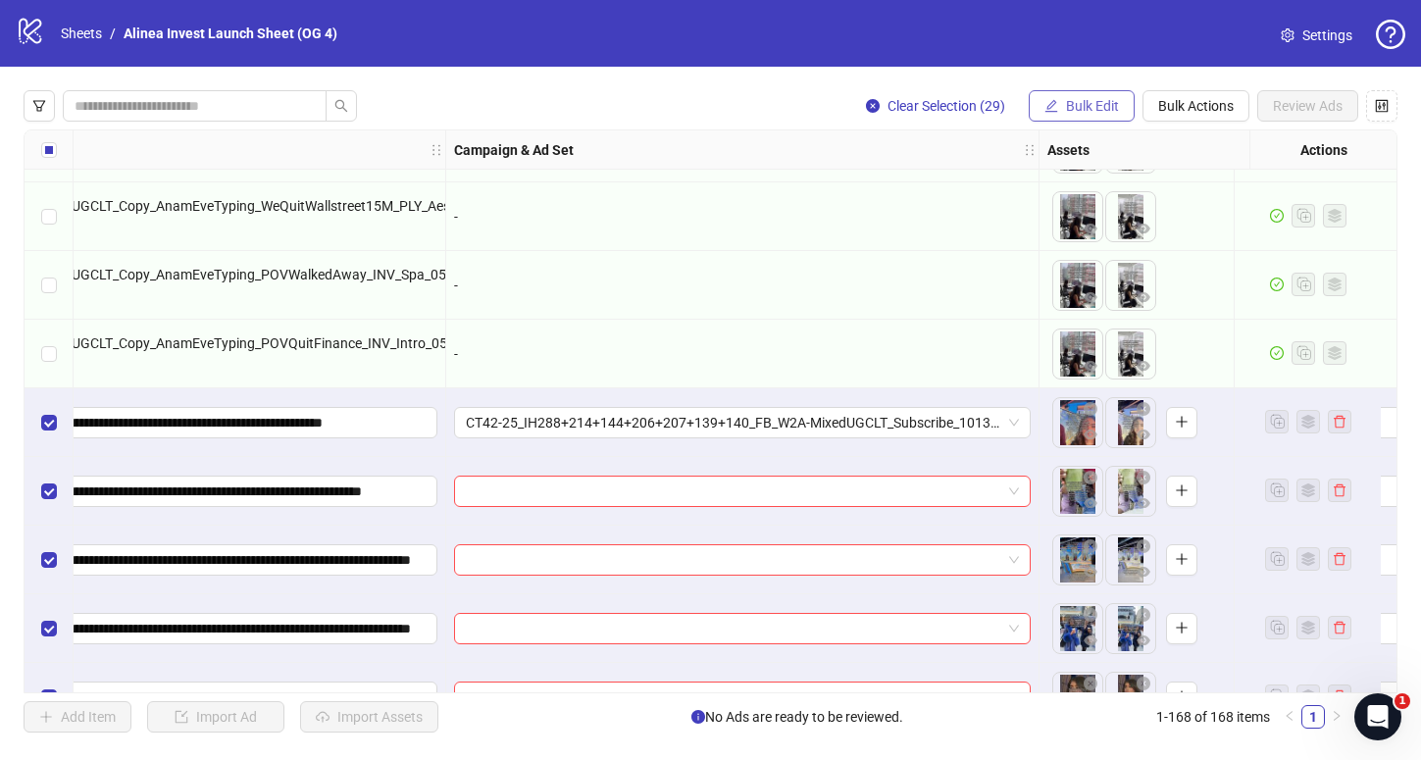
click at [1054, 112] on span "button" at bounding box center [1051, 106] width 14 height 16
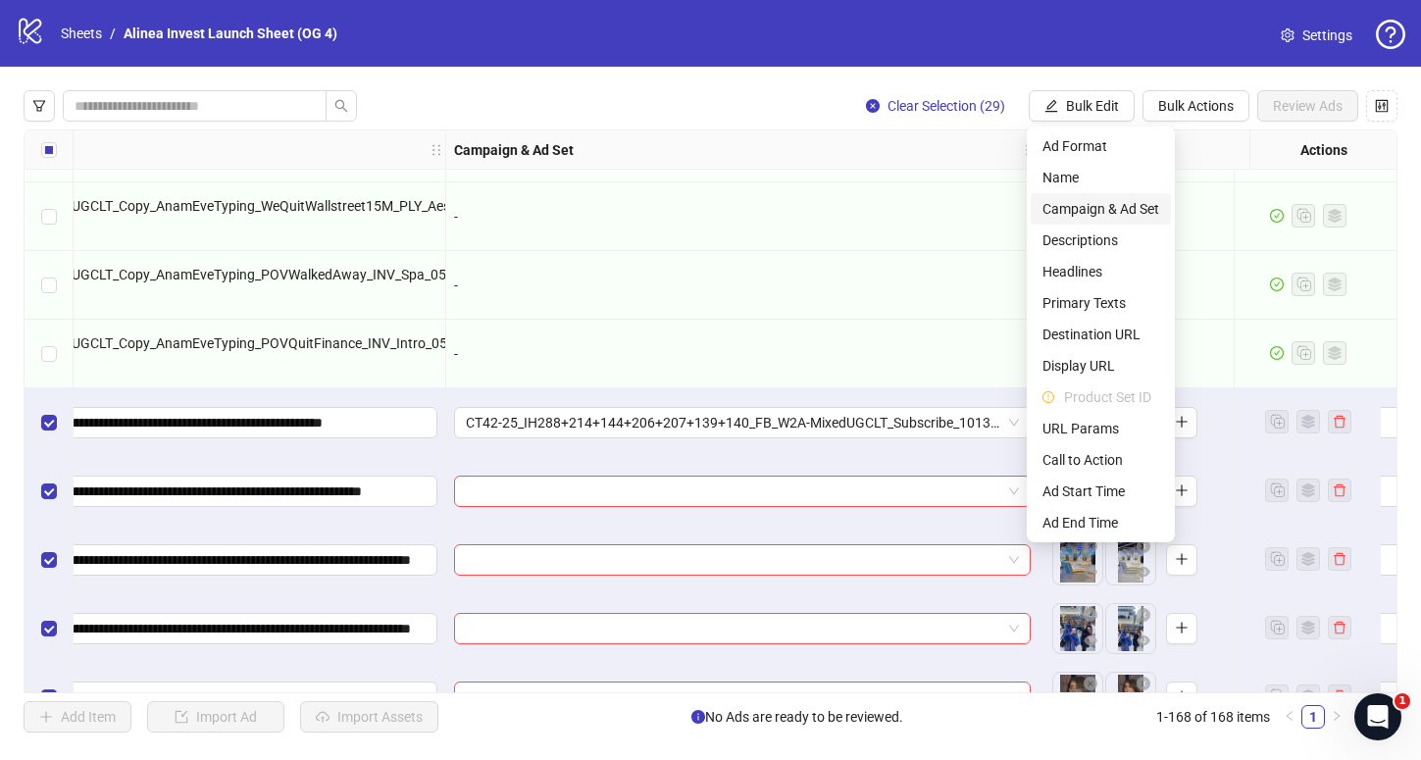
click at [1100, 209] on span "Campaign & Ad Set" at bounding box center [1100, 209] width 117 height 22
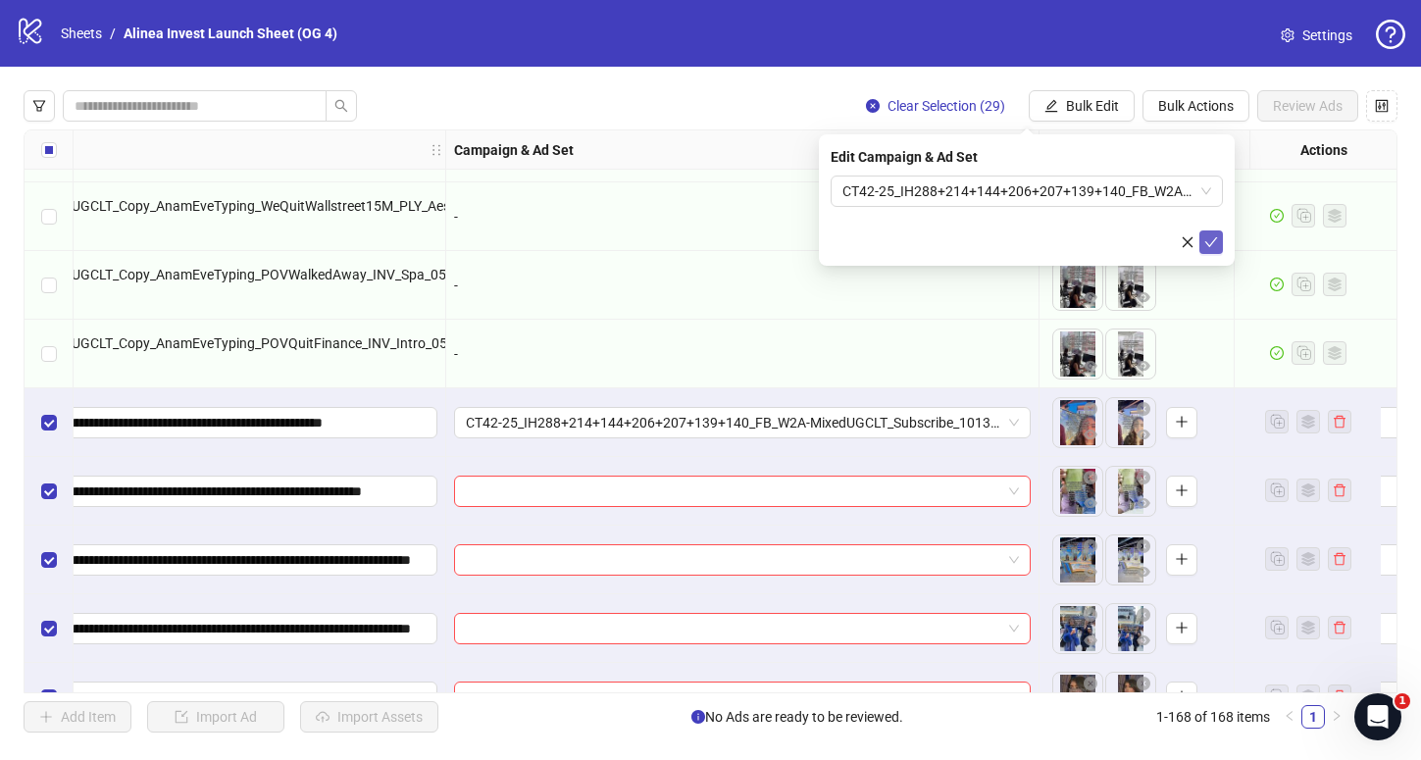
click at [1211, 237] on icon "check" at bounding box center [1211, 242] width 14 height 14
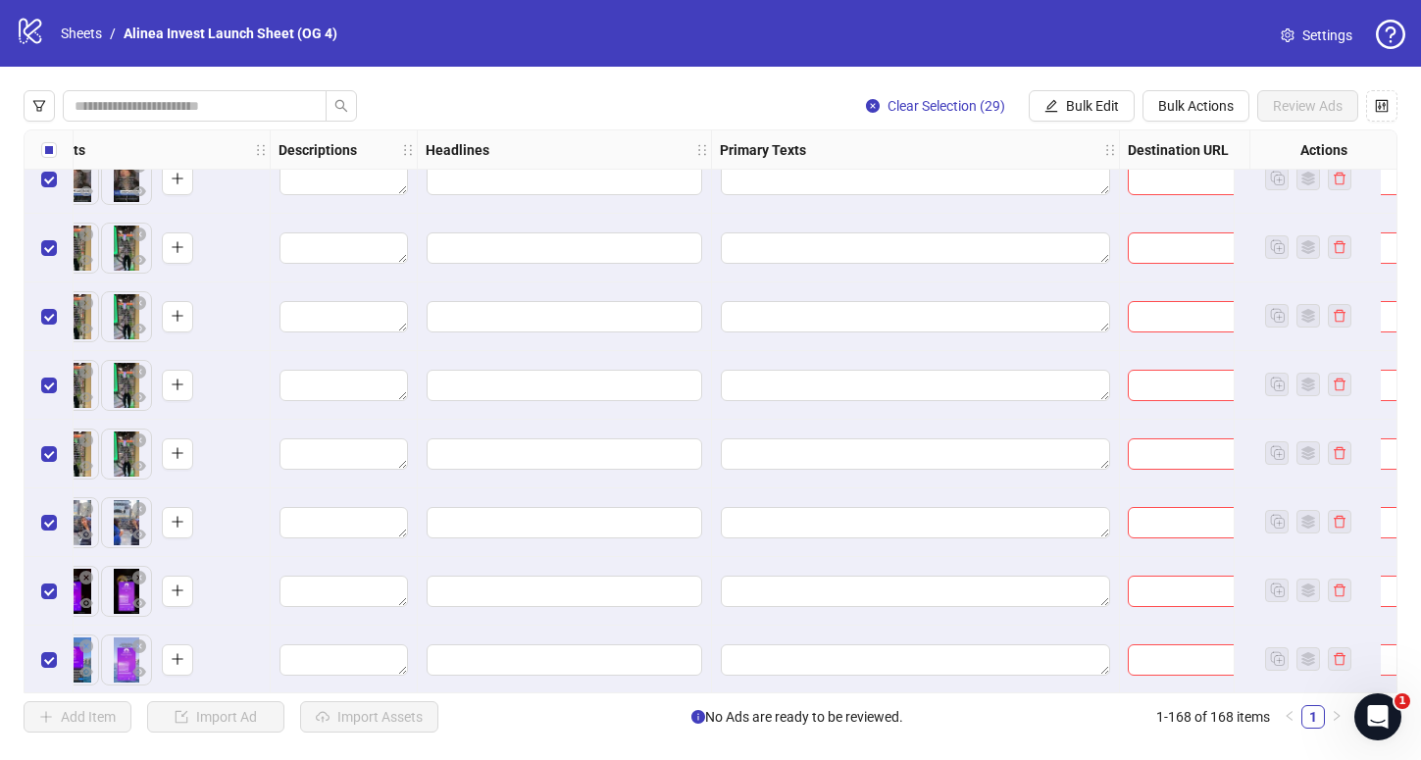
scroll to position [10156, 1370]
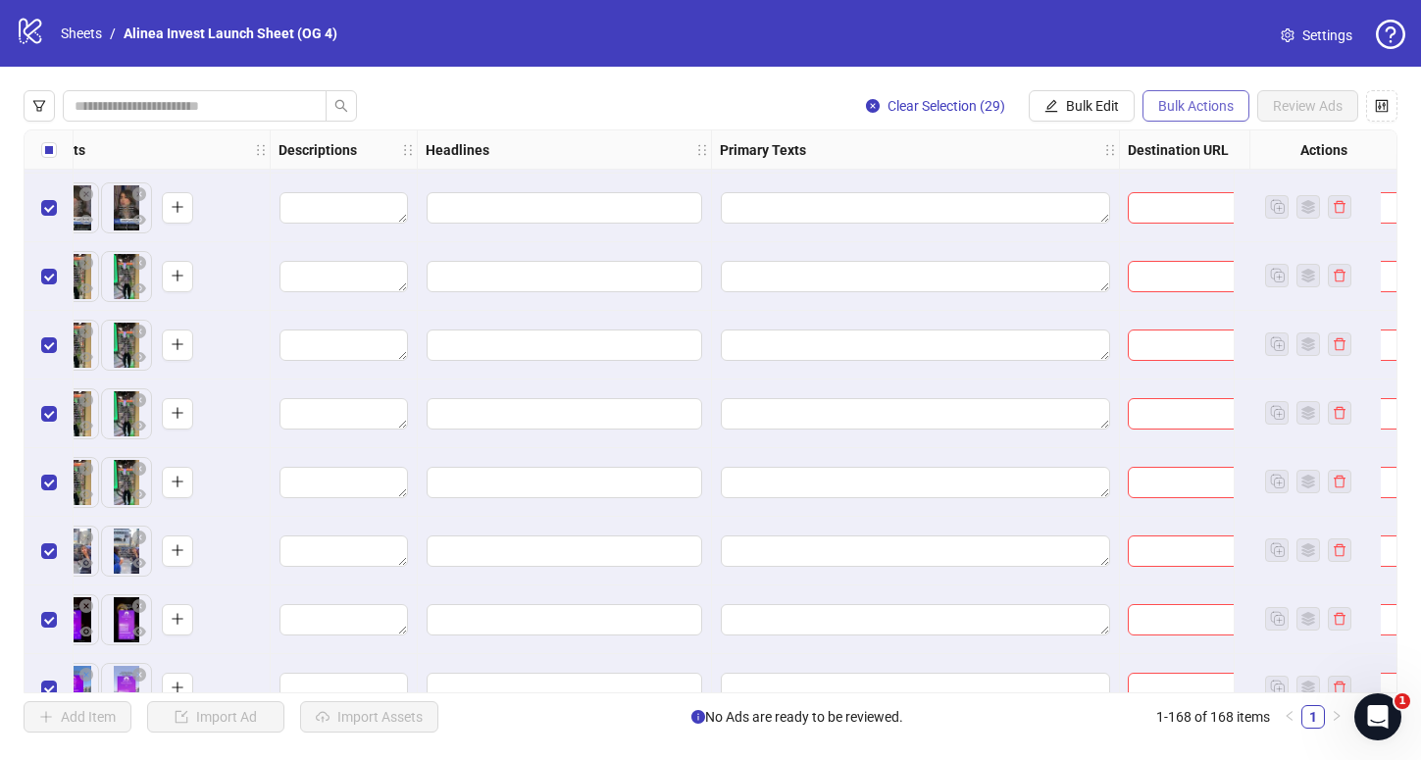
click at [1176, 106] on span "Bulk Actions" at bounding box center [1196, 106] width 76 height 16
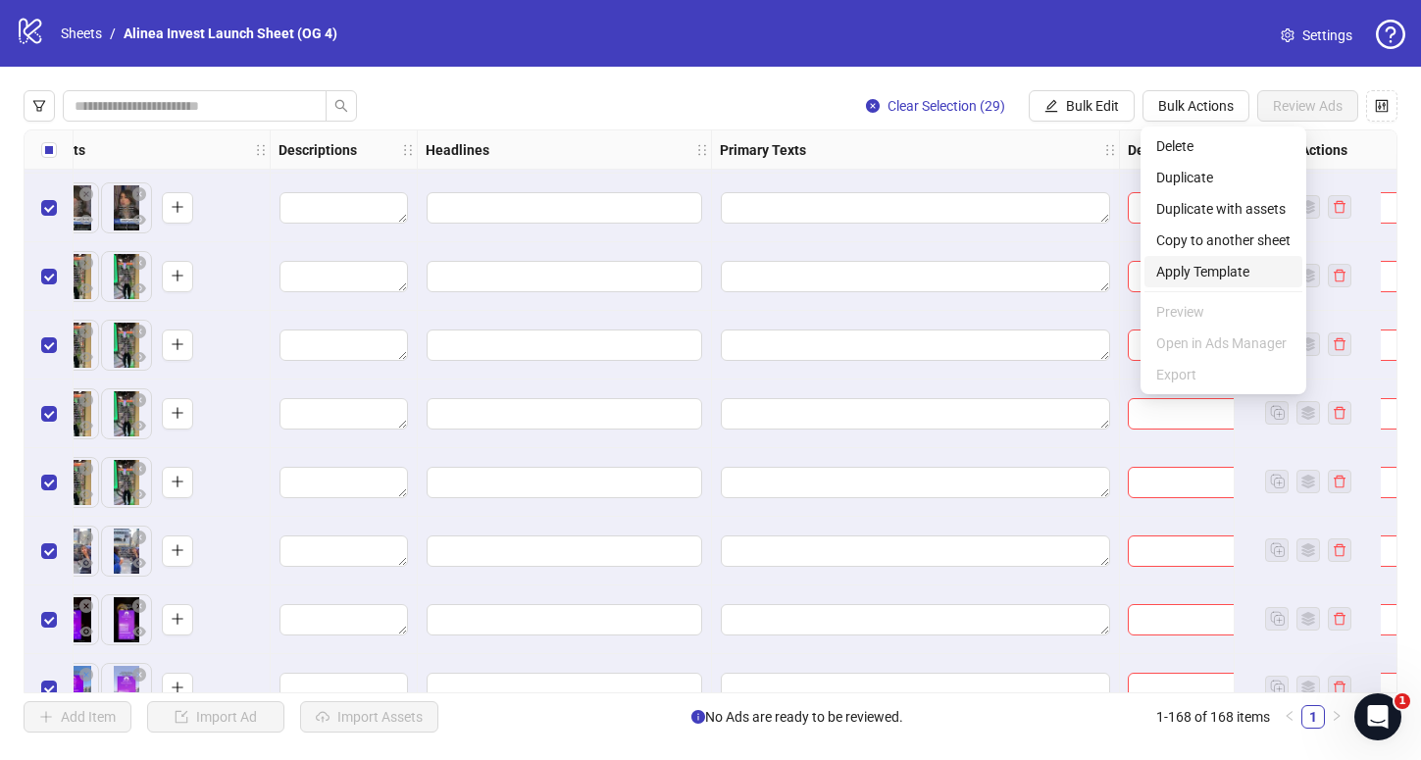
click at [1198, 270] on span "Apply Template" at bounding box center [1223, 272] width 134 height 22
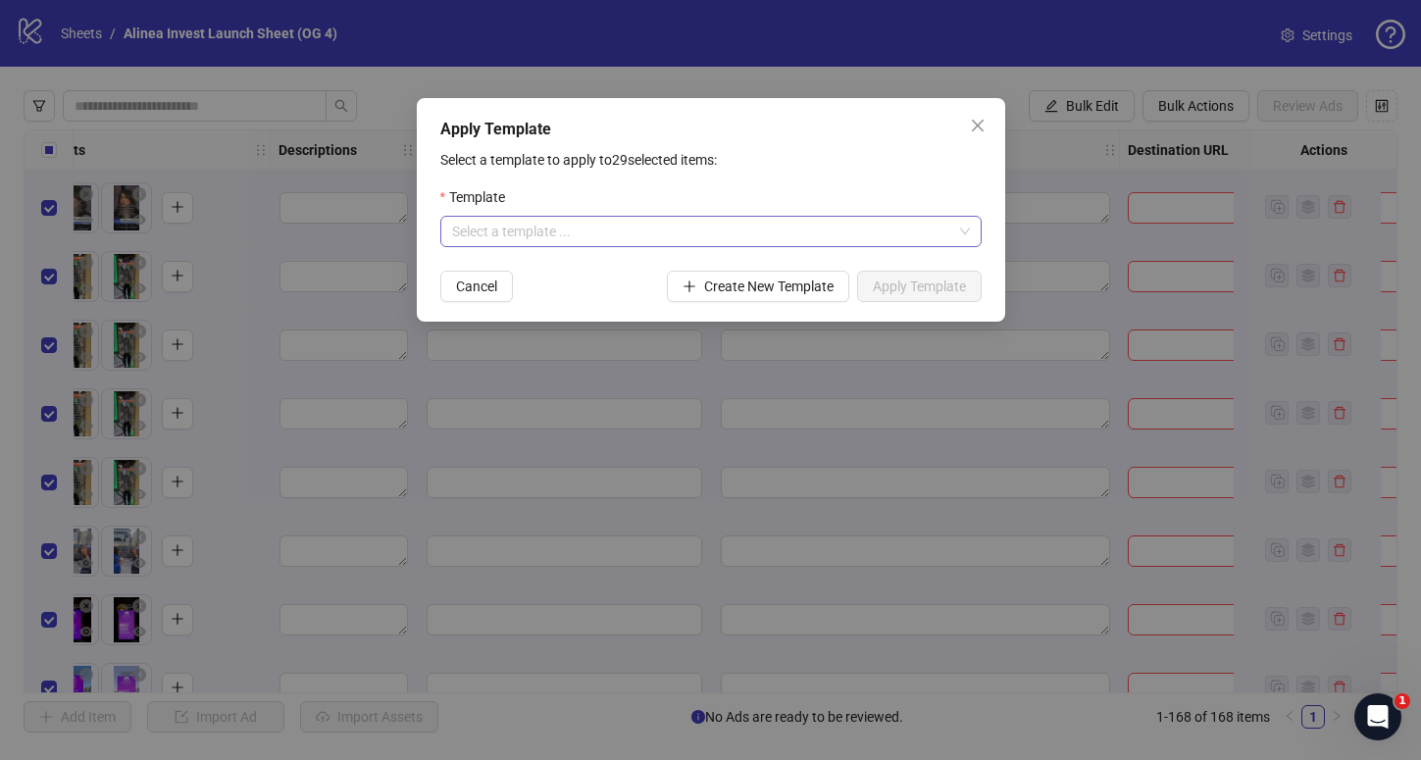
click at [652, 236] on input "search" at bounding box center [702, 231] width 500 height 29
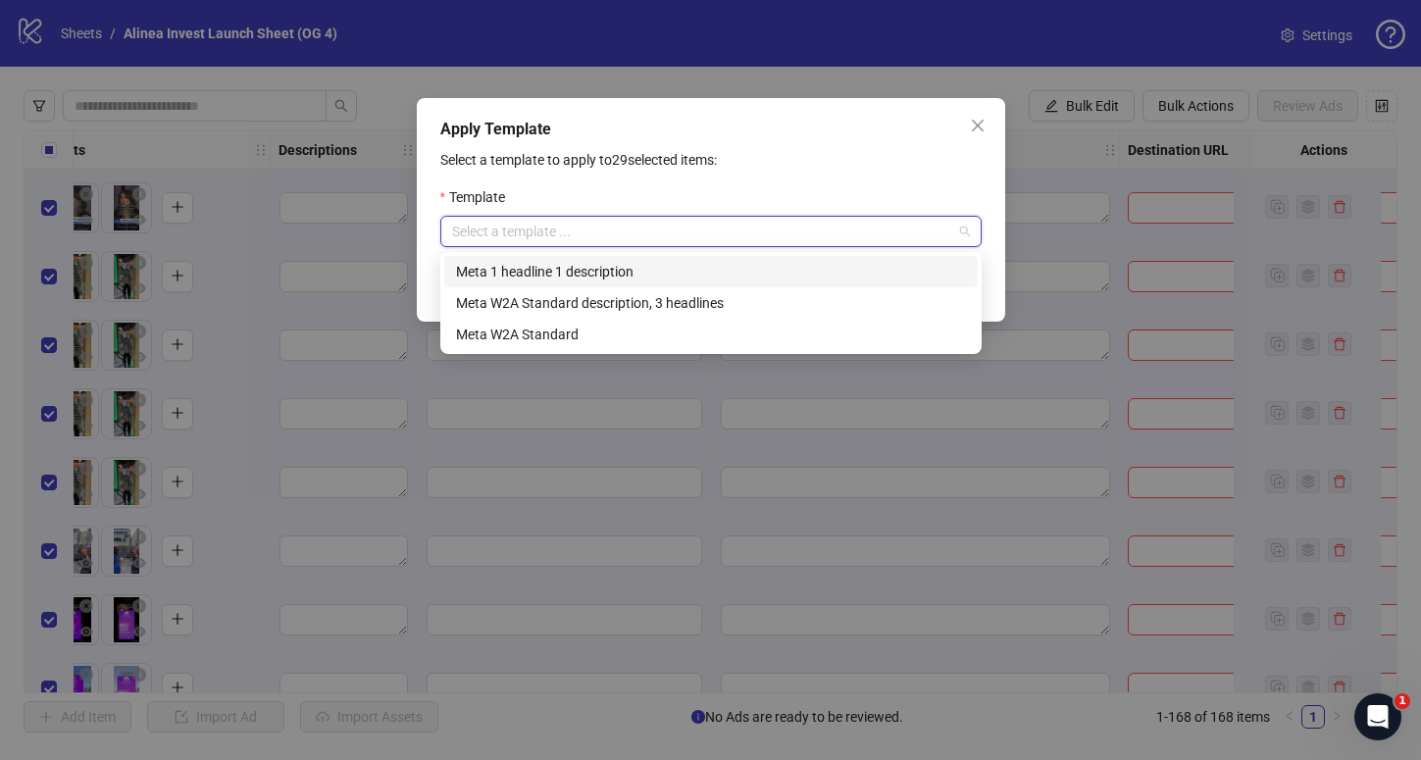
click at [585, 273] on div "Meta 1 headline 1 description" at bounding box center [711, 272] width 510 height 22
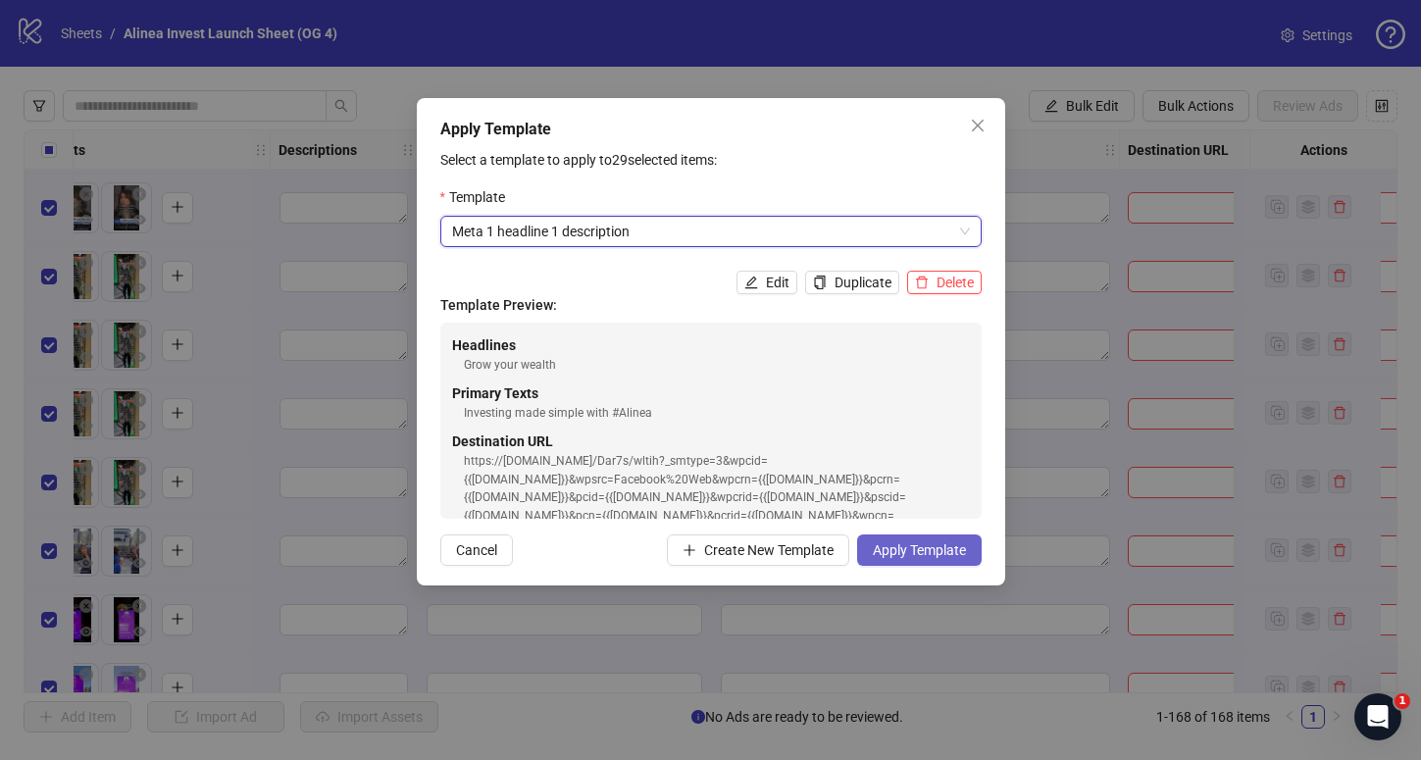
click at [917, 558] on span "Apply Template" at bounding box center [919, 550] width 93 height 16
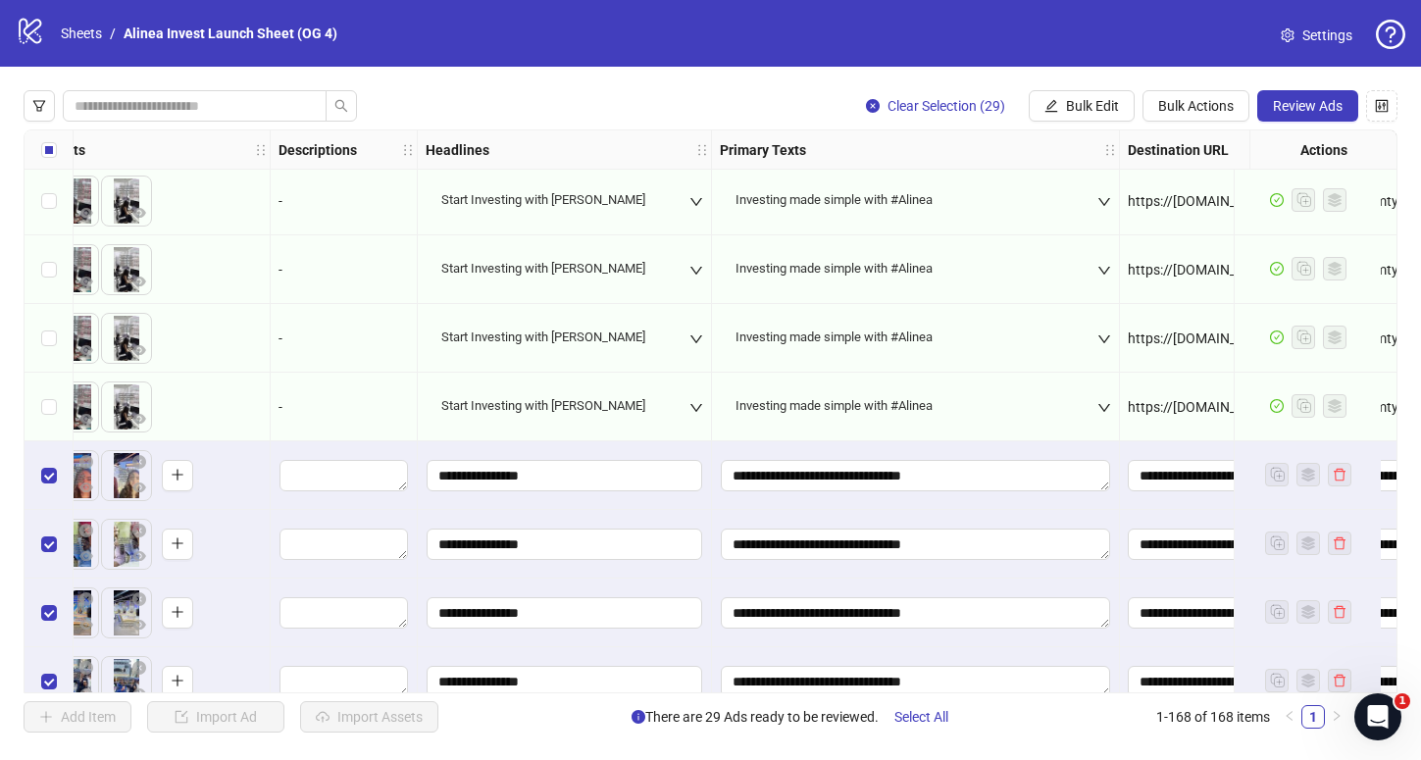
scroll to position [9290, 1370]
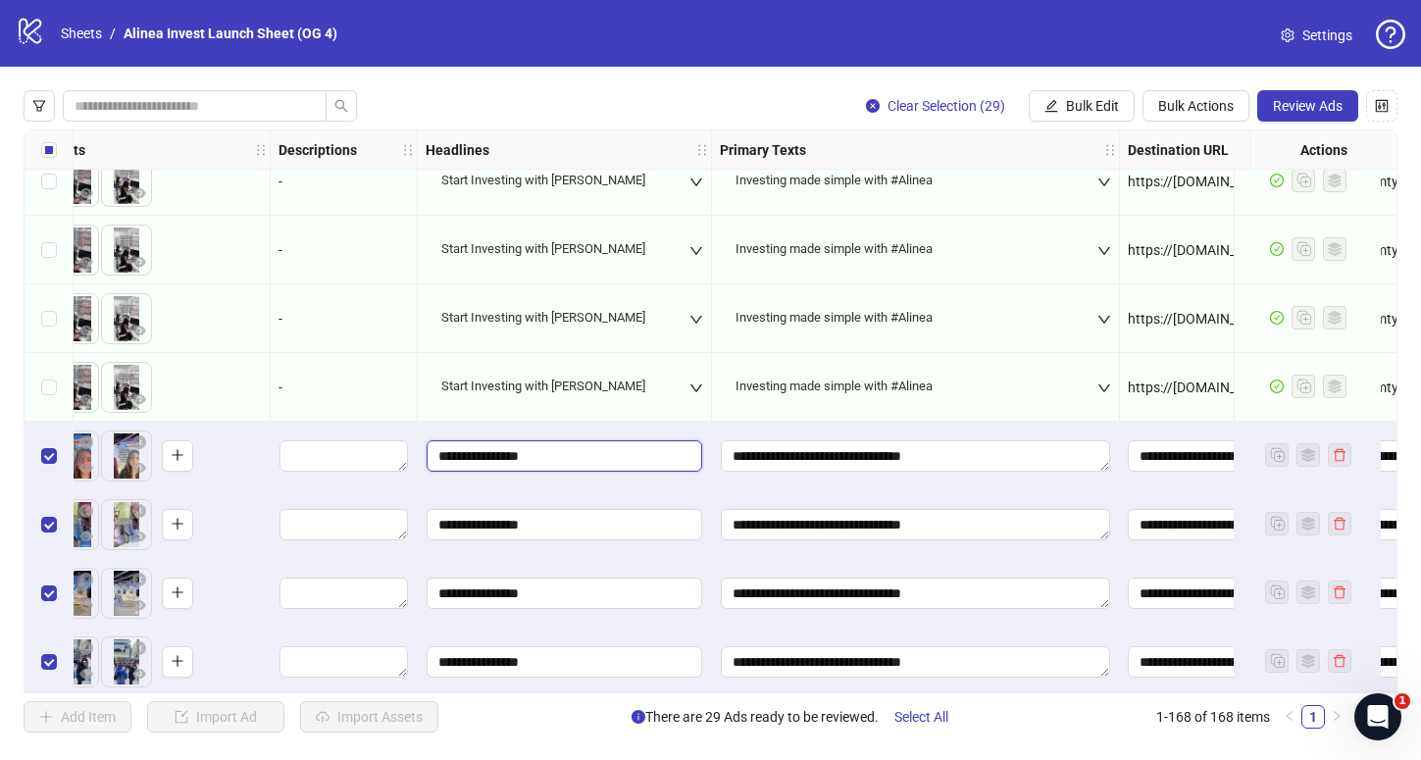
click at [584, 454] on input "**********" at bounding box center [565, 455] width 276 height 31
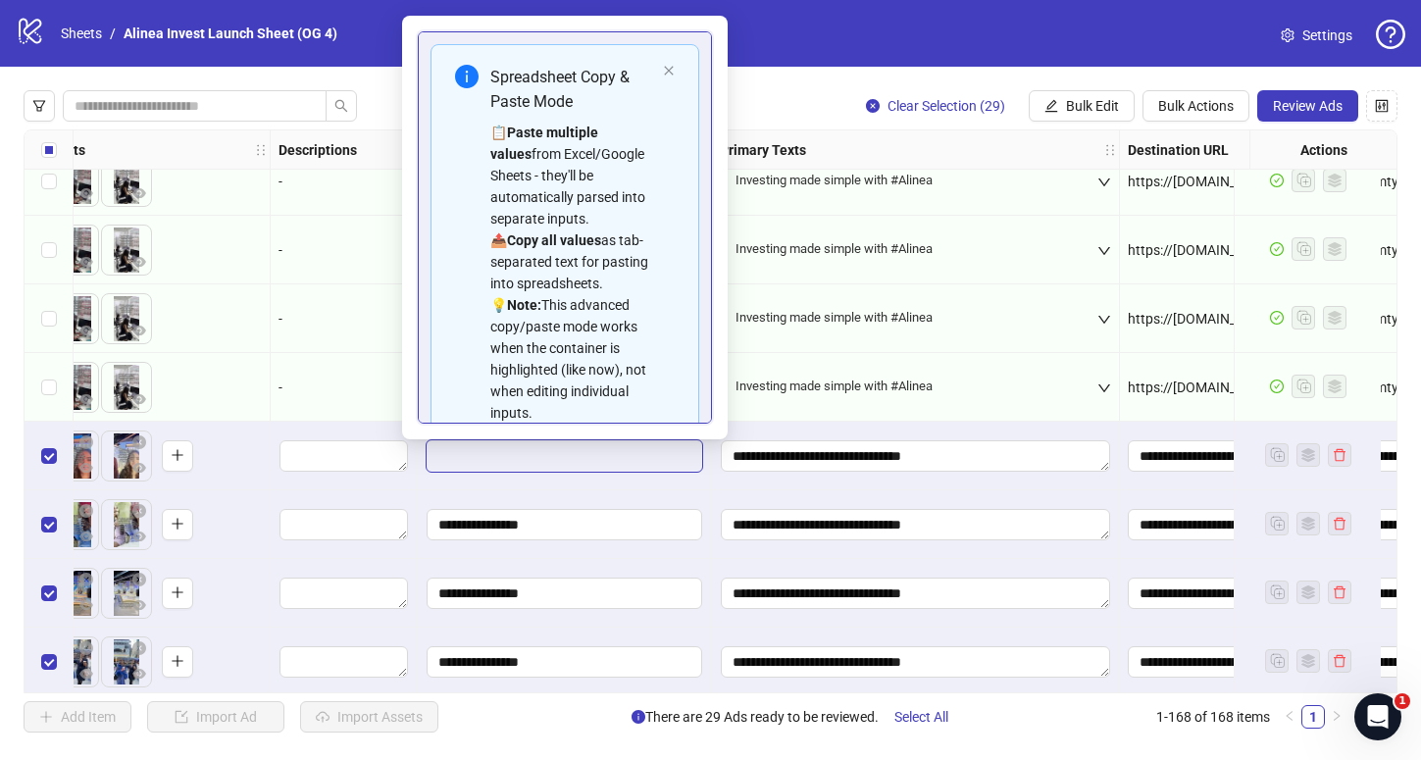
scroll to position [112, 0]
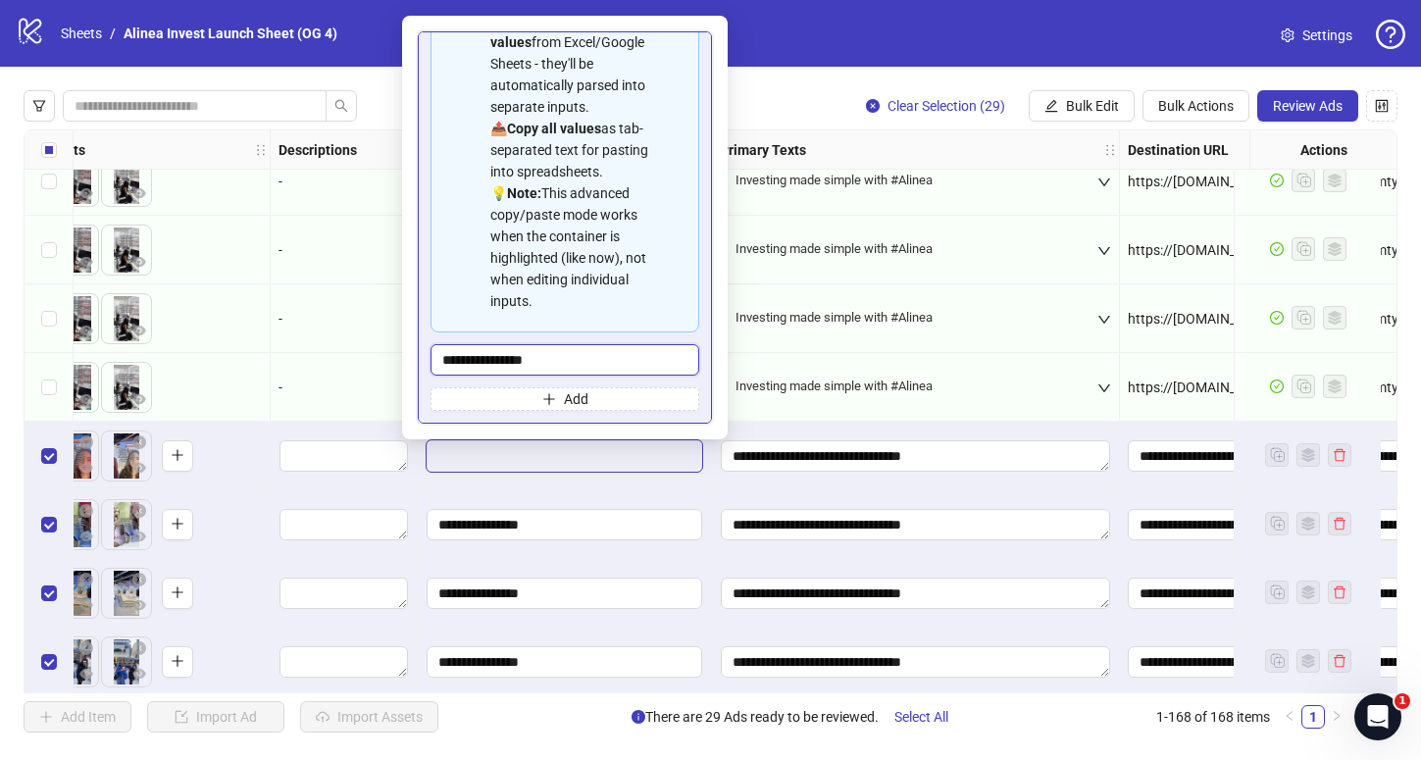
click at [571, 351] on input "**********" at bounding box center [565, 359] width 269 height 31
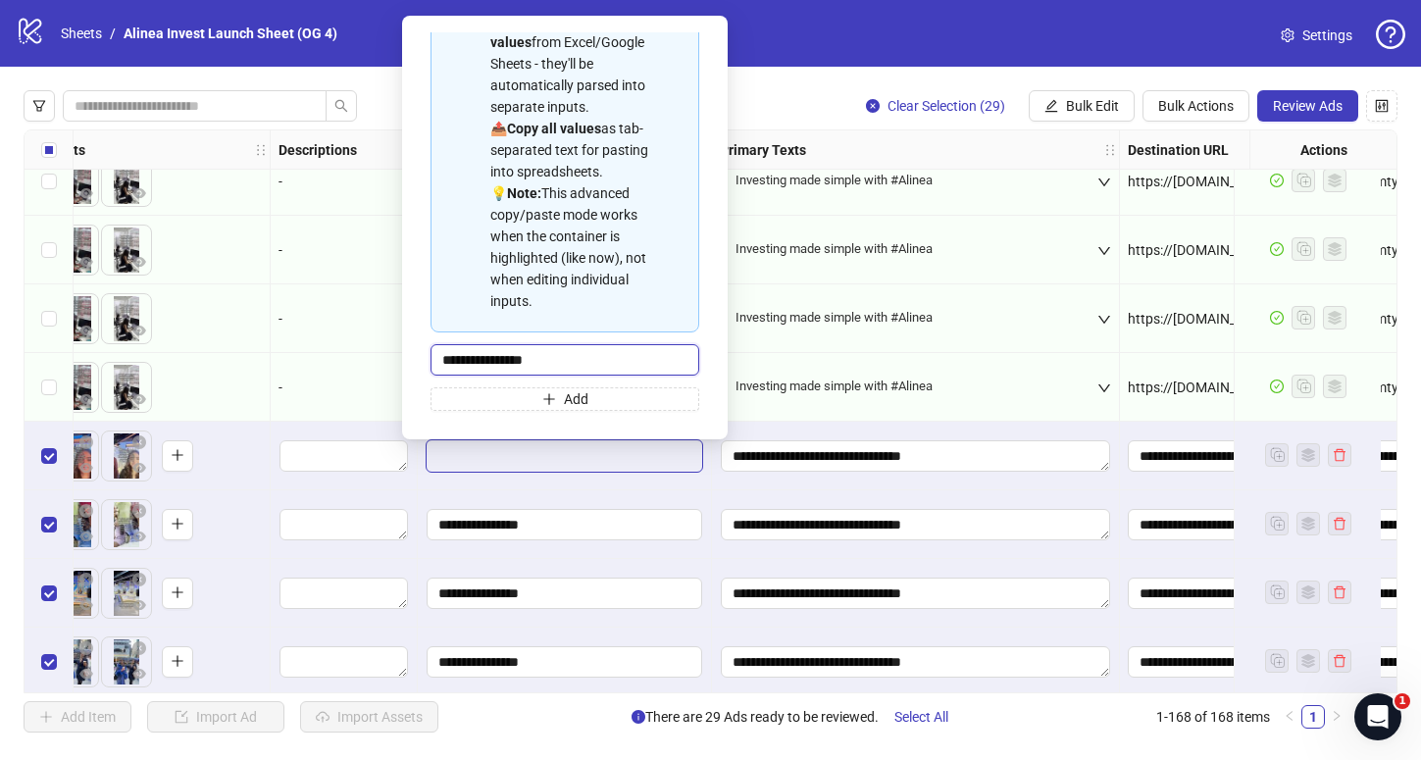
click at [571, 351] on input "**********" at bounding box center [565, 359] width 269 height 31
type input "**********"
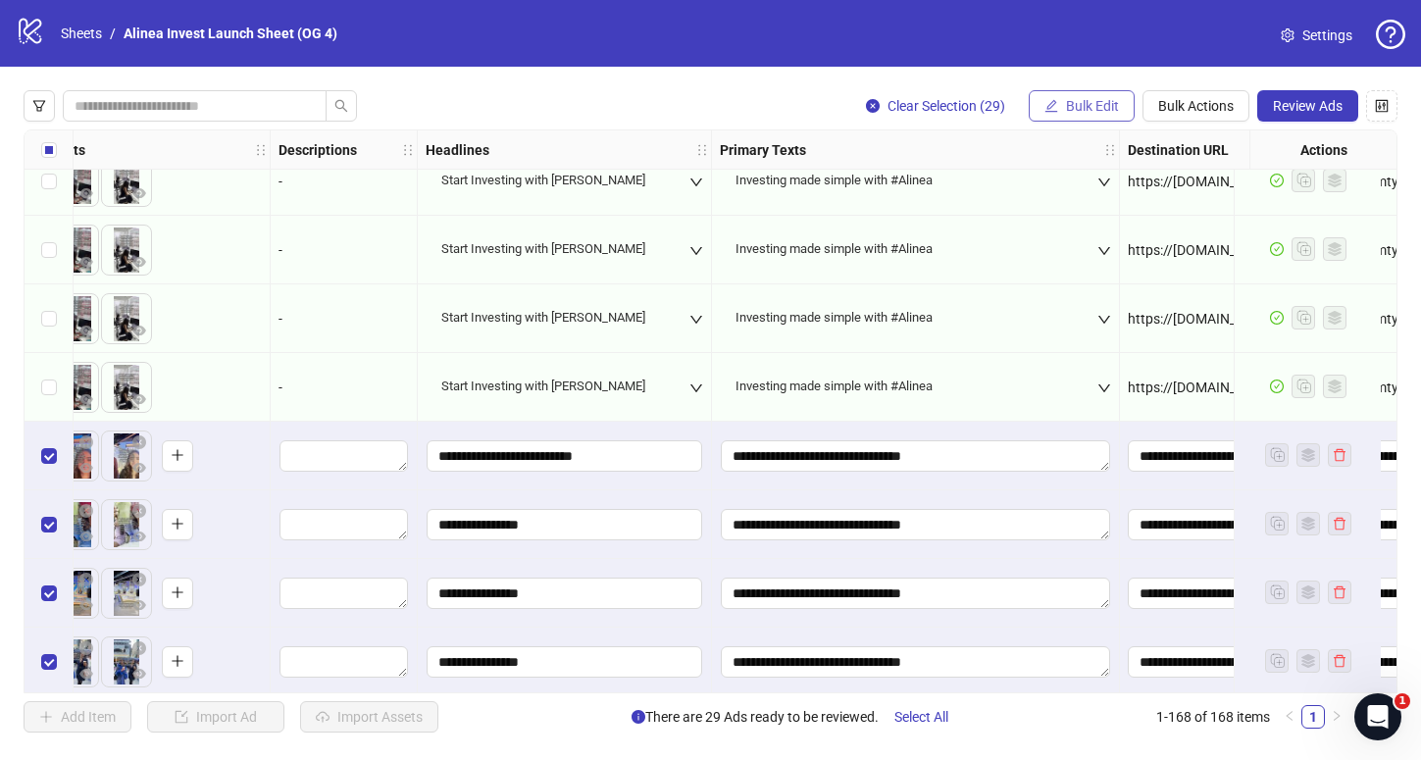
click at [1051, 106] on icon "edit" at bounding box center [1051, 106] width 14 height 14
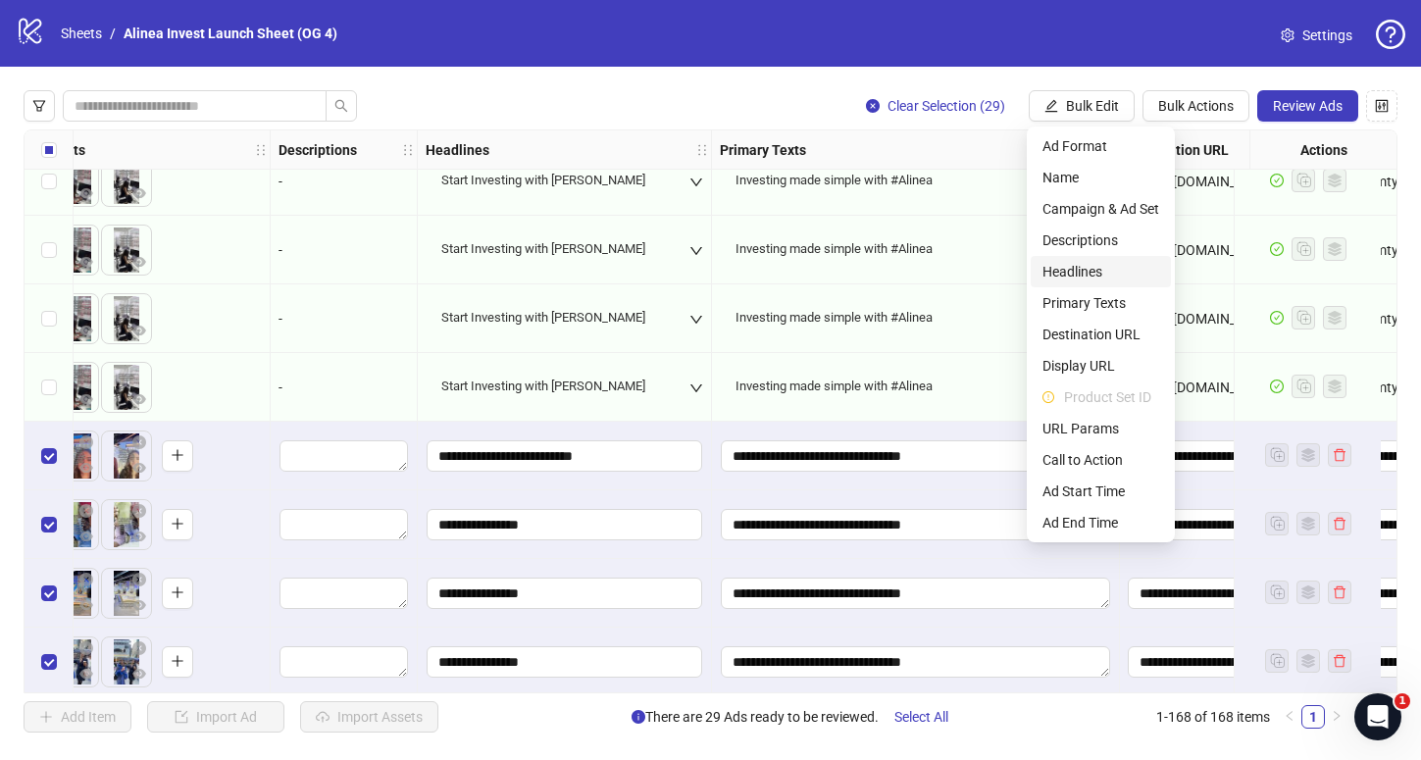
click at [1084, 274] on span "Headlines" at bounding box center [1100, 272] width 117 height 22
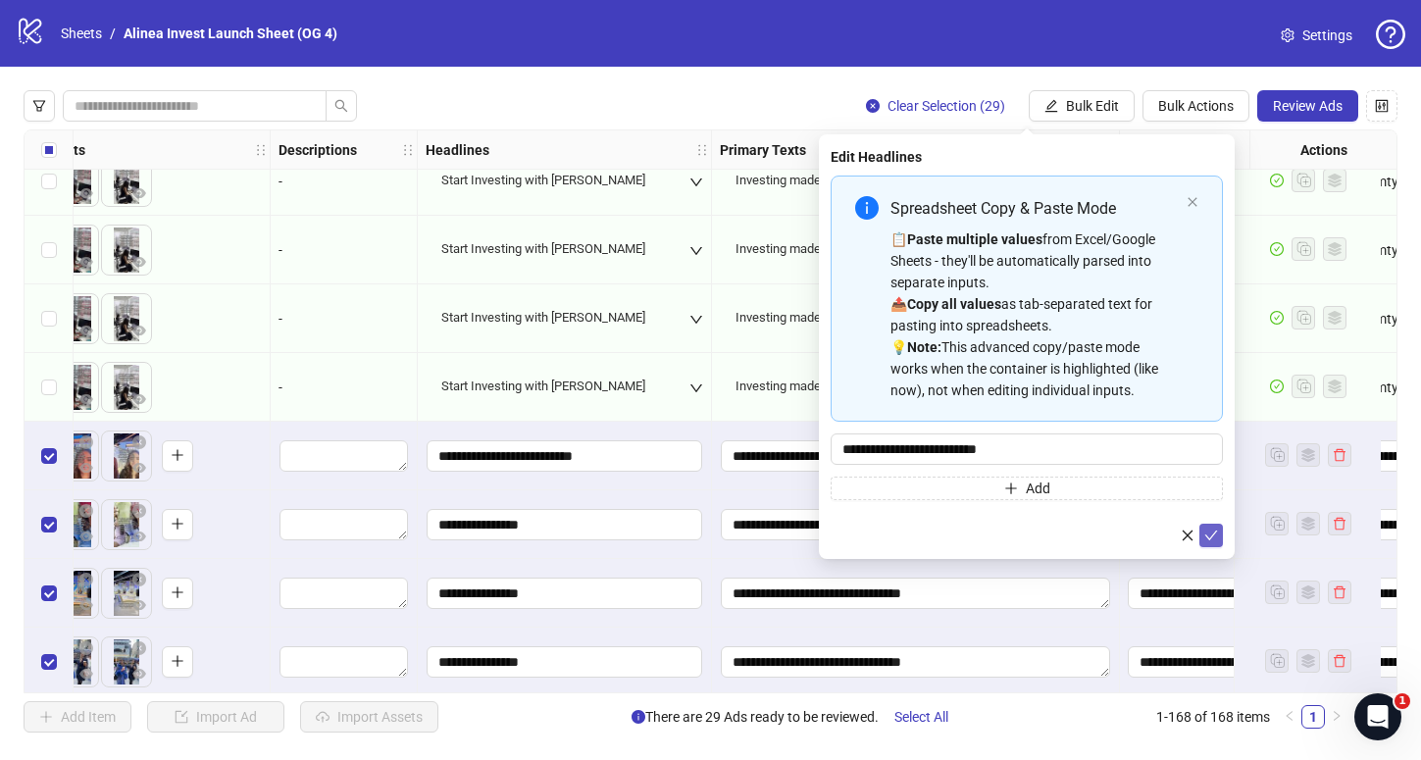
click at [1214, 540] on icon "check" at bounding box center [1211, 536] width 14 height 14
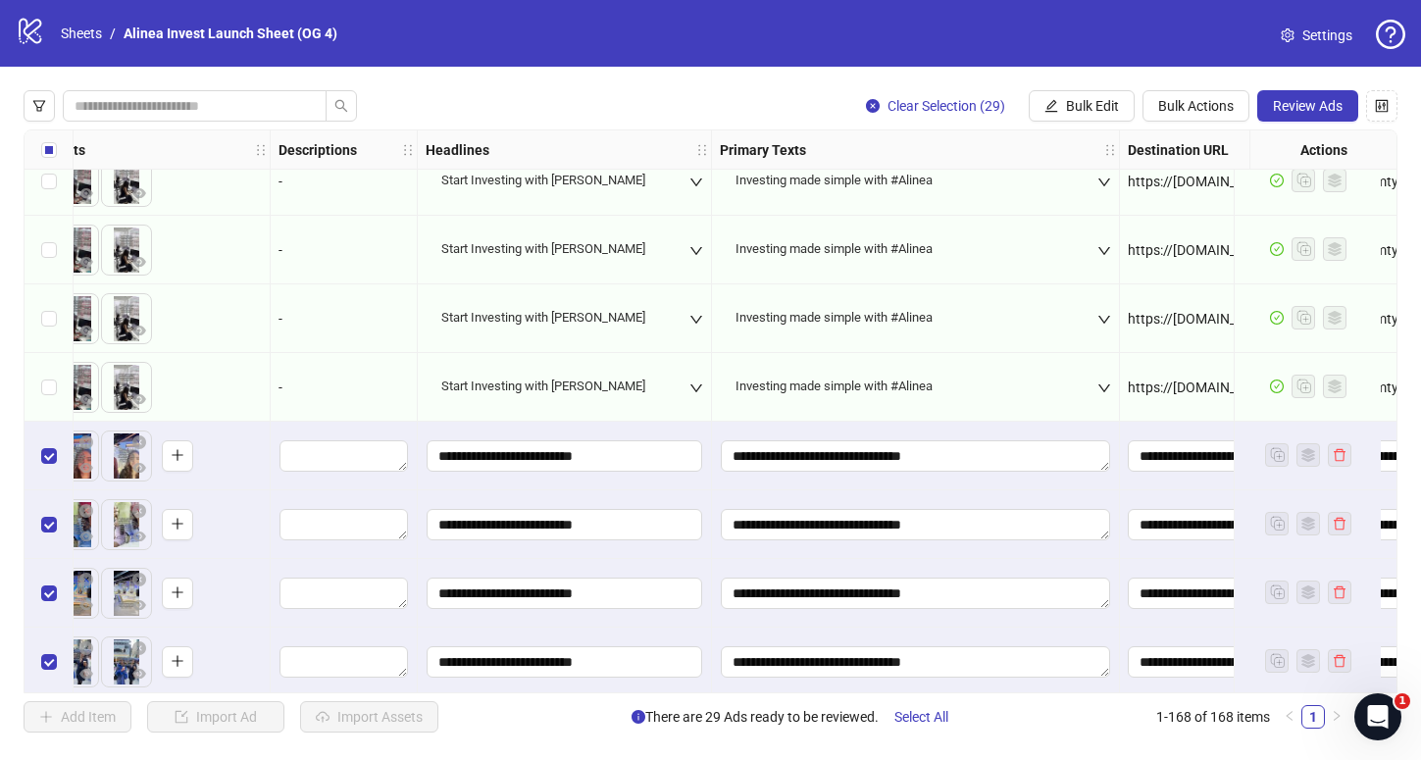
click at [681, 488] on div "**********" at bounding box center [565, 456] width 294 height 69
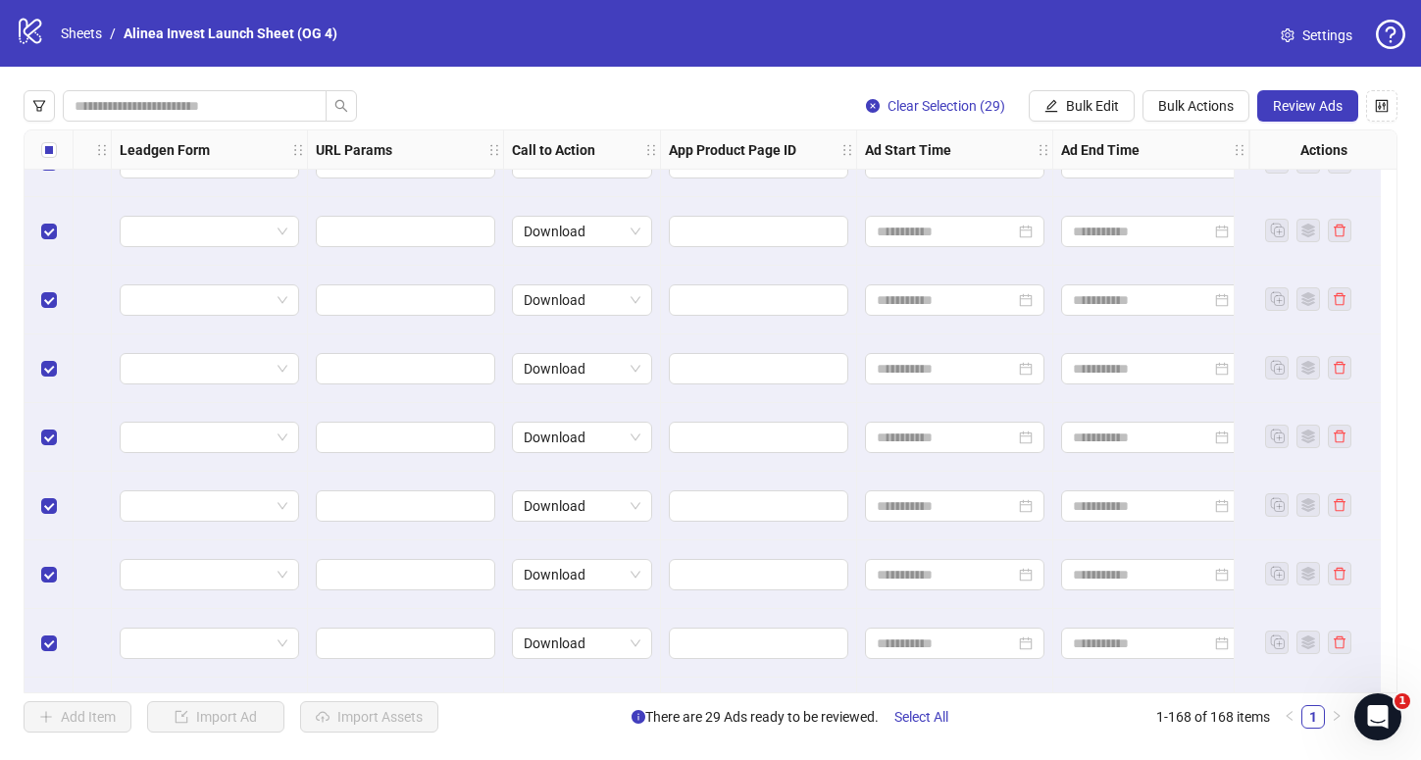
scroll to position [11018, 3898]
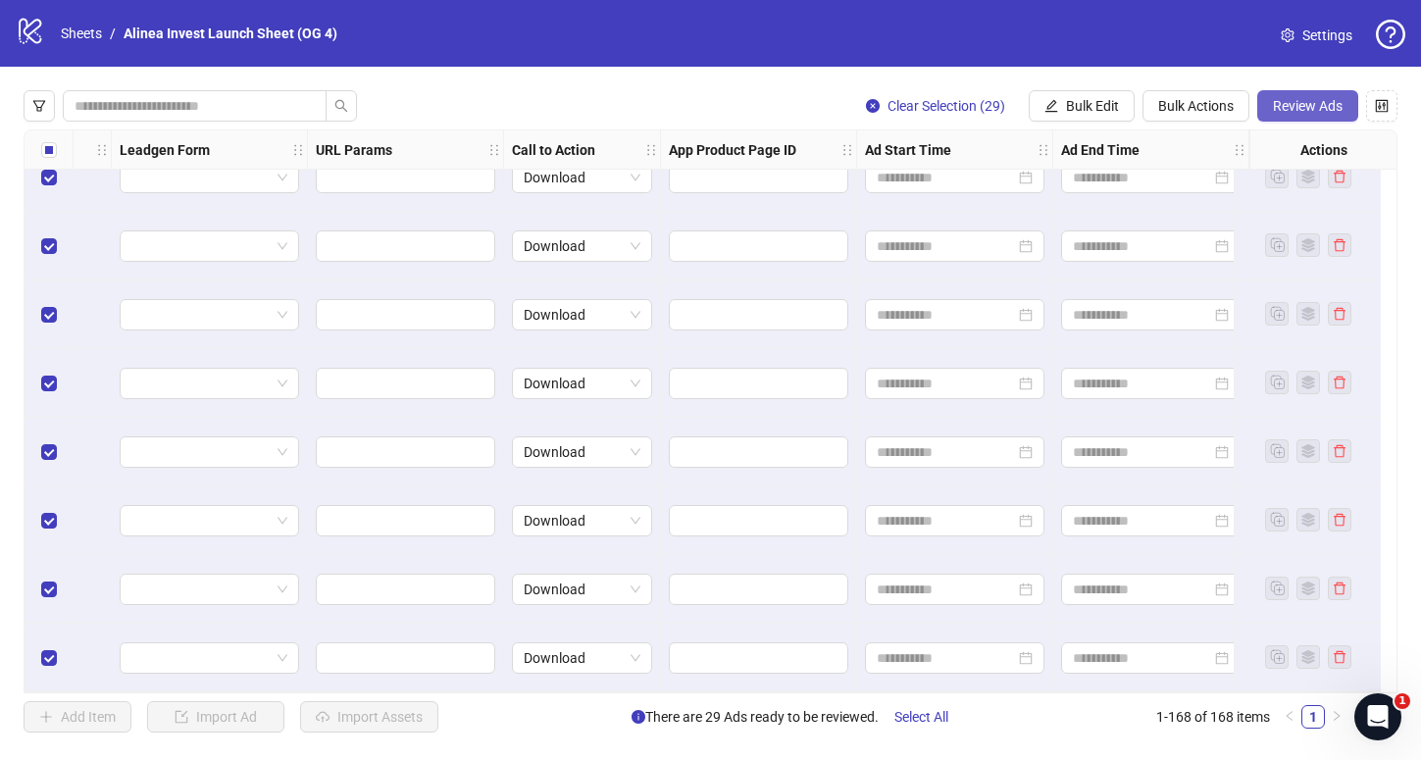
click at [1307, 99] on span "Review Ads" at bounding box center [1308, 106] width 70 height 16
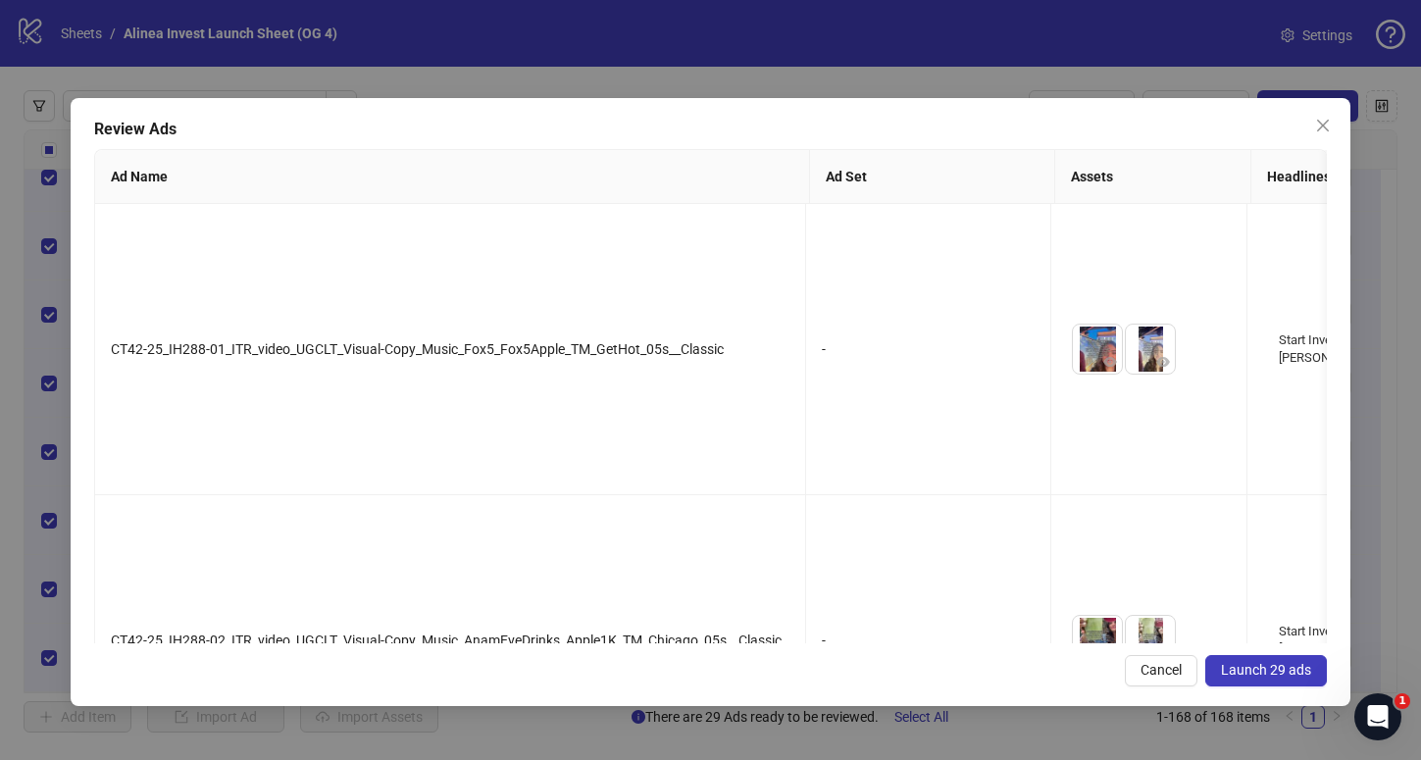
click at [1254, 678] on button "Launch 29 ads" at bounding box center [1266, 670] width 122 height 31
